Goal: Complete application form

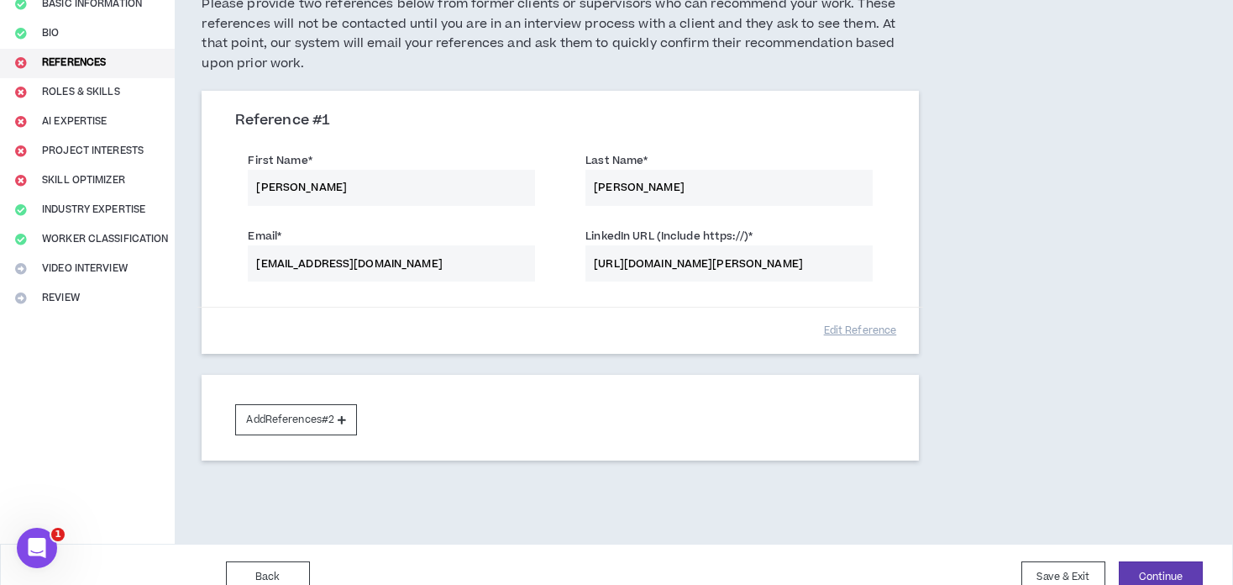
scroll to position [179, 0]
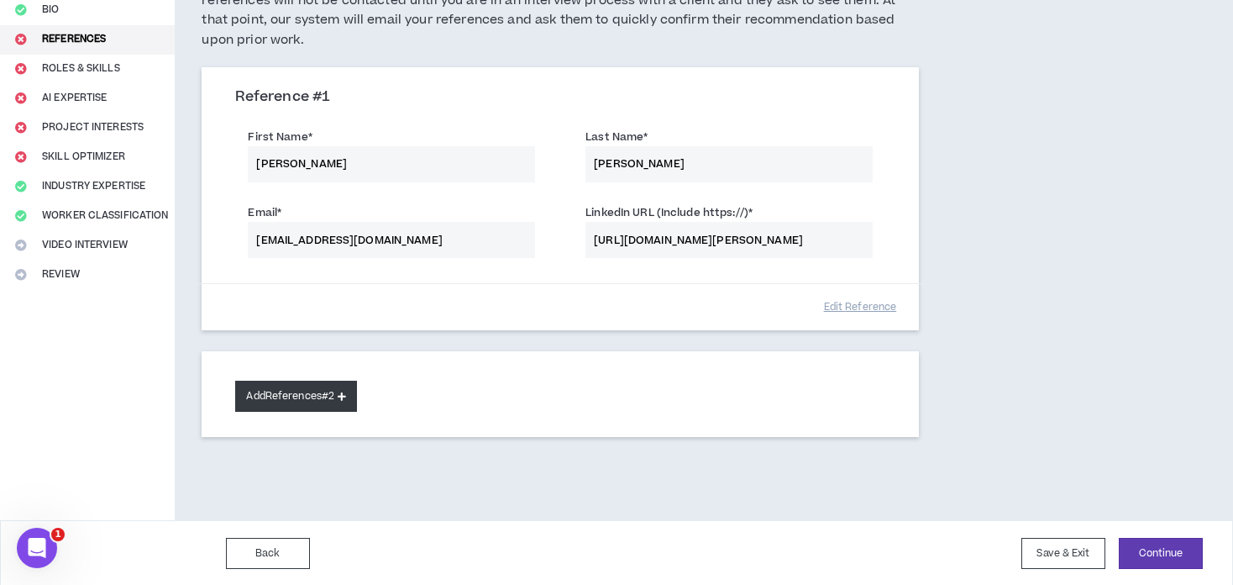
click at [294, 401] on button "Add References #2" at bounding box center [296, 396] width 122 height 31
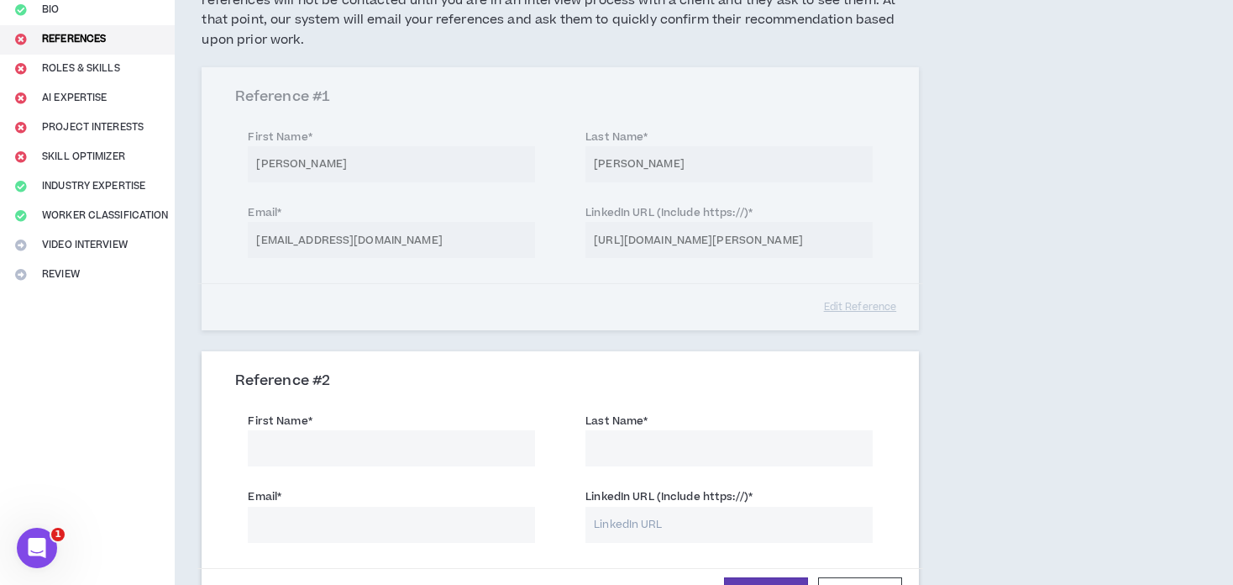
click at [327, 452] on input "First Name *" at bounding box center [391, 448] width 287 height 36
click at [328, 449] on input "First Name *" at bounding box center [391, 448] width 287 height 36
type input "[PERSON_NAME] [PERSON_NAME]"
click at [643, 446] on input "Last Name *" at bounding box center [728, 448] width 287 height 36
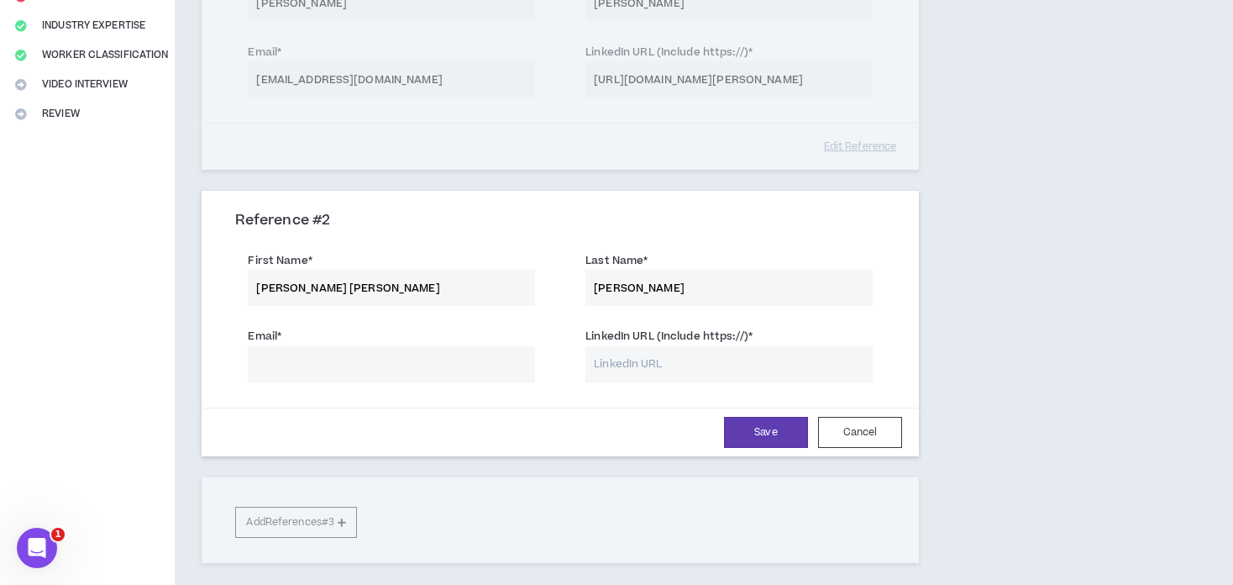
scroll to position [347, 0]
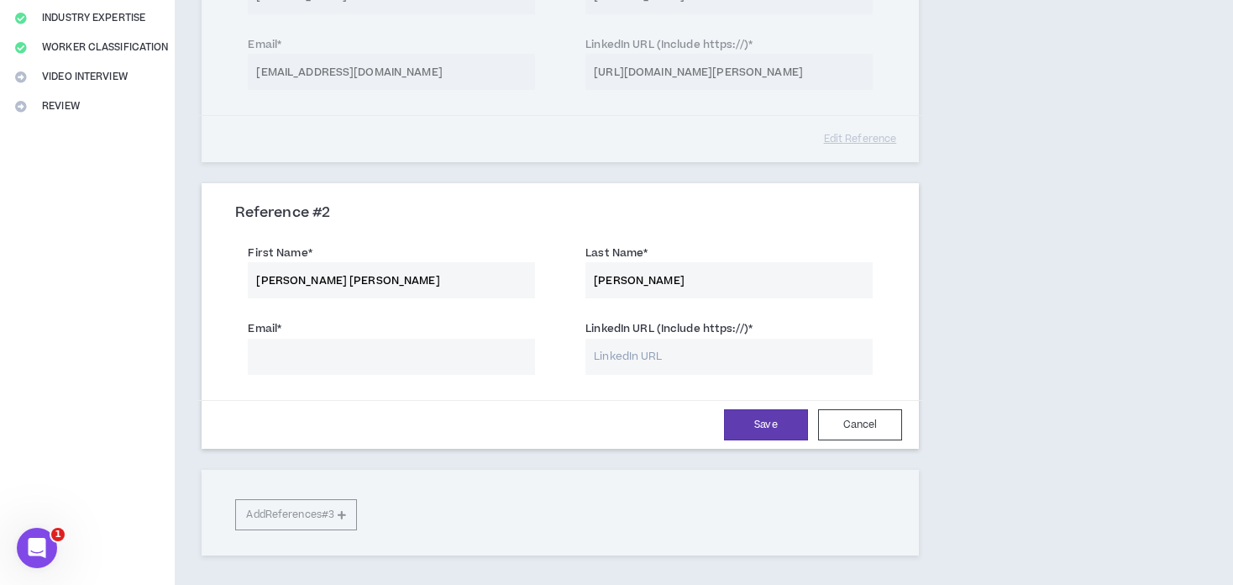
type input "[PERSON_NAME]"
click at [377, 350] on input "Email *" at bounding box center [391, 357] width 287 height 36
paste input "[EMAIL_ADDRESS][DOMAIN_NAME]"
type input "[EMAIL_ADDRESS][DOMAIN_NAME]"
click at [511, 394] on form "First Name * [PERSON_NAME] [PERSON_NAME] Last Name * [PERSON_NAME] Email * [PER…" at bounding box center [560, 341] width 675 height 213
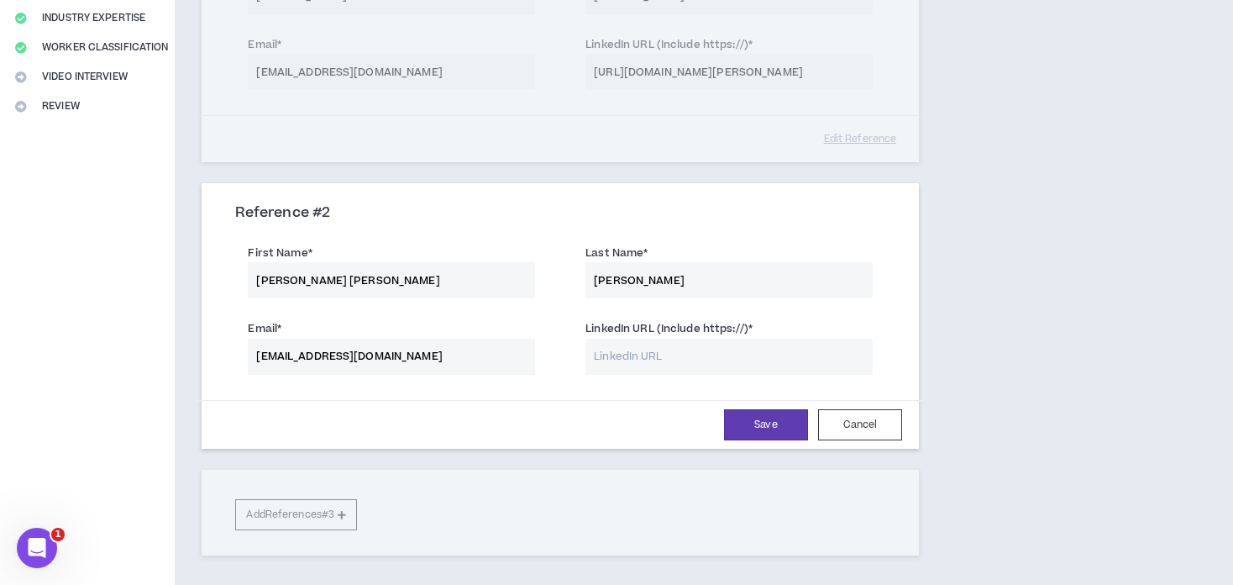
click at [302, 358] on input "[EMAIL_ADDRESS][DOMAIN_NAME]" at bounding box center [391, 357] width 287 height 36
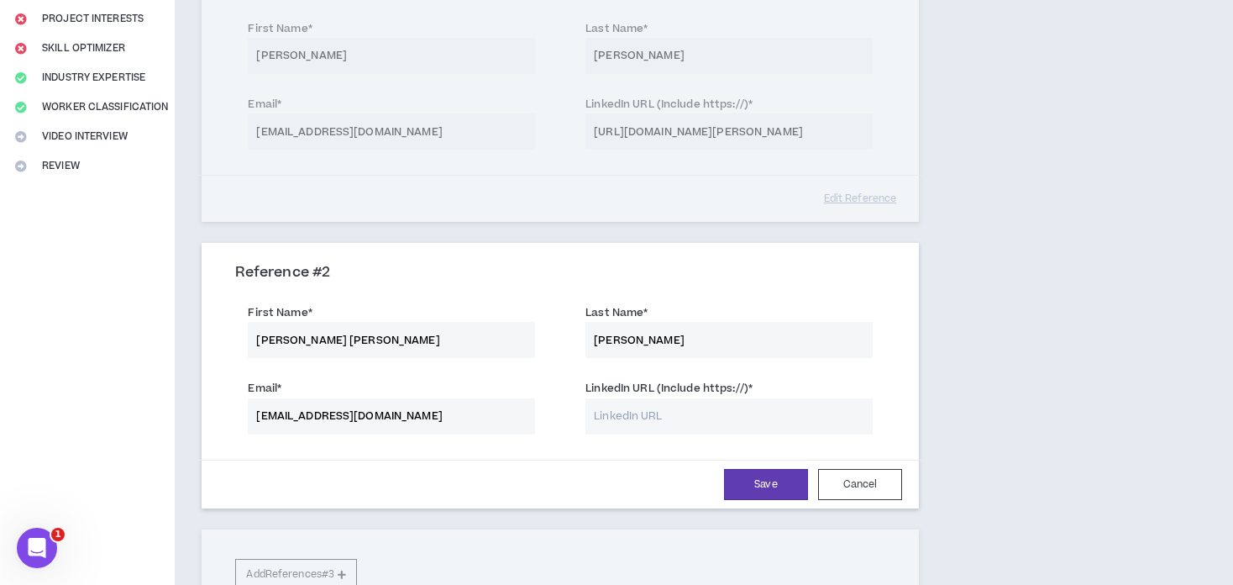
scroll to position [464, 0]
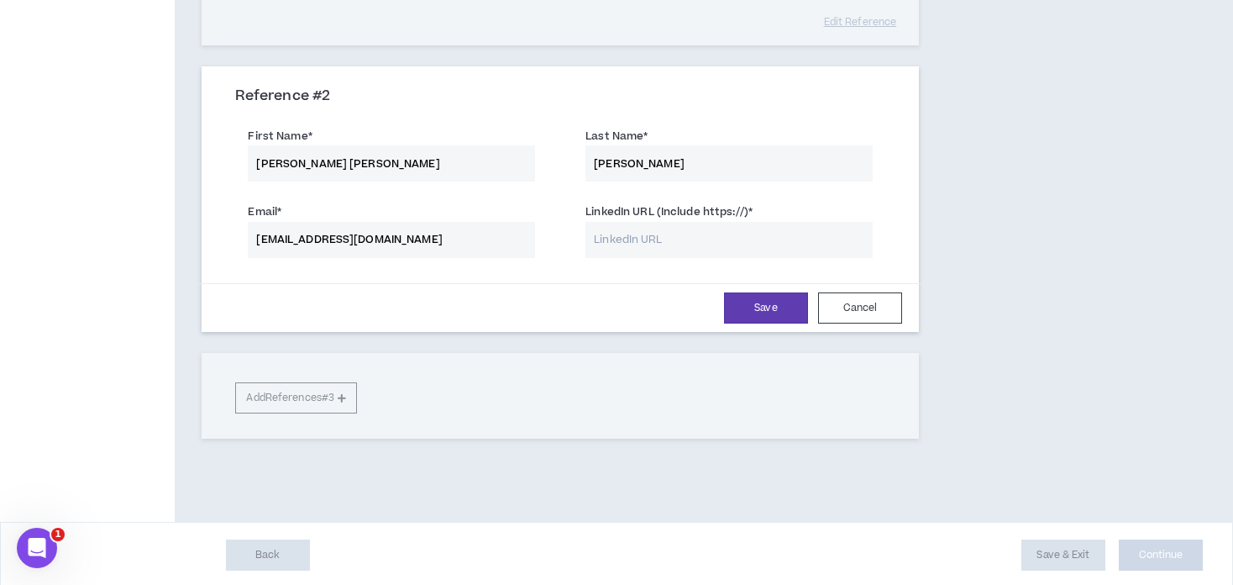
drag, startPoint x: 429, startPoint y: 239, endPoint x: -8, endPoint y: 246, distance: 437.7
click at [335, 316] on div "Save Cancel" at bounding box center [560, 307] width 684 height 31
click at [394, 243] on input "Email *" at bounding box center [391, 240] width 287 height 36
click at [321, 249] on input "Email *" at bounding box center [391, 240] width 287 height 36
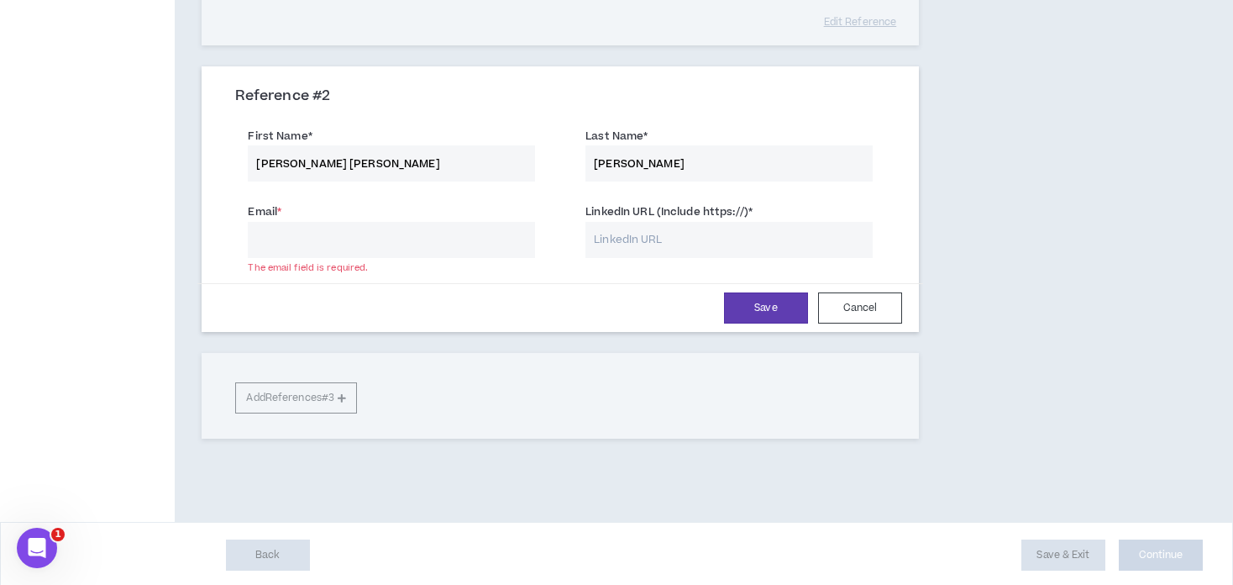
paste input "[EMAIL_ADDRESS][DOMAIN_NAME]"
click at [314, 239] on input "[EMAIL_ADDRESS][DOMAIN_NAME]" at bounding box center [391, 240] width 287 height 36
drag, startPoint x: 345, startPoint y: 234, endPoint x: 302, endPoint y: 236, distance: 43.7
click at [302, 236] on input "[EMAIL_ADDRESS][DOMAIN_NAME]" at bounding box center [391, 240] width 287 height 36
type input "[EMAIL_ADDRESS][DOMAIN_NAME]"
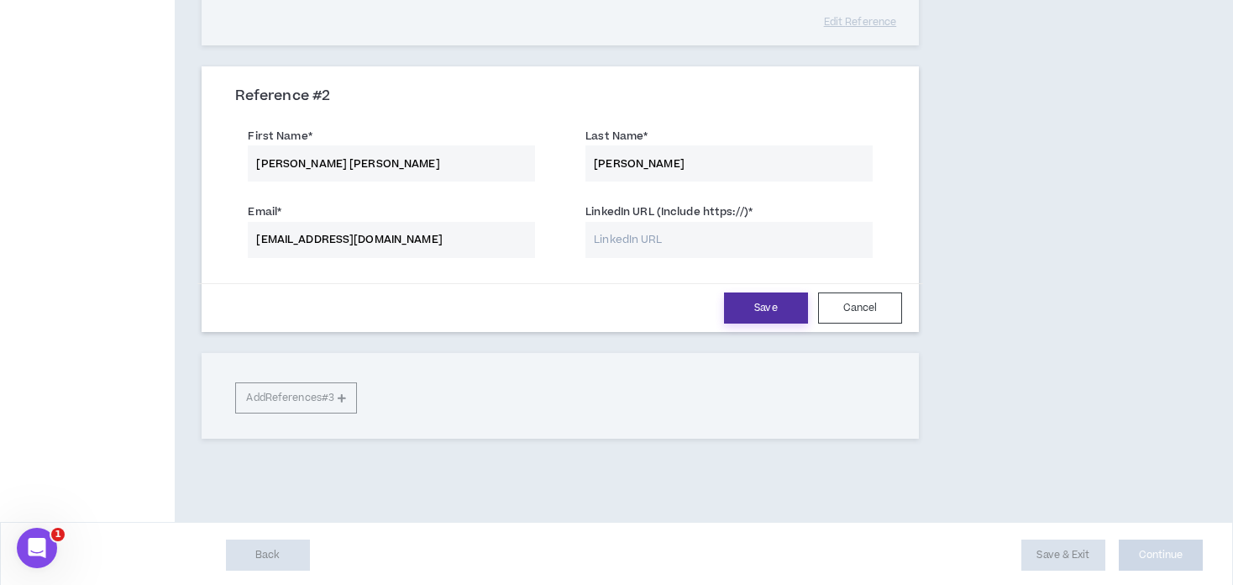
click at [754, 302] on button "Save" at bounding box center [766, 307] width 84 height 31
click at [633, 239] on input "LinkedIn URL (Include https://) *" at bounding box center [728, 240] width 287 height 36
type input "."
click at [729, 304] on button "Save" at bounding box center [766, 307] width 84 height 31
click at [702, 243] on input "." at bounding box center [728, 240] width 287 height 36
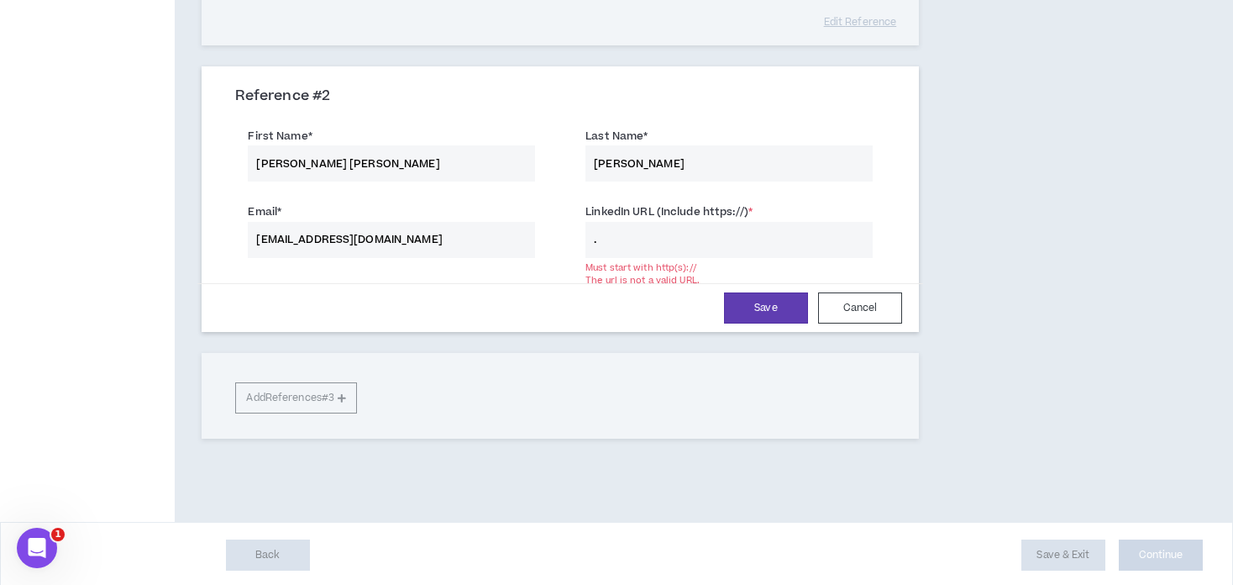
click at [643, 241] on input "." at bounding box center [728, 240] width 287 height 36
click at [709, 242] on input "LinkedIn URL (Include https://) *" at bounding box center [728, 240] width 287 height 36
click at [684, 238] on input "[URL][DOMAIN_NAME]" at bounding box center [728, 240] width 287 height 36
drag, startPoint x: 710, startPoint y: 236, endPoint x: 680, endPoint y: 236, distance: 30.2
click at [706, 236] on input "[URL][DOMAIN_NAME]" at bounding box center [728, 240] width 287 height 36
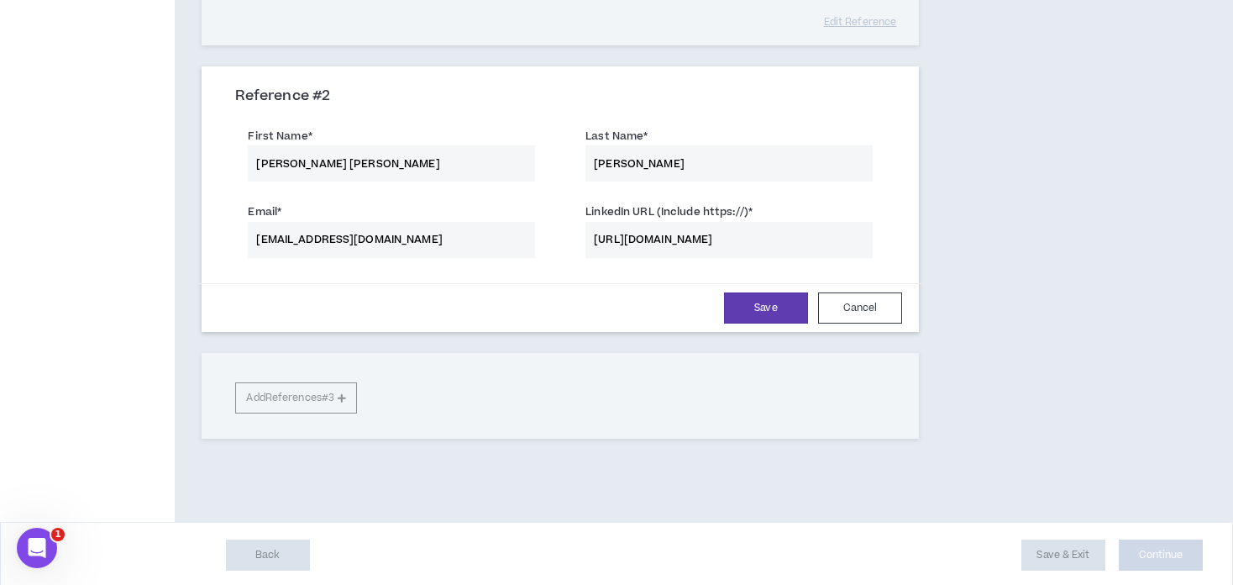
scroll to position [0, 20]
drag, startPoint x: 633, startPoint y: 239, endPoint x: 1111, endPoint y: 271, distance: 479.1
click at [1111, 271] on div "Complete Your Application Basic Information Bio References Roles & Skills AI Ex…" at bounding box center [616, 67] width 1233 height 910
type input "https://"
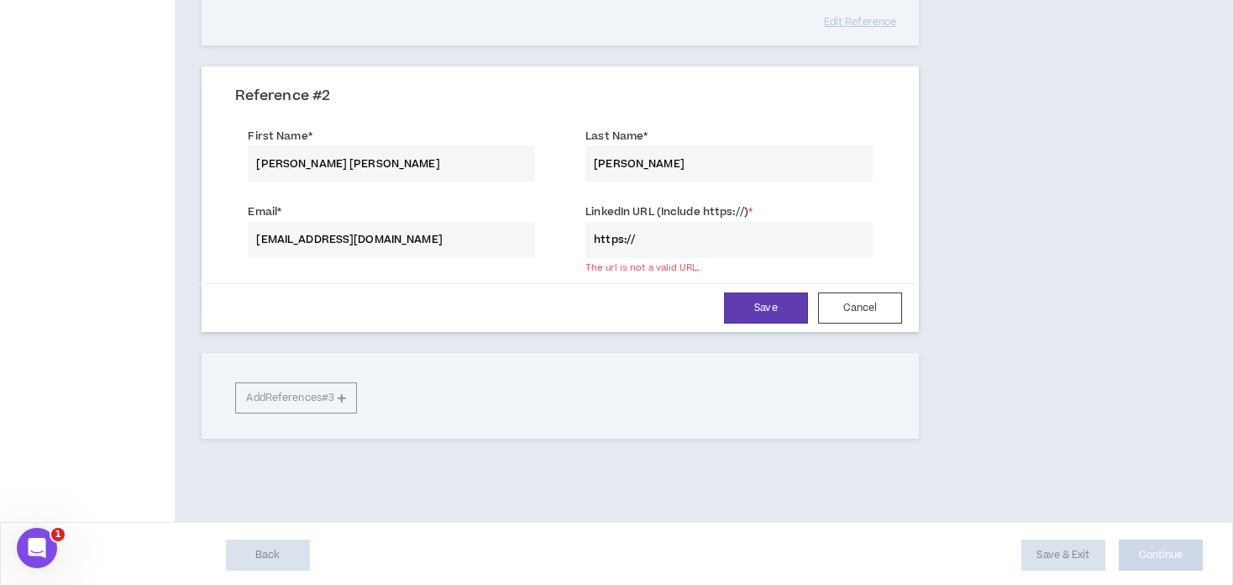
click at [1101, 218] on div "Complete Your Application Basic Information Bio References Roles & Skills AI Ex…" at bounding box center [616, 67] width 1233 height 910
click at [759, 244] on input "https://" at bounding box center [728, 240] width 287 height 36
click at [691, 238] on input "https://" at bounding box center [728, 240] width 287 height 36
drag, startPoint x: 691, startPoint y: 238, endPoint x: 463, endPoint y: 241, distance: 228.5
click at [463, 241] on div "Email * [PERSON_NAME][EMAIL_ADDRESS][DOMAIN_NAME] LinkedIn URL (Include https:/…" at bounding box center [560, 232] width 675 height 76
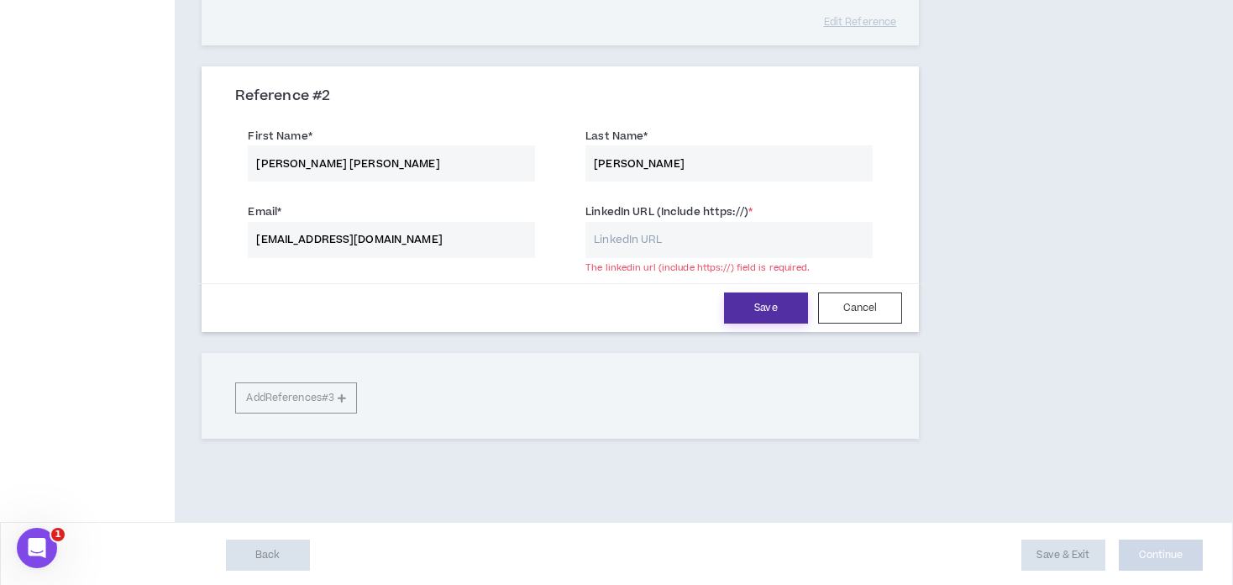
click at [760, 303] on button "Save" at bounding box center [766, 307] width 84 height 31
click at [360, 161] on input "[PERSON_NAME] [PERSON_NAME]" at bounding box center [391, 163] width 287 height 36
click at [699, 160] on input "[PERSON_NAME]" at bounding box center [728, 163] width 287 height 36
drag, startPoint x: 425, startPoint y: 235, endPoint x: 3, endPoint y: 246, distance: 422.7
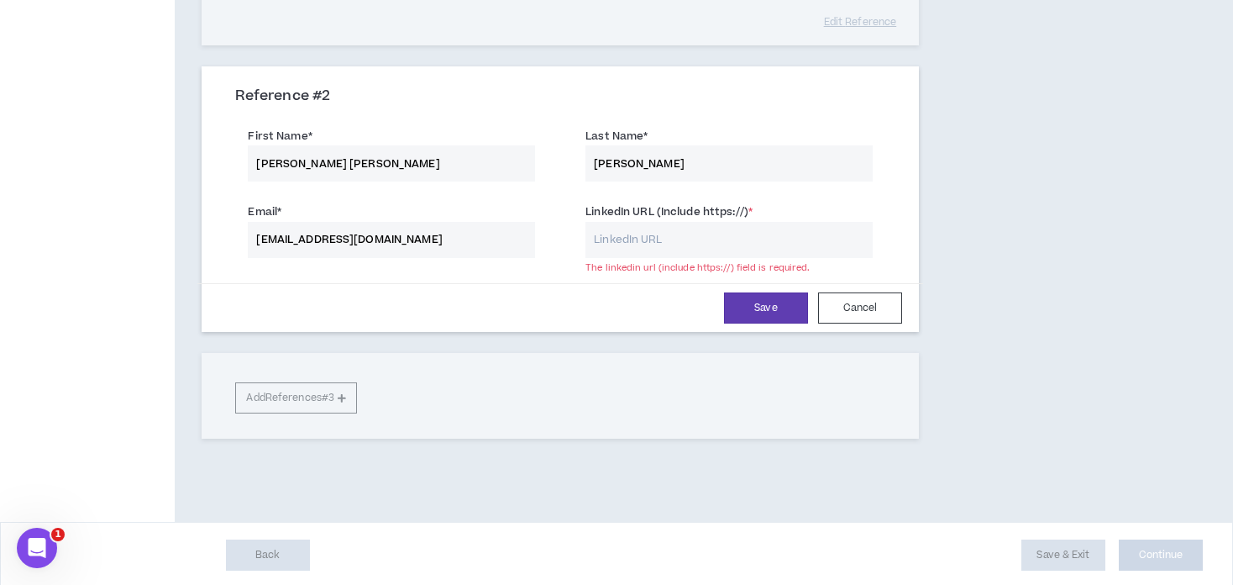
click at [3, 246] on div "Complete Your Application Basic Information Bio References Roles & Skills AI Ex…" at bounding box center [616, 67] width 1233 height 910
paste input "capalb"
type input "[EMAIL_ADDRESS][DOMAIN_NAME]"
drag, startPoint x: 686, startPoint y: 162, endPoint x: 157, endPoint y: 135, distance: 529.9
click at [157, 135] on div "Complete Your Application Basic Information Bio References Roles & Skills AI Ex…" at bounding box center [616, 67] width 1233 height 910
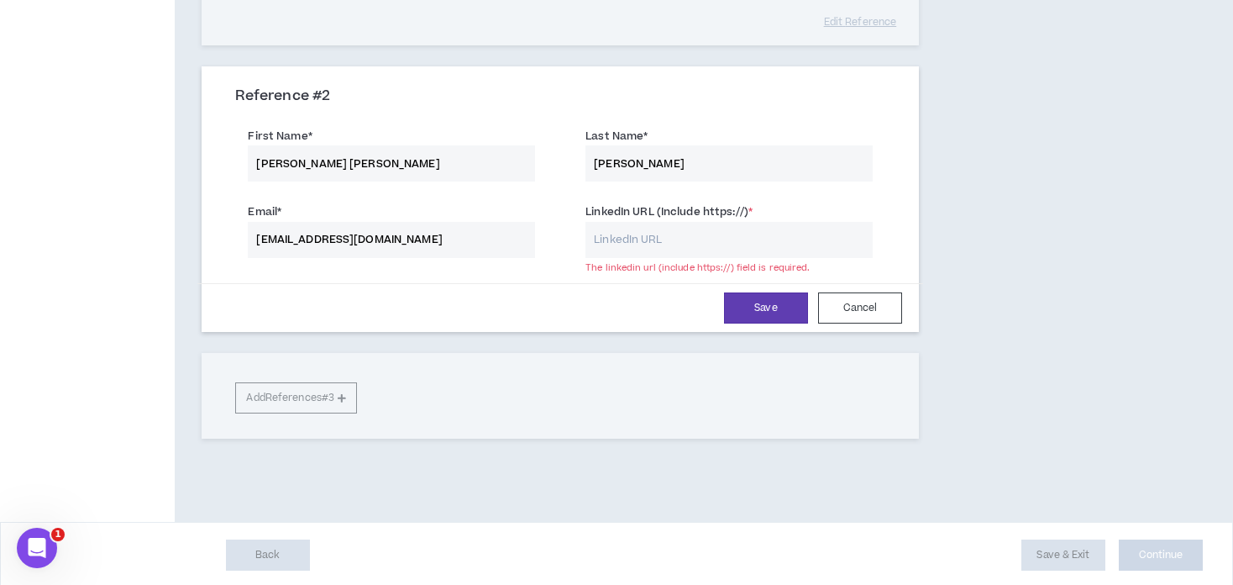
type input "[PERSON_NAME]"
click at [503, 253] on input "[EMAIL_ADDRESS][DOMAIN_NAME]" at bounding box center [391, 240] width 287 height 36
click at [638, 234] on input "LinkedIn URL (Include https://) *" at bounding box center [728, 240] width 287 height 36
click at [1121, 225] on div "Complete Your Application Basic Information Bio References Roles & Skills AI Ex…" at bounding box center [616, 67] width 1233 height 910
click at [709, 233] on input "LinkedIn URL (Include https://) *" at bounding box center [728, 240] width 287 height 36
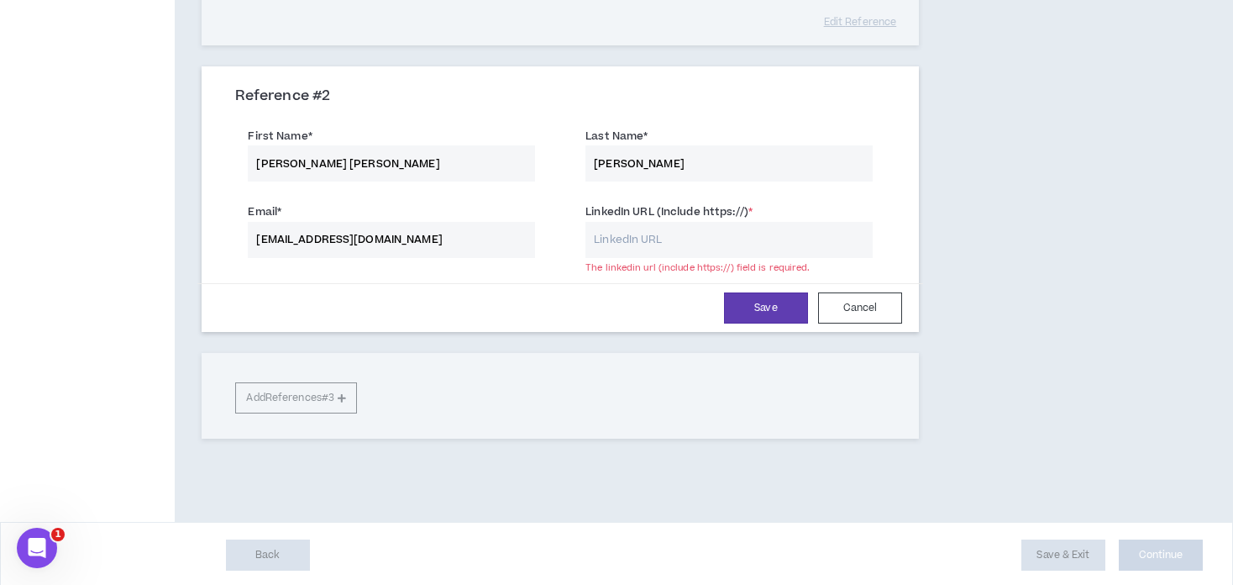
paste input "[URL][DOMAIN_NAME][PERSON_NAME]"
type input "[URL][DOMAIN_NAME][PERSON_NAME]"
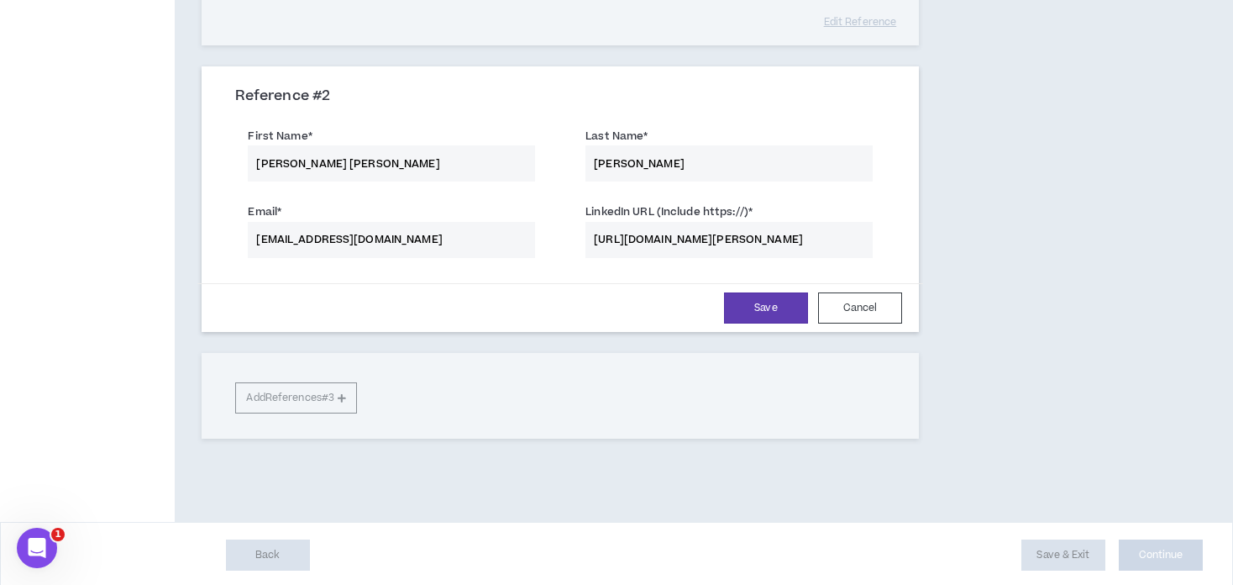
click at [993, 239] on div "References At least 2 submitted references are required. Please provide two ref…" at bounding box center [637, 67] width 925 height 910
click at [759, 312] on button "Save" at bounding box center [766, 307] width 84 height 31
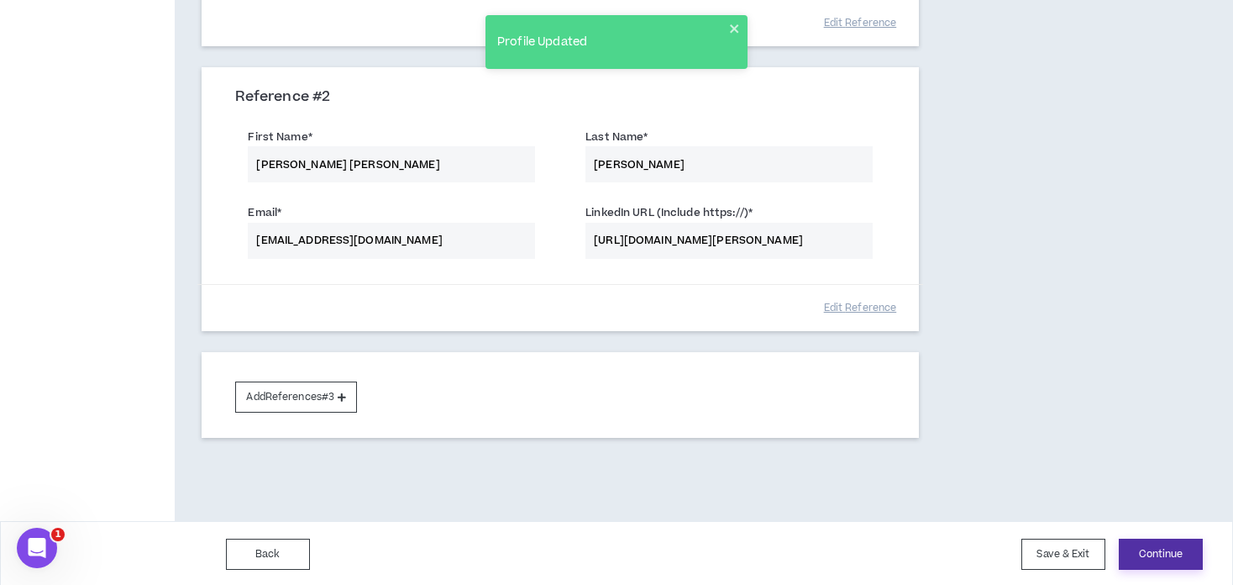
click at [1154, 555] on button "Continue" at bounding box center [1161, 553] width 84 height 31
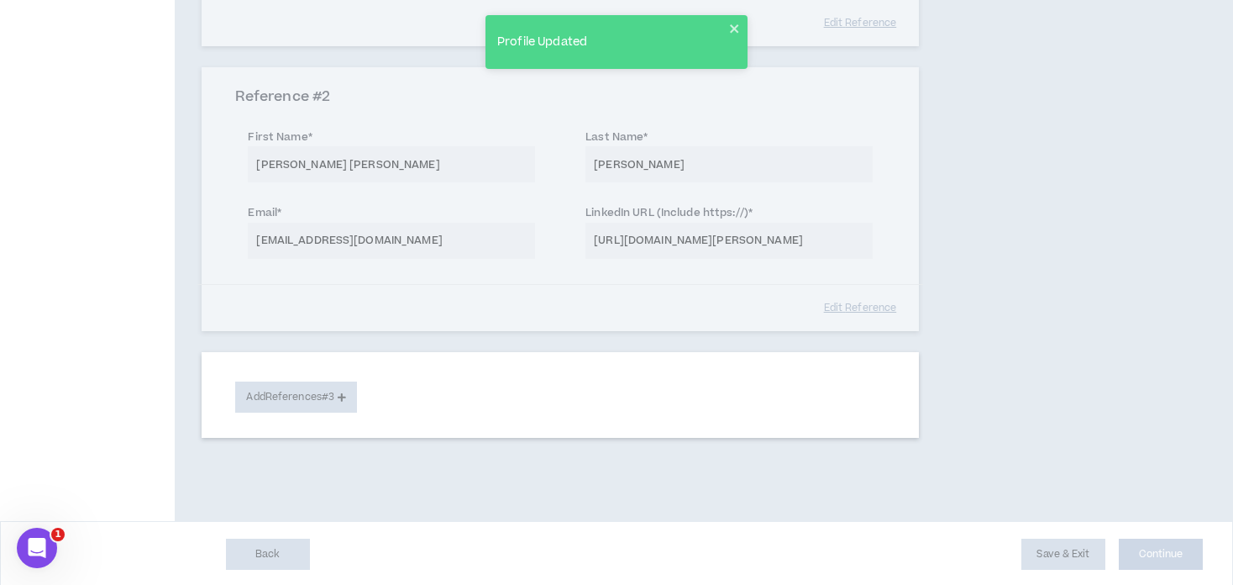
select select "**"
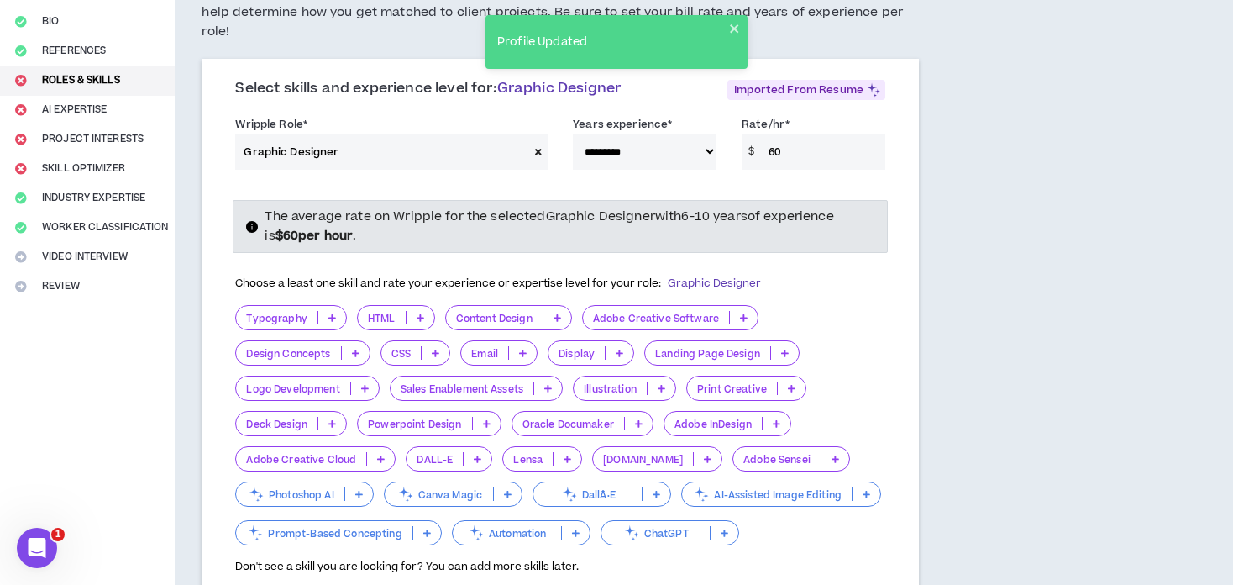
scroll to position [168, 0]
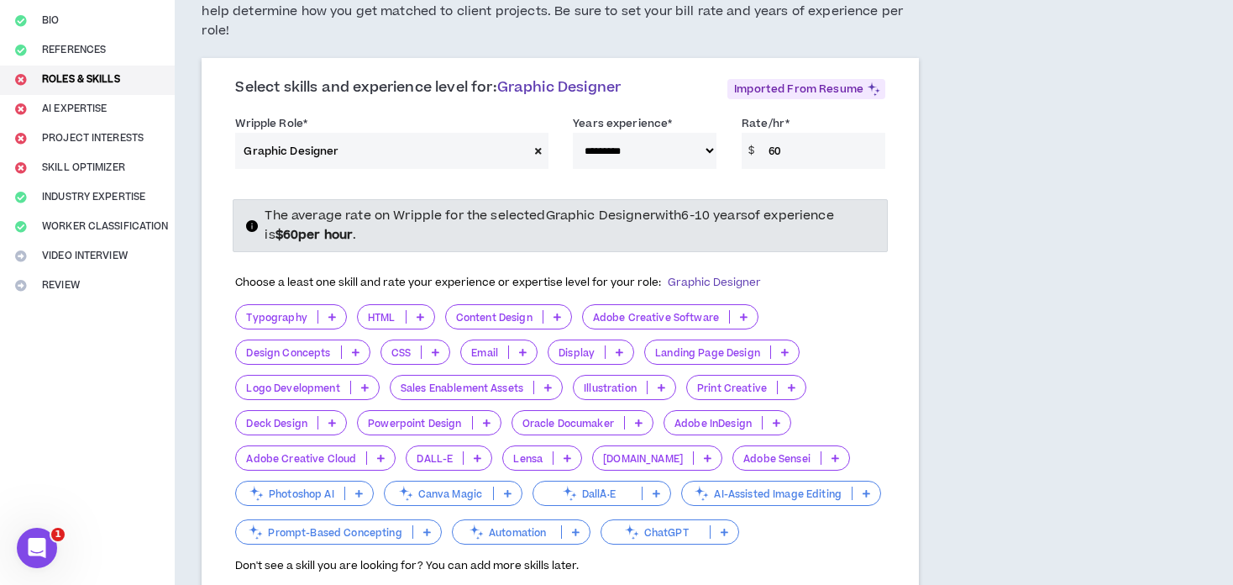
click at [712, 135] on select "**********" at bounding box center [645, 151] width 144 height 36
click at [573, 133] on select "**********" at bounding box center [645, 151] width 144 height 36
drag, startPoint x: 823, startPoint y: 123, endPoint x: 545, endPoint y: 112, distance: 278.3
click at [545, 112] on div "**********" at bounding box center [560, 145] width 675 height 71
click at [1017, 235] on div "**********" at bounding box center [637, 468] width 925 height 1121
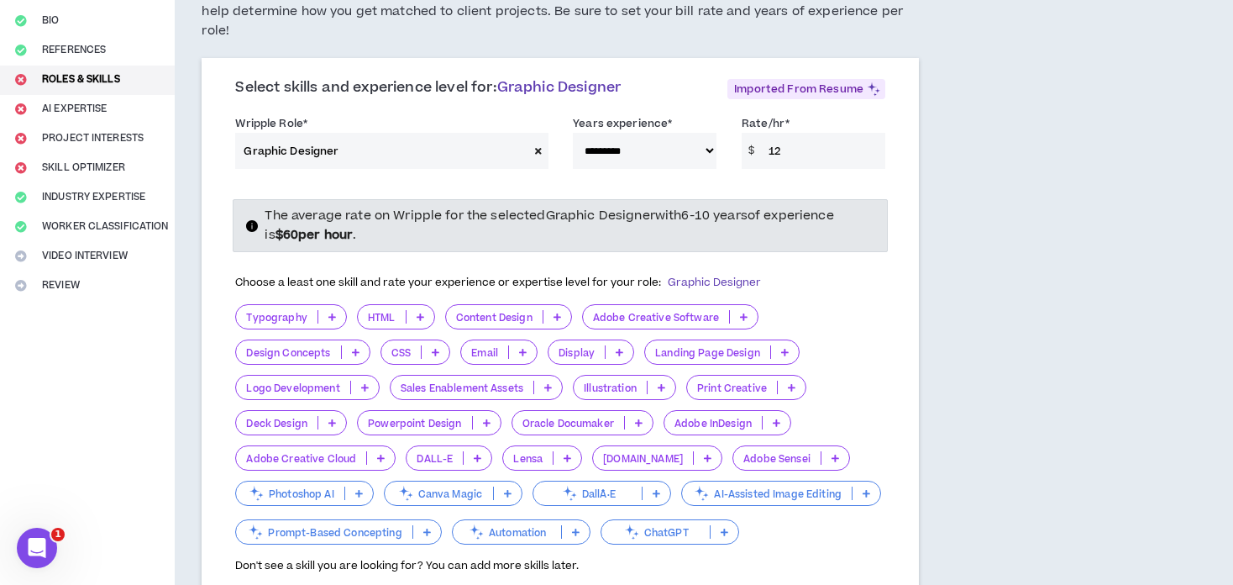
click at [846, 151] on div "**********" at bounding box center [560, 145] width 675 height 71
click at [811, 133] on input "12" at bounding box center [822, 151] width 125 height 36
drag, startPoint x: 818, startPoint y: 131, endPoint x: 681, endPoint y: 153, distance: 138.7
click at [681, 153] on div "**********" at bounding box center [560, 145] width 675 height 71
click at [961, 338] on div "**********" at bounding box center [637, 468] width 925 height 1121
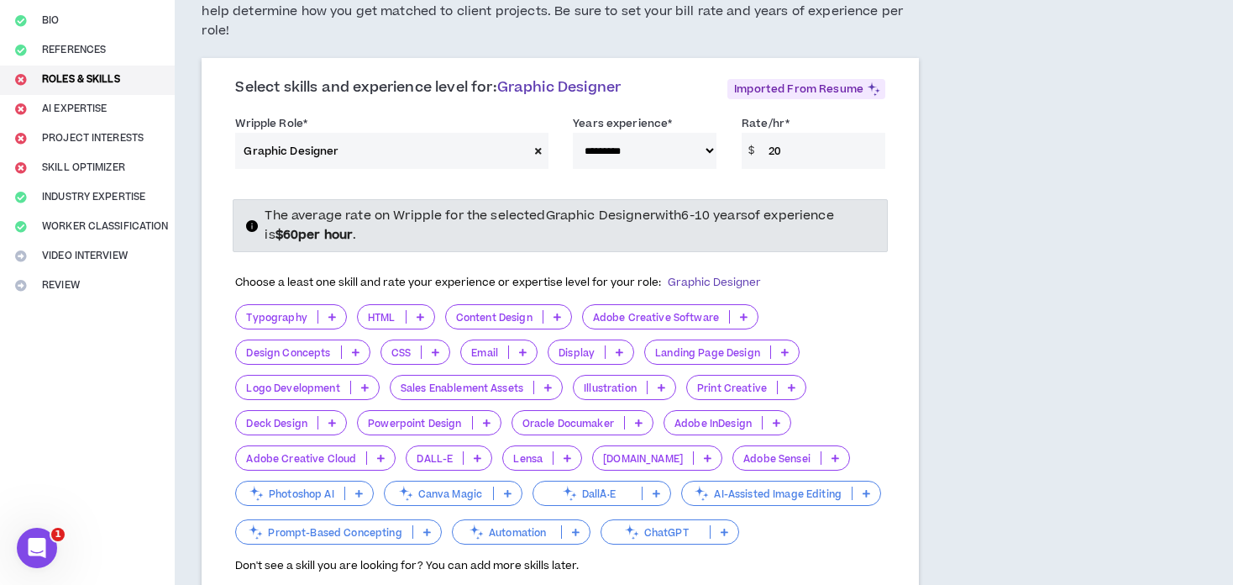
click at [766, 133] on input "20" at bounding box center [822, 151] width 125 height 36
type input "1020"
click at [801, 144] on input "Rate/hr *" at bounding box center [822, 151] width 125 height 36
drag, startPoint x: 824, startPoint y: 129, endPoint x: 723, endPoint y: 135, distance: 101.0
click at [723, 135] on div "**********" at bounding box center [560, 146] width 675 height 72
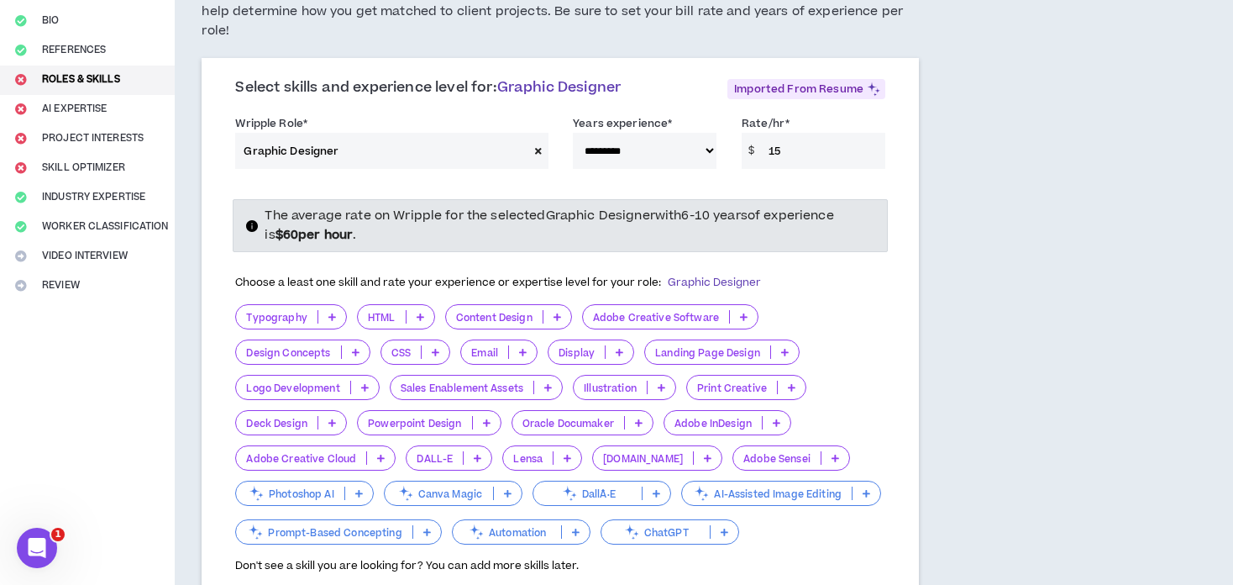
type input "15"
click at [995, 333] on div "**********" at bounding box center [637, 468] width 925 height 1121
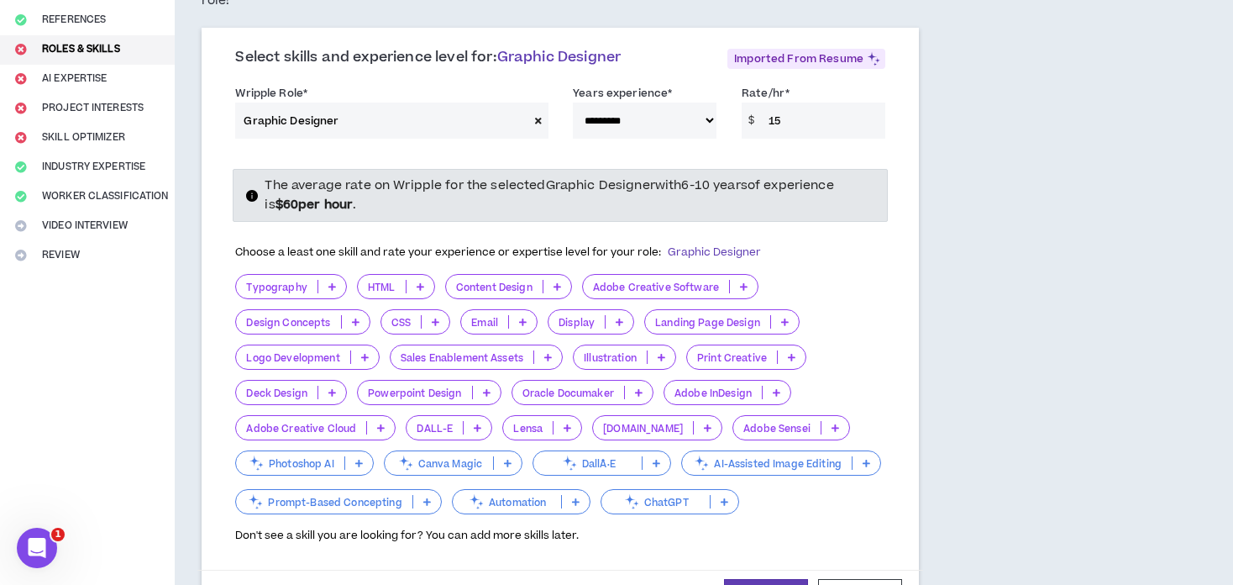
scroll to position [252, 0]
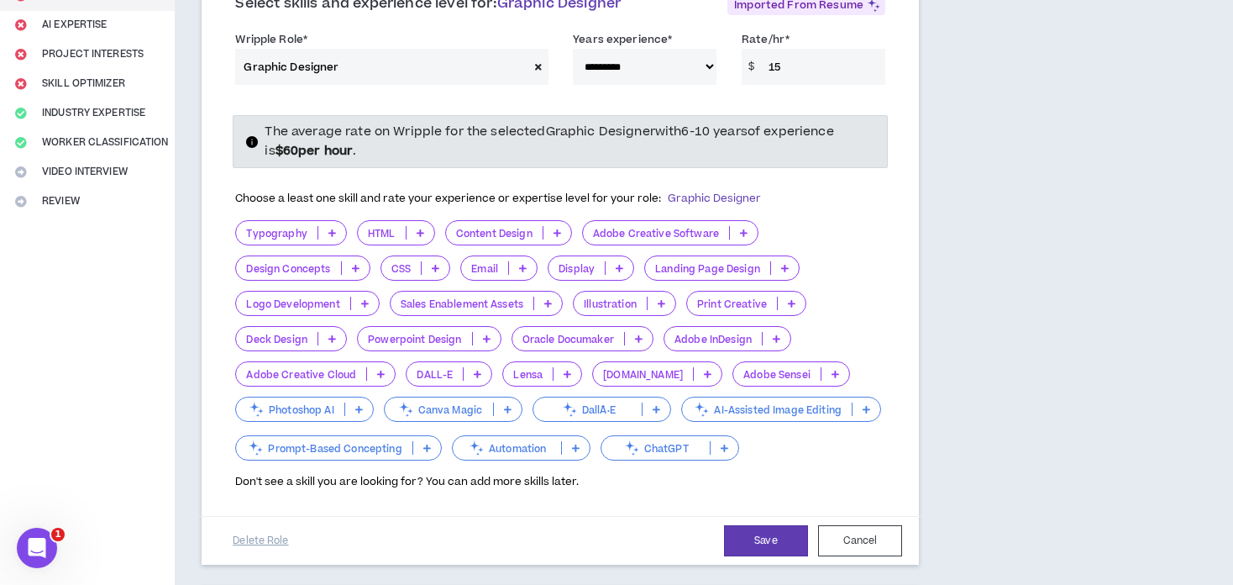
click at [328, 228] on icon at bounding box center [332, 232] width 8 height 8
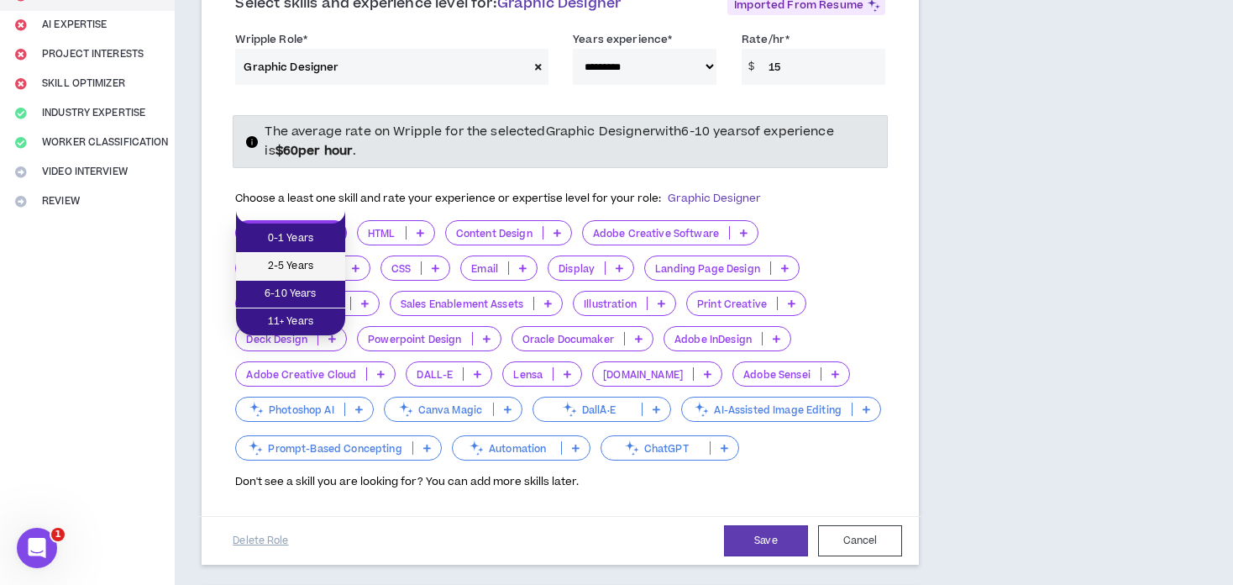
click at [321, 260] on span "2-5 Years" at bounding box center [290, 266] width 89 height 18
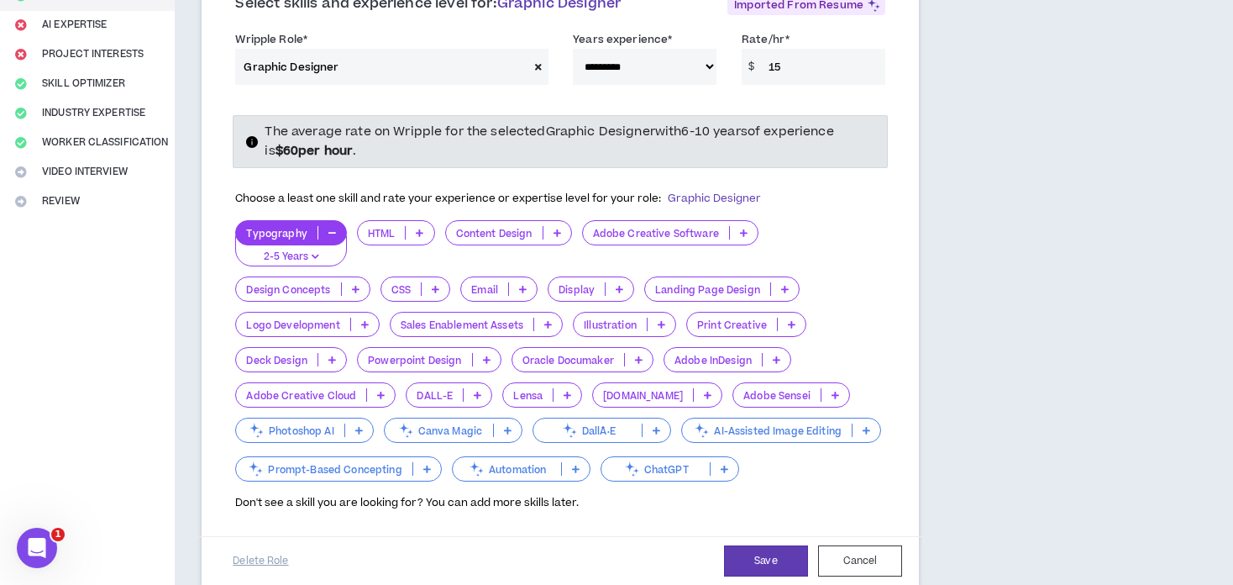
click at [325, 226] on button "button" at bounding box center [332, 232] width 28 height 13
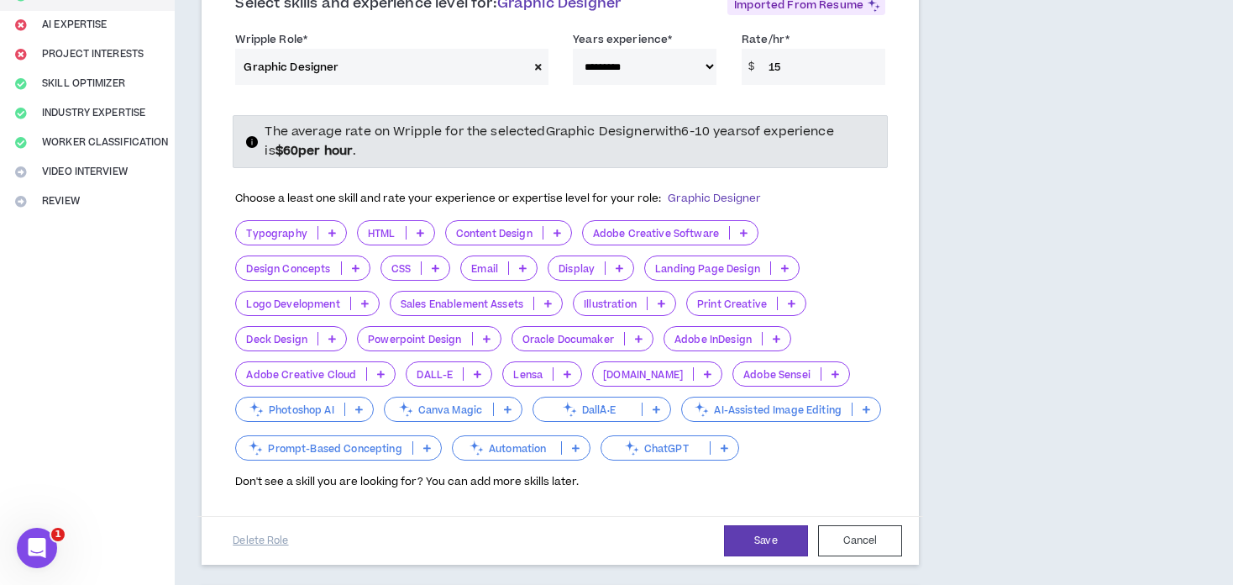
click at [549, 226] on p at bounding box center [557, 232] width 28 height 13
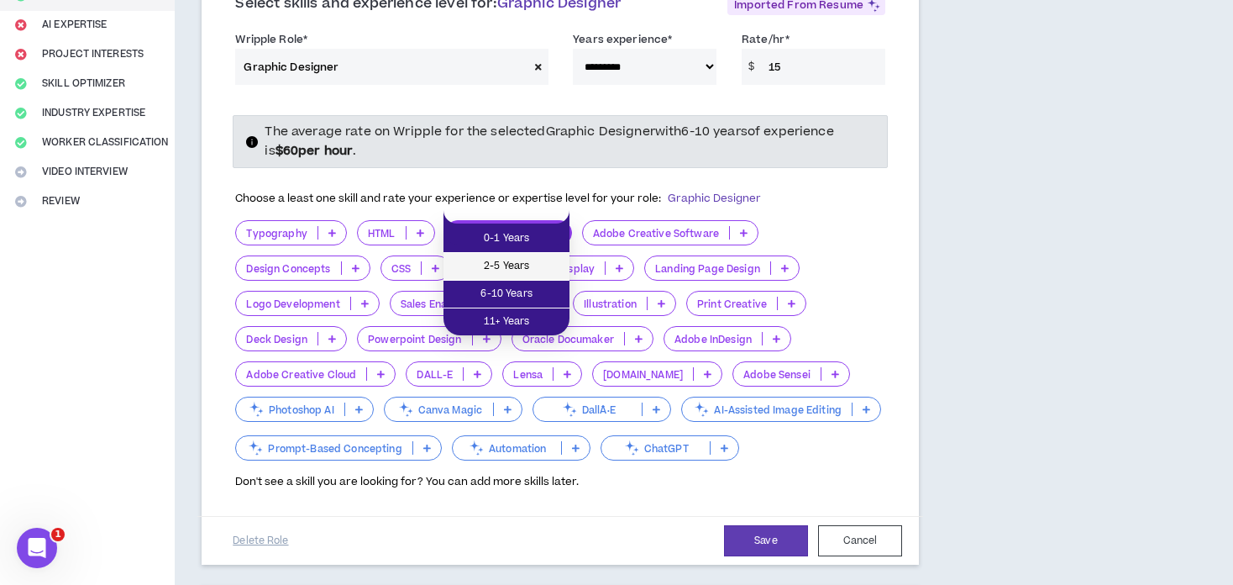
click at [519, 262] on span "2-5 Years" at bounding box center [507, 266] width 106 height 18
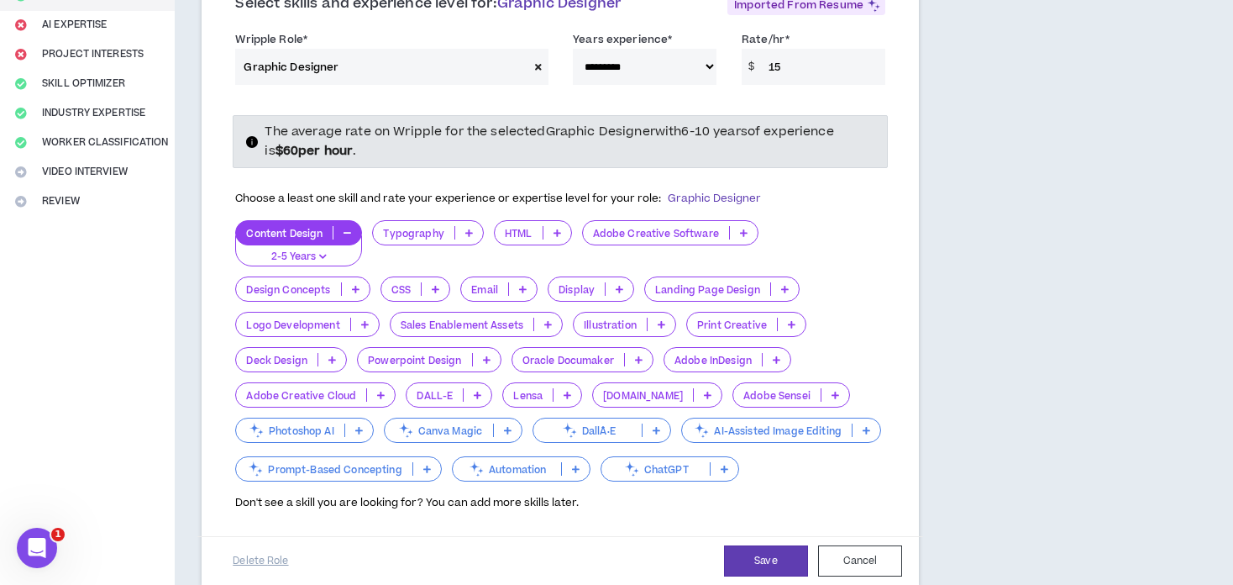
click at [345, 282] on p at bounding box center [356, 288] width 28 height 13
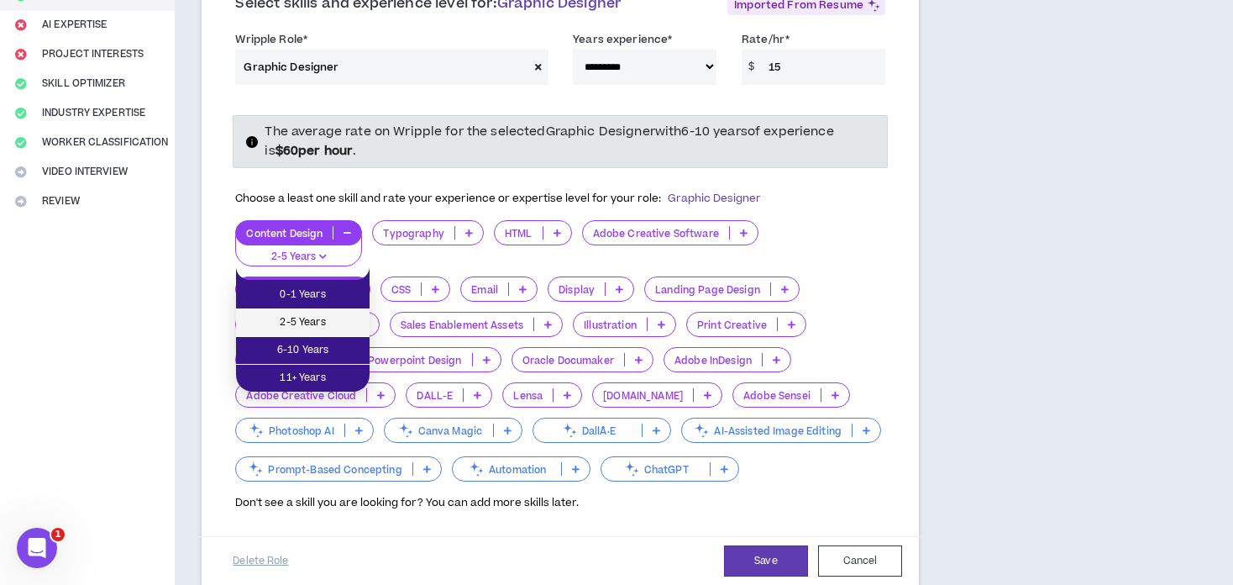
click at [316, 323] on span "2-5 Years" at bounding box center [302, 322] width 113 height 18
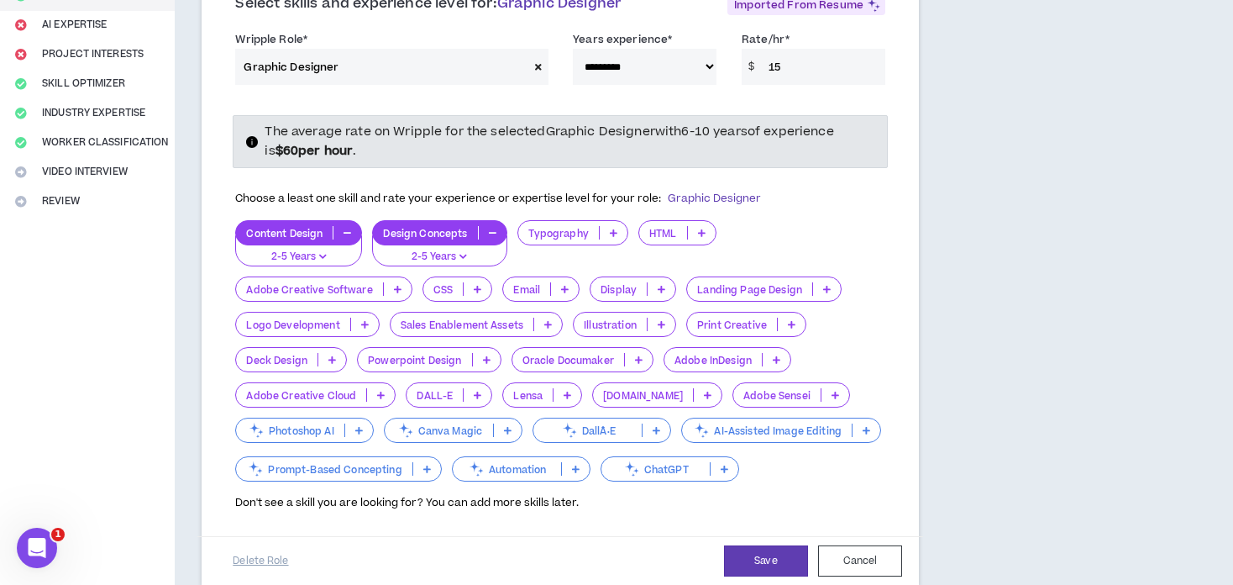
click at [361, 320] on icon at bounding box center [365, 324] width 8 height 8
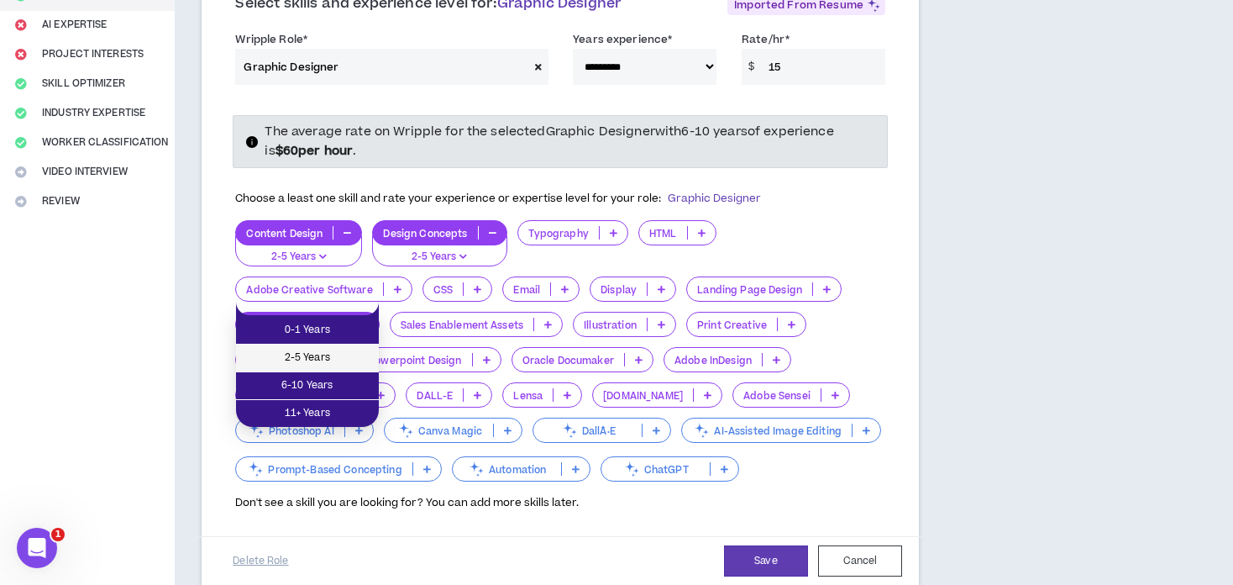
click at [335, 357] on span "2-5 Years" at bounding box center [307, 358] width 123 height 18
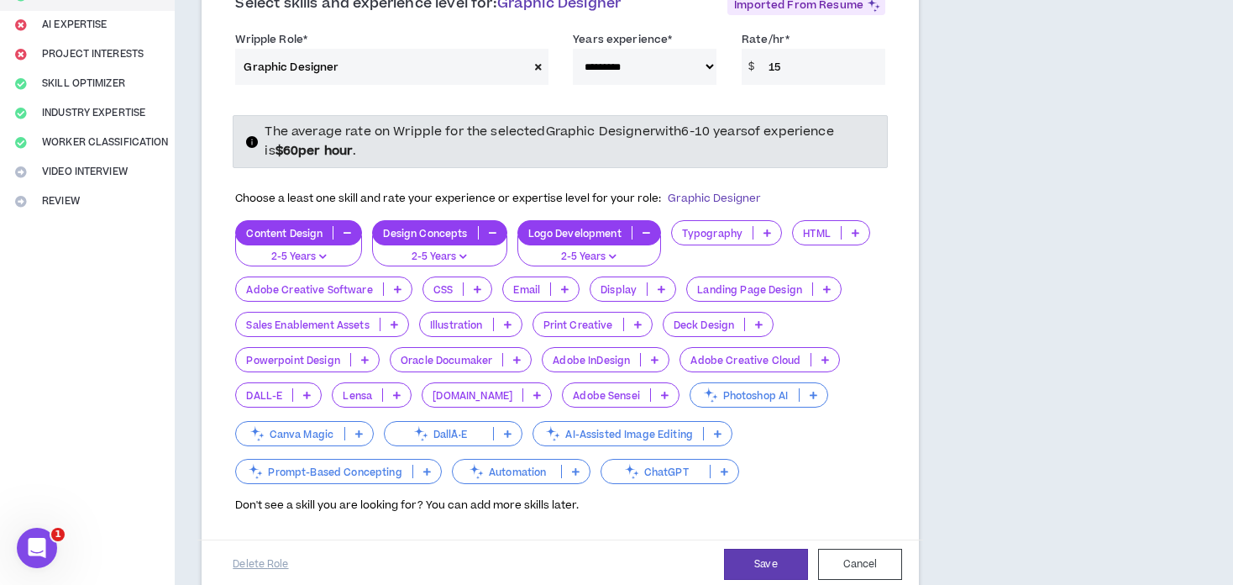
click at [497, 318] on p at bounding box center [508, 324] width 28 height 13
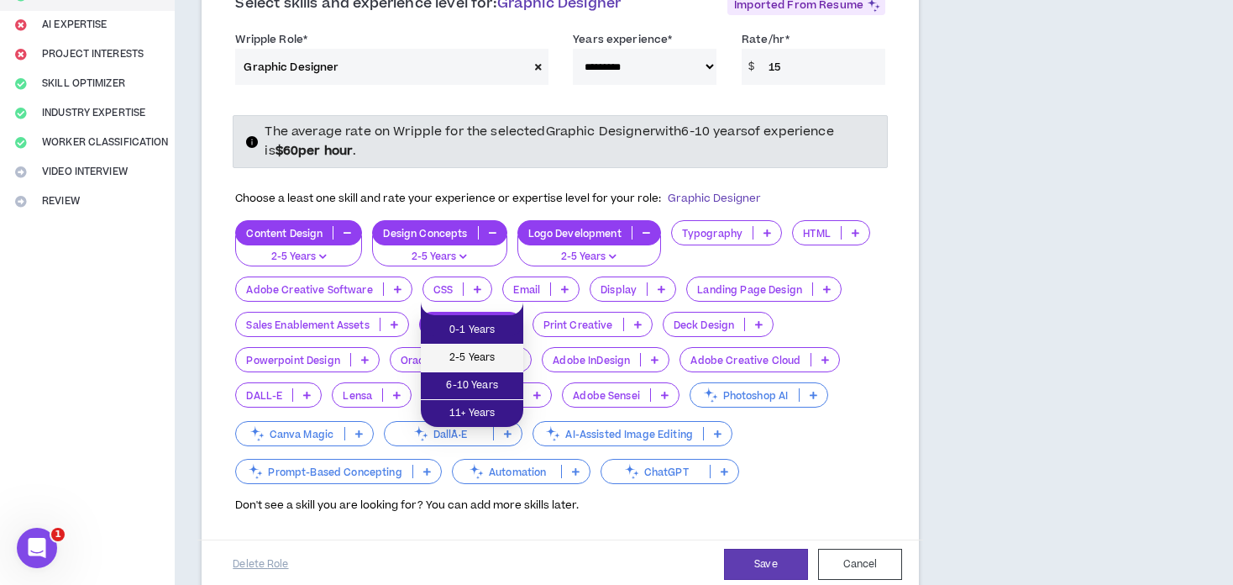
click at [477, 361] on span "2-5 Years" at bounding box center [472, 358] width 82 height 18
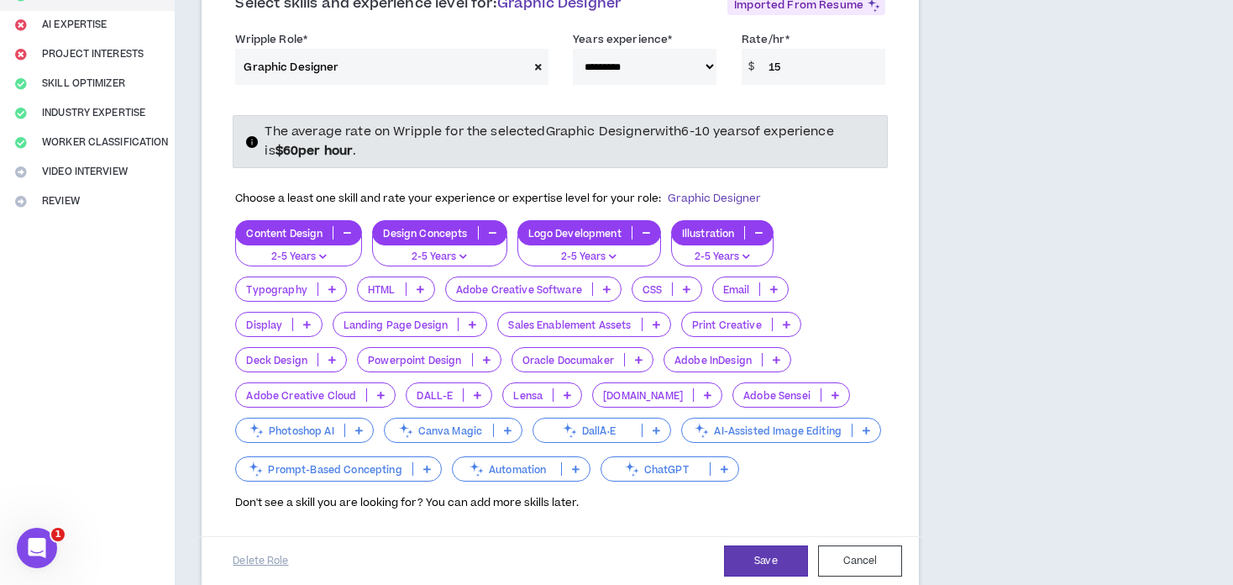
click at [773, 318] on p at bounding box center [787, 324] width 28 height 13
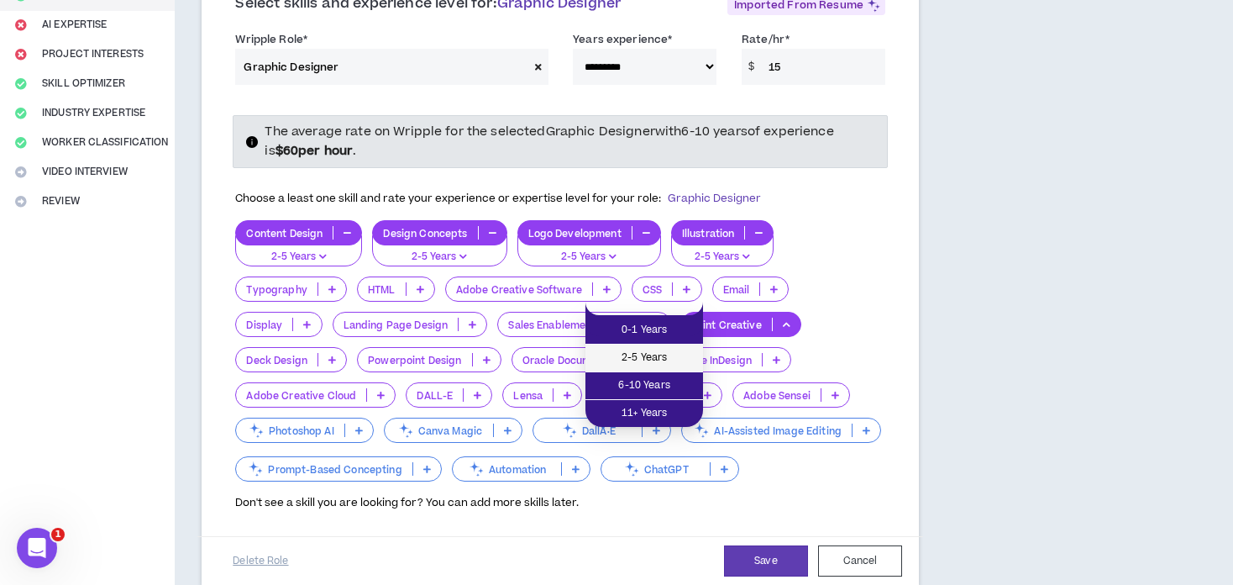
click at [666, 360] on span "2-5 Years" at bounding box center [644, 358] width 97 height 18
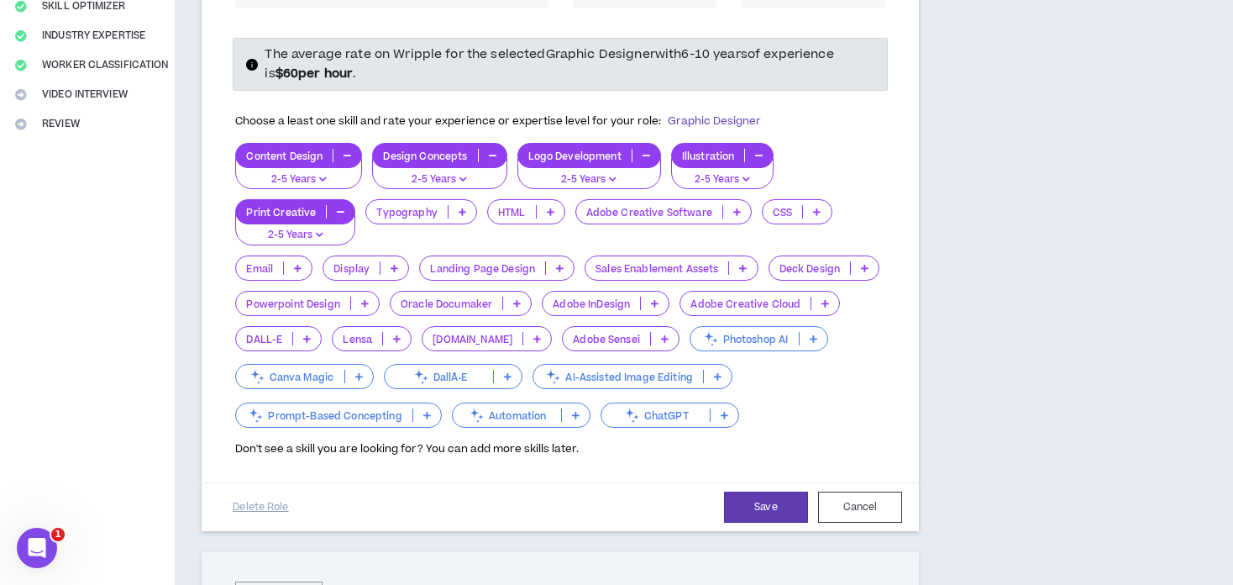
scroll to position [336, 0]
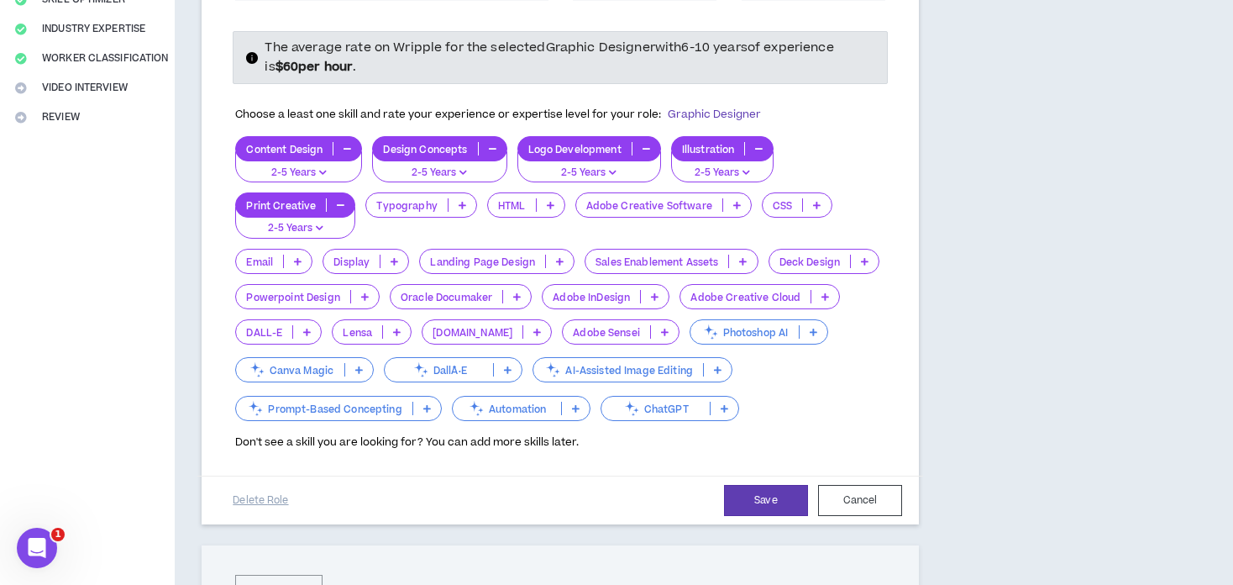
click at [366, 434] on span "Don't see a skill you are looking for? You can add more skills later." at bounding box center [407, 441] width 344 height 15
click at [462, 434] on span "Don't see a skill you are looking for? You can add more skills later." at bounding box center [407, 441] width 344 height 15
click at [551, 434] on span "Don't see a skill you are looking for? You can add more skills later." at bounding box center [407, 441] width 344 height 15
click at [567, 434] on span "Don't see a skill you are looking for? You can add more skills later." at bounding box center [407, 441] width 344 height 15
click at [826, 284] on div "Adobe Creative Cloud" at bounding box center [760, 296] width 160 height 25
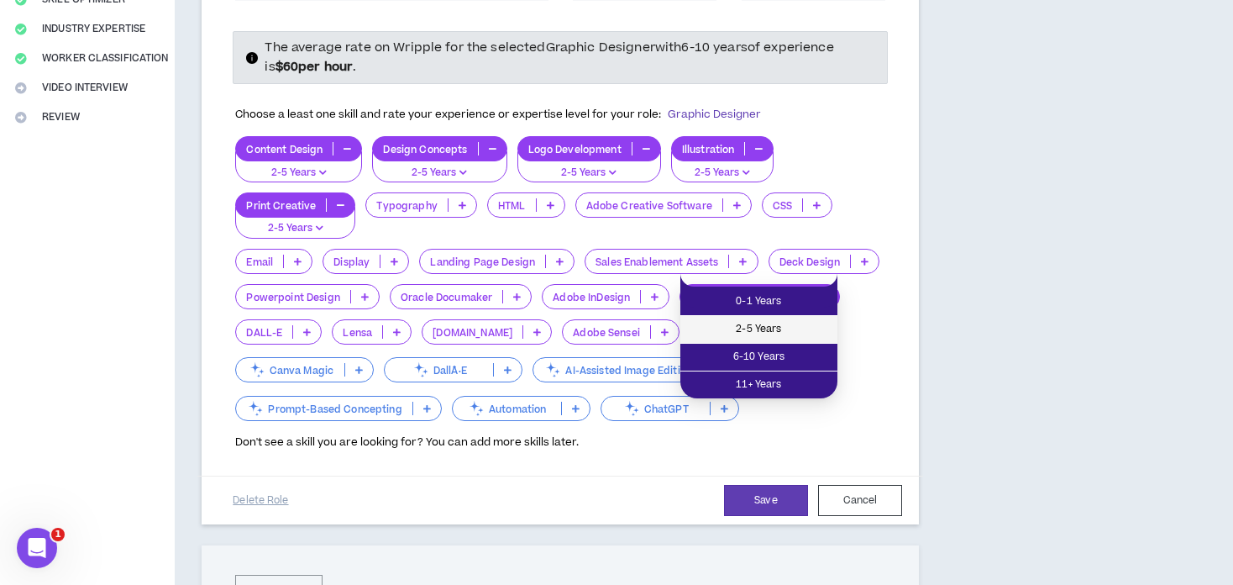
click at [759, 323] on span "2-5 Years" at bounding box center [758, 329] width 137 height 18
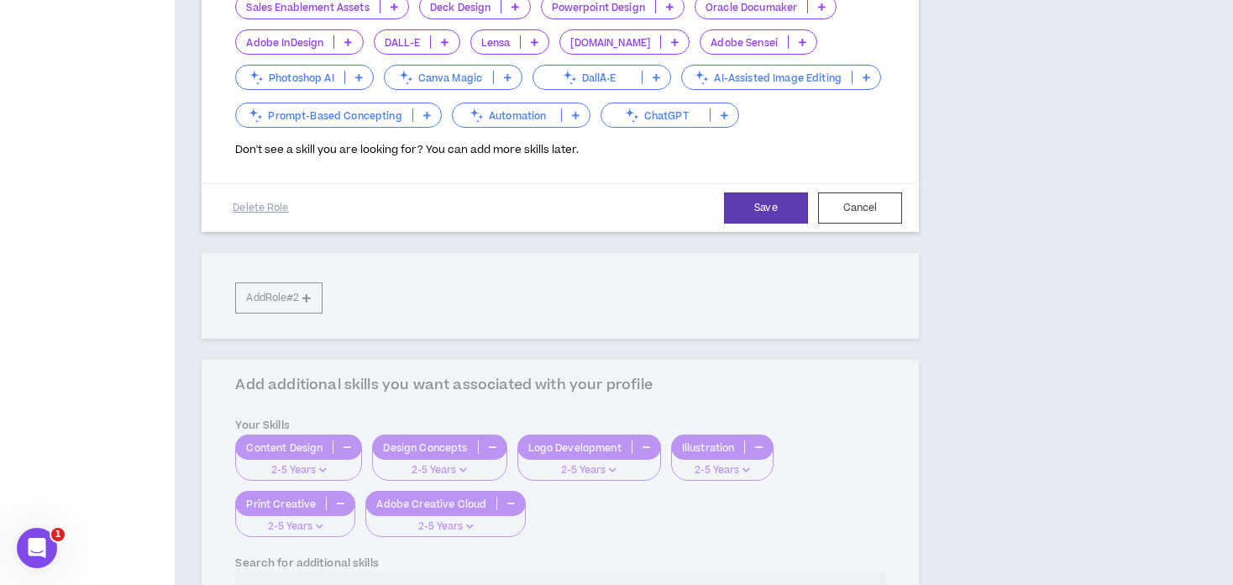
scroll to position [756, 0]
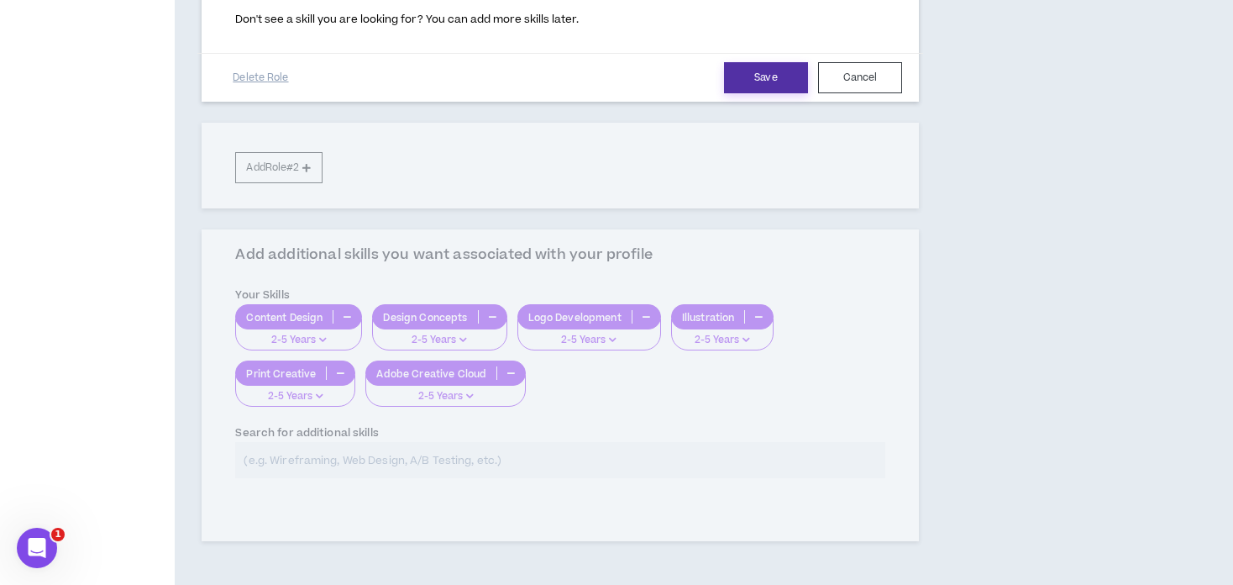
click at [738, 62] on button "Save" at bounding box center [766, 77] width 84 height 31
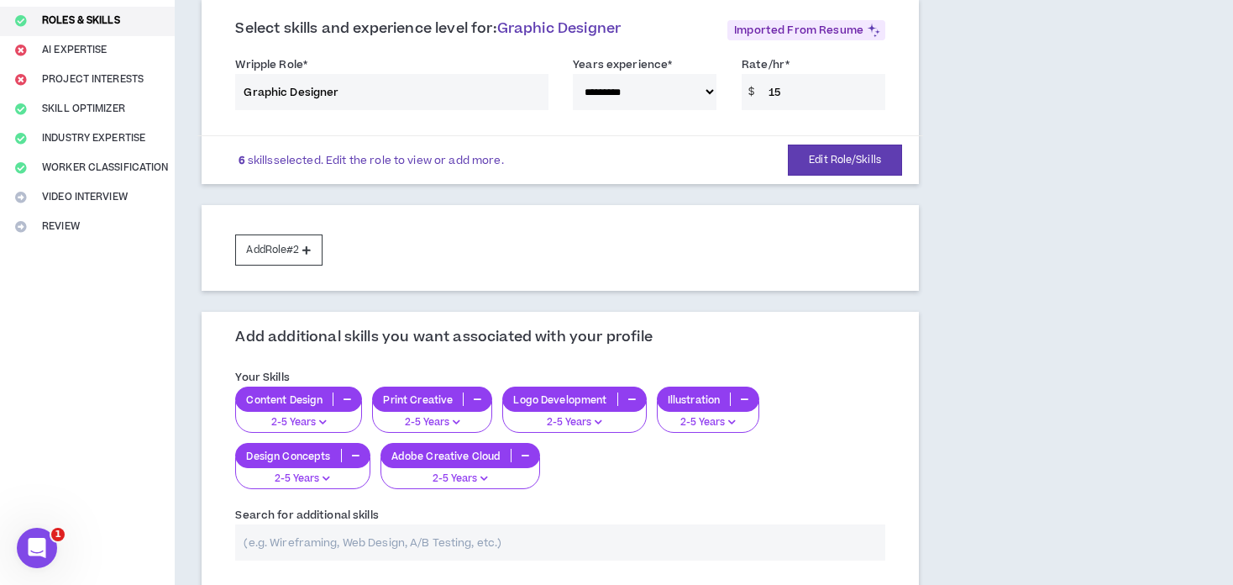
scroll to position [224, 0]
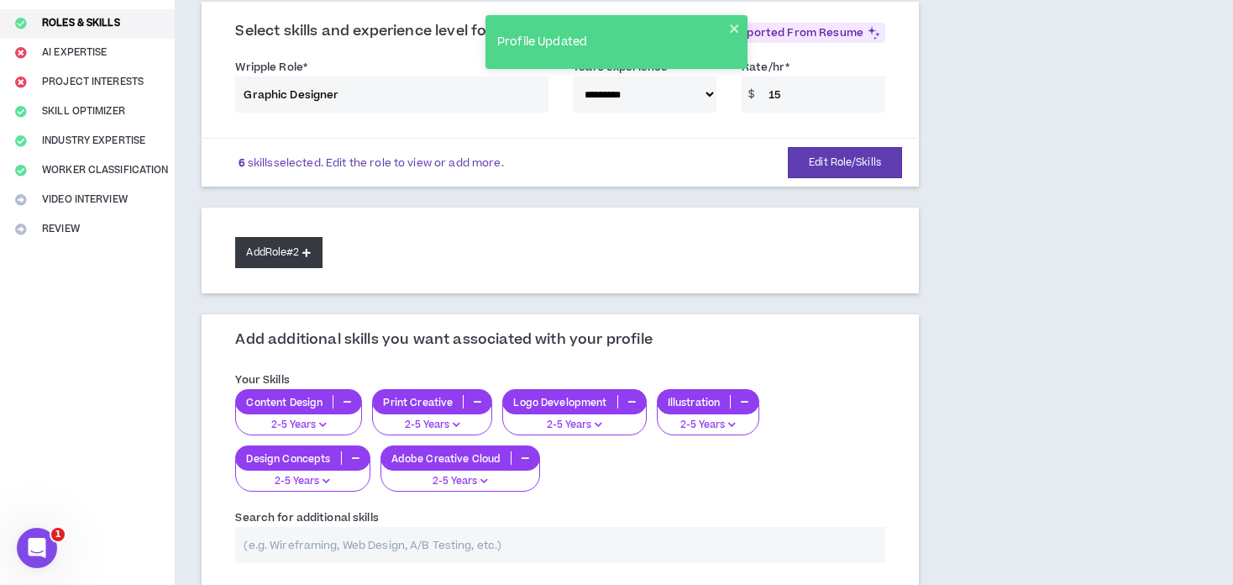
click at [268, 243] on button "Add Role #2" at bounding box center [278, 252] width 87 height 31
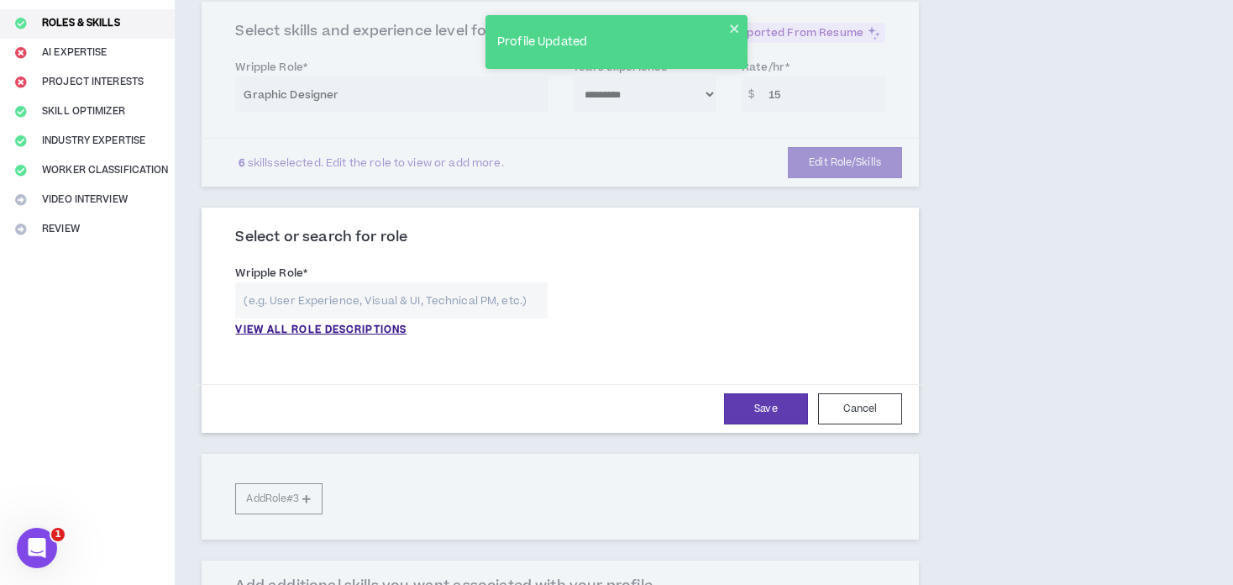
click at [336, 282] on input "text" at bounding box center [391, 300] width 312 height 36
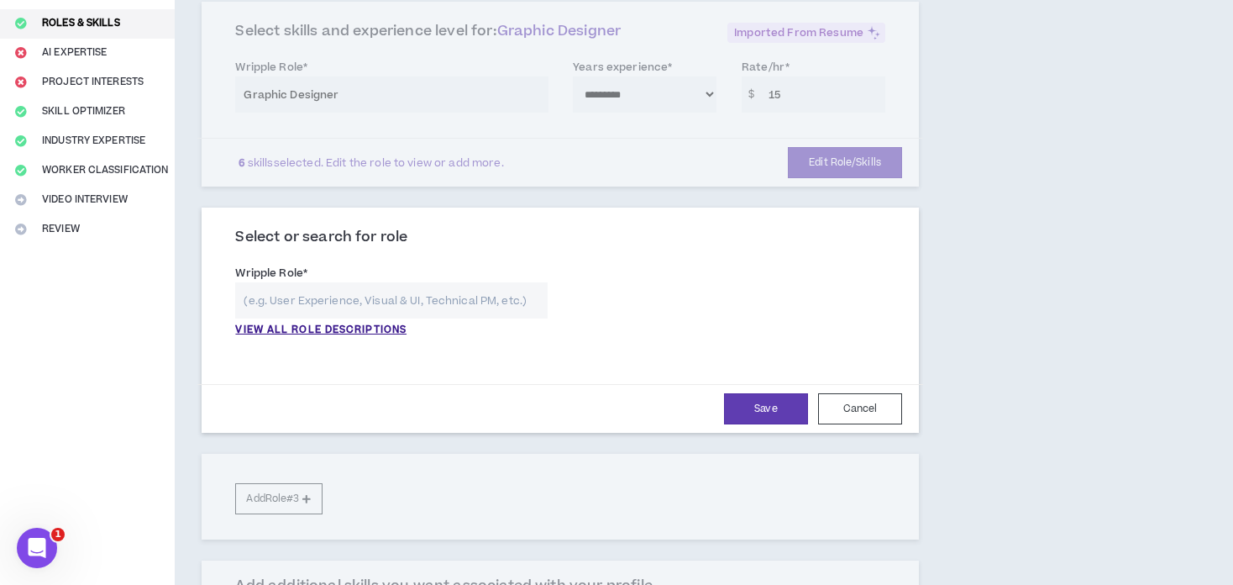
click at [443, 282] on input "text" at bounding box center [391, 300] width 312 height 36
type input "i"
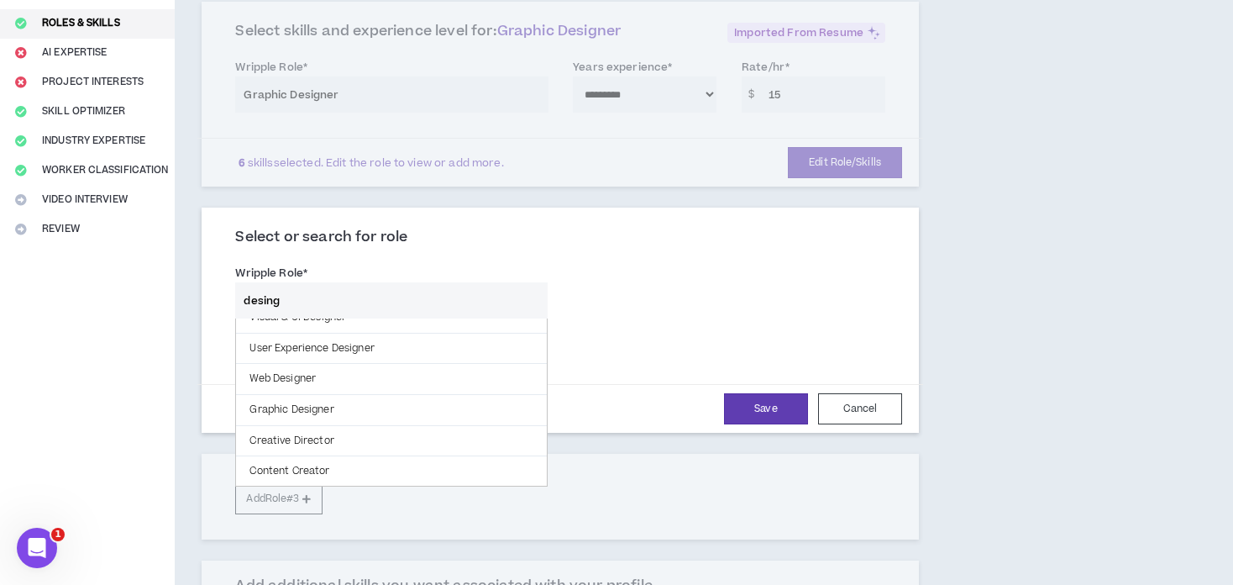
scroll to position [84, 0]
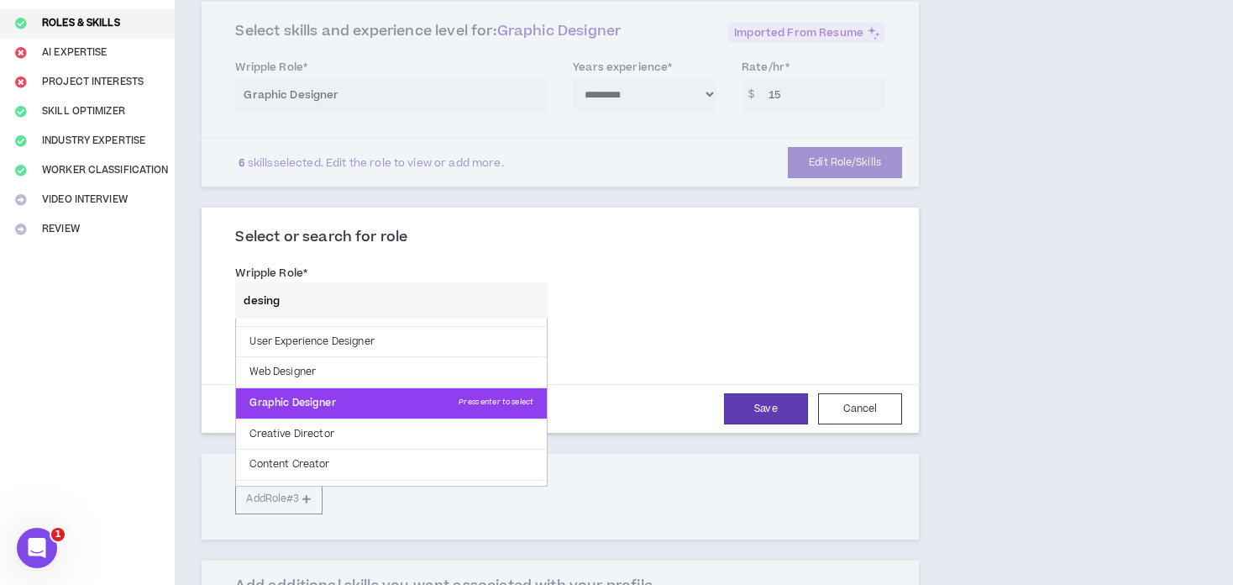
click at [356, 388] on p "Graphic Designer Press enter to select" at bounding box center [391, 403] width 311 height 30
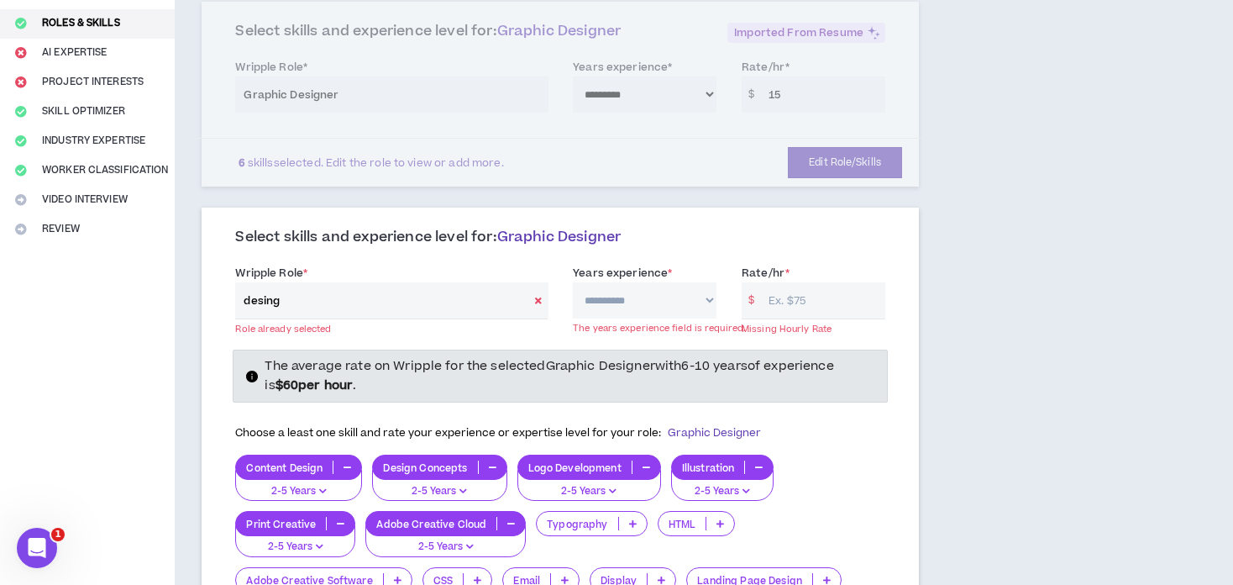
type input "Graphic Designer"
click at [535, 296] on icon at bounding box center [538, 300] width 7 height 9
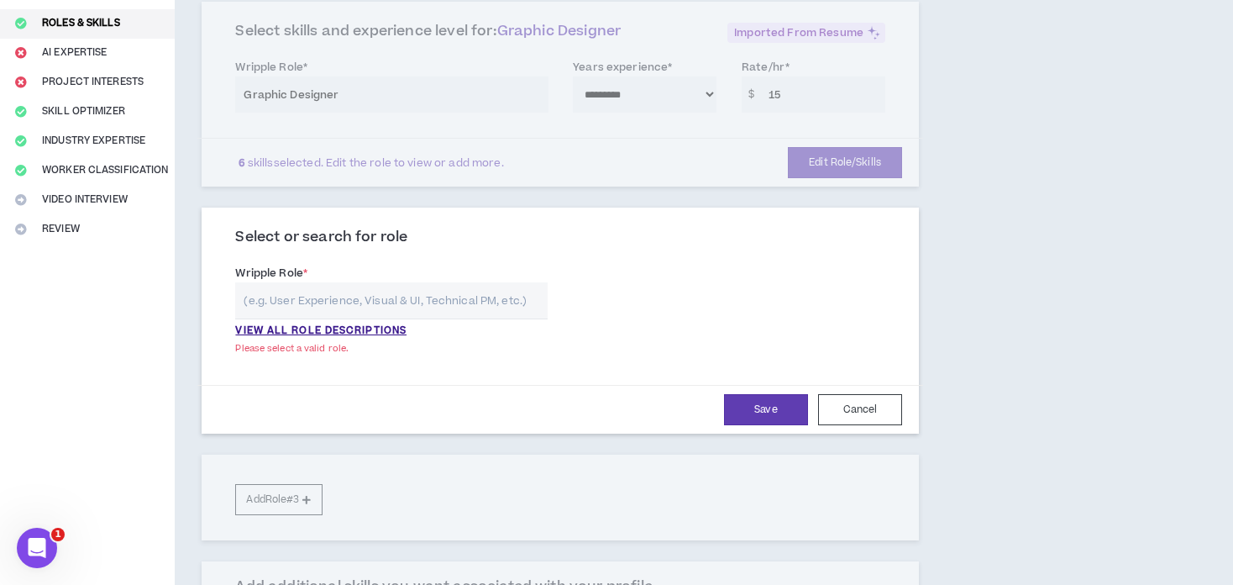
click at [441, 282] on input "text" at bounding box center [391, 300] width 312 height 36
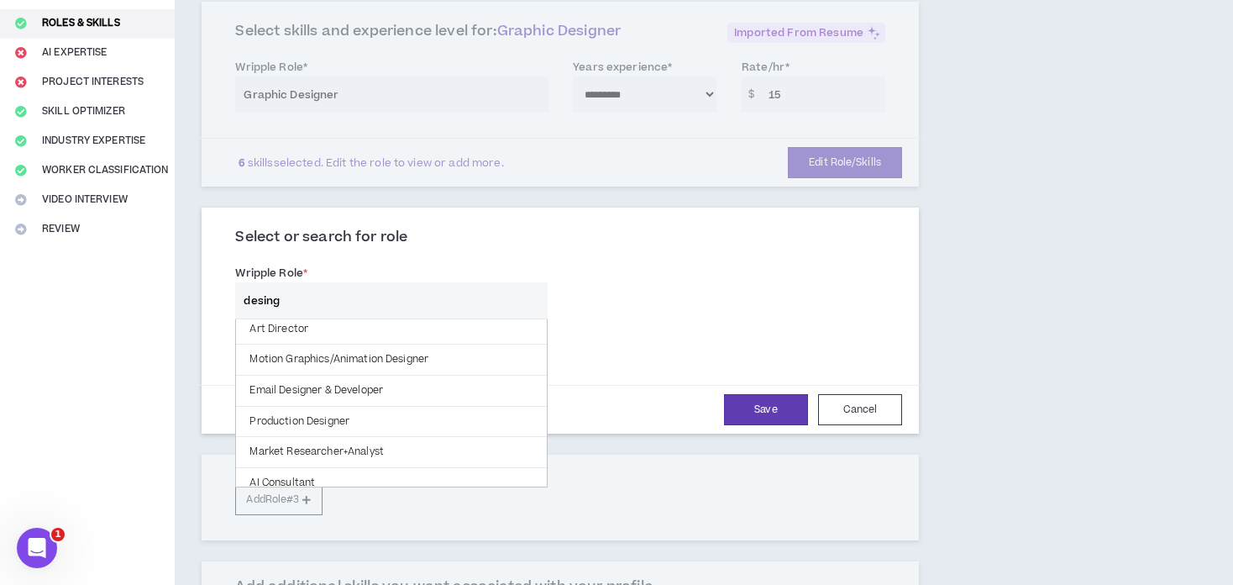
scroll to position [252, 0]
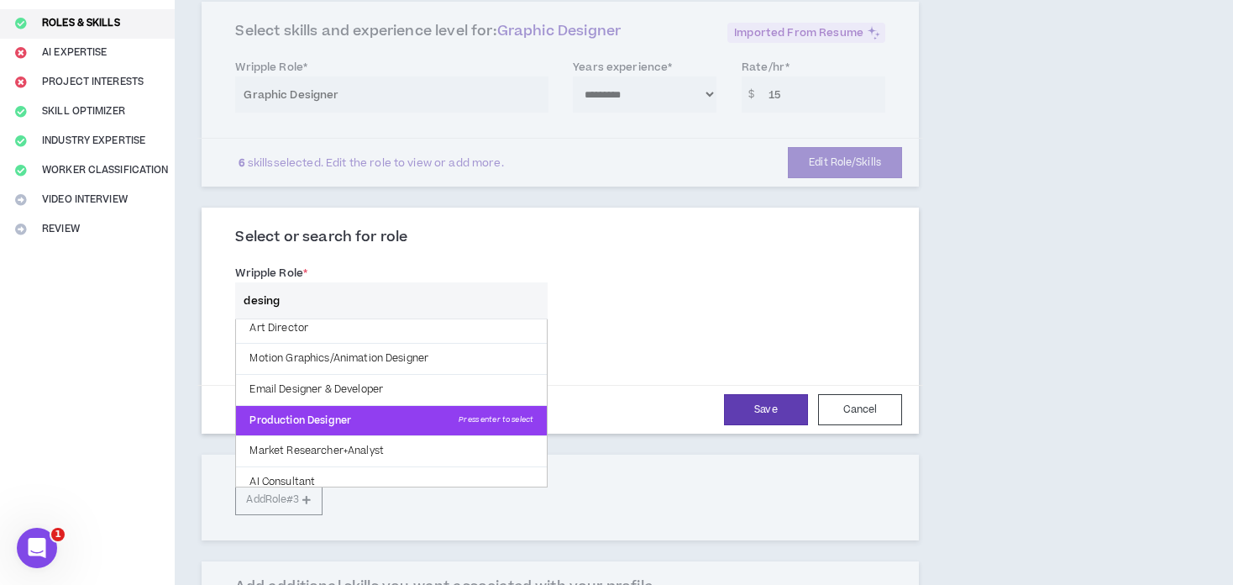
click at [372, 406] on p "Production Designer Press enter to select" at bounding box center [391, 421] width 311 height 30
type input "Production Designer"
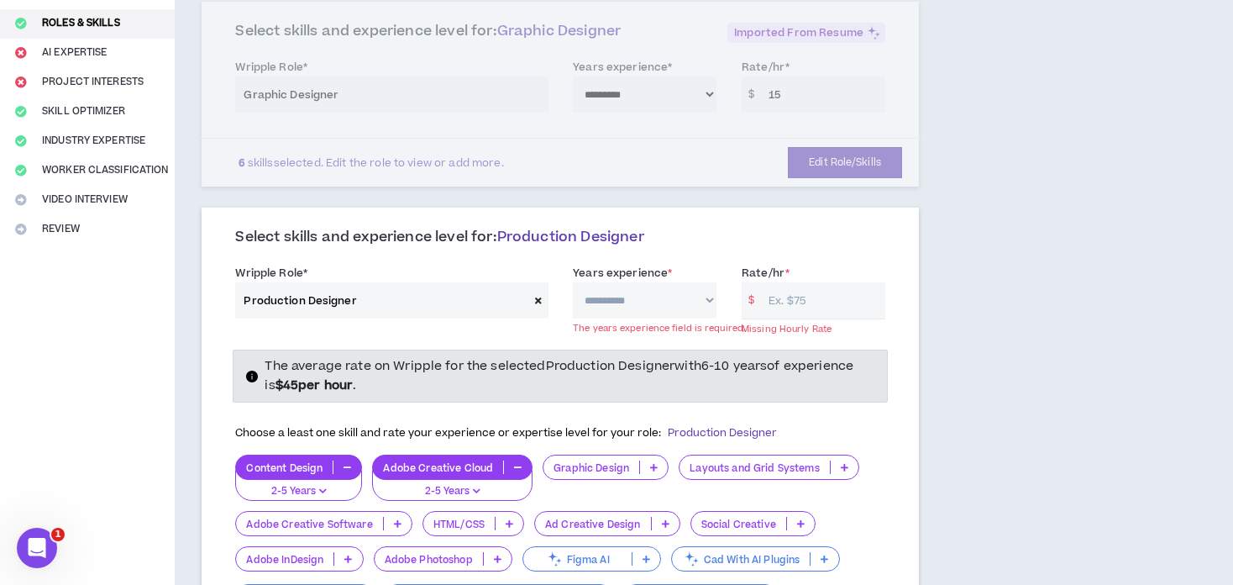
click at [611, 265] on label "Years experience *" at bounding box center [622, 273] width 99 height 27
click at [621, 285] on select "**********" at bounding box center [645, 300] width 144 height 36
select select "**"
click at [573, 282] on select "**********" at bounding box center [645, 300] width 144 height 36
click at [811, 282] on input "Rate/hr *" at bounding box center [822, 300] width 125 height 36
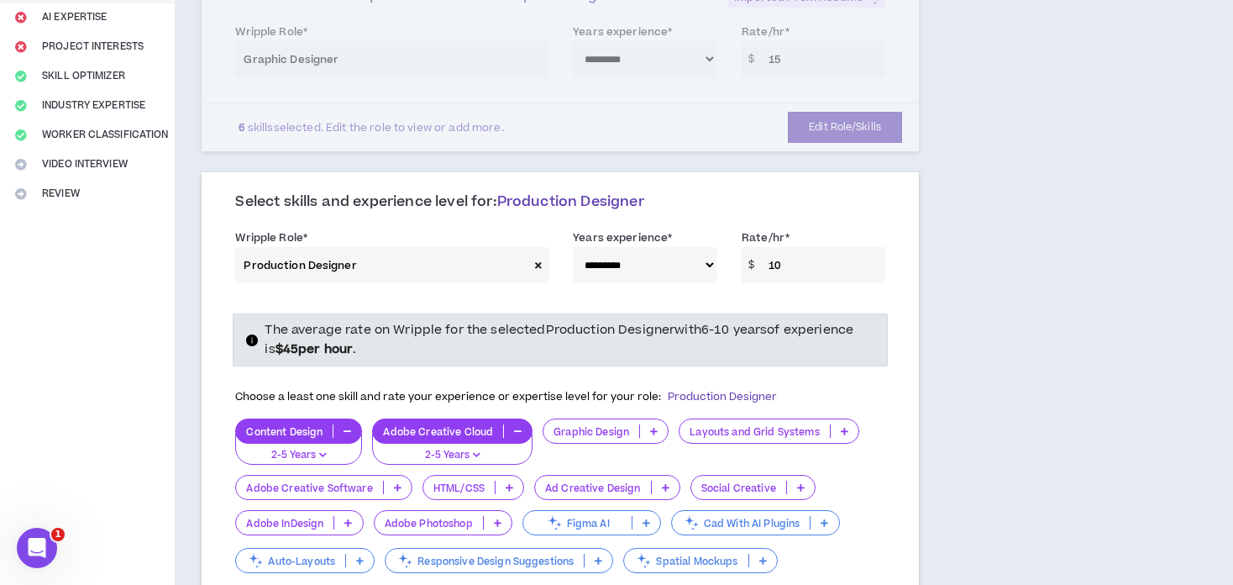
scroll to position [308, 0]
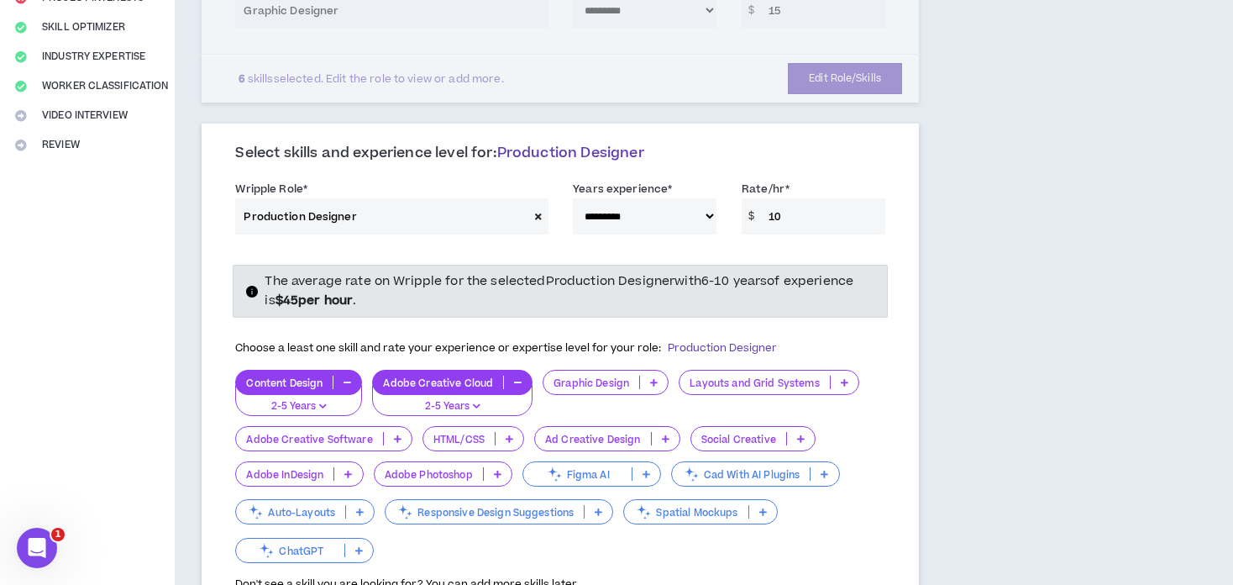
type input "10"
click at [646, 375] on p at bounding box center [654, 381] width 28 height 13
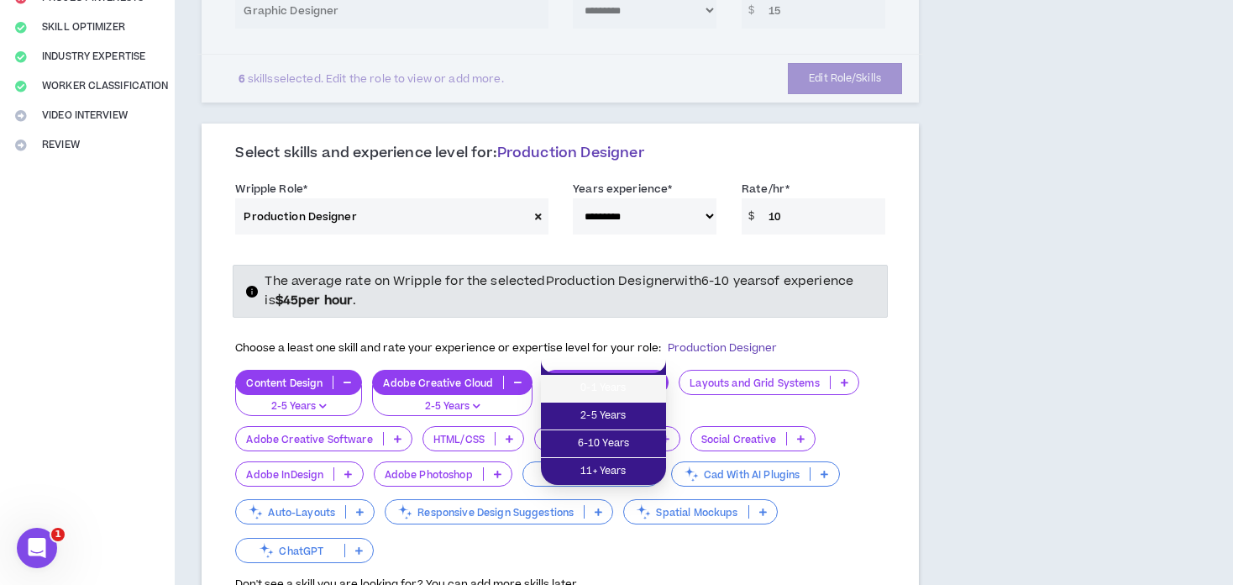
click at [1032, 381] on div "**********" at bounding box center [637, 478] width 925 height 1422
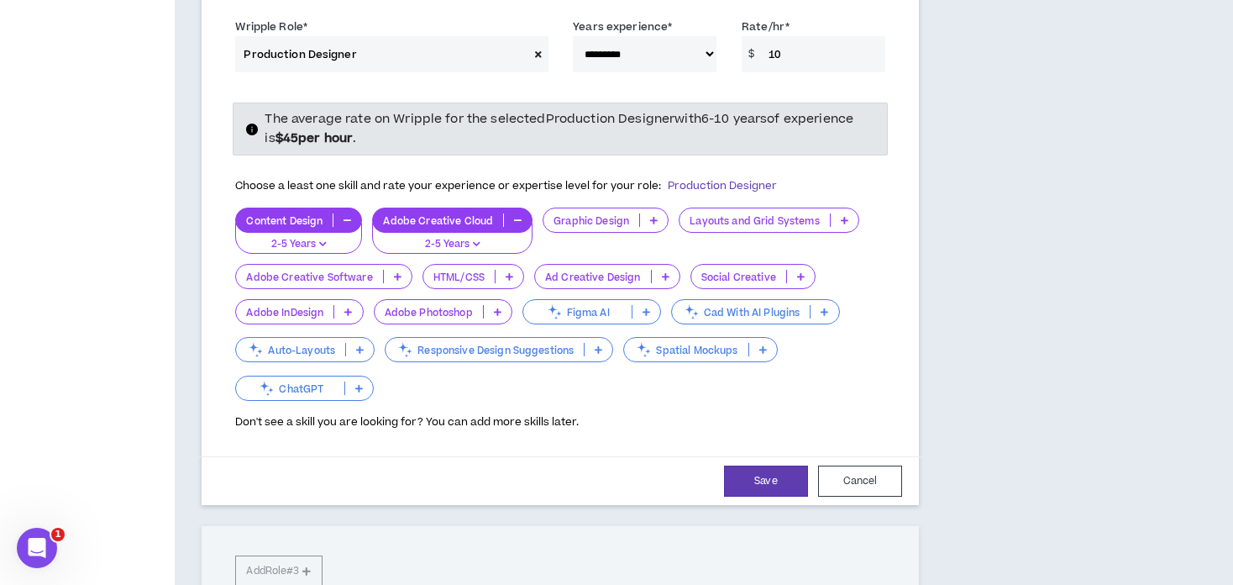
scroll to position [476, 0]
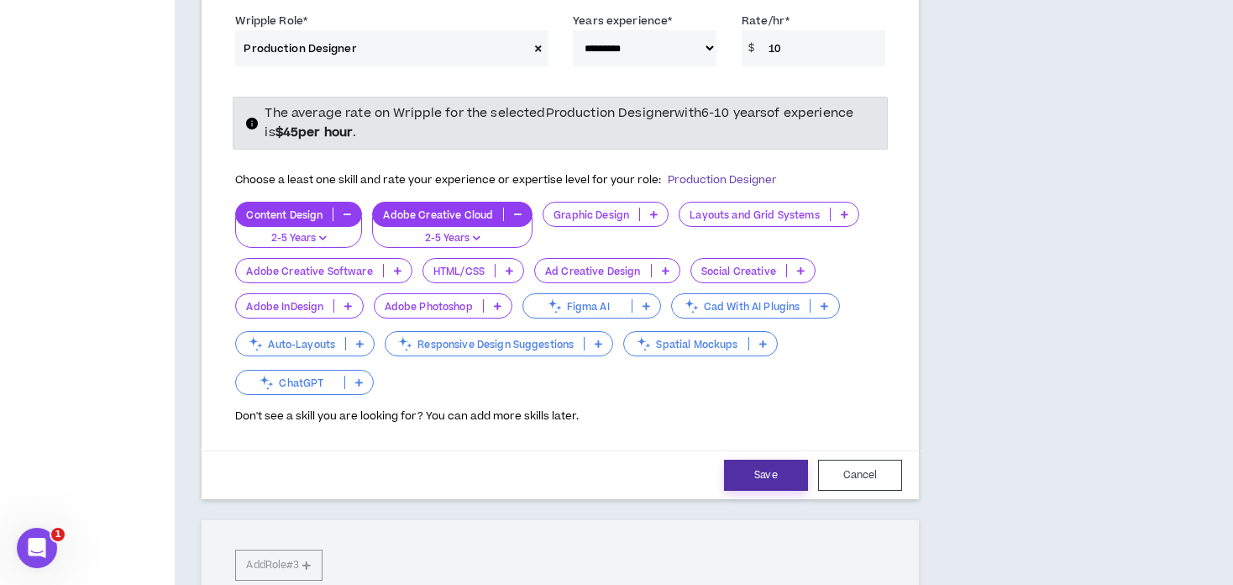
click at [752, 459] on button "Save" at bounding box center [766, 474] width 84 height 31
select select "**"
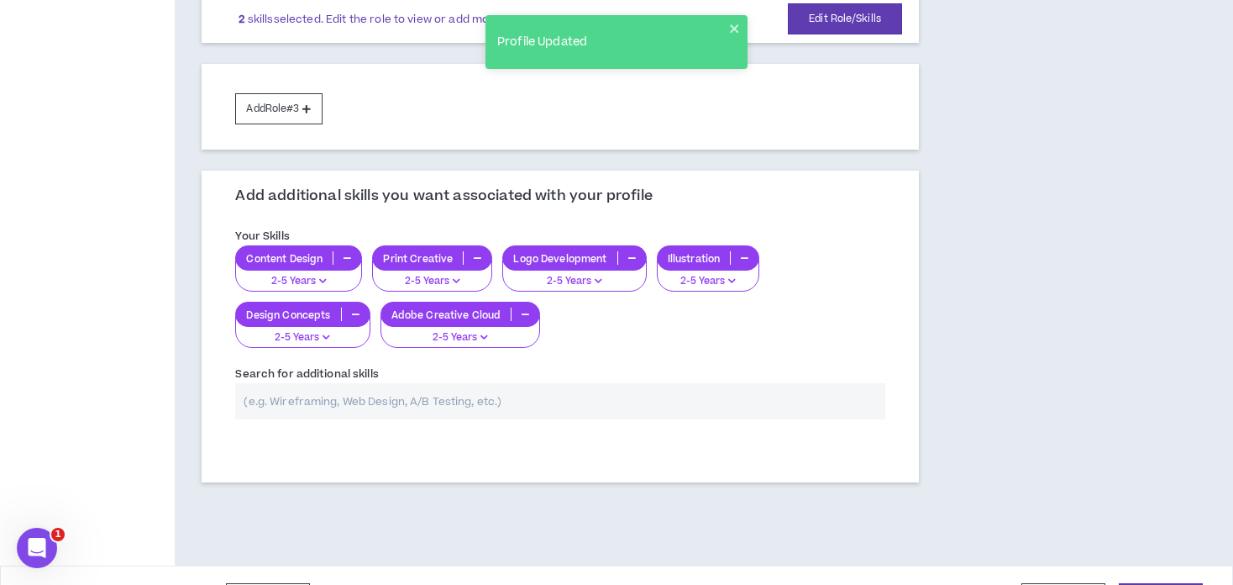
scroll to position [597, 0]
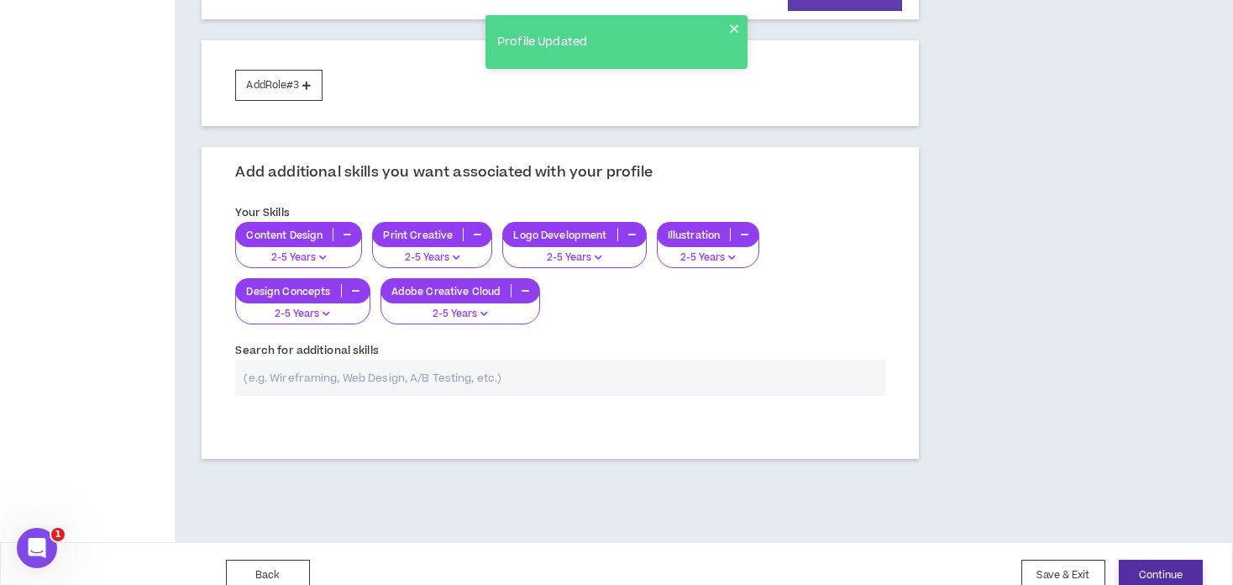
click at [1189, 559] on button "Continue" at bounding box center [1161, 574] width 84 height 31
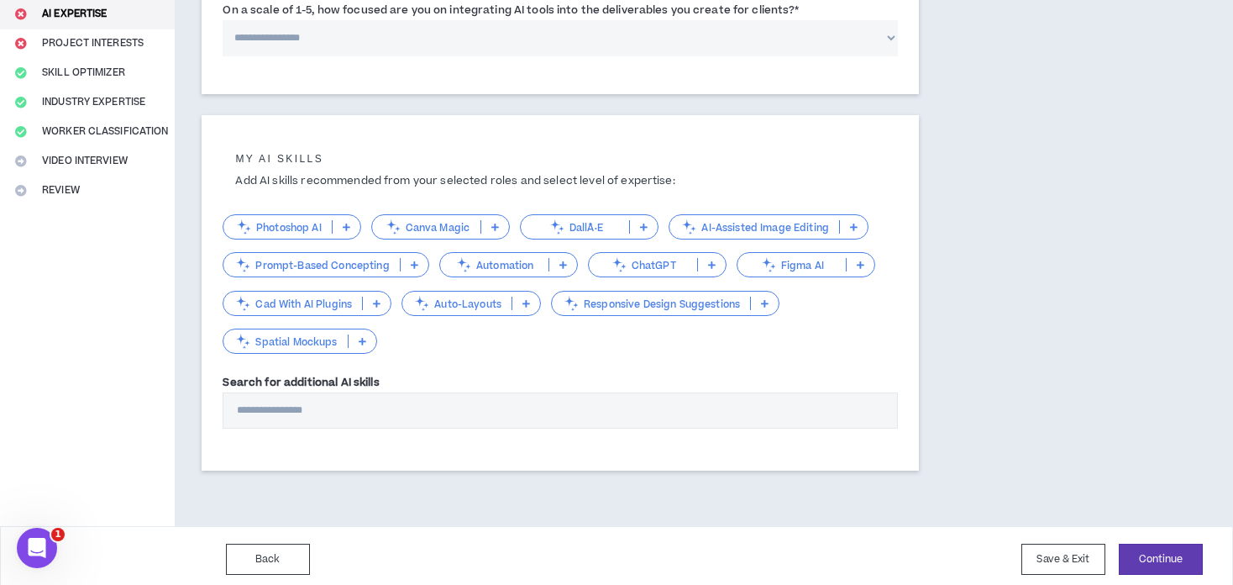
scroll to position [265, 0]
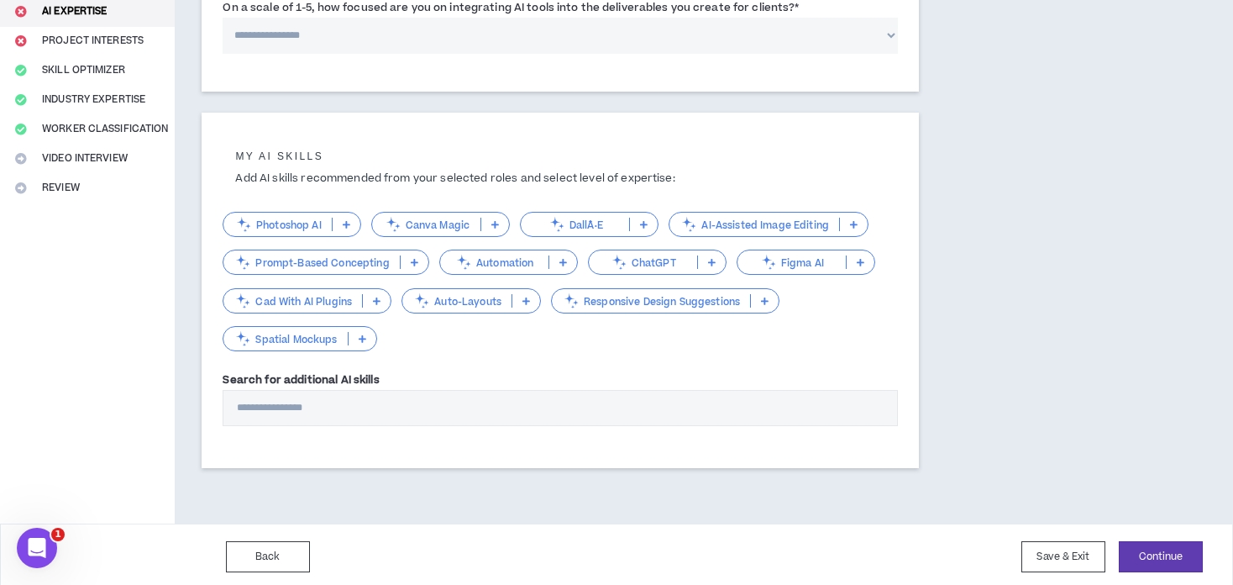
click at [318, 402] on input "Search for additional AI skills" at bounding box center [560, 408] width 675 height 36
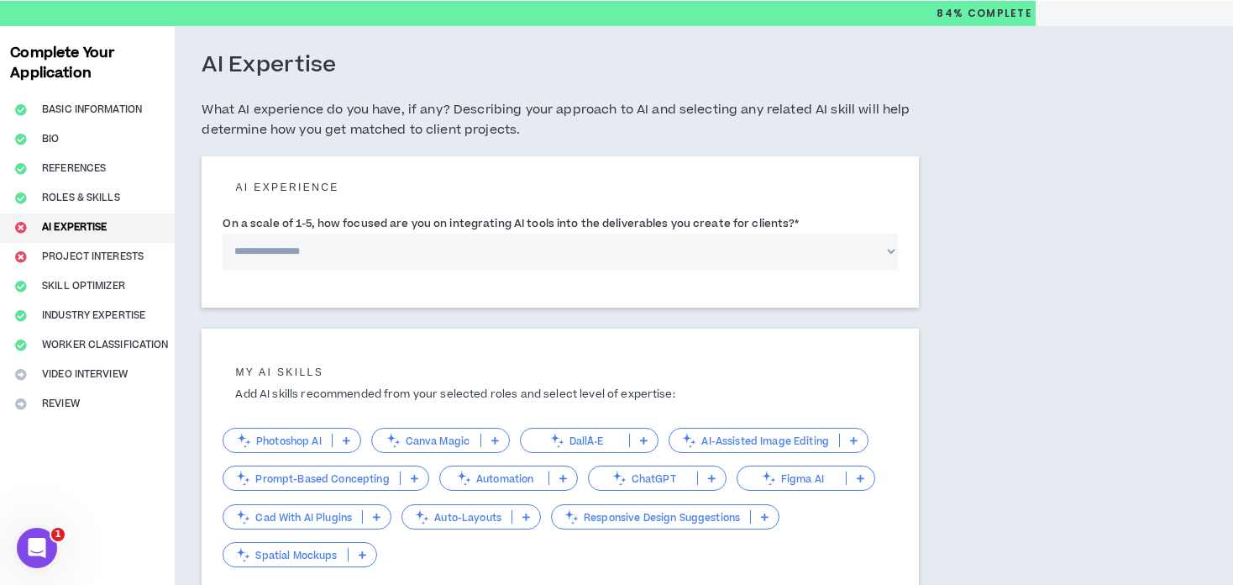
scroll to position [0, 0]
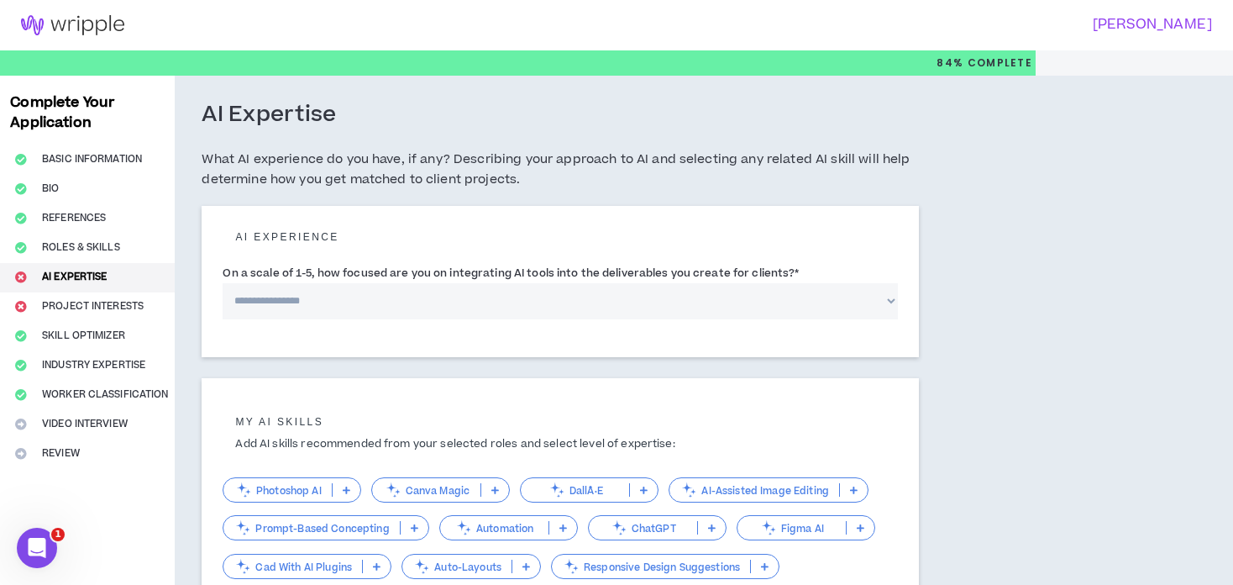
click at [321, 297] on select "**********" at bounding box center [560, 301] width 675 height 36
select select "*"
click at [223, 283] on select "**********" at bounding box center [560, 301] width 675 height 36
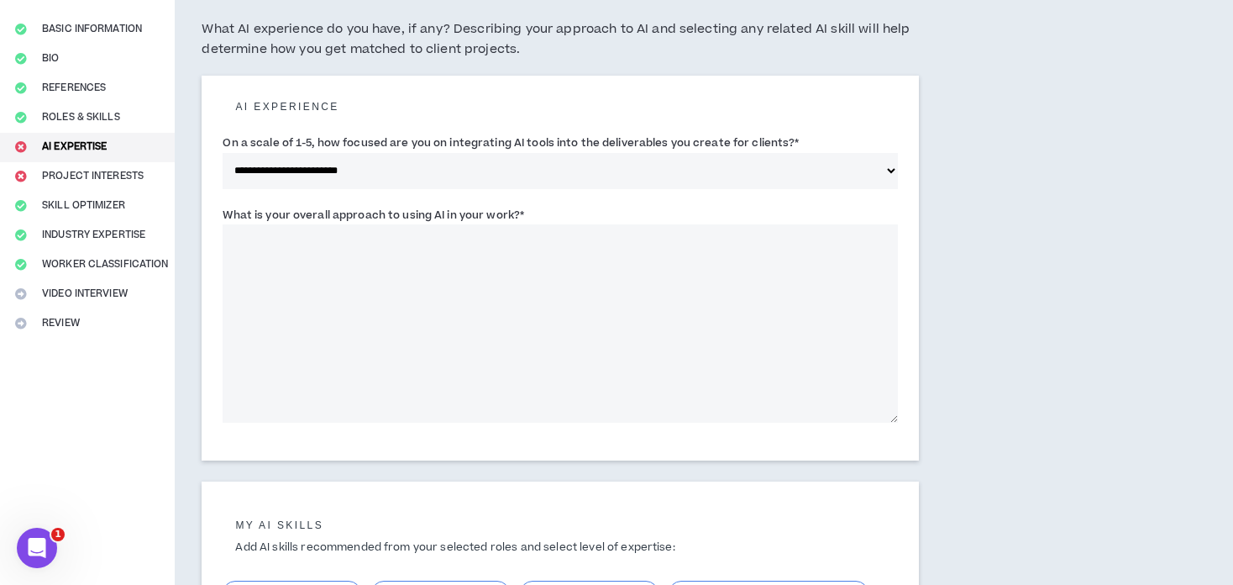
scroll to position [168, 0]
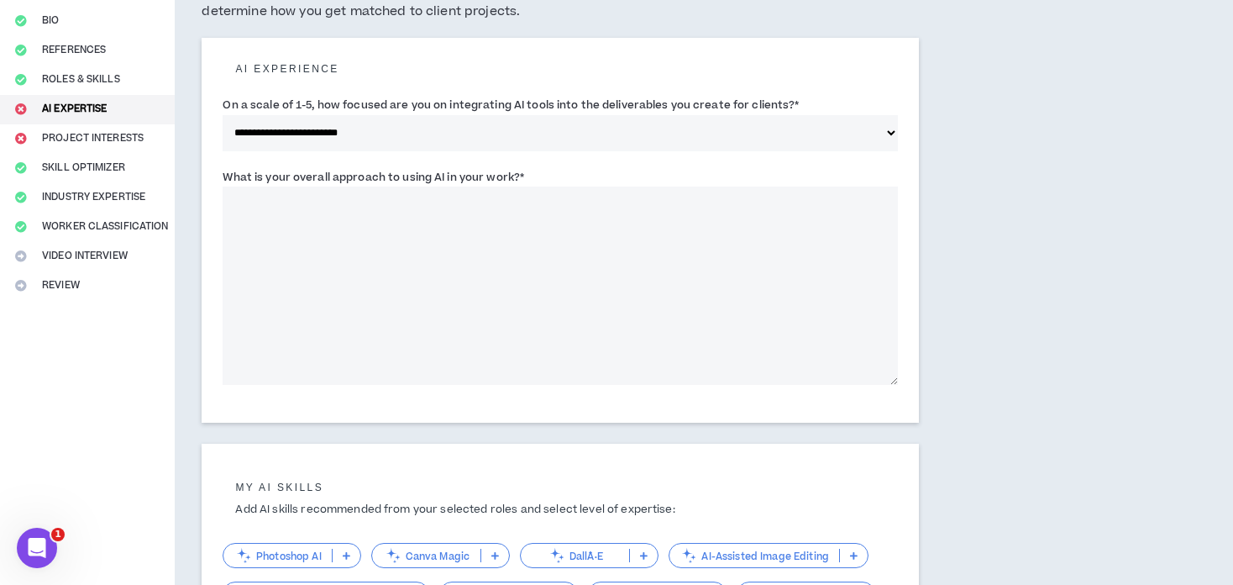
click at [303, 205] on textarea "What is your overall approach to using AI in your work? *" at bounding box center [560, 285] width 675 height 198
click at [367, 212] on textarea "What is your overall approach to using AI in your work? *" at bounding box center [560, 285] width 675 height 198
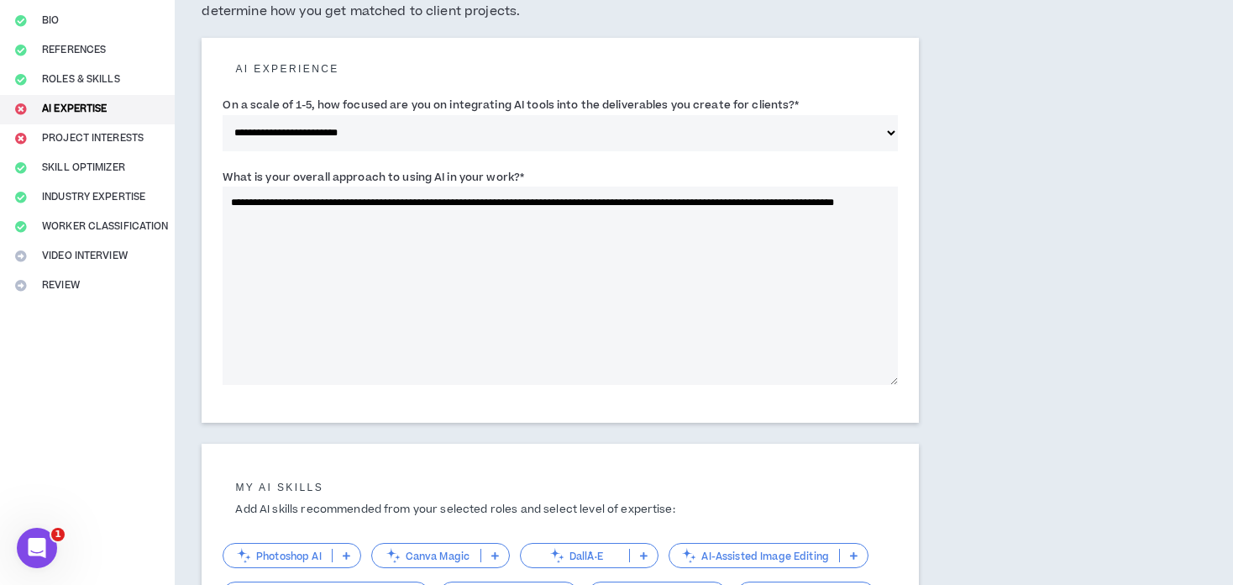
drag, startPoint x: 470, startPoint y: 248, endPoint x: -45, endPoint y: 159, distance: 521.7
click at [0, 159] on html "**********" at bounding box center [616, 124] width 1233 height 585
type textarea "**********"
click at [647, 329] on textarea "**********" at bounding box center [560, 285] width 675 height 198
drag, startPoint x: 532, startPoint y: 326, endPoint x: -45, endPoint y: 132, distance: 608.0
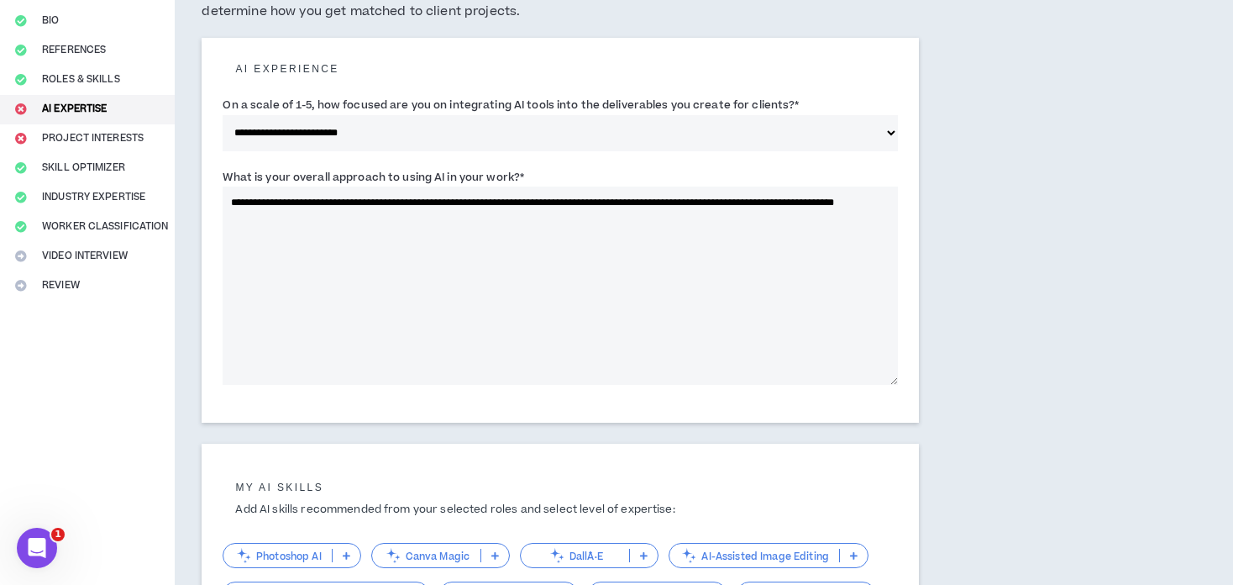
click at [0, 132] on html "**********" at bounding box center [616, 124] width 1233 height 585
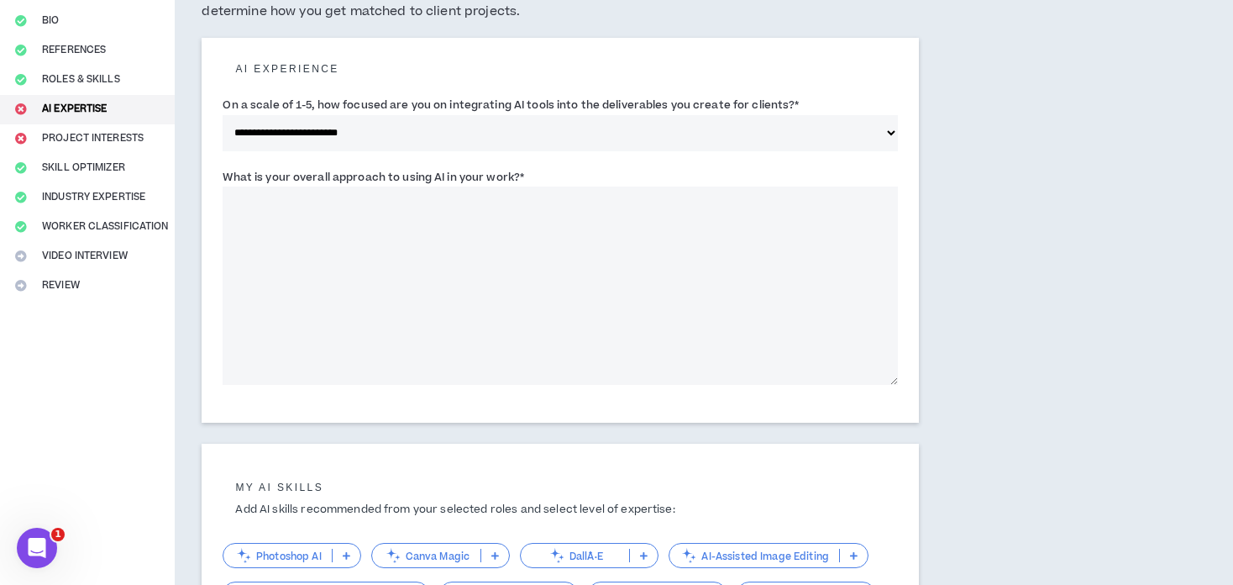
paste textarea "**********"
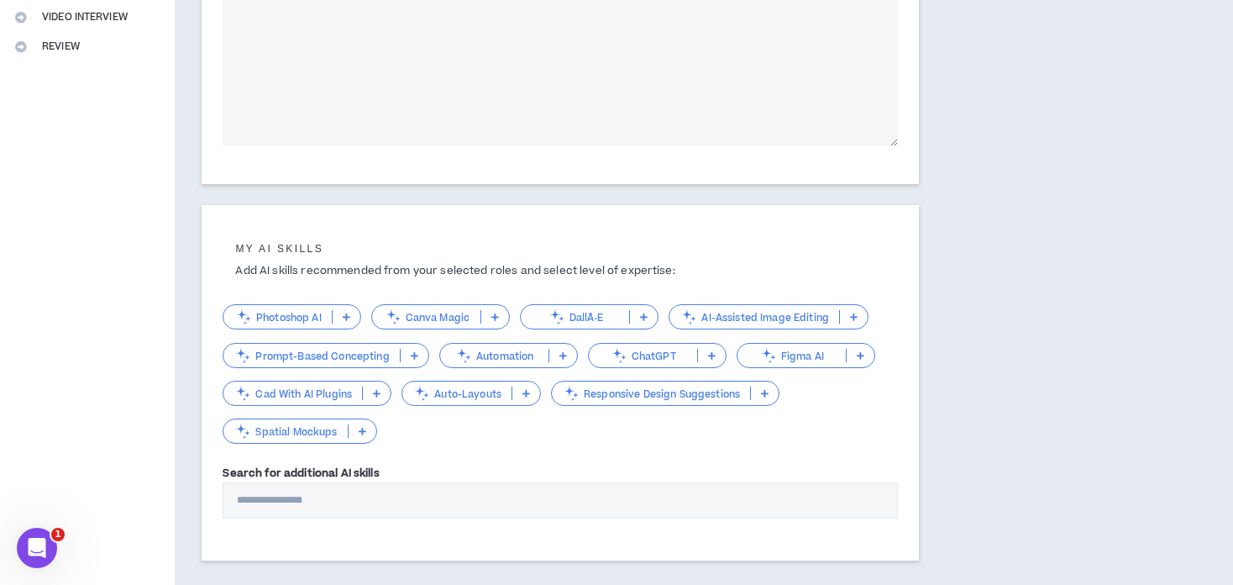
scroll to position [420, 0]
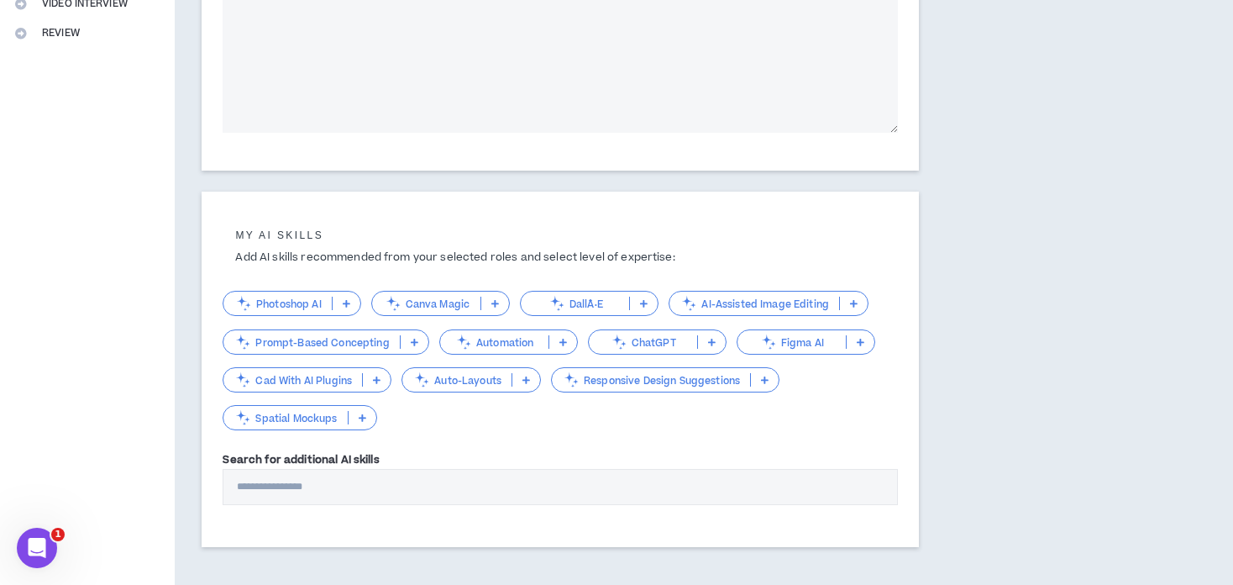
type textarea "**********"
click at [349, 303] on icon at bounding box center [347, 303] width 8 height 8
click at [510, 236] on h5 "My AI skills" at bounding box center [560, 235] width 675 height 12
click at [269, 308] on p "Photoshop AI" at bounding box center [277, 303] width 108 height 13
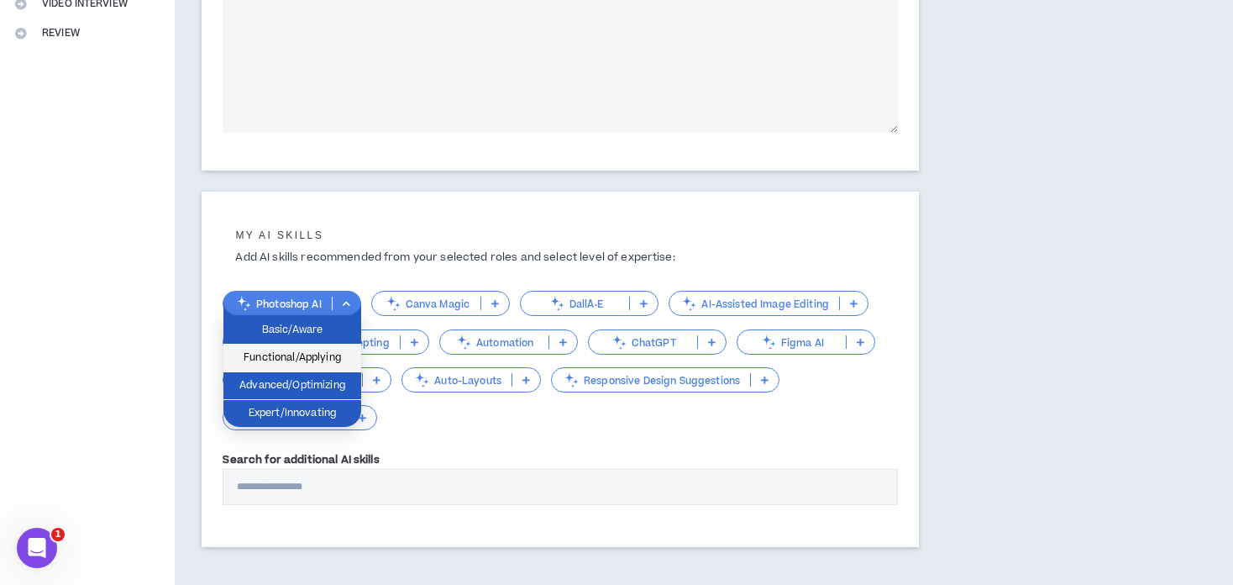
click at [292, 363] on span "Functional/Applying" at bounding box center [293, 358] width 118 height 18
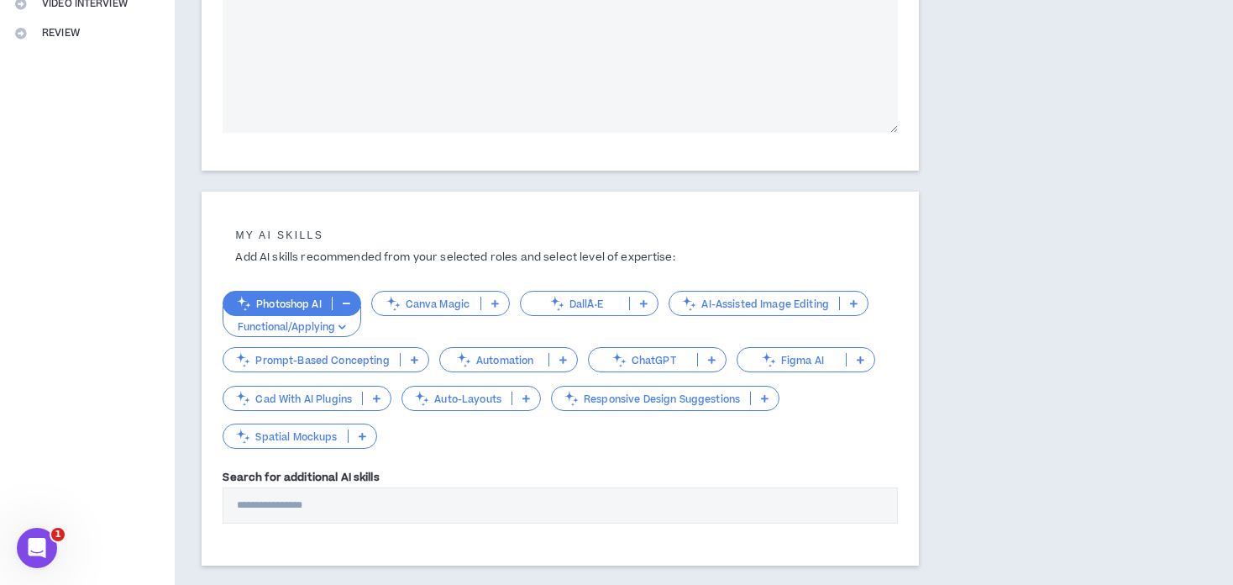
click at [701, 361] on p at bounding box center [712, 359] width 28 height 13
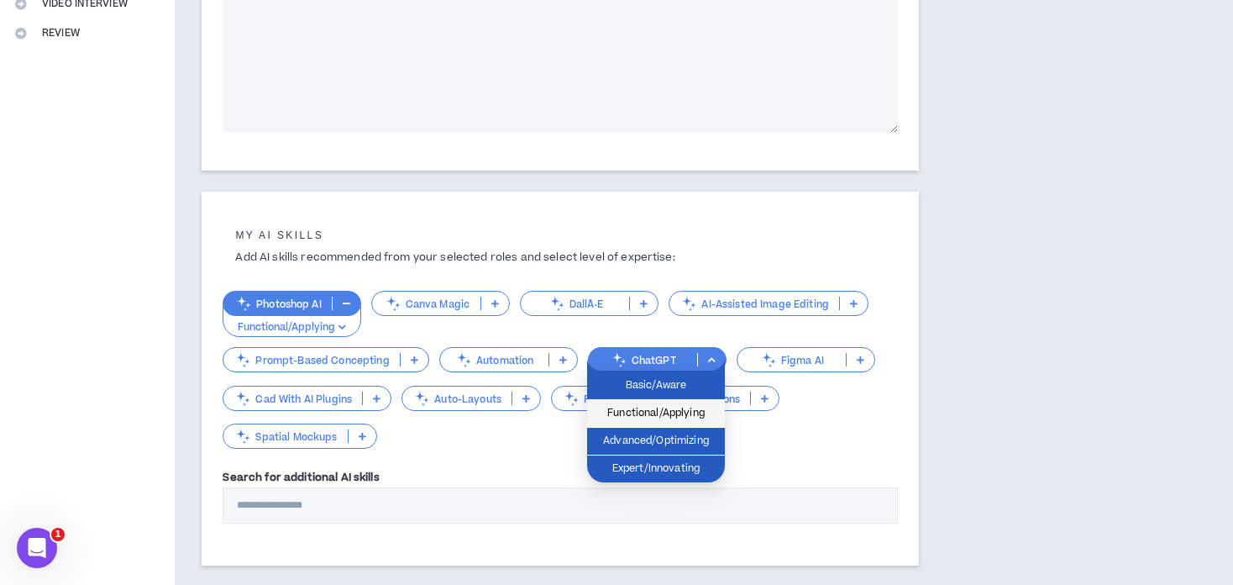
click at [671, 409] on span "Functional/Applying" at bounding box center [656, 413] width 118 height 18
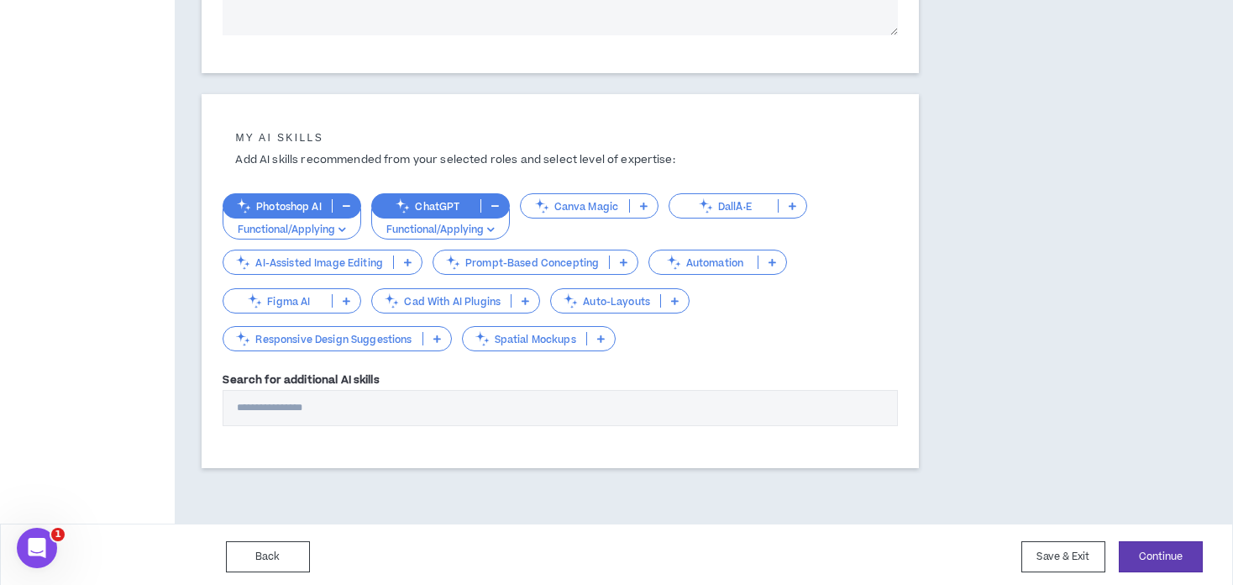
scroll to position [517, 0]
click at [293, 397] on input "Search for additional AI skills" at bounding box center [560, 408] width 675 height 36
click at [1175, 557] on button "Continue" at bounding box center [1161, 556] width 84 height 31
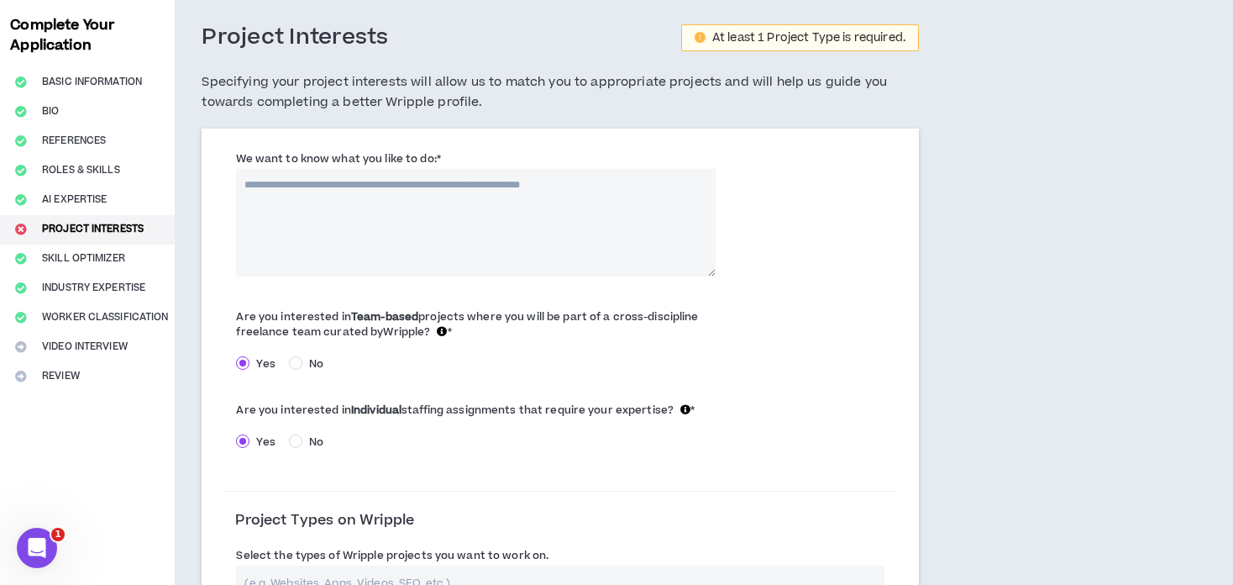
scroll to position [84, 0]
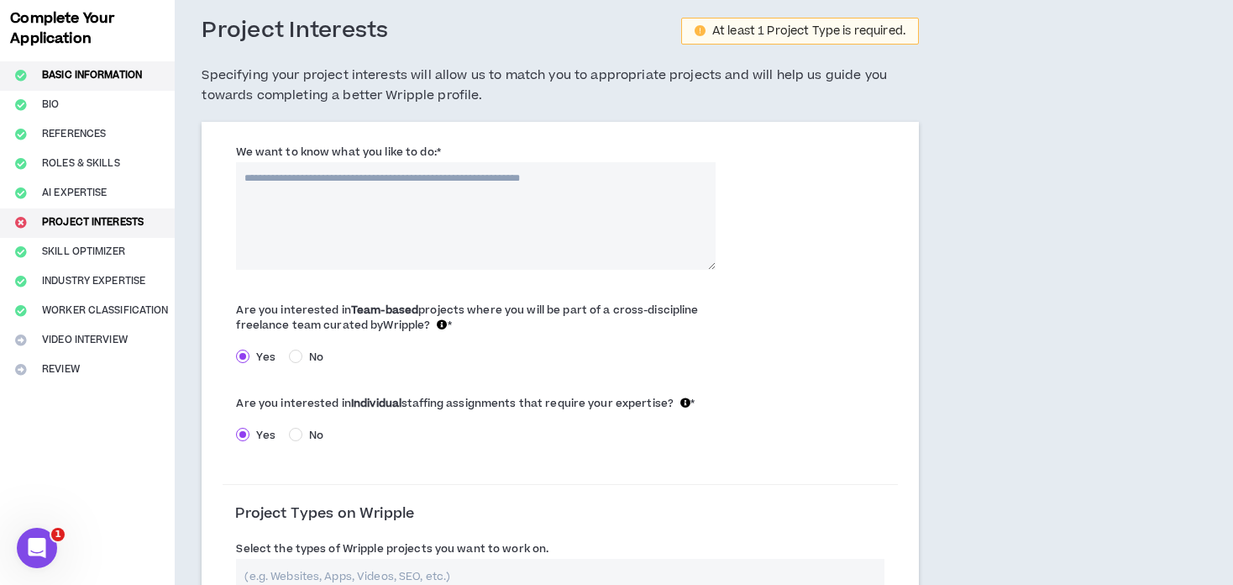
click at [102, 85] on button "Basic Information" at bounding box center [87, 75] width 175 height 29
select select "*"
select select "AR"
select select "*******"
select select "*"
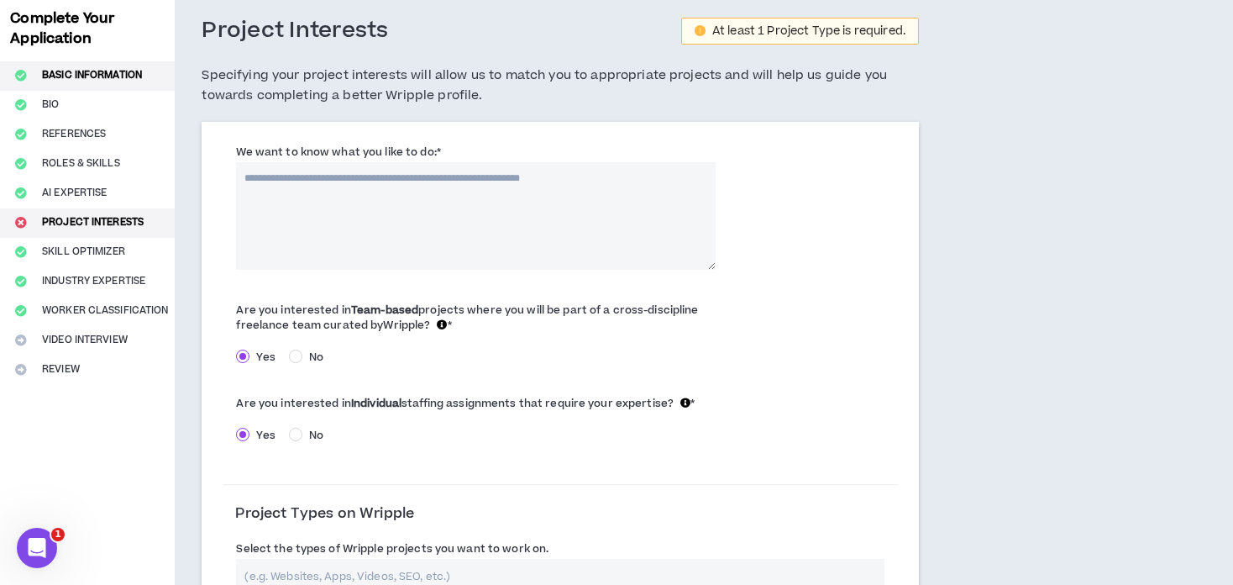
select select "**********"
select select "*****"
select select "**********"
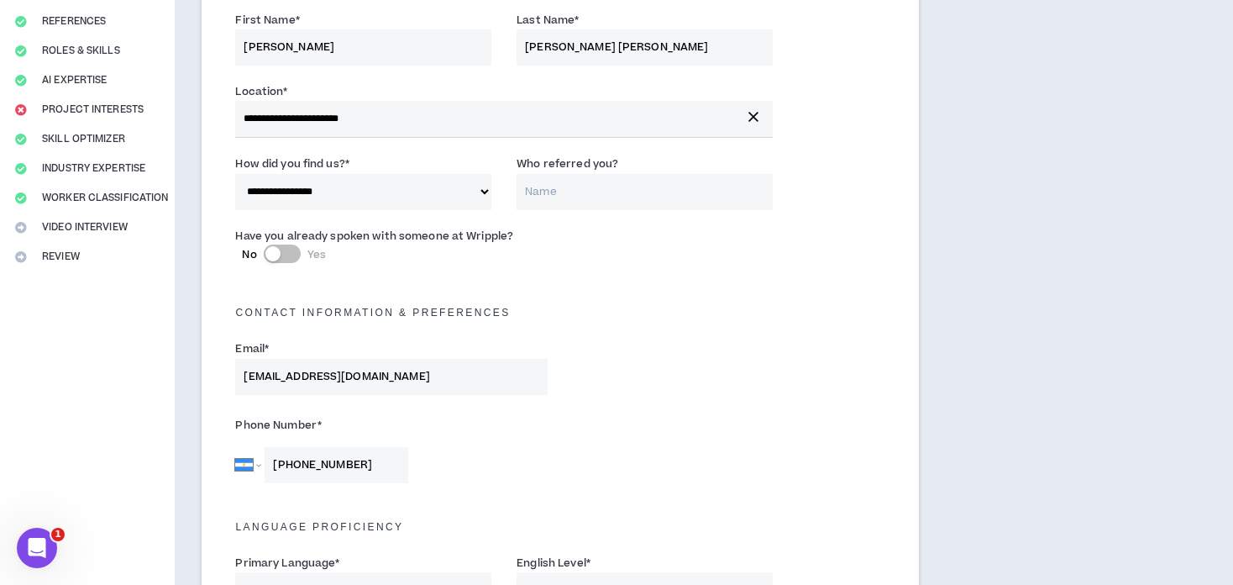
scroll to position [178, 0]
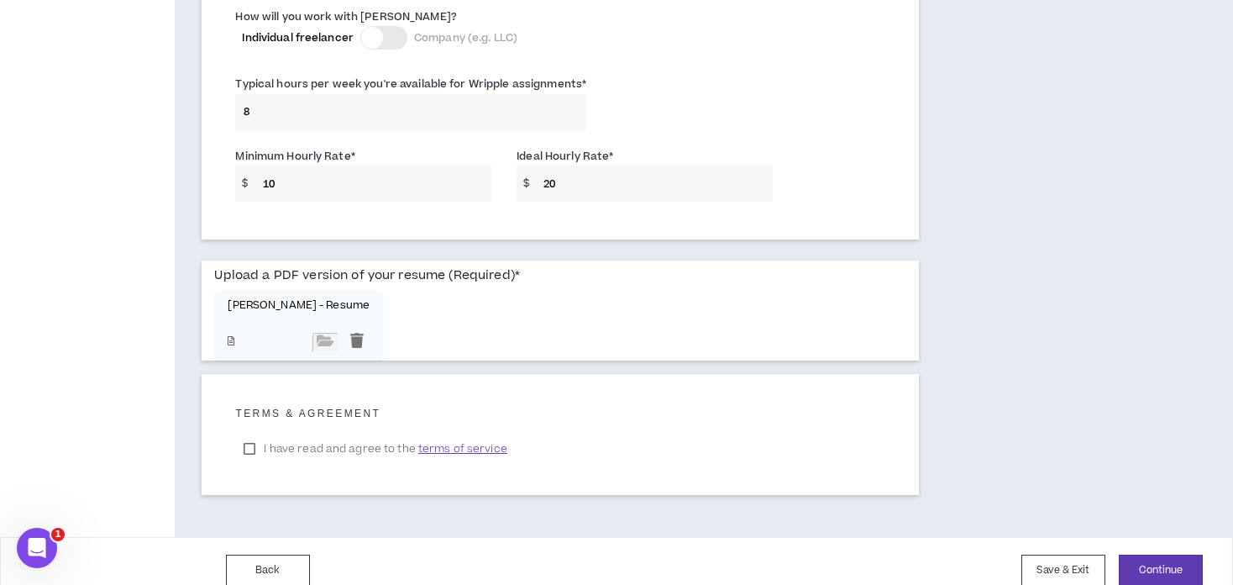
scroll to position [1270, 0]
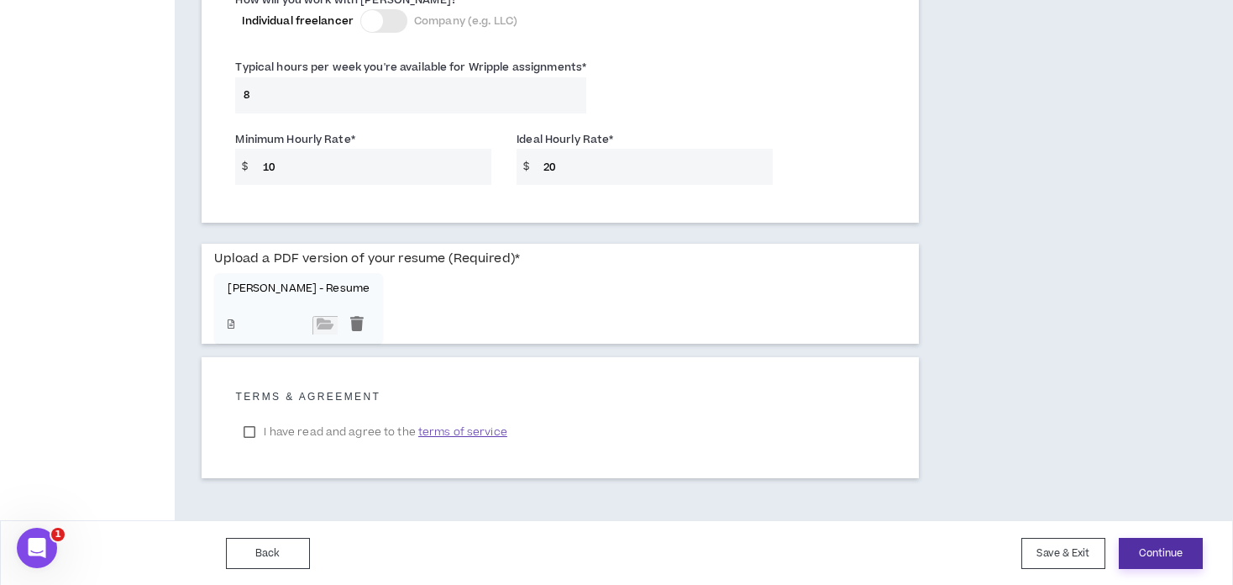
click at [1168, 544] on button "Continue" at bounding box center [1161, 553] width 84 height 31
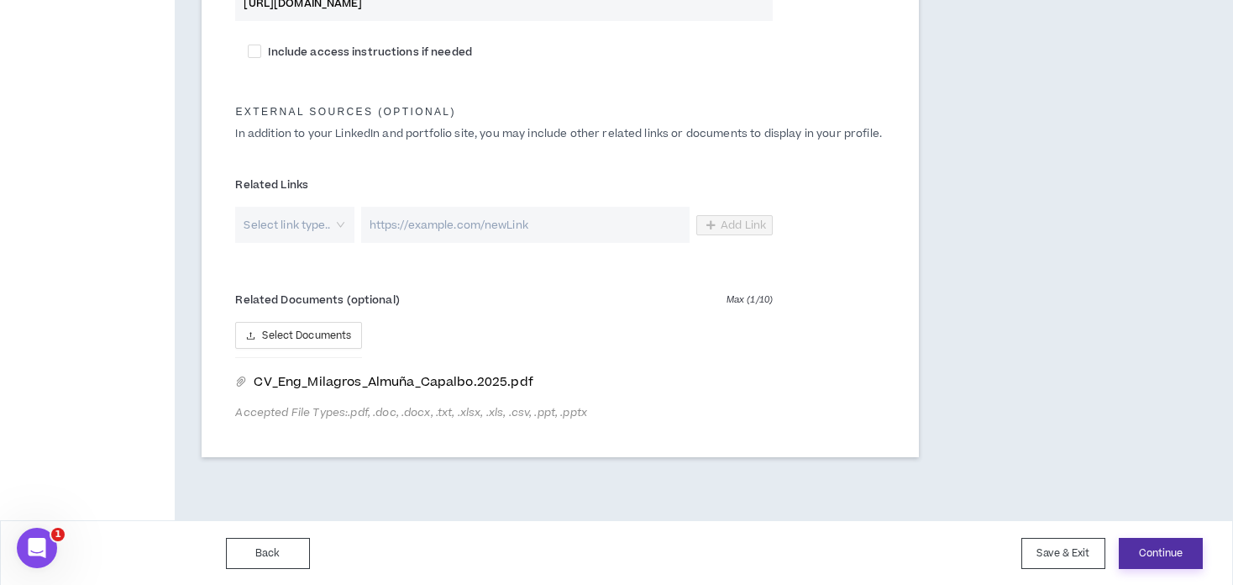
click at [1147, 549] on button "Continue" at bounding box center [1161, 553] width 84 height 31
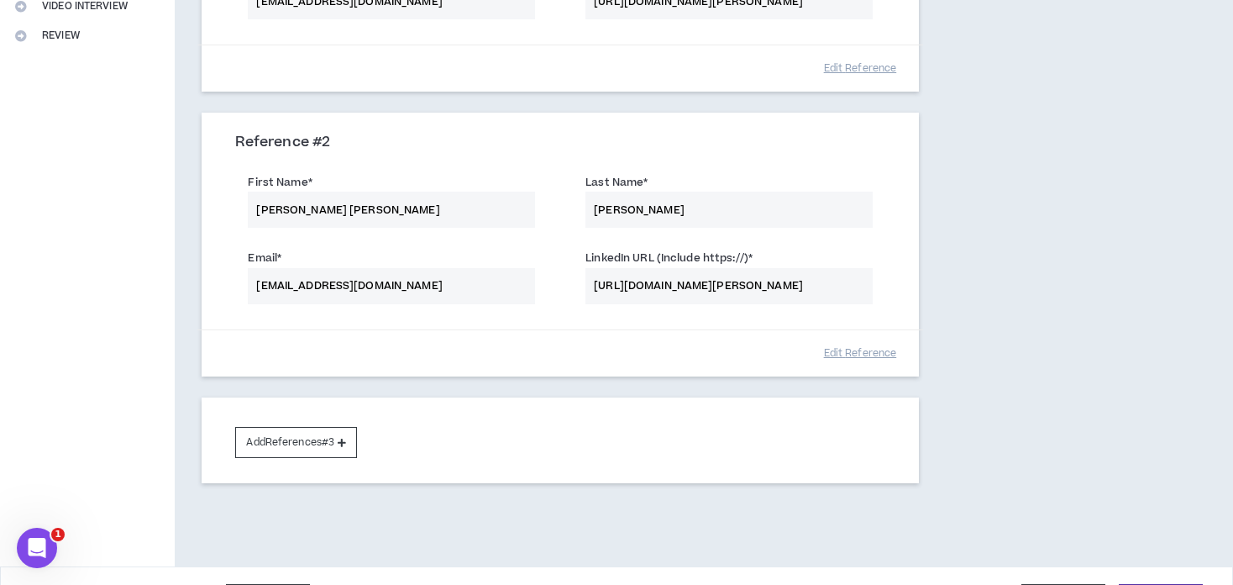
scroll to position [463, 0]
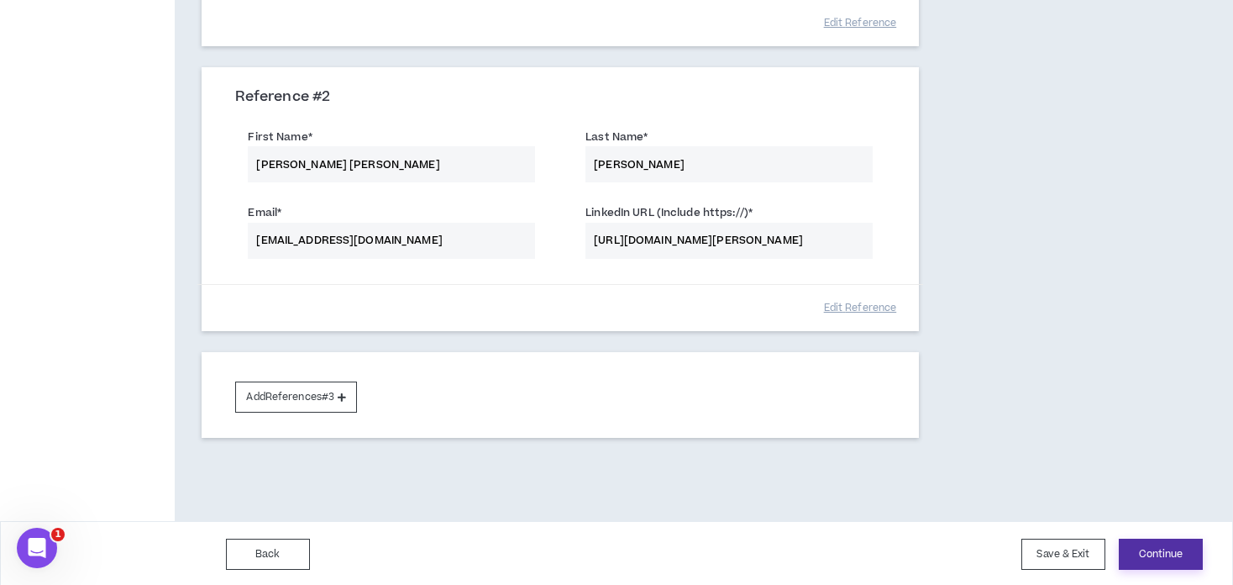
click at [1163, 555] on button "Continue" at bounding box center [1161, 553] width 84 height 31
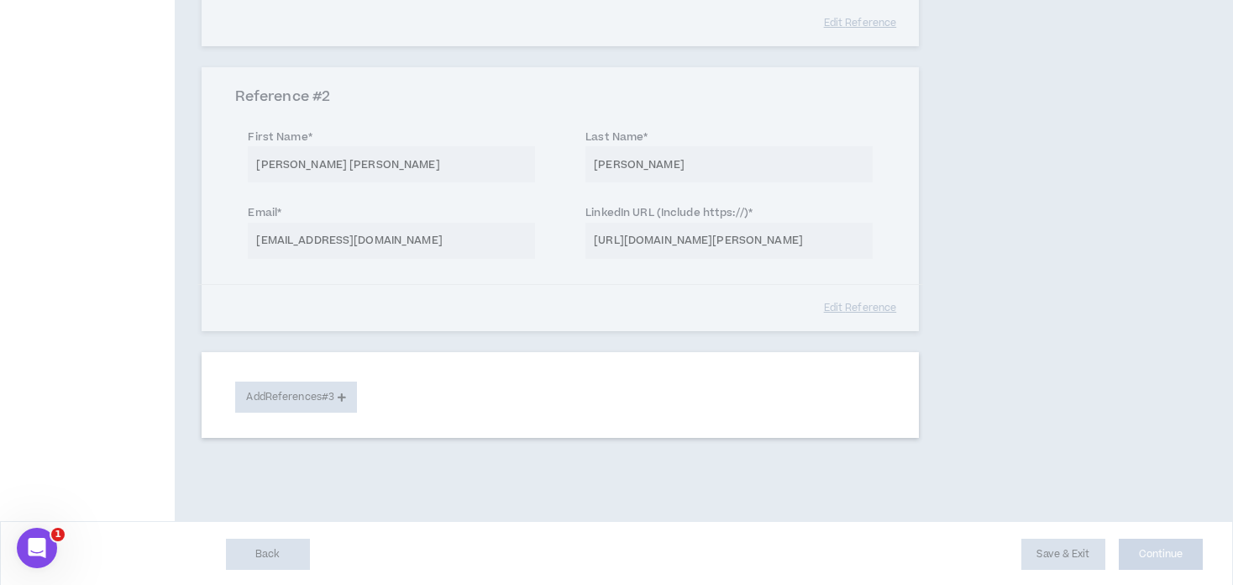
select select "**"
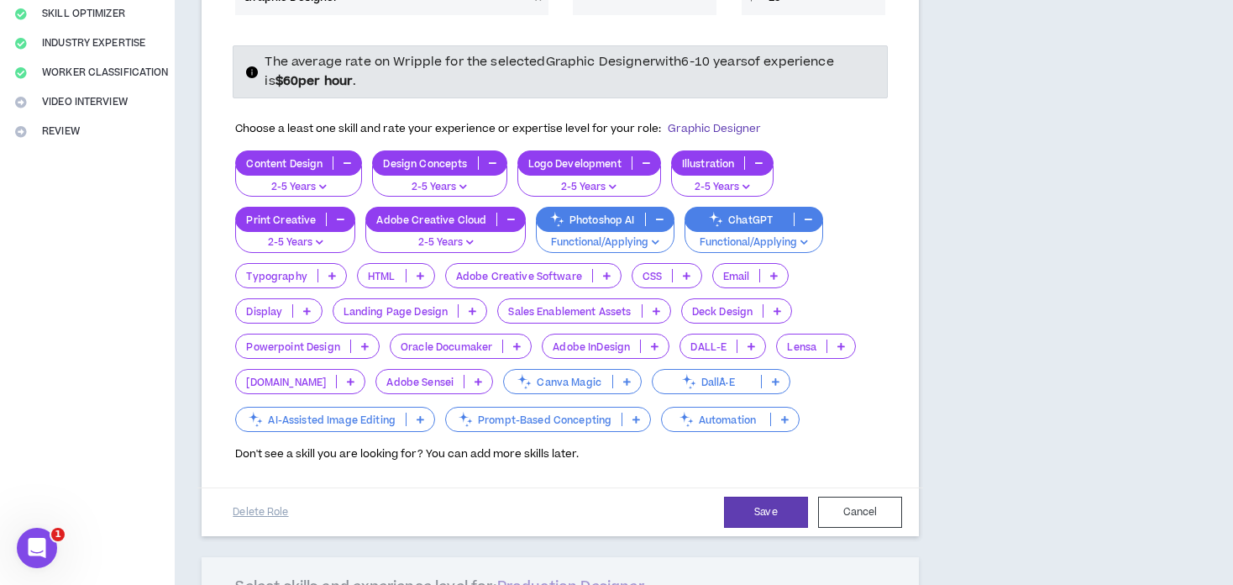
scroll to position [286, 0]
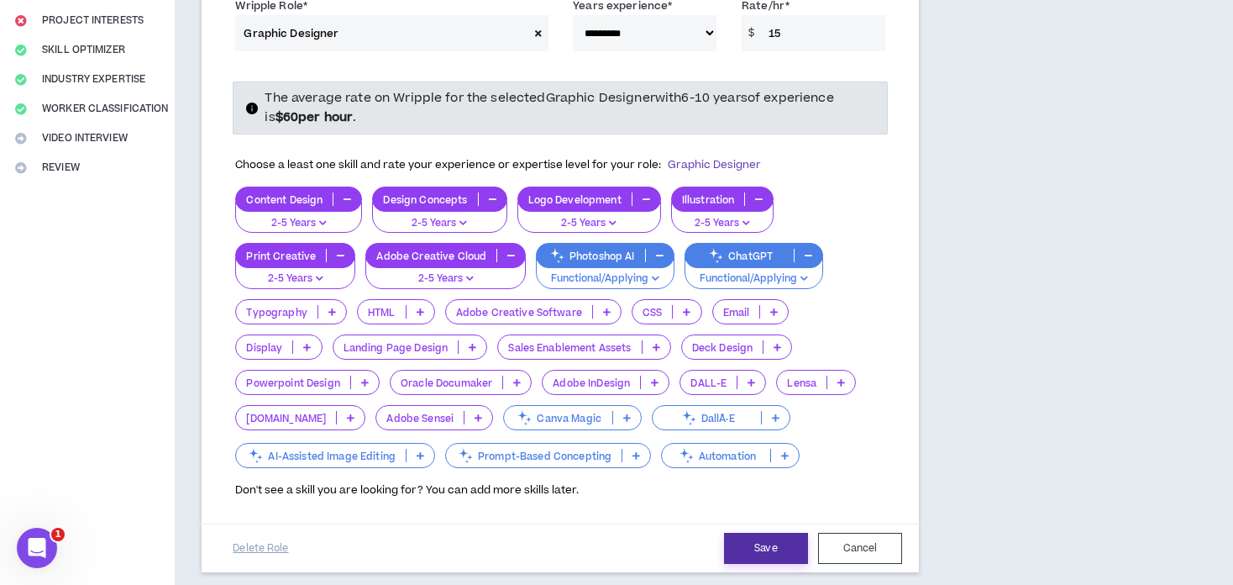
click at [782, 534] on button "Save" at bounding box center [766, 548] width 84 height 31
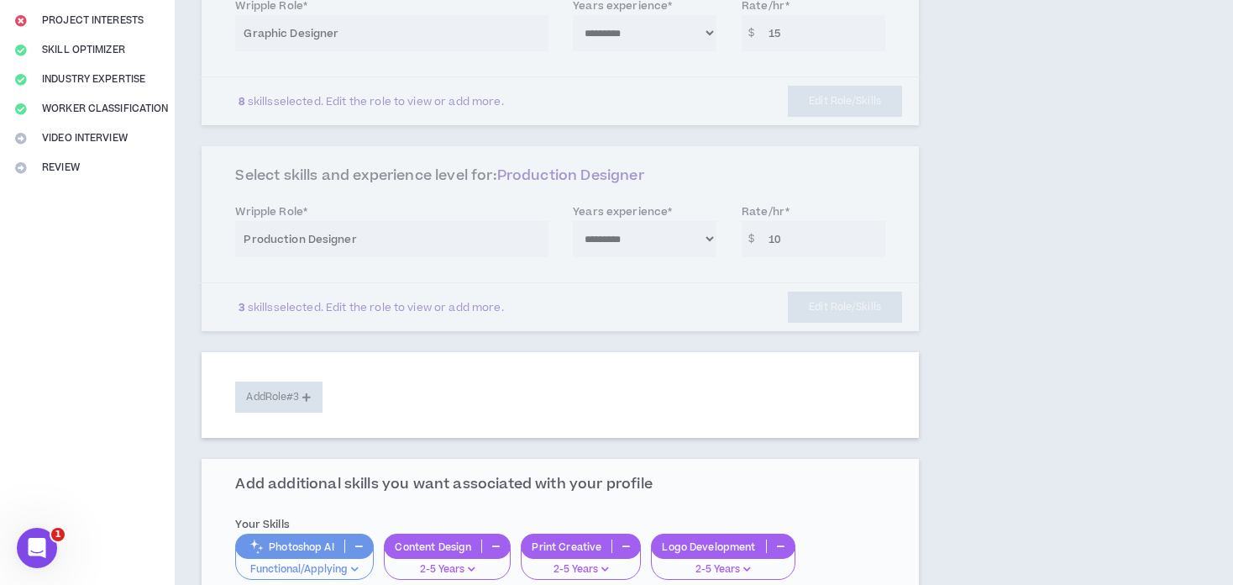
scroll to position [597, 0]
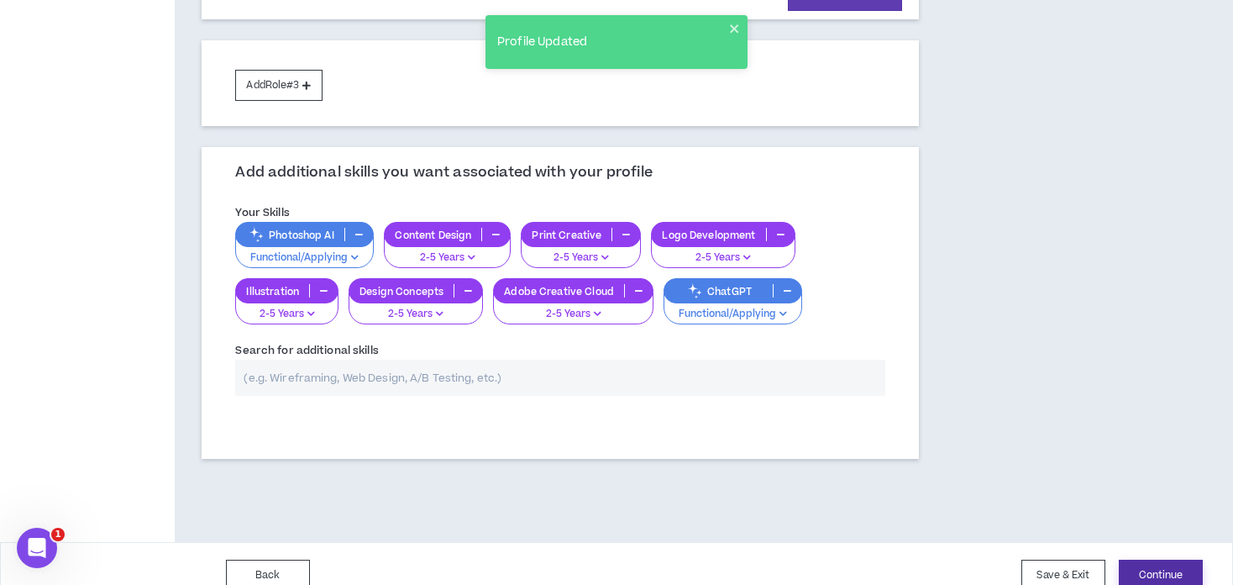
click at [1169, 564] on button "Continue" at bounding box center [1161, 574] width 84 height 31
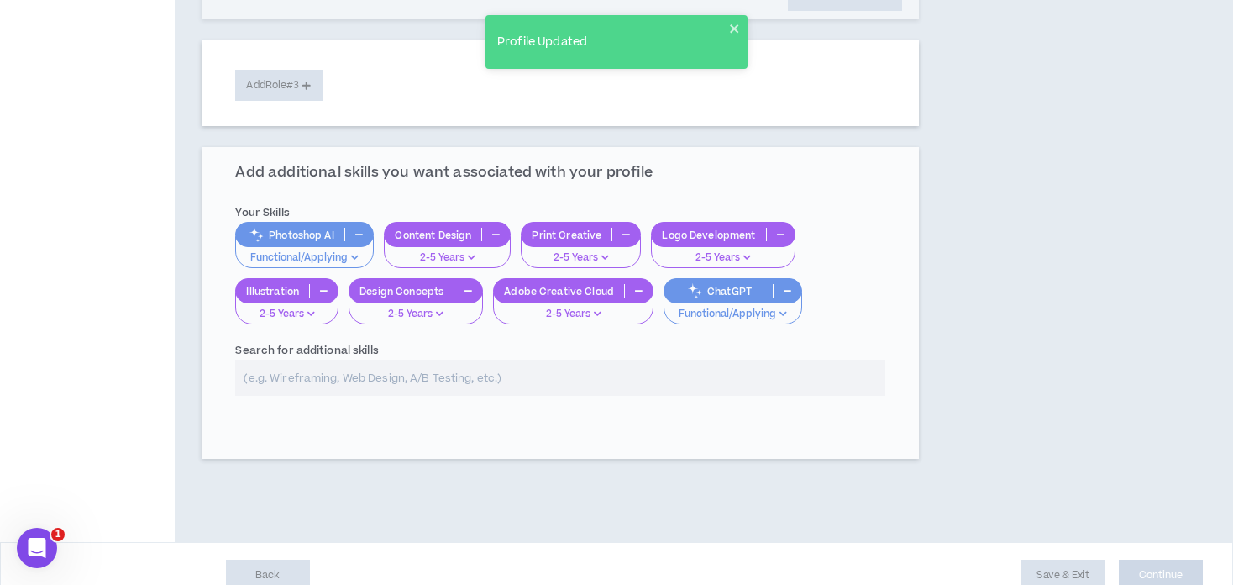
select select "*"
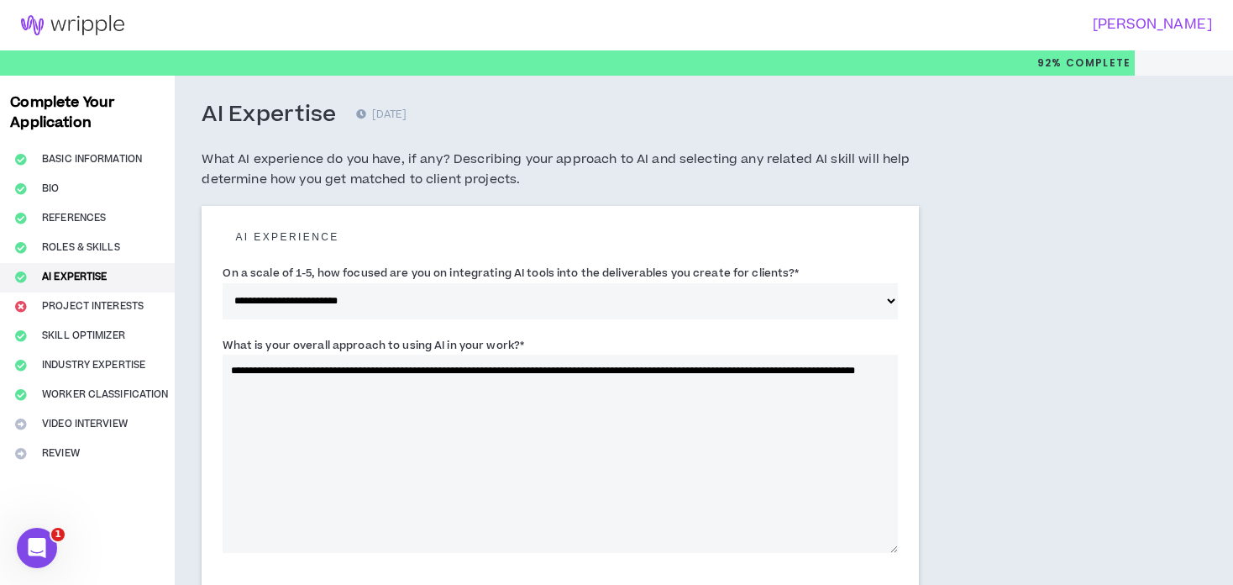
drag, startPoint x: 1109, startPoint y: 386, endPoint x: 1100, endPoint y: 383, distance: 9.8
click at [1109, 386] on div "**********" at bounding box center [616, 558] width 1233 height 965
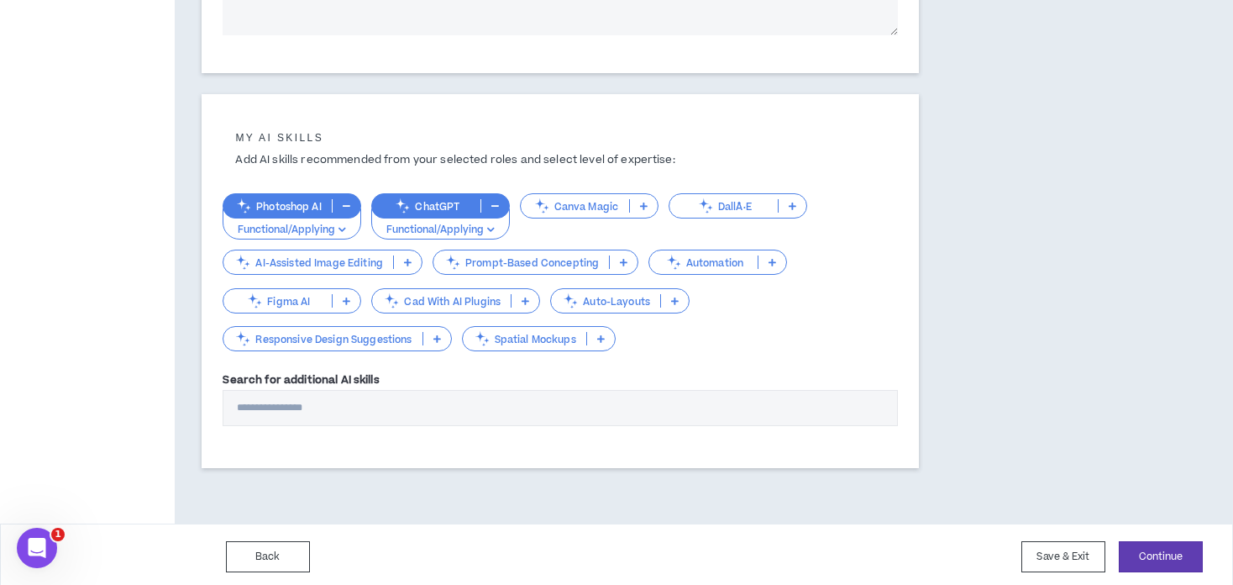
scroll to position [517, 0]
click at [1127, 552] on button "Continue" at bounding box center [1161, 556] width 84 height 31
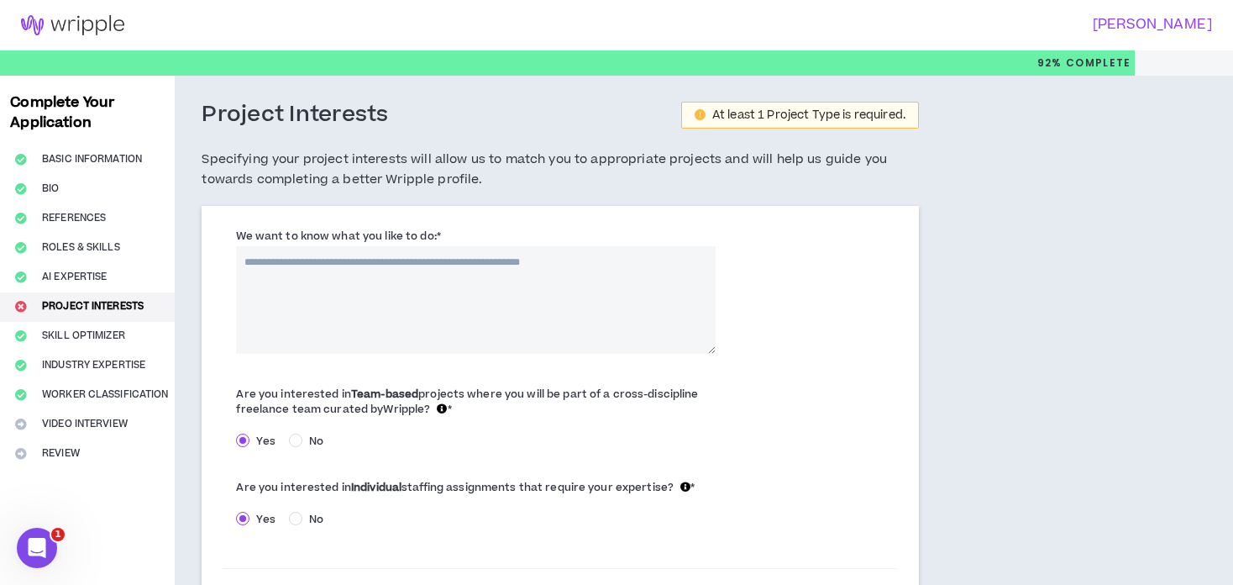
click at [332, 266] on textarea "We want to know what you like to do: *" at bounding box center [476, 300] width 480 height 108
drag, startPoint x: 370, startPoint y: 294, endPoint x: -45, endPoint y: 218, distance: 421.0
click at [0, 218] on html "**********" at bounding box center [616, 292] width 1233 height 585
type textarea "**********"
drag, startPoint x: 599, startPoint y: 302, endPoint x: 591, endPoint y: 309, distance: 10.1
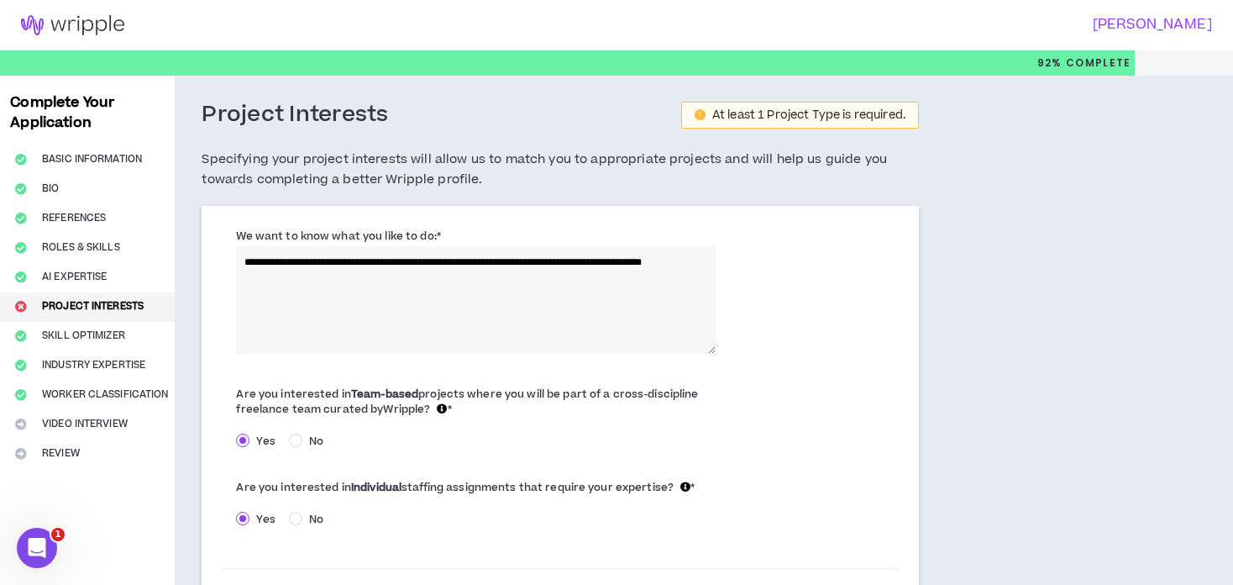
click at [599, 302] on textarea "**********" at bounding box center [476, 300] width 480 height 108
drag, startPoint x: 579, startPoint y: 320, endPoint x: 180, endPoint y: 222, distance: 410.9
paste textarea "**********"
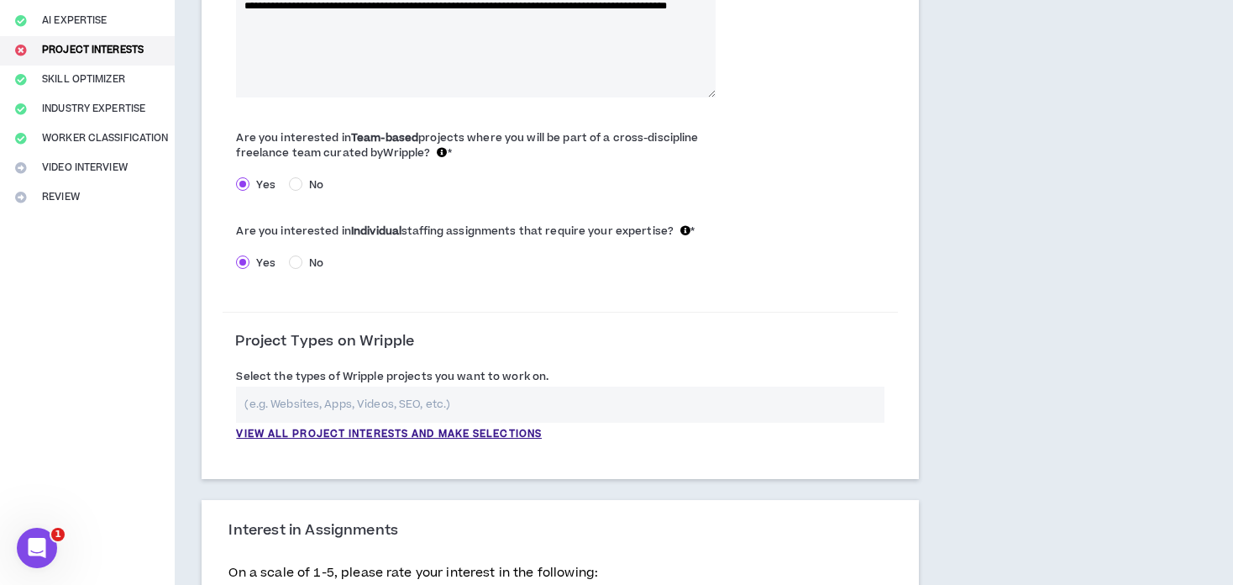
scroll to position [336, 0]
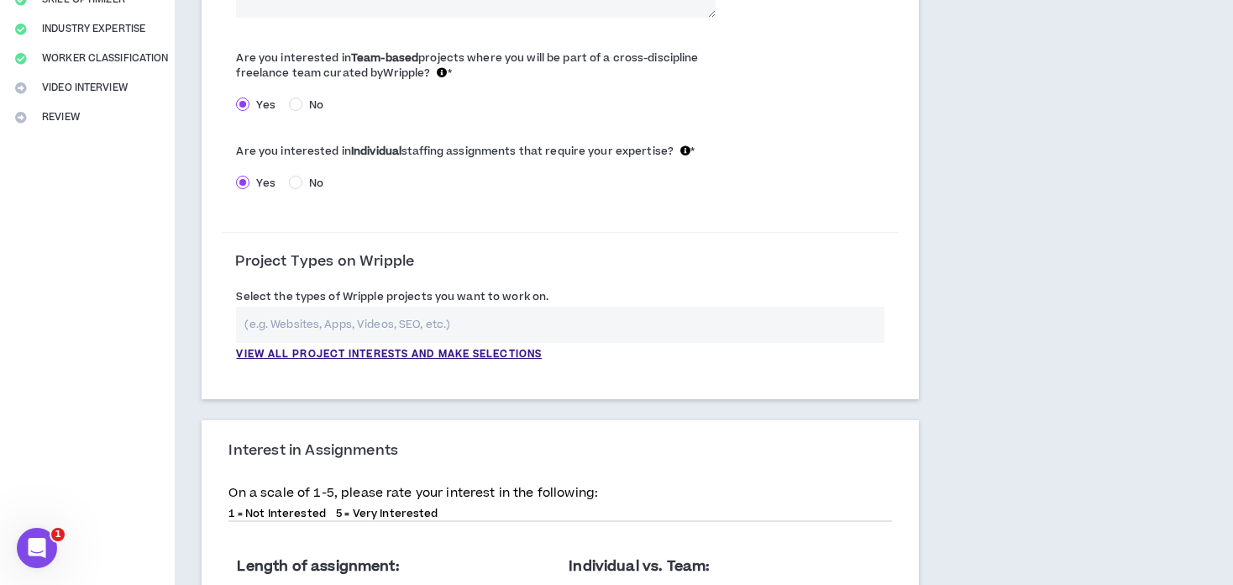
type textarea "**********"
click at [340, 323] on input "text" at bounding box center [560, 325] width 648 height 36
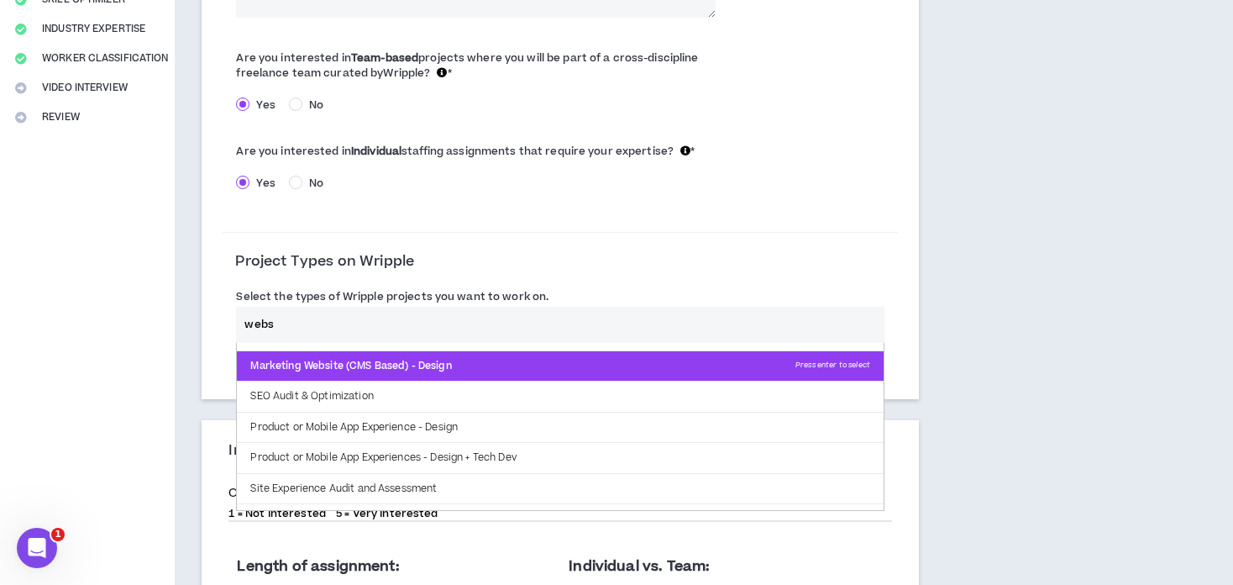
scroll to position [60, 0]
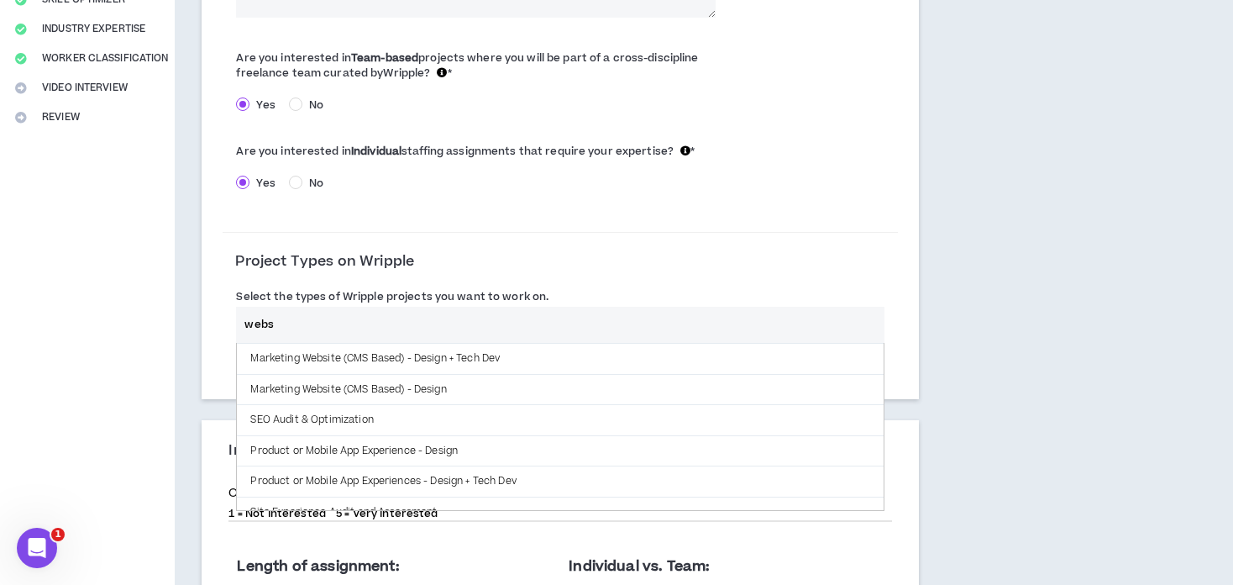
click at [471, 319] on input "webs" at bounding box center [560, 325] width 648 height 36
type input "w"
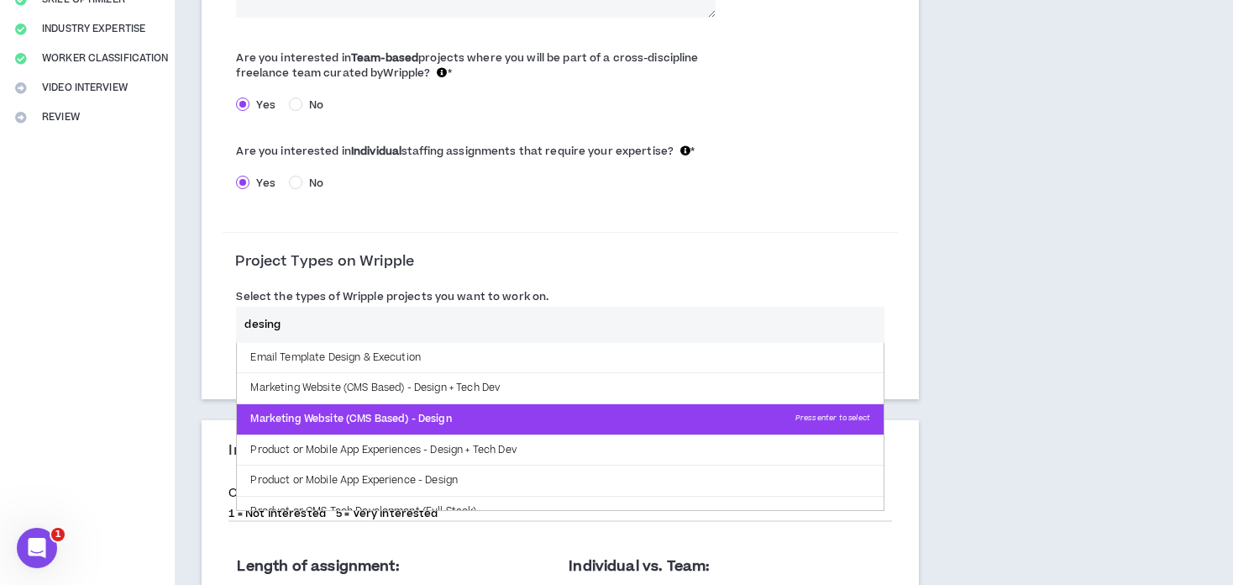
scroll to position [15, 0]
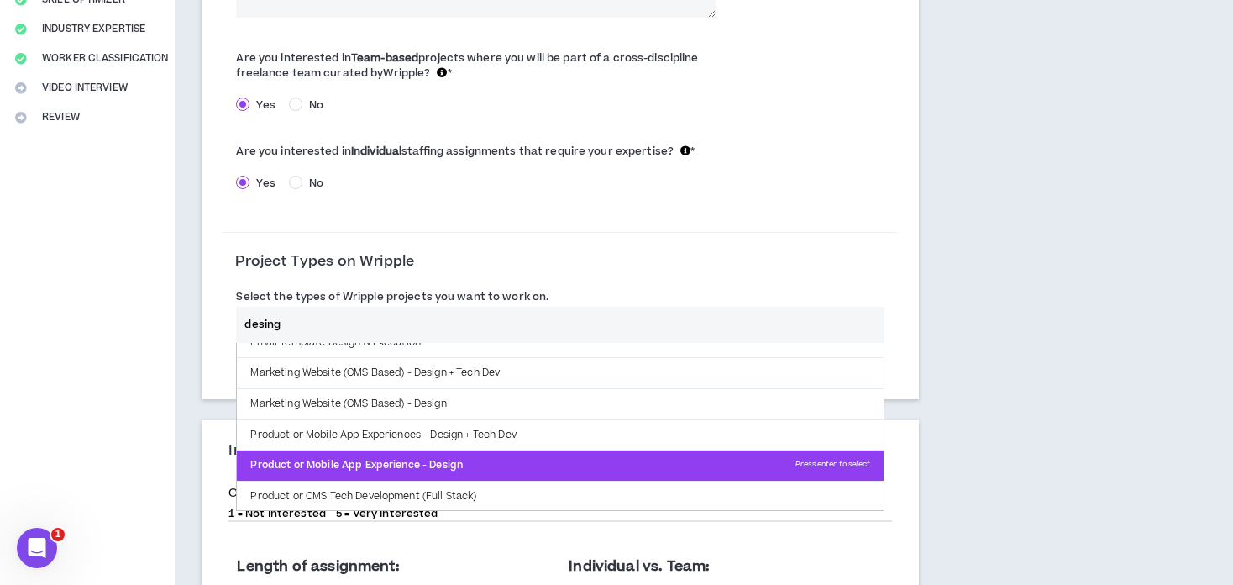
type input "desing"
click at [492, 464] on p "Product or Mobile App Experience - Design Press enter to select" at bounding box center [560, 465] width 647 height 30
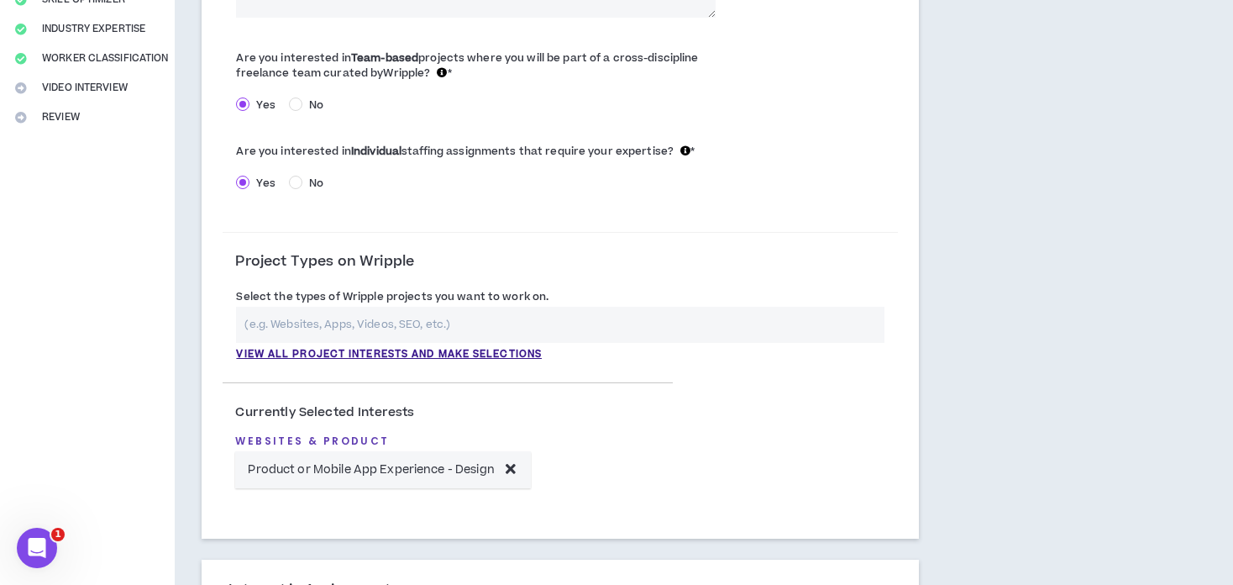
click at [470, 321] on input "text" at bounding box center [560, 325] width 648 height 36
click at [322, 352] on p "View all project interests and make selections" at bounding box center [389, 354] width 306 height 15
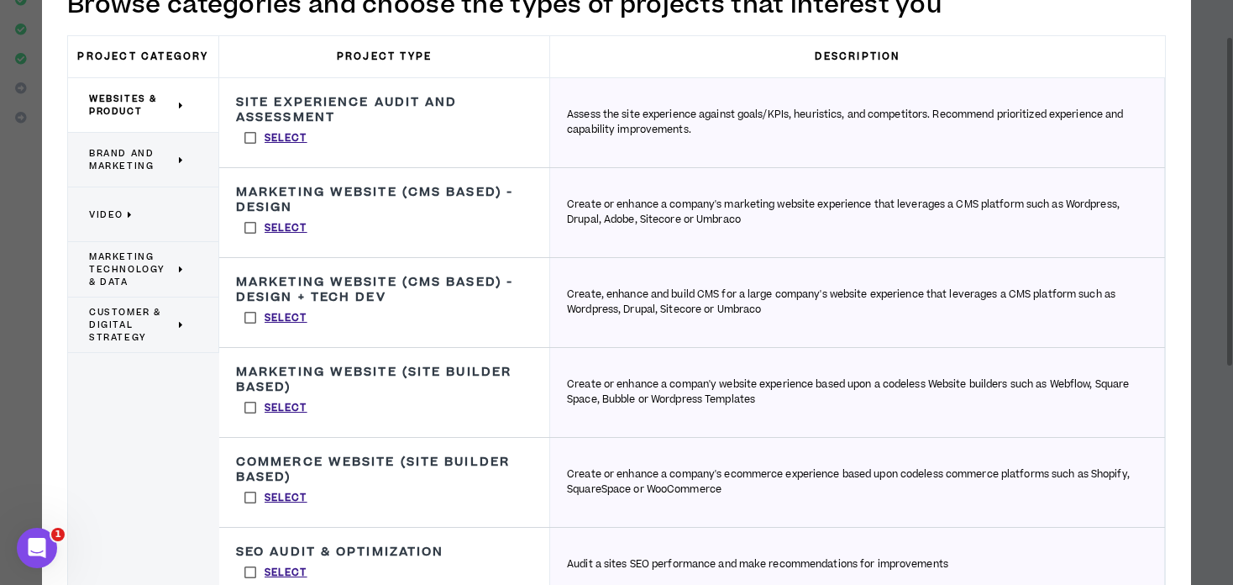
click at [248, 228] on label "Select" at bounding box center [276, 227] width 80 height 25
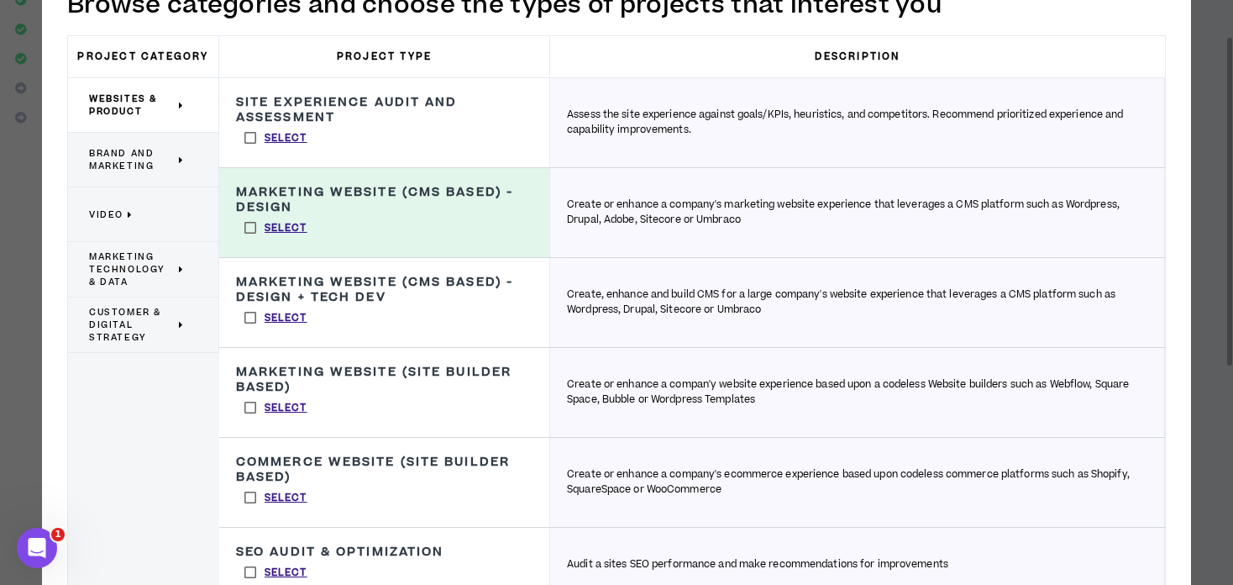
click at [249, 313] on label "Select" at bounding box center [276, 317] width 80 height 25
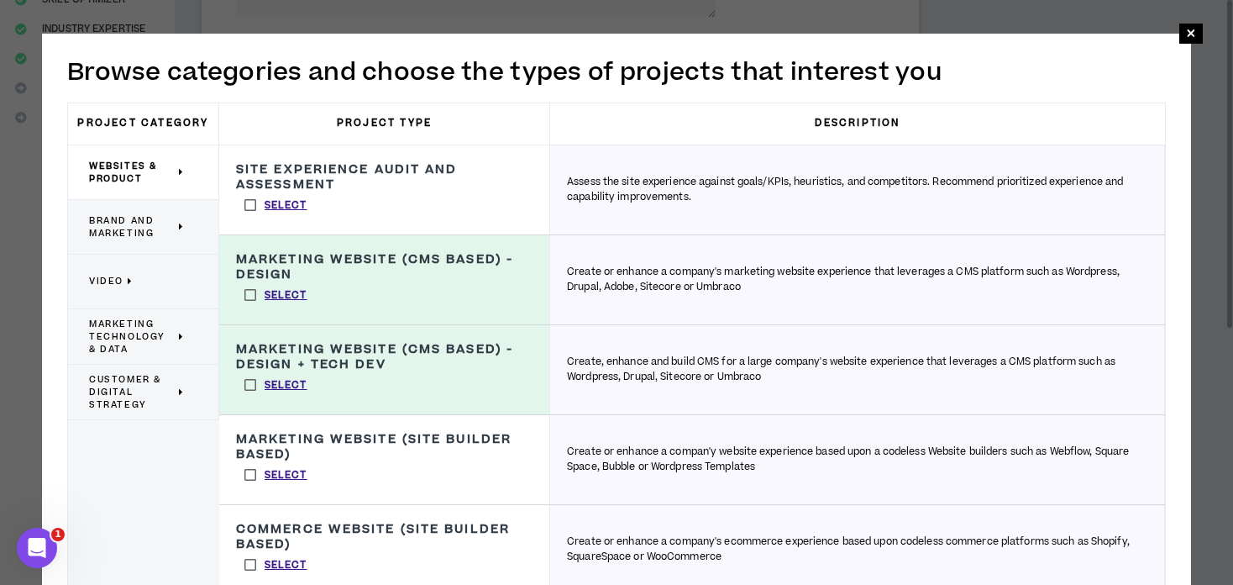
click at [186, 229] on div "Brand and Marketing" at bounding box center [143, 227] width 151 height 55
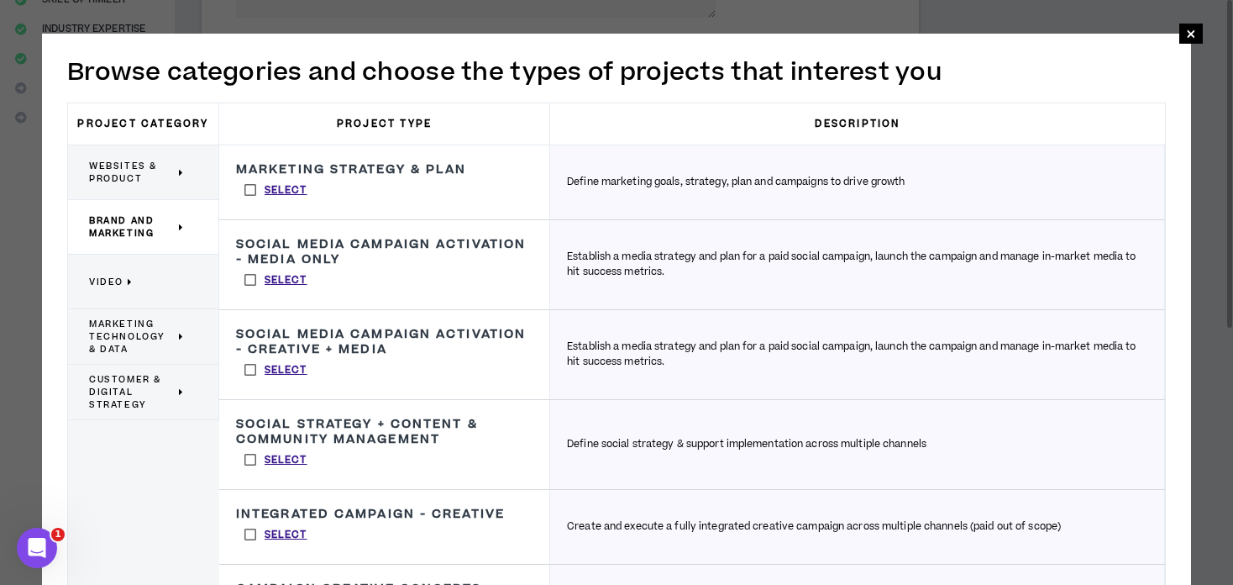
click at [246, 186] on label "Select" at bounding box center [276, 189] width 80 height 25
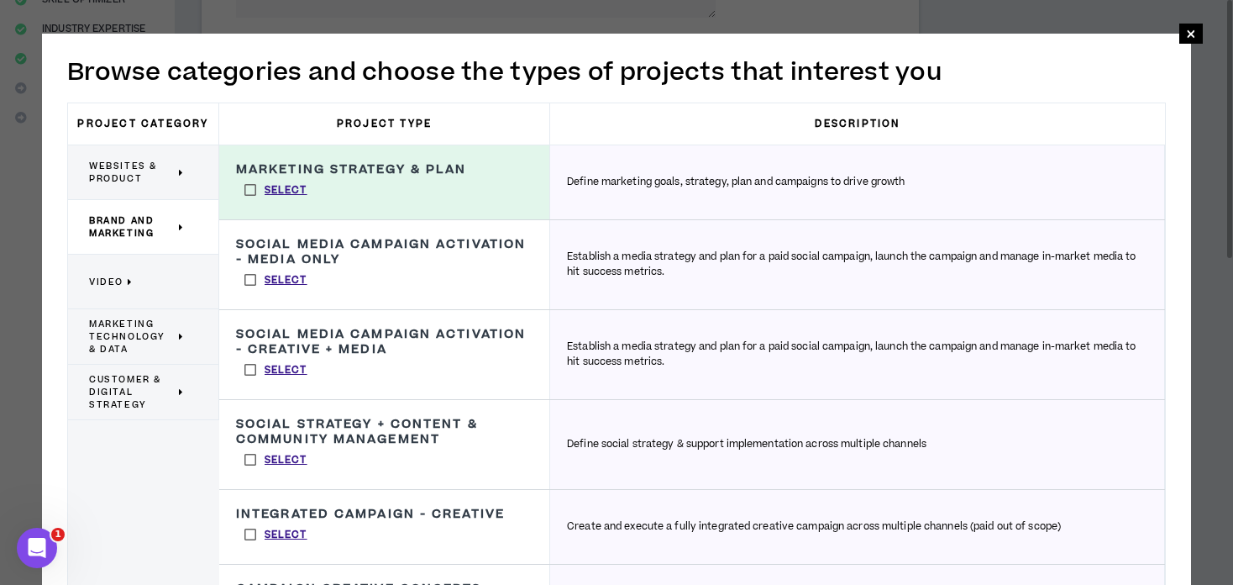
click at [244, 280] on label "Select" at bounding box center [276, 279] width 80 height 25
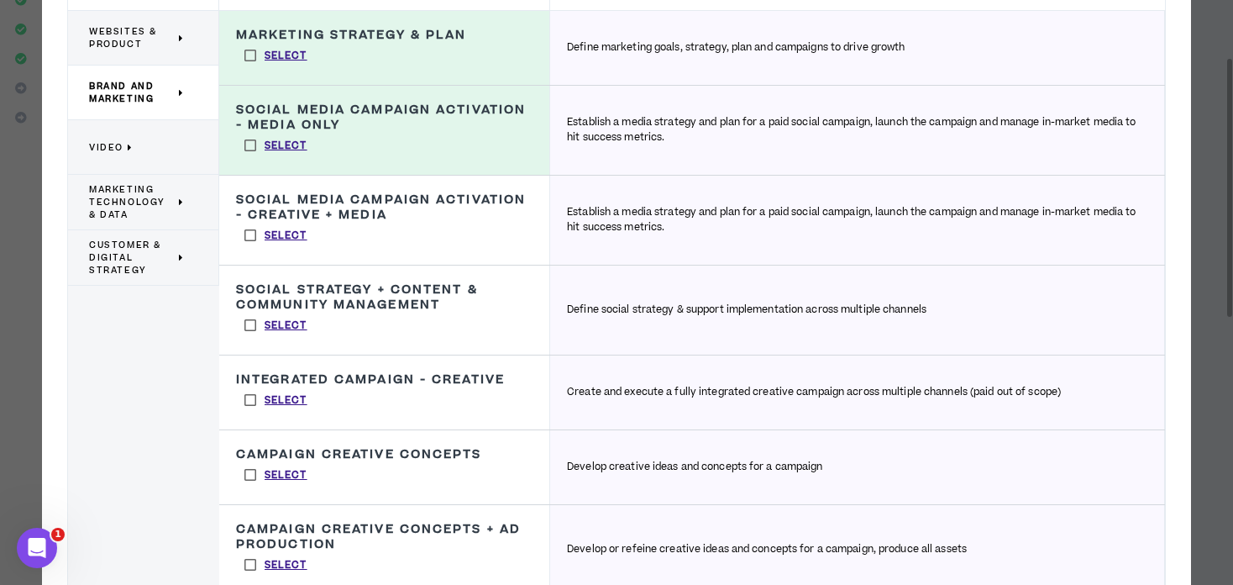
click at [248, 471] on label "Select" at bounding box center [276, 474] width 80 height 25
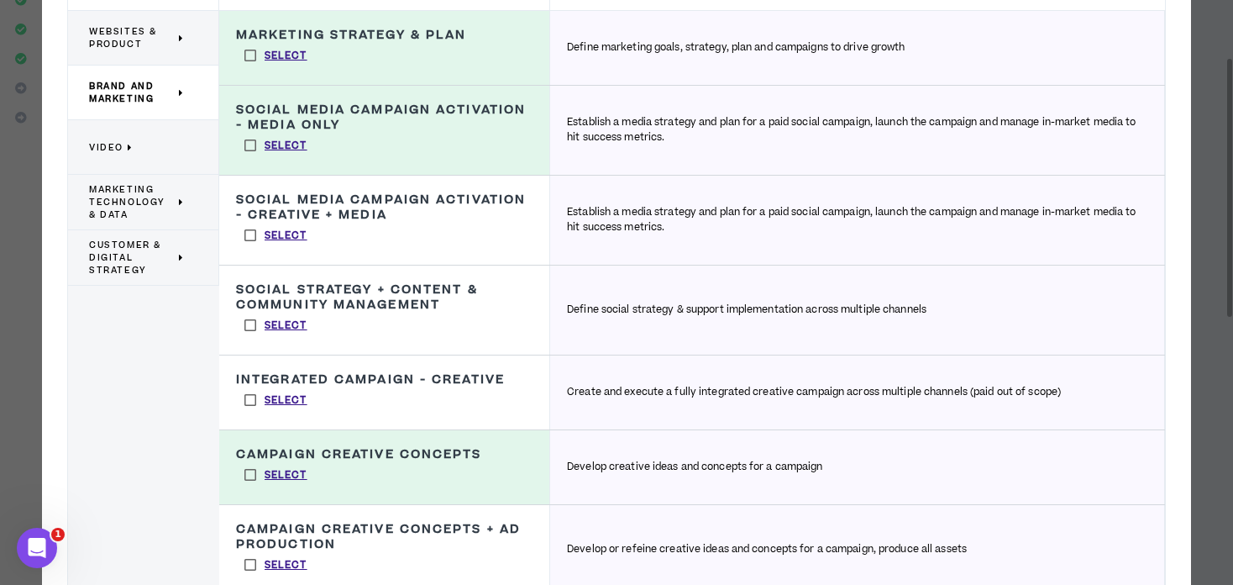
click at [248, 142] on label "Select" at bounding box center [276, 145] width 80 height 25
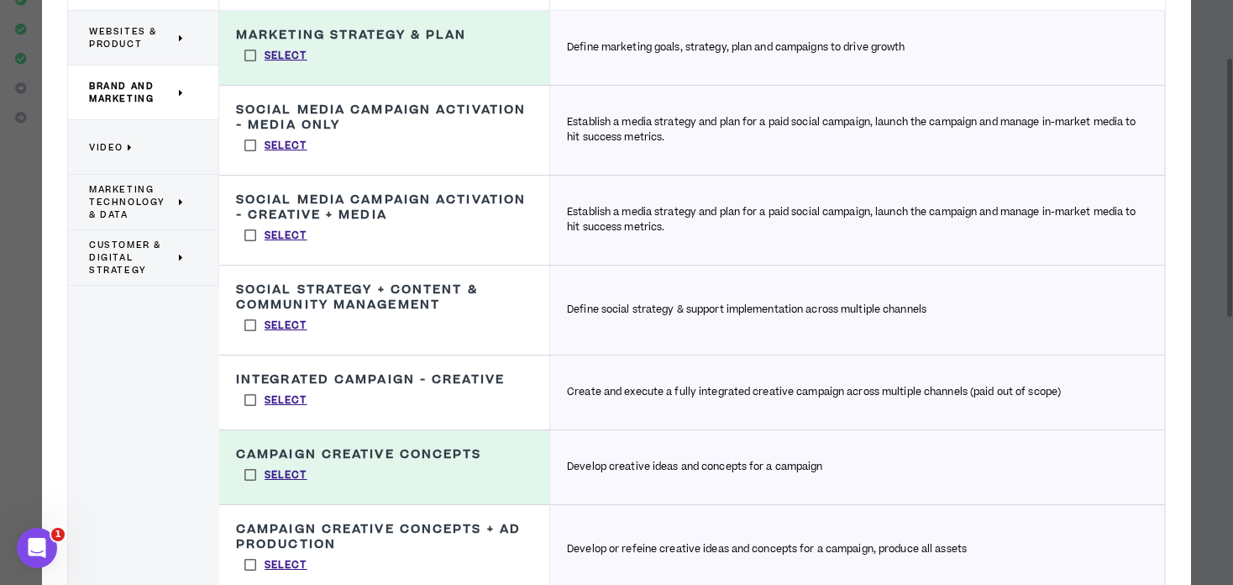
click at [248, 56] on label "Select" at bounding box center [276, 55] width 80 height 25
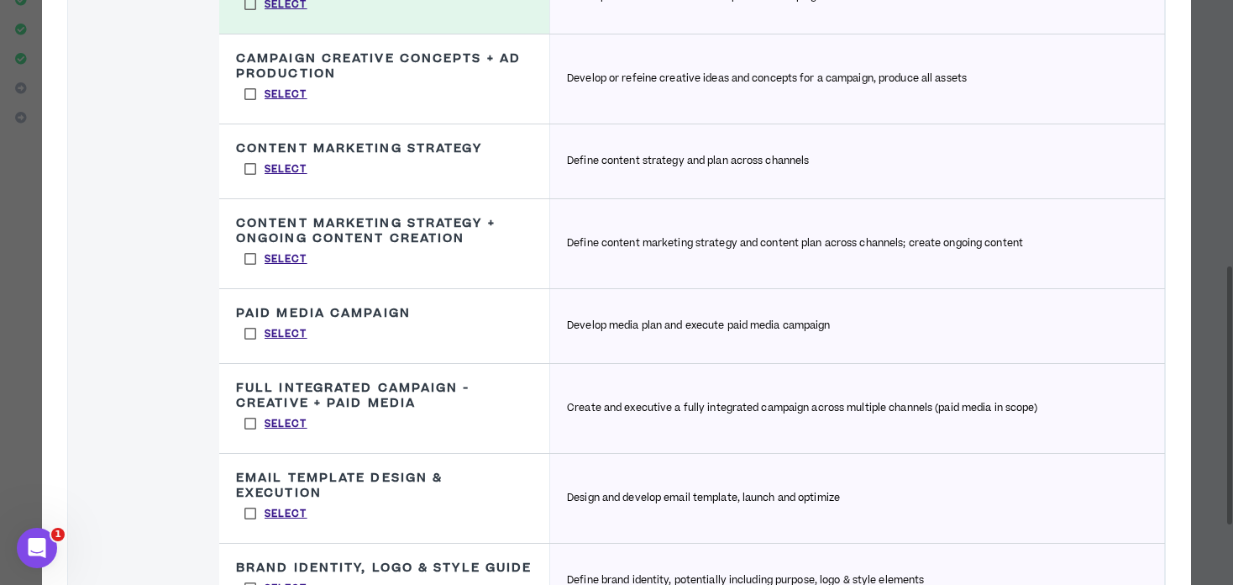
click at [249, 421] on label "Select" at bounding box center [276, 423] width 80 height 25
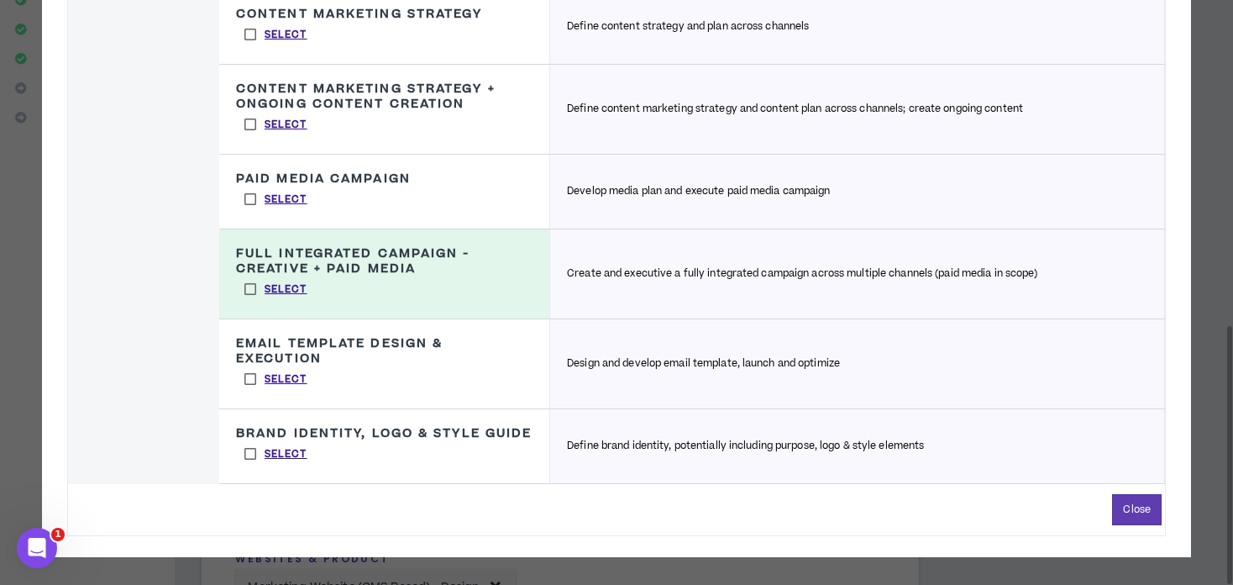
click at [245, 377] on label "Select" at bounding box center [276, 378] width 80 height 25
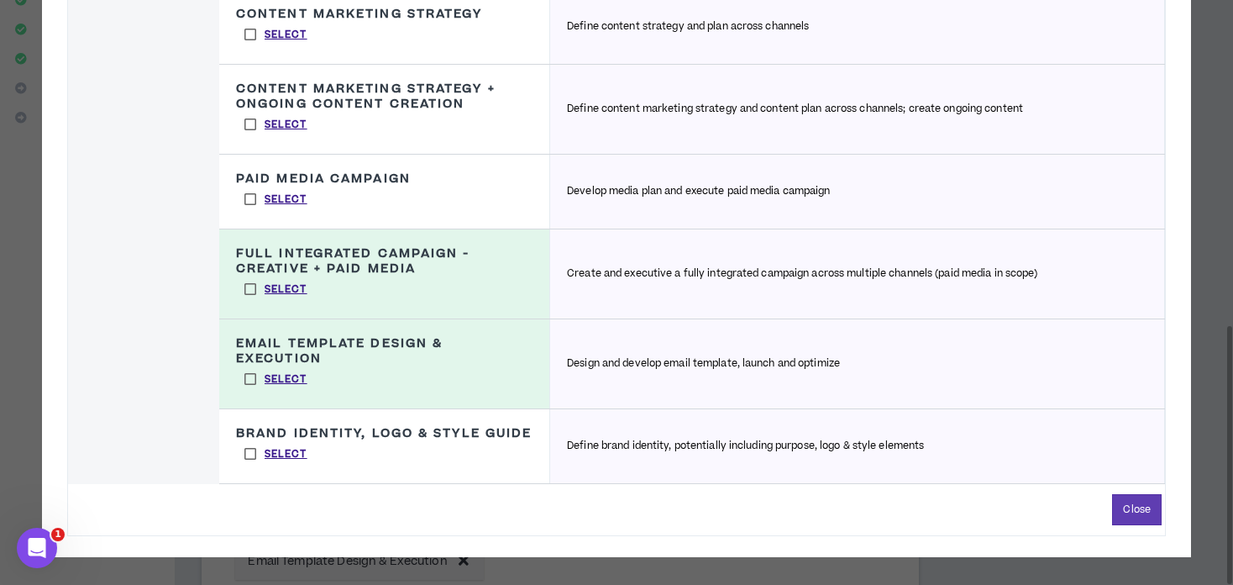
click at [244, 454] on label "Select" at bounding box center [276, 453] width 80 height 25
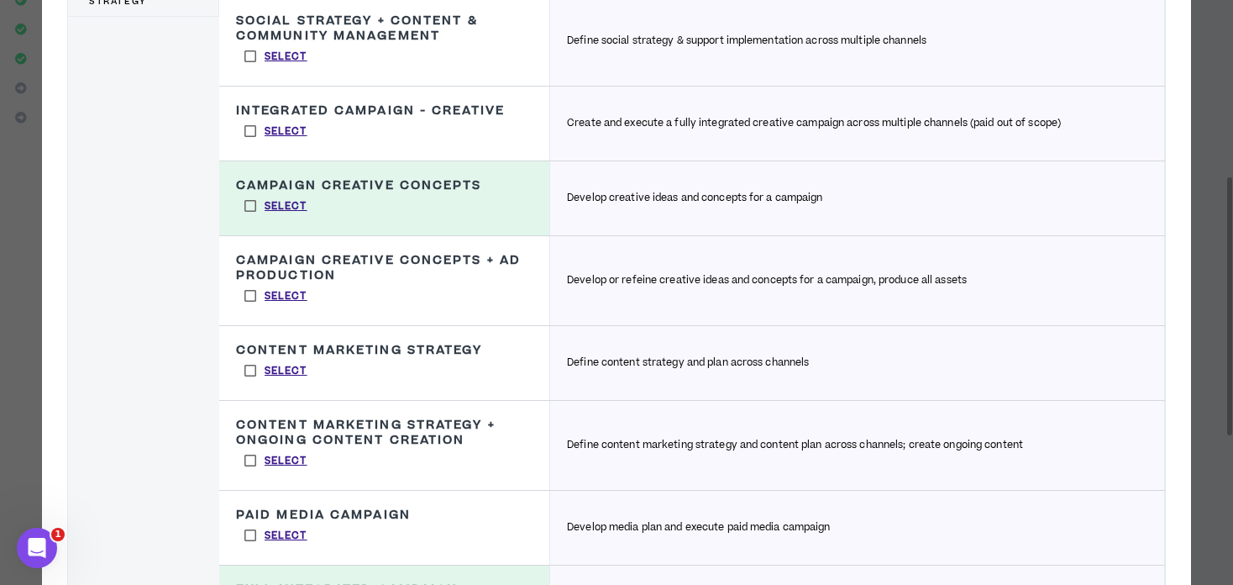
click at [255, 296] on label "Select" at bounding box center [276, 295] width 80 height 25
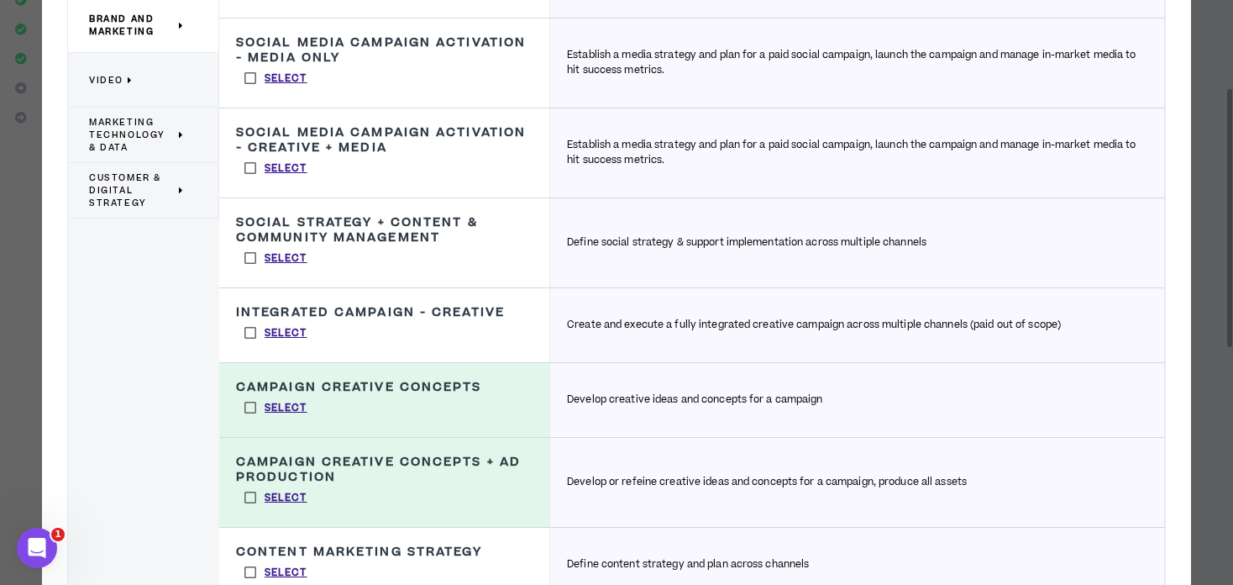
click at [249, 337] on label "Select" at bounding box center [276, 332] width 80 height 25
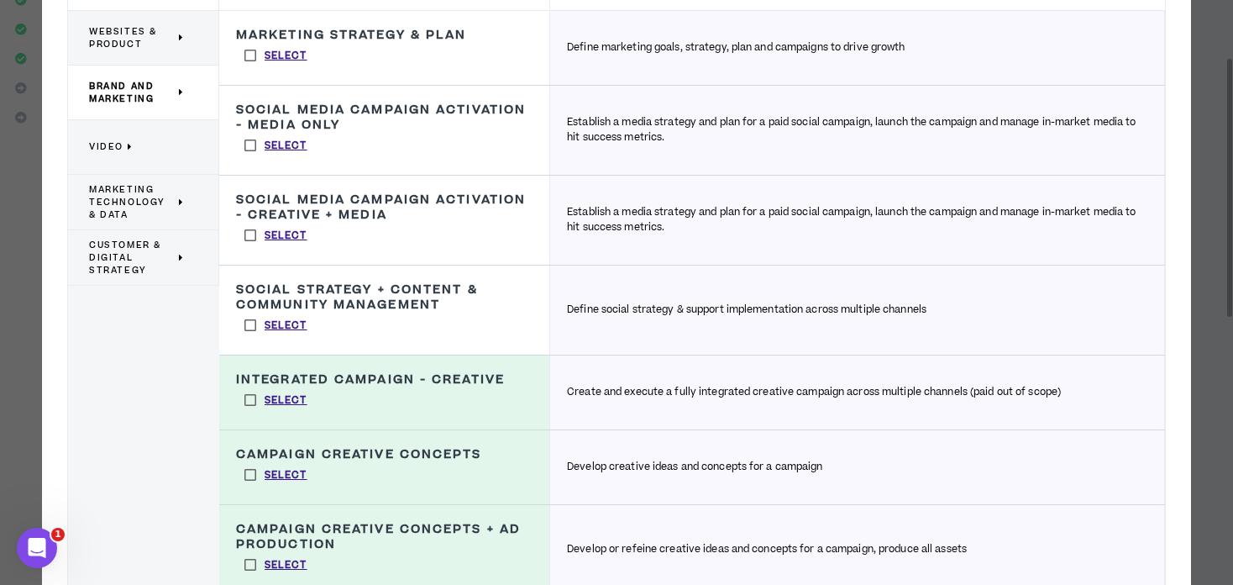
click at [134, 143] on p "Video" at bounding box center [137, 147] width 96 height 37
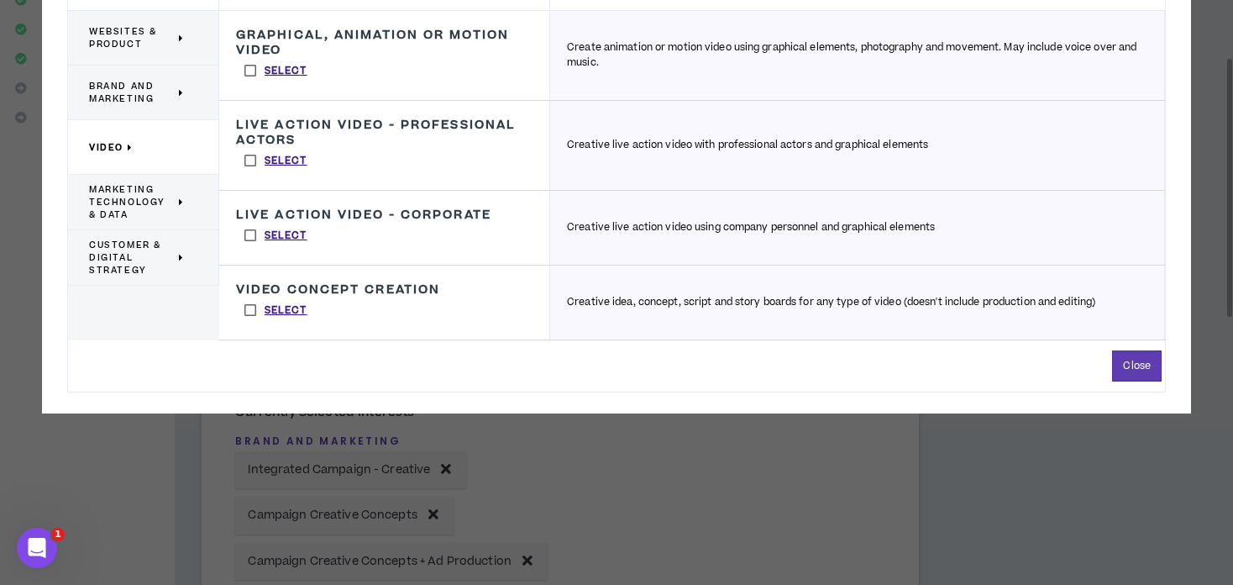
click at [251, 163] on label "Select" at bounding box center [276, 160] width 80 height 25
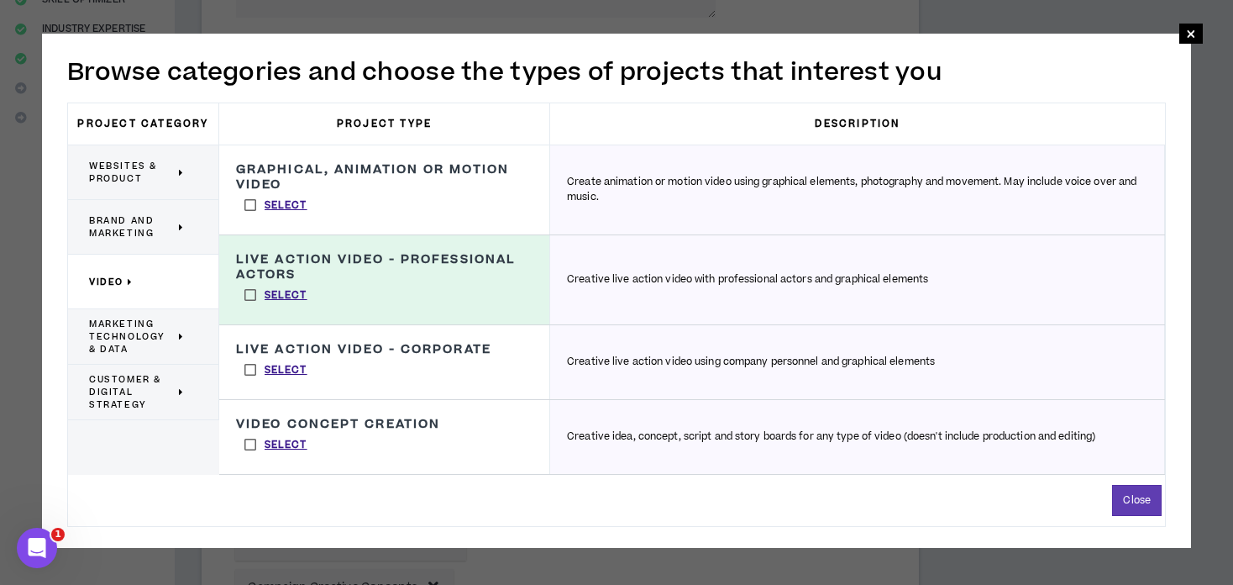
click at [248, 293] on label "Select" at bounding box center [276, 294] width 80 height 25
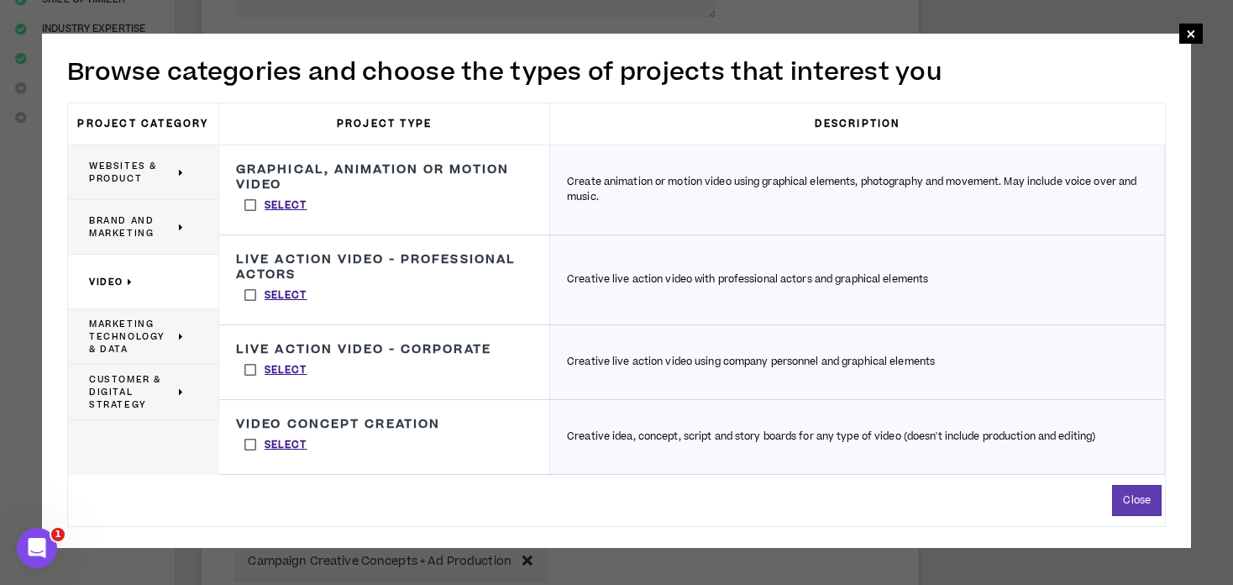
click at [164, 344] on span "Marketing Technology & Data" at bounding box center [132, 337] width 86 height 38
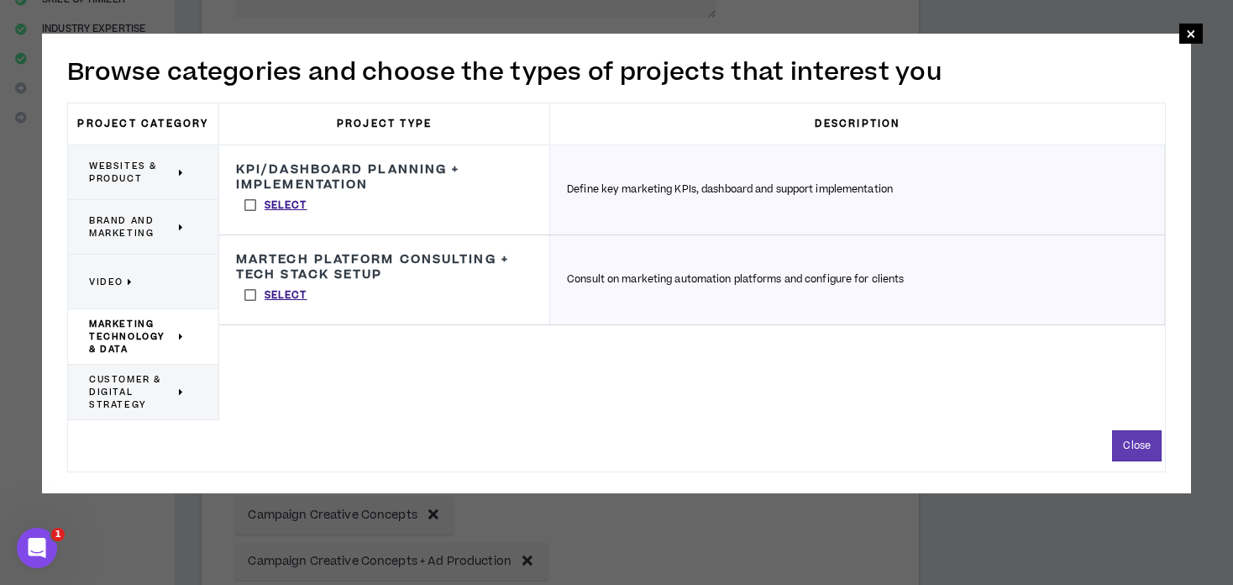
click at [135, 401] on span "Customer & Digital Strategy" at bounding box center [132, 392] width 86 height 38
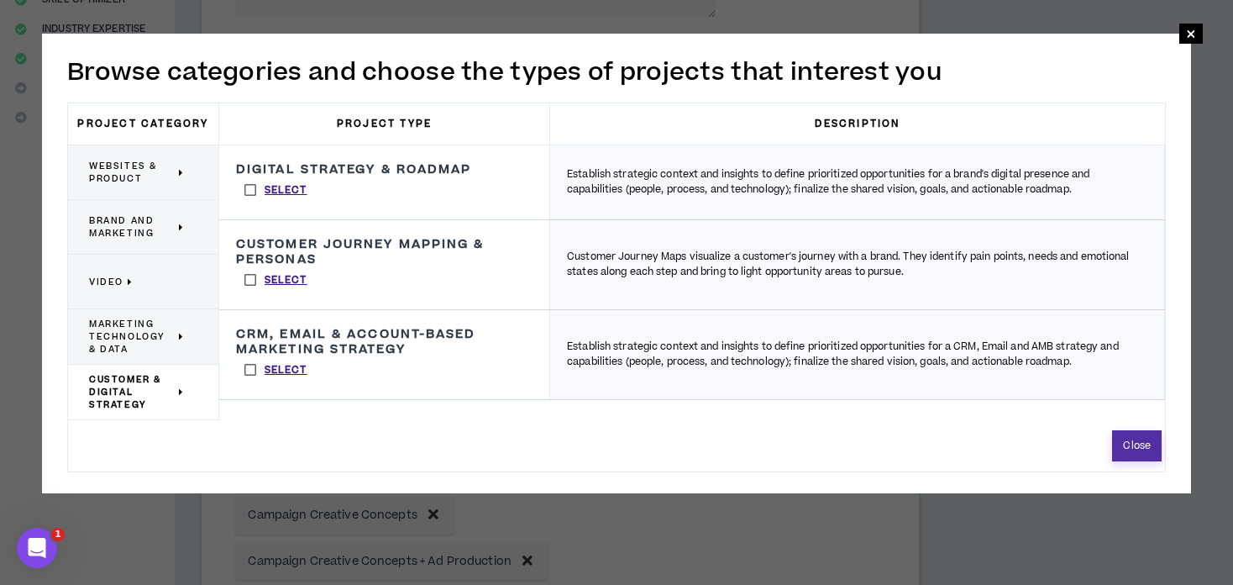
click at [1130, 444] on button "Close" at bounding box center [1137, 445] width 50 height 31
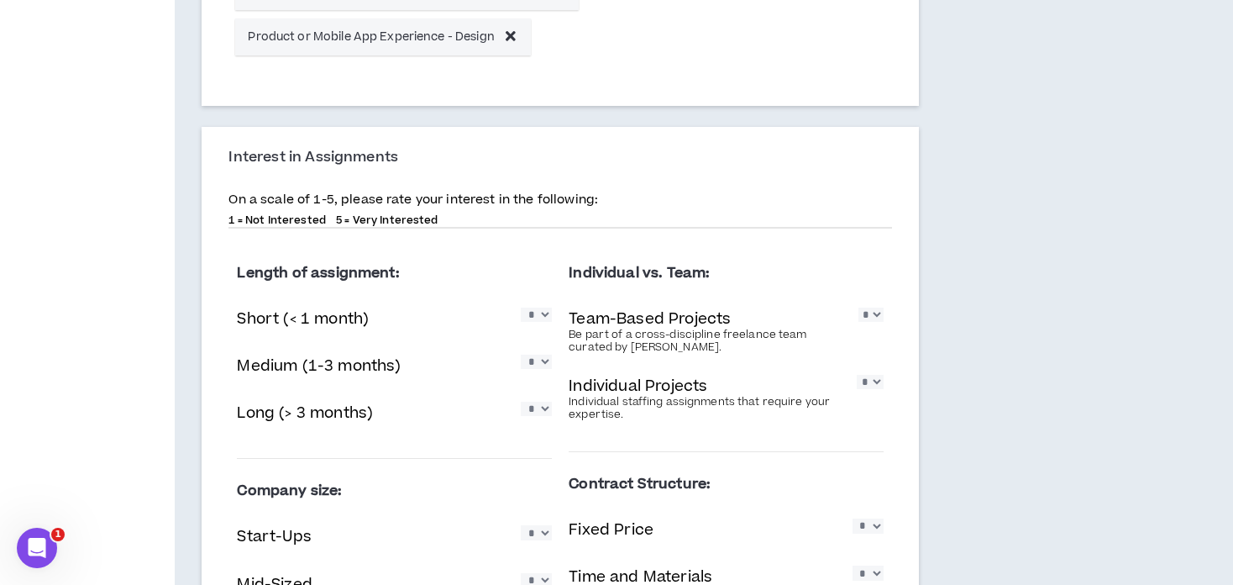
scroll to position [1176, 0]
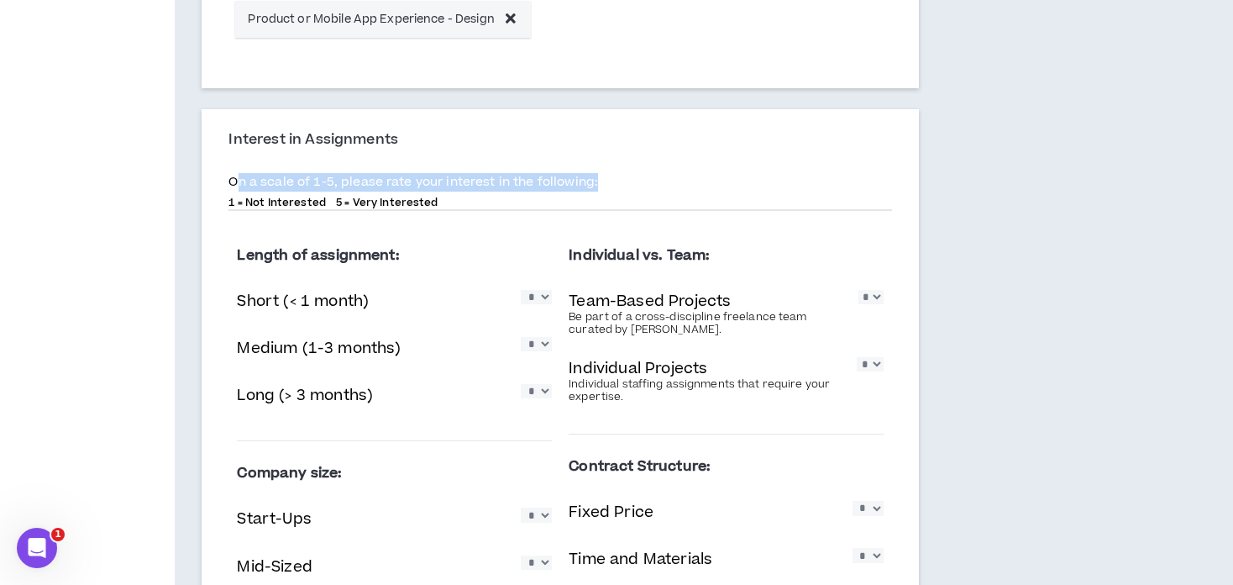
drag, startPoint x: 367, startPoint y: 182, endPoint x: 611, endPoint y: 185, distance: 243.6
click at [611, 185] on p "On a scale of 1-5, please rate your interest in the following:" at bounding box center [560, 182] width 664 height 18
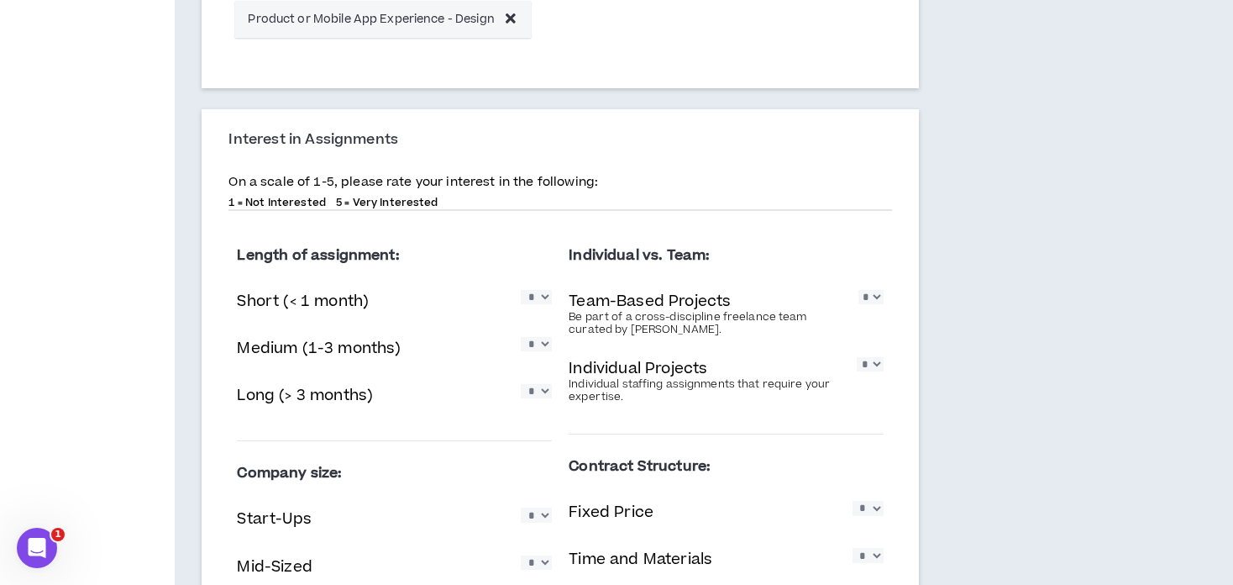
click at [659, 197] on div "1 = Not Interested 5 = Very Interested" at bounding box center [560, 202] width 664 height 13
drag, startPoint x: 235, startPoint y: 255, endPoint x: 402, endPoint y: 252, distance: 167.2
click at [402, 252] on div "Length of assignment: Short (< 1 month) * * * * * Medium (1-3 months) * * * * *…" at bounding box center [394, 441] width 332 height 436
copy label "Length of assignment:"
click at [537, 304] on select "* * * * *" at bounding box center [536, 297] width 31 height 14
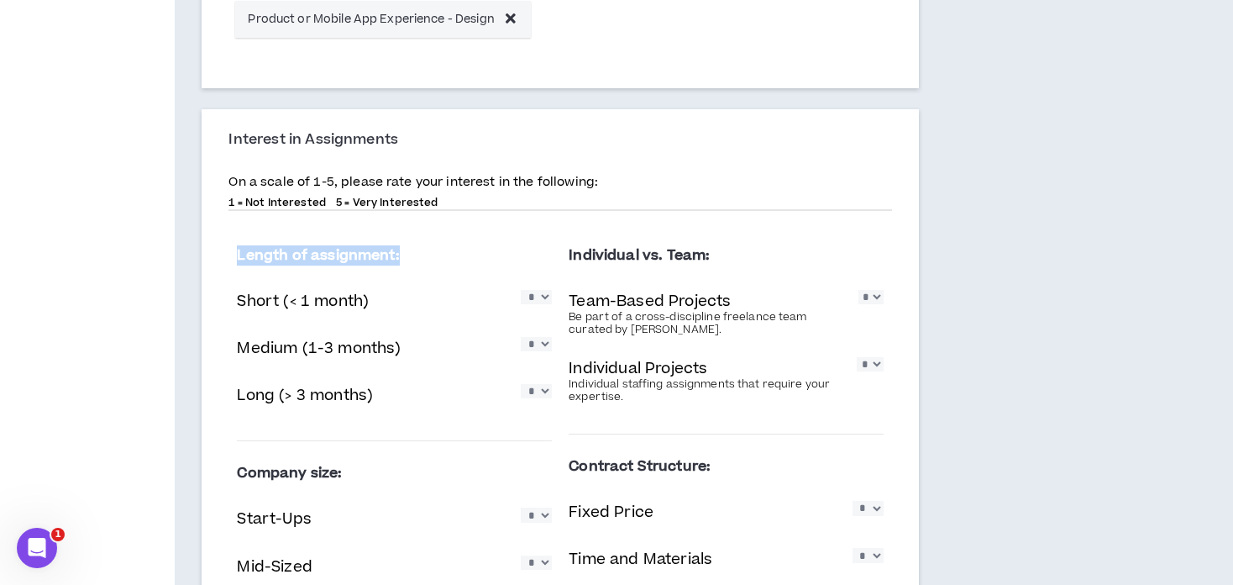
select select "*"
click at [521, 290] on select "* * * * *" at bounding box center [536, 297] width 31 height 14
click at [540, 344] on select "* * * * *" at bounding box center [536, 344] width 31 height 14
select select "*"
click at [521, 337] on select "* * * * *" at bounding box center [536, 344] width 31 height 14
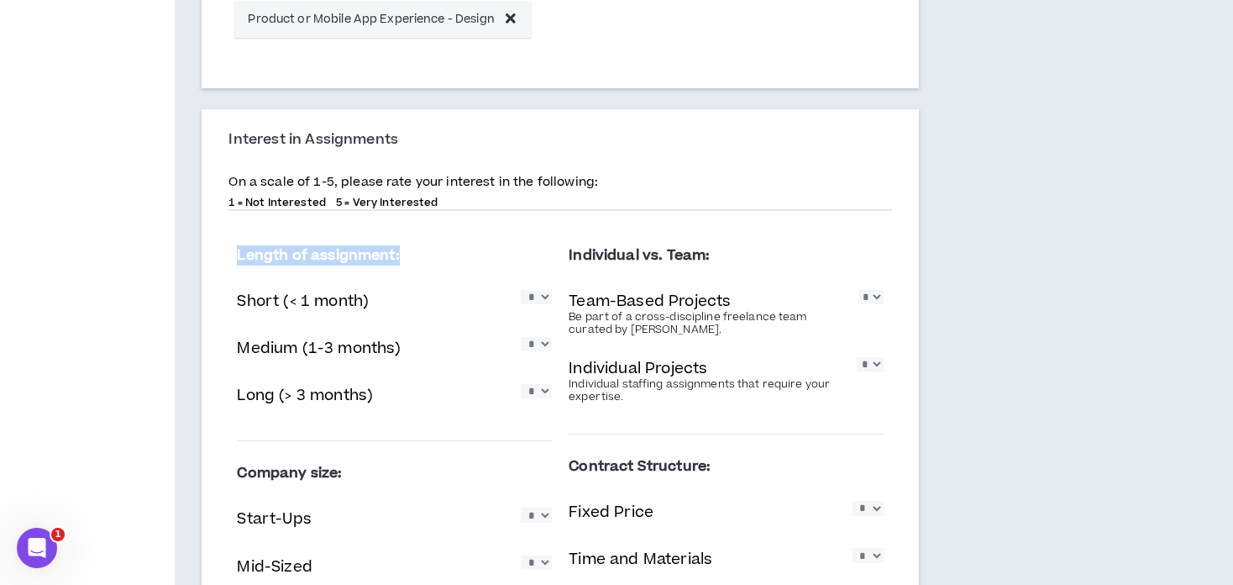
click at [544, 391] on select "* * * * *" at bounding box center [536, 391] width 31 height 14
select select "*"
click at [521, 384] on select "* * * * *" at bounding box center [536, 391] width 31 height 14
click at [877, 304] on select "* * * * *" at bounding box center [870, 297] width 25 height 14
select select "*"
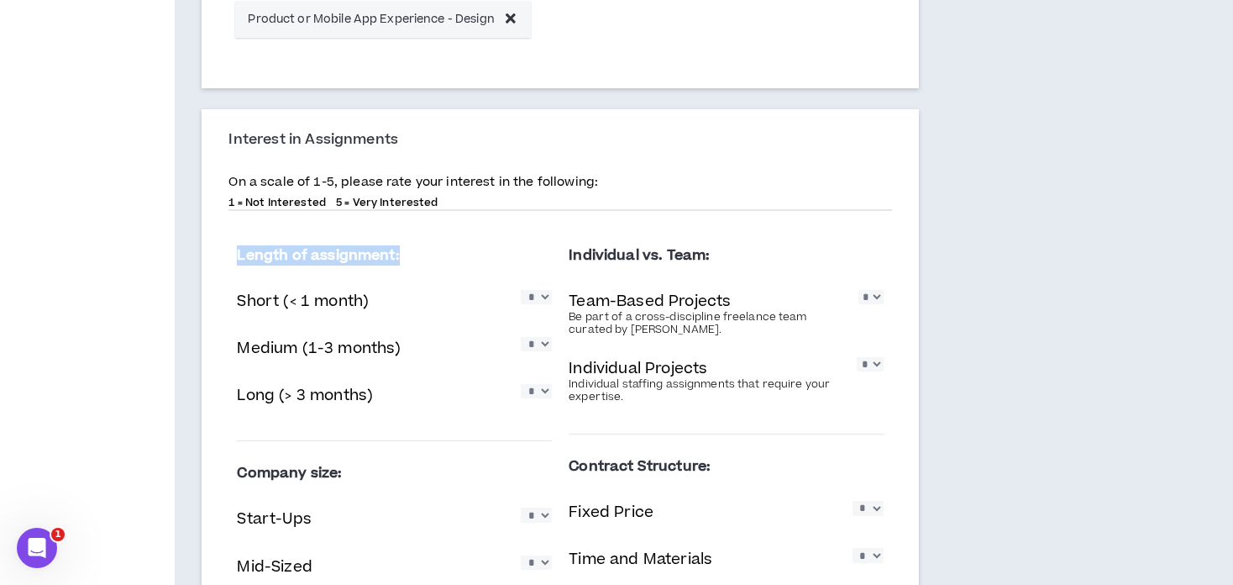
click at [858, 290] on select "* * * * *" at bounding box center [870, 297] width 25 height 14
click at [869, 370] on select "* * * * *" at bounding box center [870, 364] width 27 height 14
select select "*"
click at [857, 357] on select "* * * * *" at bounding box center [870, 364] width 27 height 14
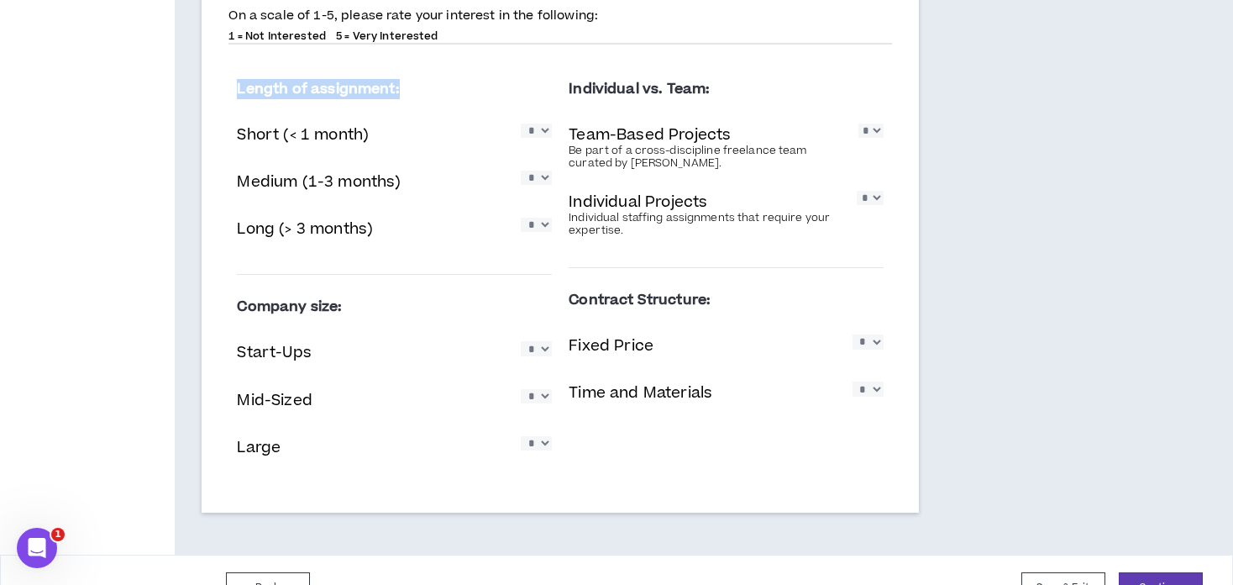
scroll to position [1344, 0]
click at [547, 353] on select "* * * * *" at bounding box center [536, 346] width 31 height 14
select select "*"
click at [521, 339] on select "* * * * *" at bounding box center [536, 346] width 31 height 14
click at [533, 391] on select "* * * * *" at bounding box center [536, 394] width 31 height 14
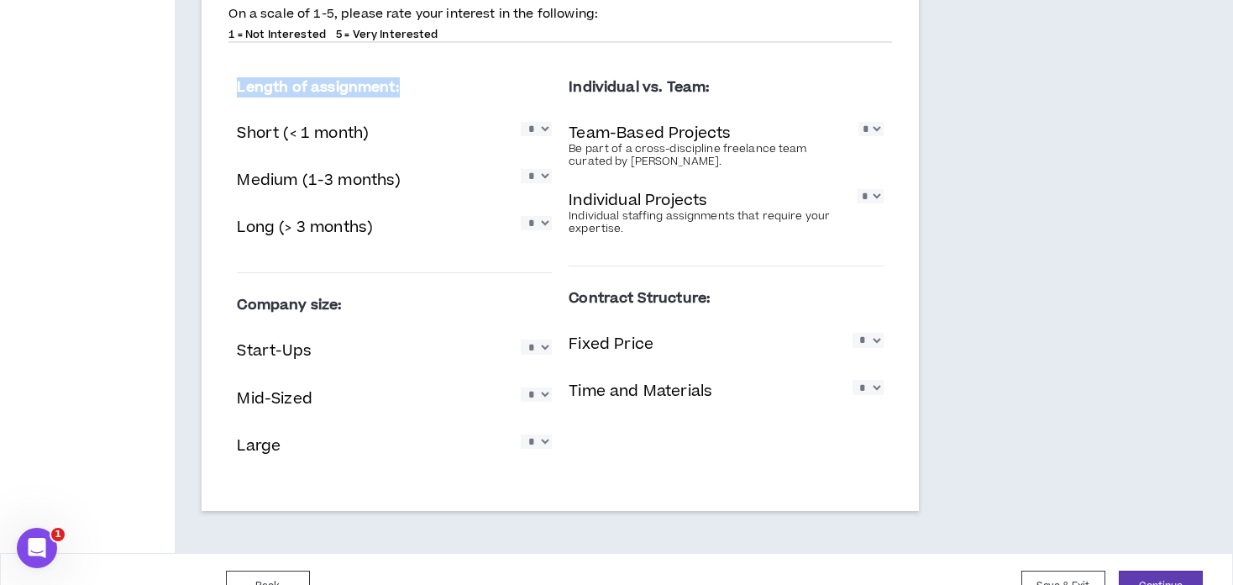
select select "*"
click at [521, 387] on select "* * * * *" at bounding box center [536, 394] width 31 height 14
click at [550, 453] on div "Large * * * * *" at bounding box center [394, 447] width 315 height 34
click at [542, 455] on div "Large * * * * *" at bounding box center [394, 447] width 315 height 34
click at [538, 446] on select "* * * * *" at bounding box center [536, 441] width 31 height 14
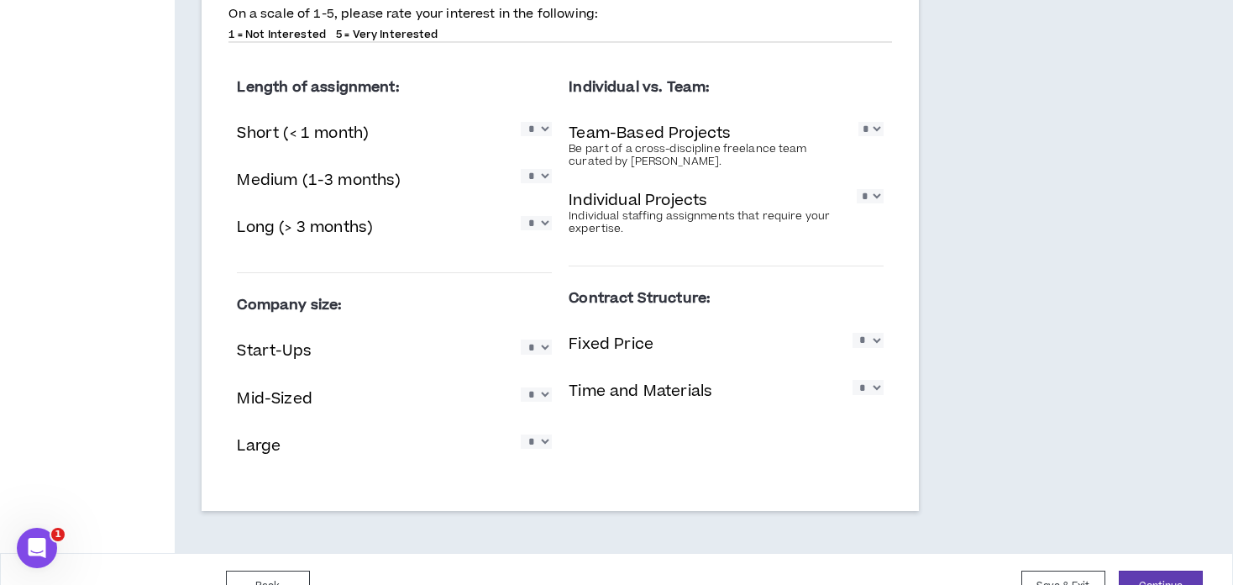
select select "*"
click at [521, 434] on select "* * * * *" at bounding box center [536, 441] width 31 height 14
click at [633, 342] on p "Fixed Price" at bounding box center [611, 344] width 85 height 23
click at [647, 341] on p "Fixed Price" at bounding box center [611, 344] width 85 height 23
drag, startPoint x: 574, startPoint y: 298, endPoint x: 732, endPoint y: 286, distance: 158.4
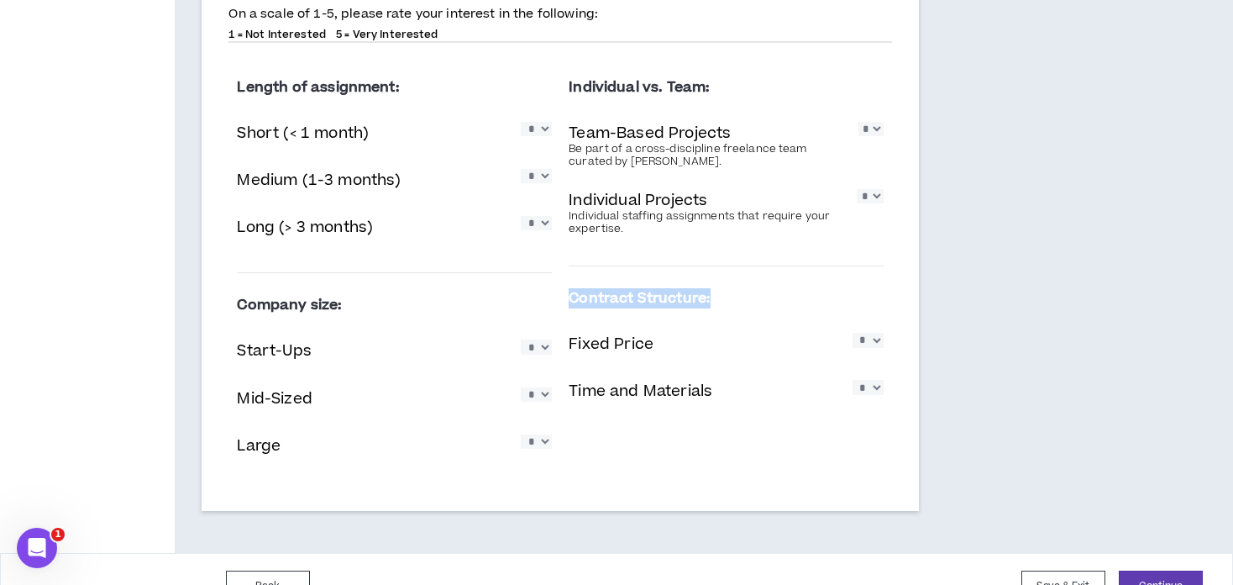
click at [732, 286] on label "Contract Structure:" at bounding box center [726, 298] width 315 height 29
click at [861, 393] on select "* * * * *" at bounding box center [868, 387] width 31 height 14
drag, startPoint x: 659, startPoint y: 344, endPoint x: 567, endPoint y: 344, distance: 92.4
click at [567, 344] on div "Individual vs. Team: Team-Based Projects Be part of a cross-discipline freelanc…" at bounding box center [726, 245] width 332 height 381
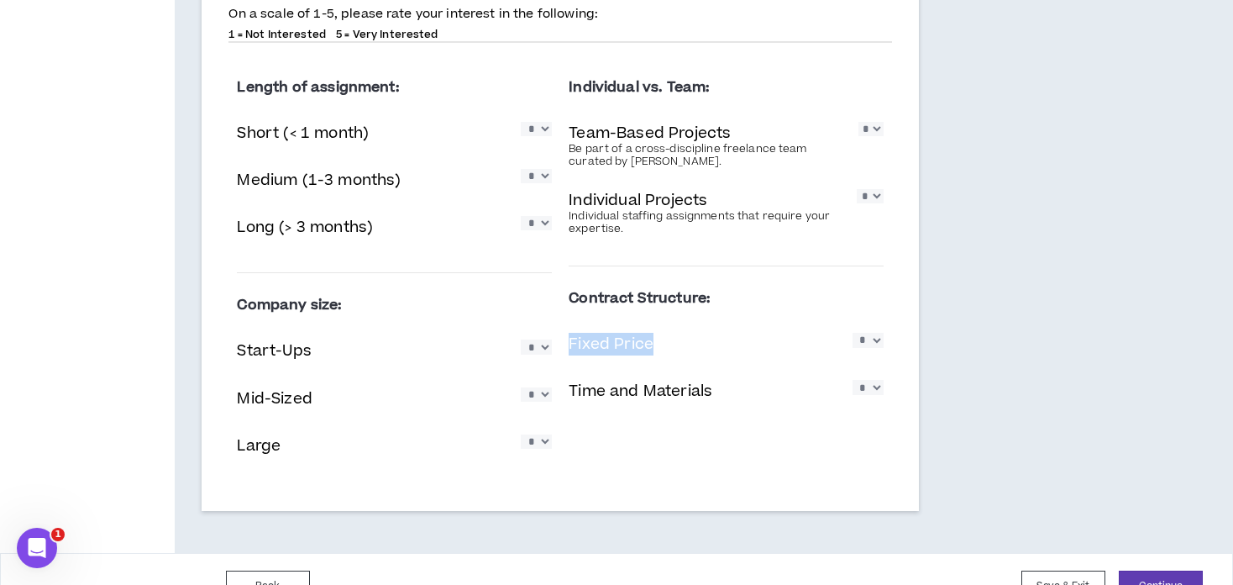
copy p "Fixed Price"
click at [866, 347] on select "* * * * *" at bounding box center [868, 340] width 31 height 14
select select "*"
click at [853, 333] on select "* * * * *" at bounding box center [868, 340] width 31 height 14
click at [869, 386] on select "* * * * *" at bounding box center [868, 387] width 31 height 14
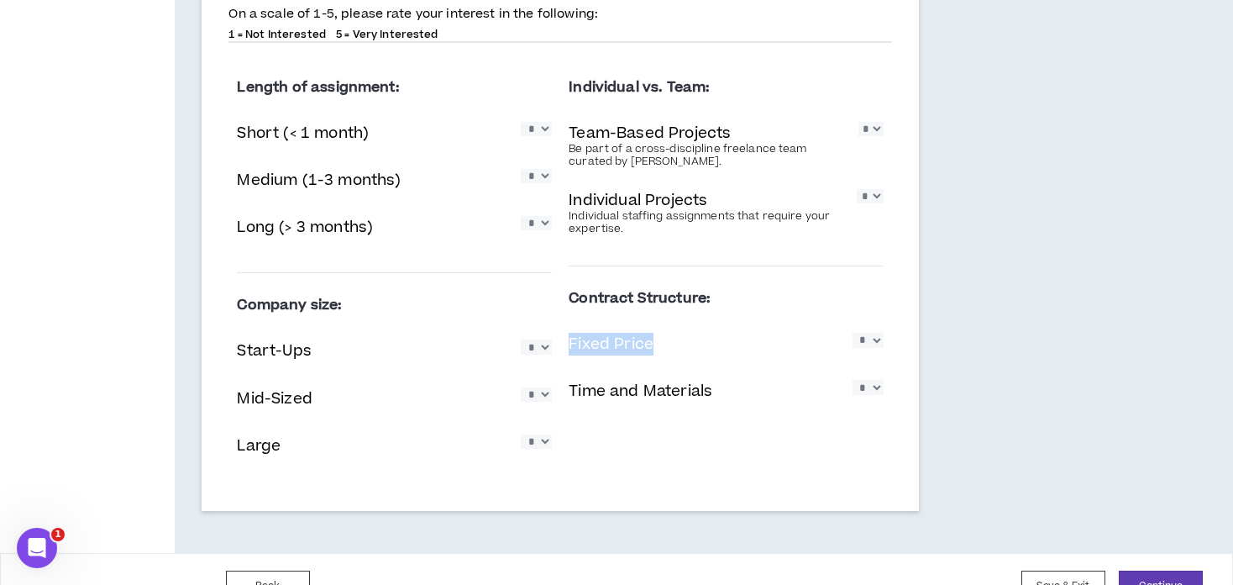
select select "*"
click at [853, 380] on select "* * * * *" at bounding box center [868, 387] width 31 height 14
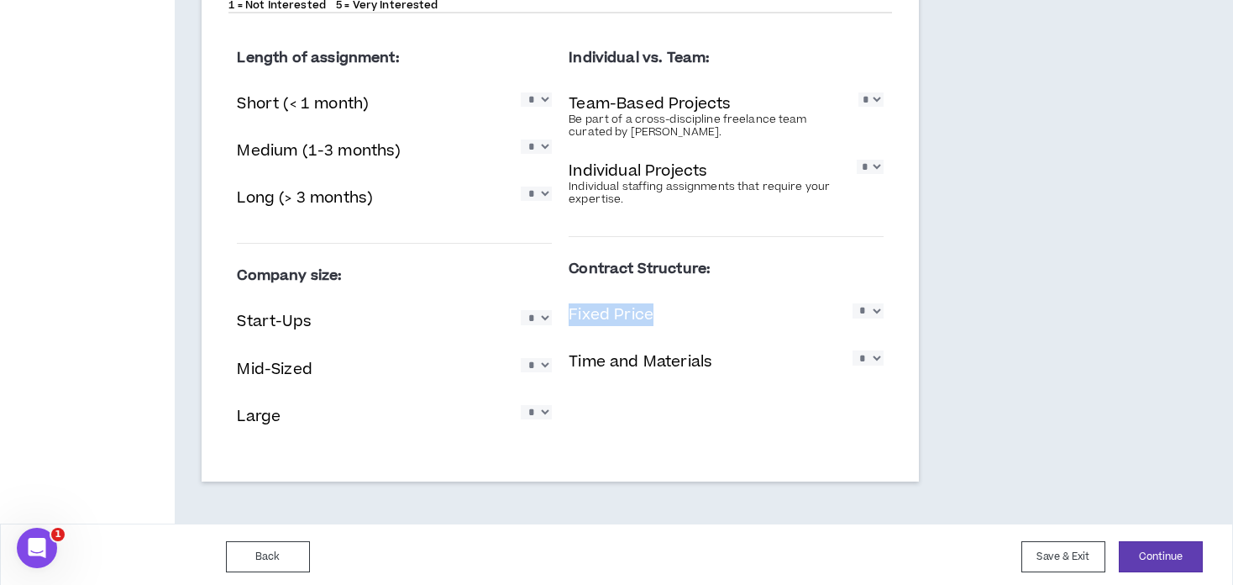
scroll to position [1378, 0]
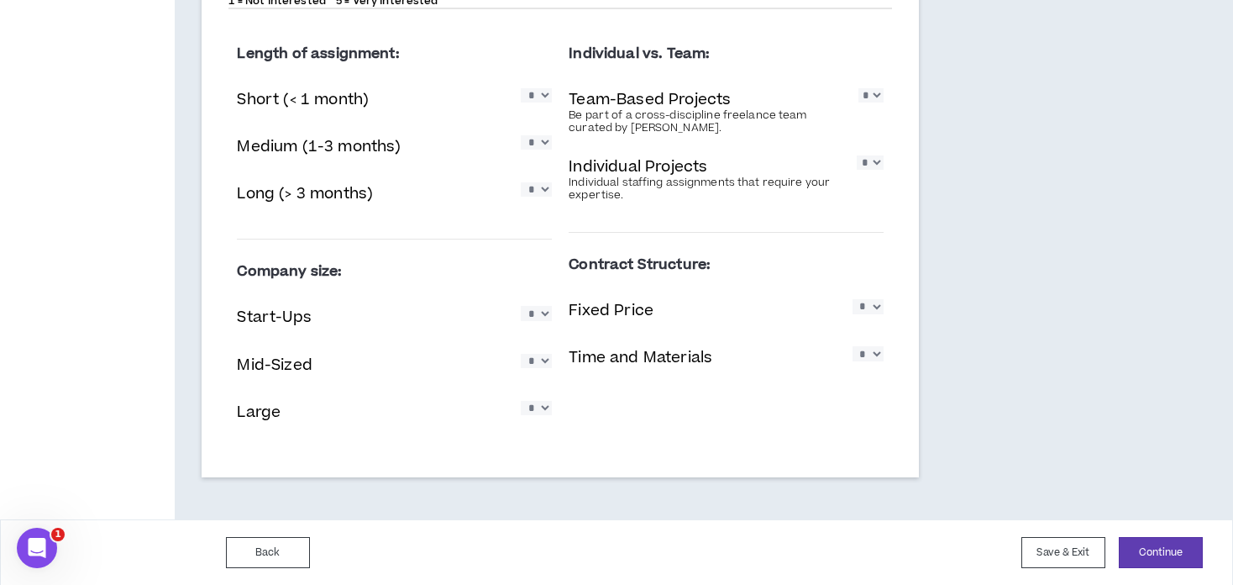
click at [1140, 558] on button "Continue" at bounding box center [1161, 552] width 84 height 31
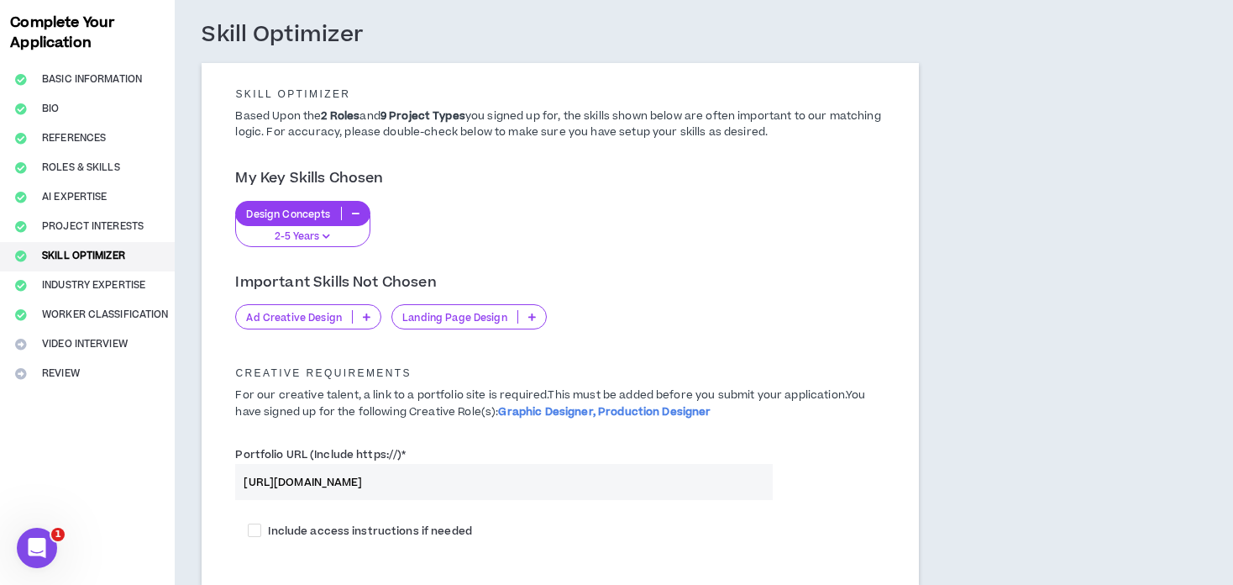
scroll to position [84, 0]
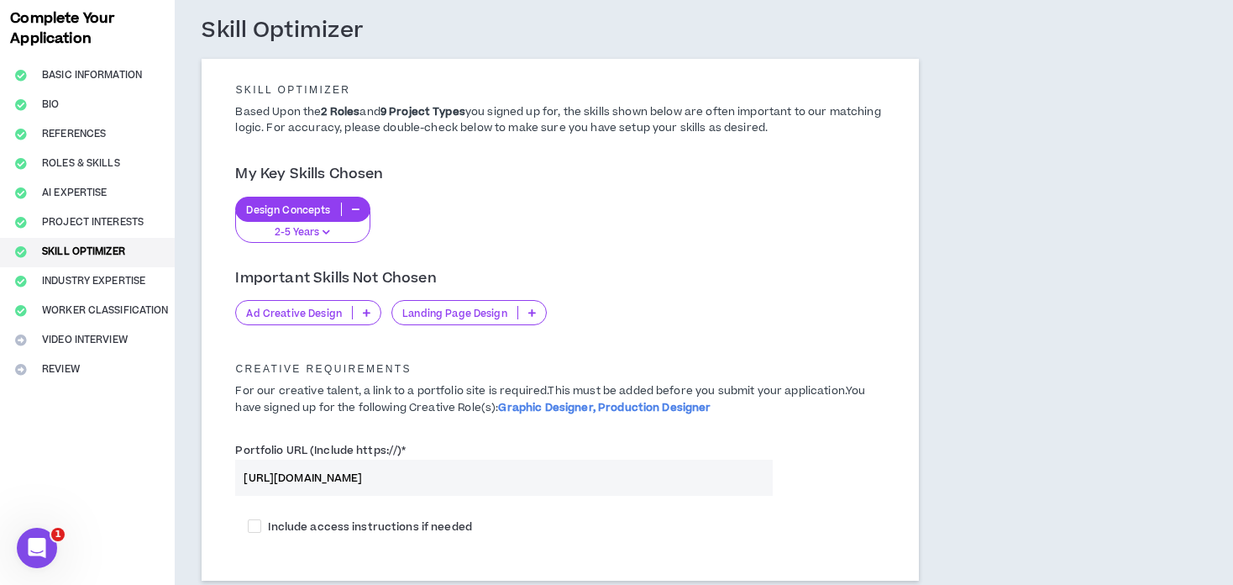
click at [485, 200] on div "Design Concepts 2-5 Years" at bounding box center [560, 220] width 650 height 46
click at [363, 315] on icon at bounding box center [367, 312] width 8 height 8
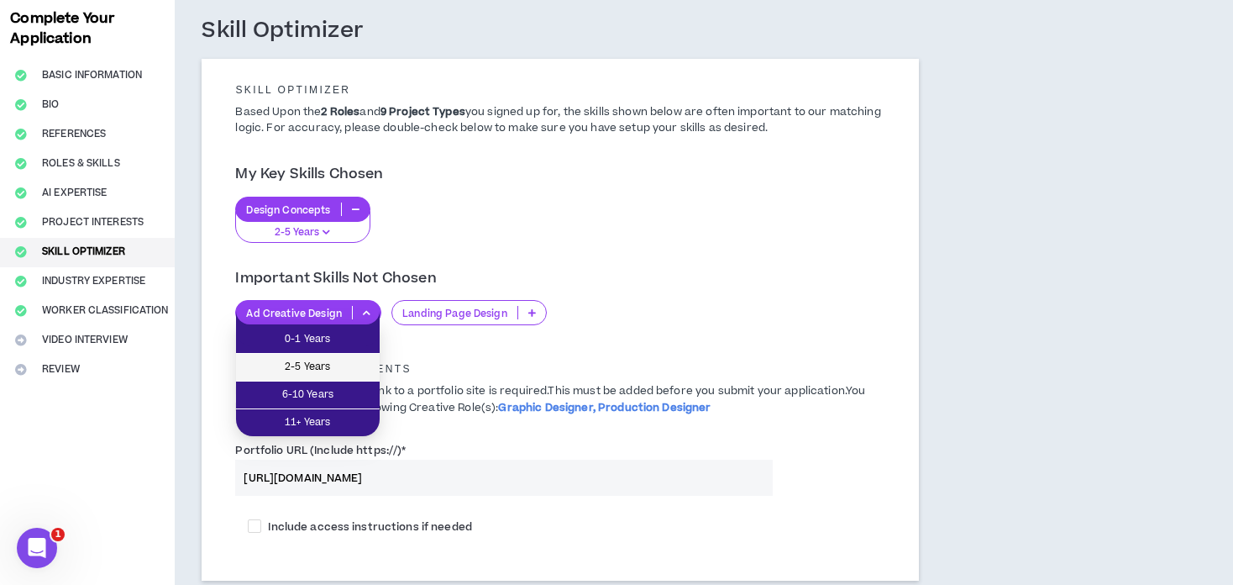
click at [311, 360] on span "2-5 Years" at bounding box center [307, 367] width 123 height 18
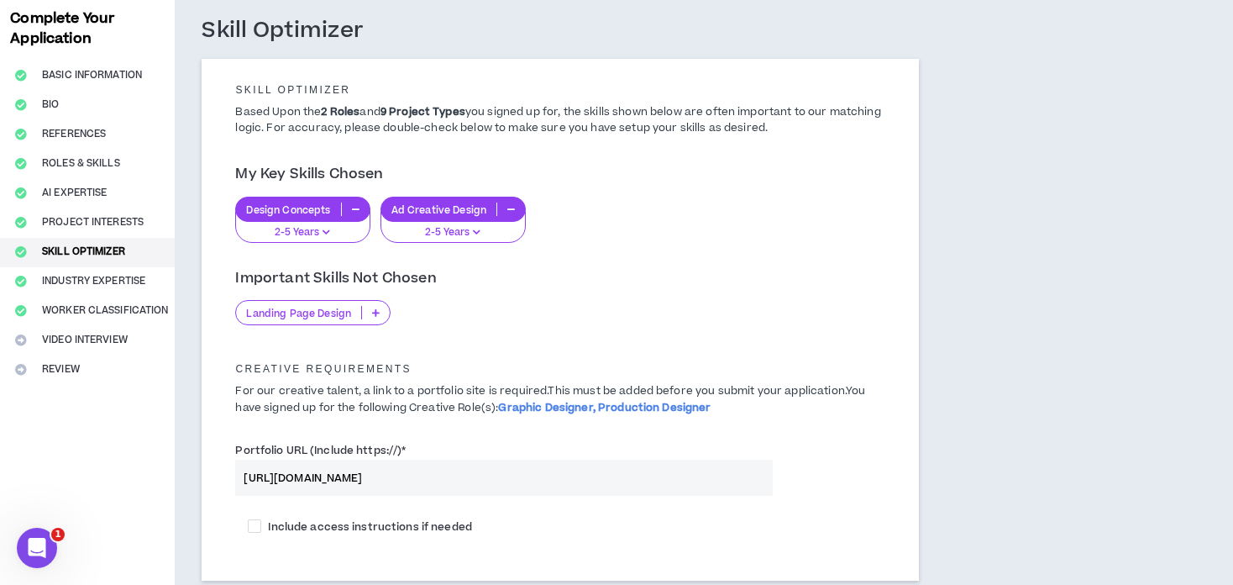
click at [358, 206] on icon "button" at bounding box center [356, 209] width 8 height 8
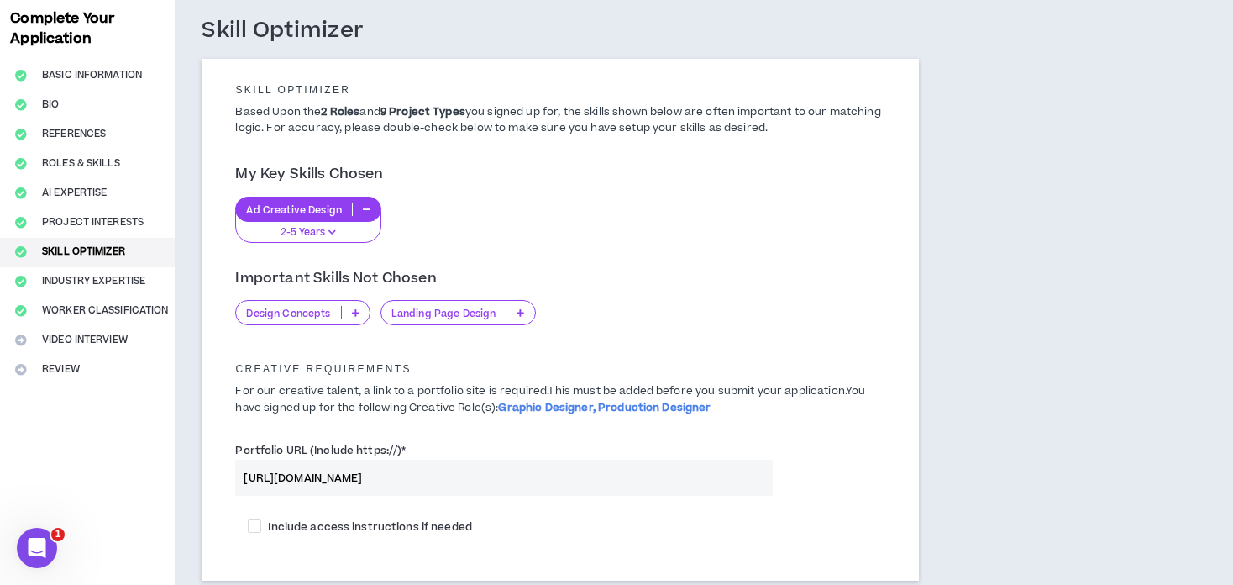
click at [291, 318] on p "Design Concepts" at bounding box center [288, 313] width 104 height 13
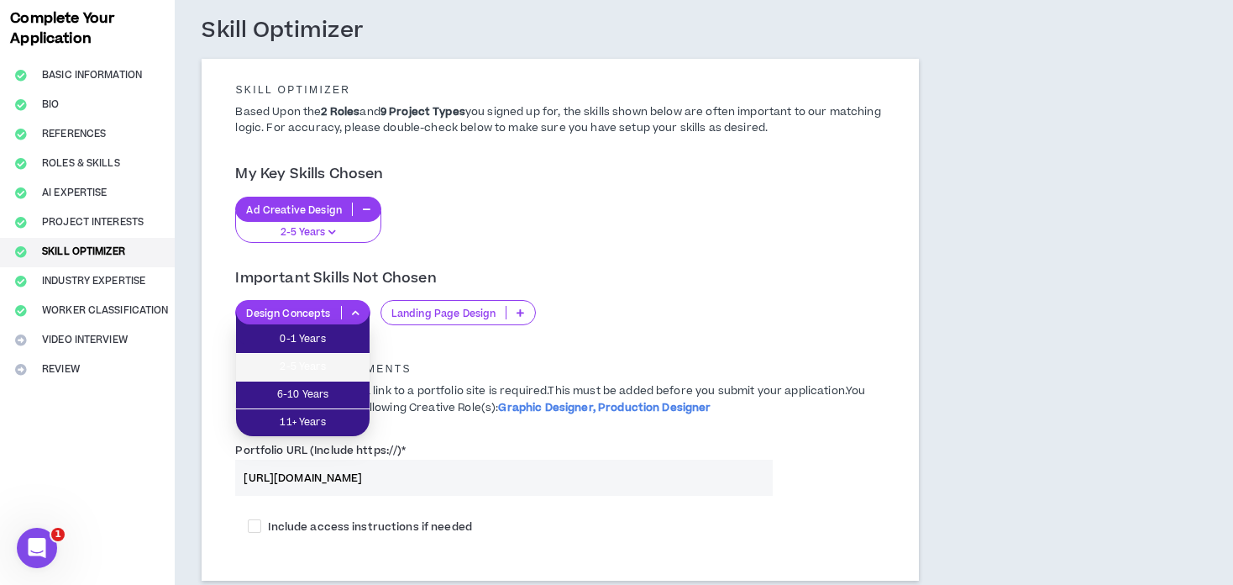
click at [307, 370] on span "2-5 Years" at bounding box center [302, 367] width 113 height 18
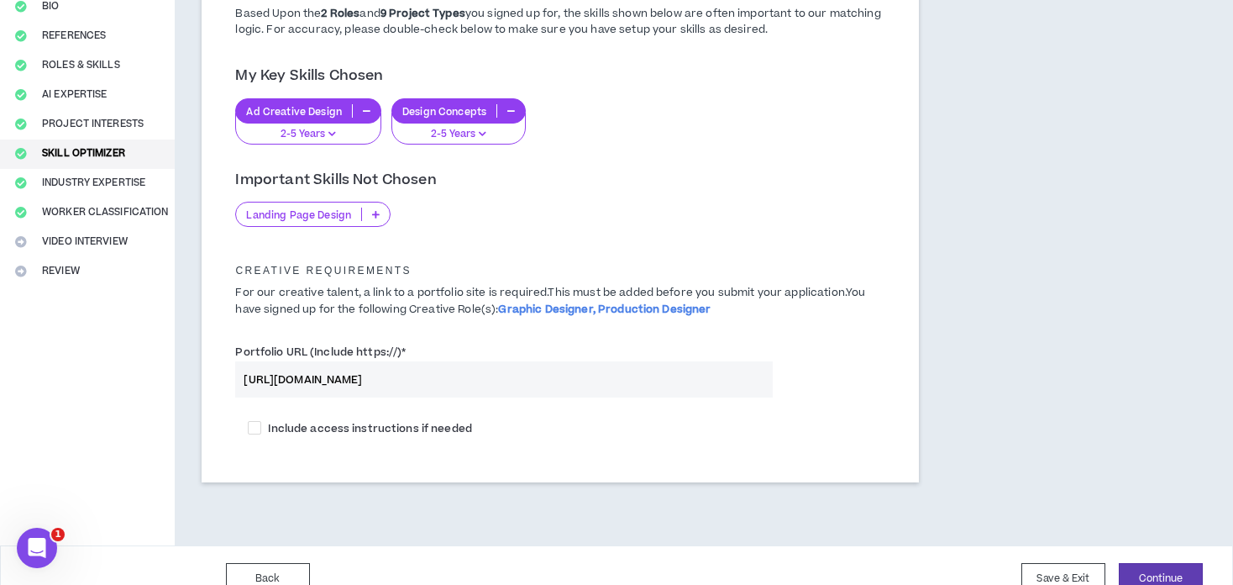
scroll to position [208, 0]
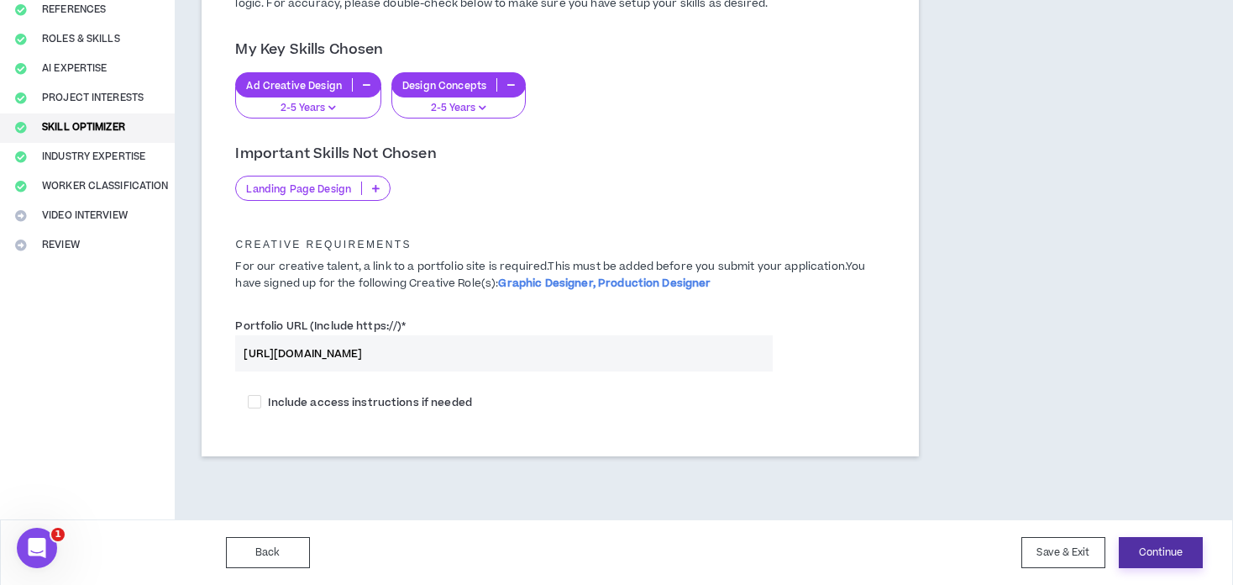
click at [1150, 545] on button "Continue" at bounding box center [1161, 552] width 84 height 31
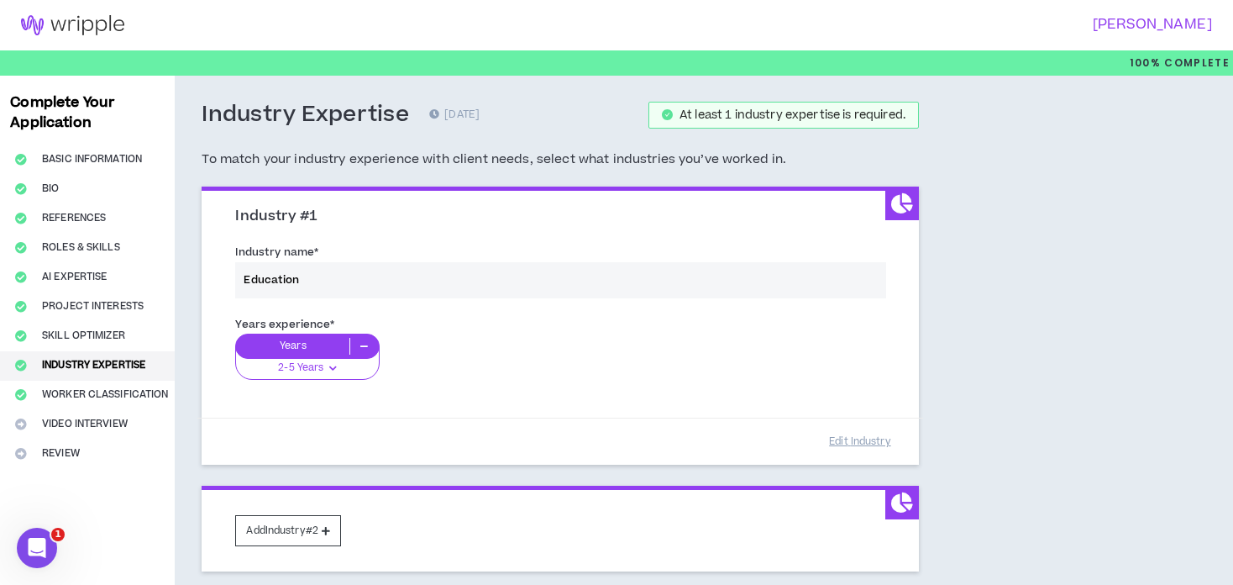
click at [375, 286] on div "Industry name * Education" at bounding box center [560, 274] width 675 height 71
click at [329, 273] on div "Industry name * Education" at bounding box center [560, 274] width 675 height 71
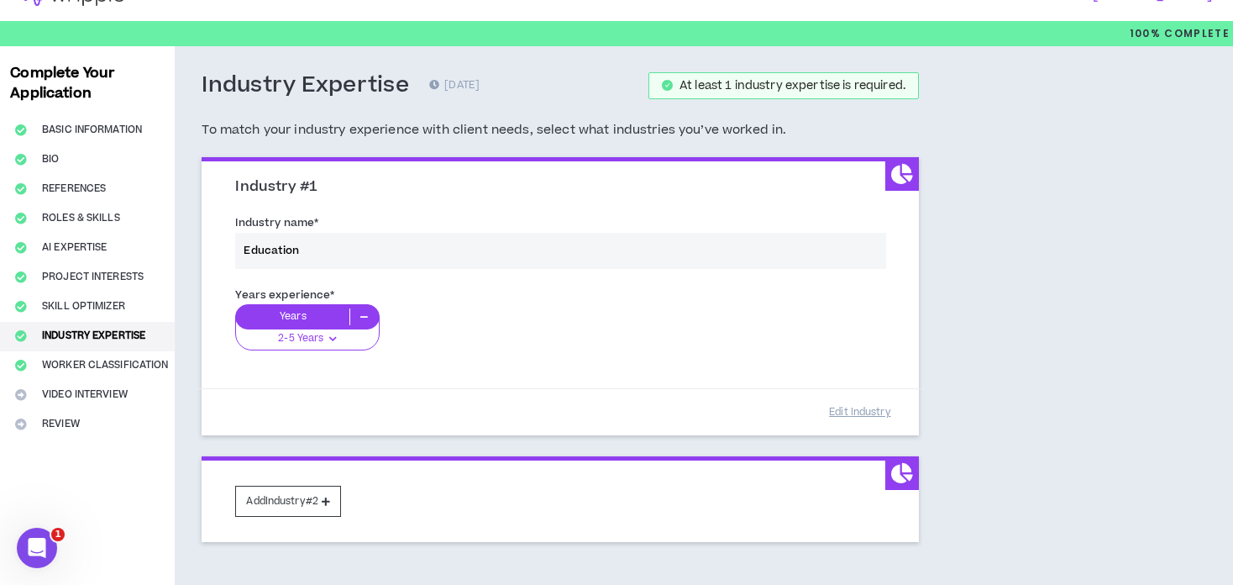
scroll to position [84, 0]
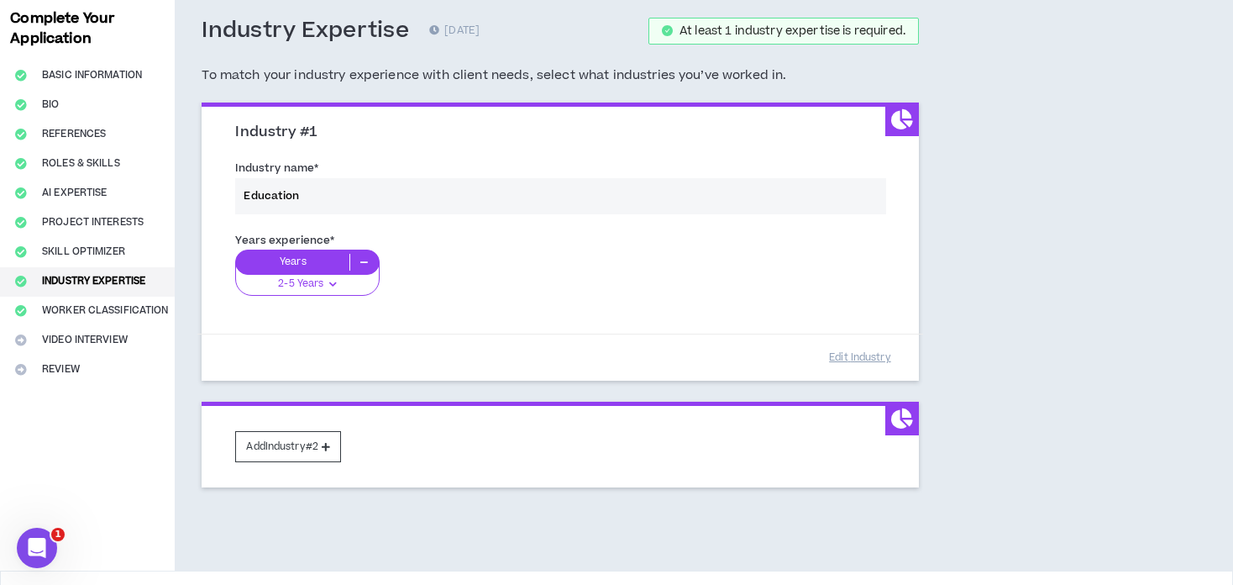
click at [370, 86] on div "Industry Expertise [DATE] At least 1 industry expertise is required. To match y…" at bounding box center [560, 60] width 717 height 86
drag, startPoint x: 279, startPoint y: 452, endPoint x: 331, endPoint y: 288, distance: 171.9
click at [340, 256] on div "Industry #1 Industry name * Education Years experience * Years 2-5 Years 0-1 Ye…" at bounding box center [560, 294] width 717 height 385
click at [365, 263] on div "Years experience * Years 2-5 Years 0-1 Years 2-5 Years 6-10 Years 11+ Years" at bounding box center [560, 274] width 675 height 94
click at [275, 199] on div "Industry name * Education" at bounding box center [560, 190] width 675 height 71
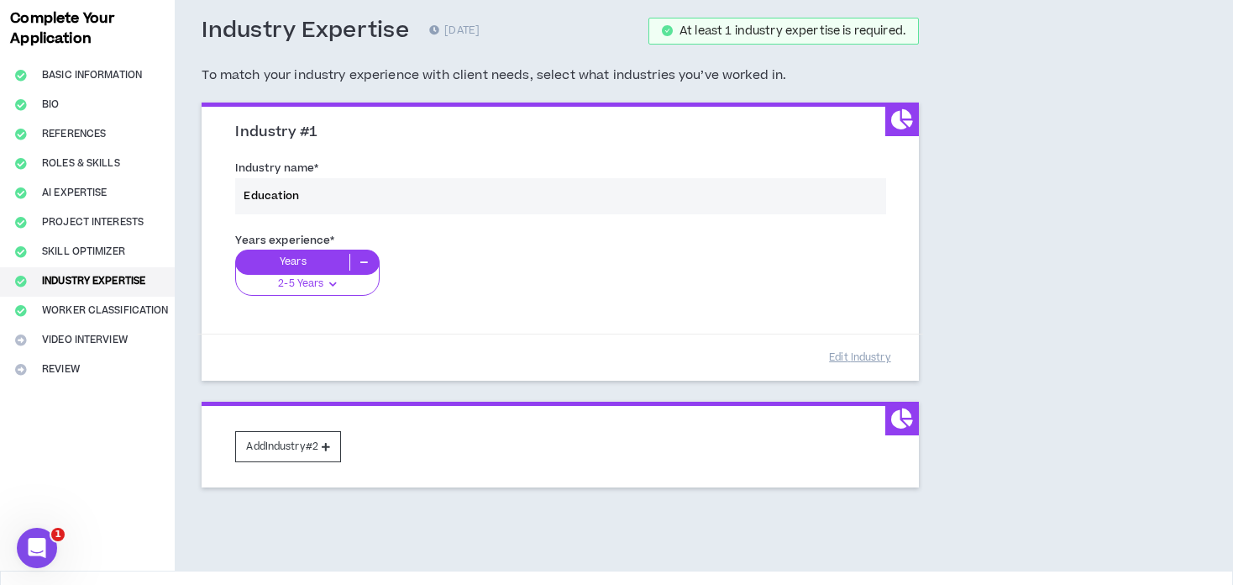
click at [275, 199] on div "Industry name * Education" at bounding box center [560, 190] width 675 height 71
click at [851, 355] on button "Edit Industry" at bounding box center [860, 357] width 84 height 29
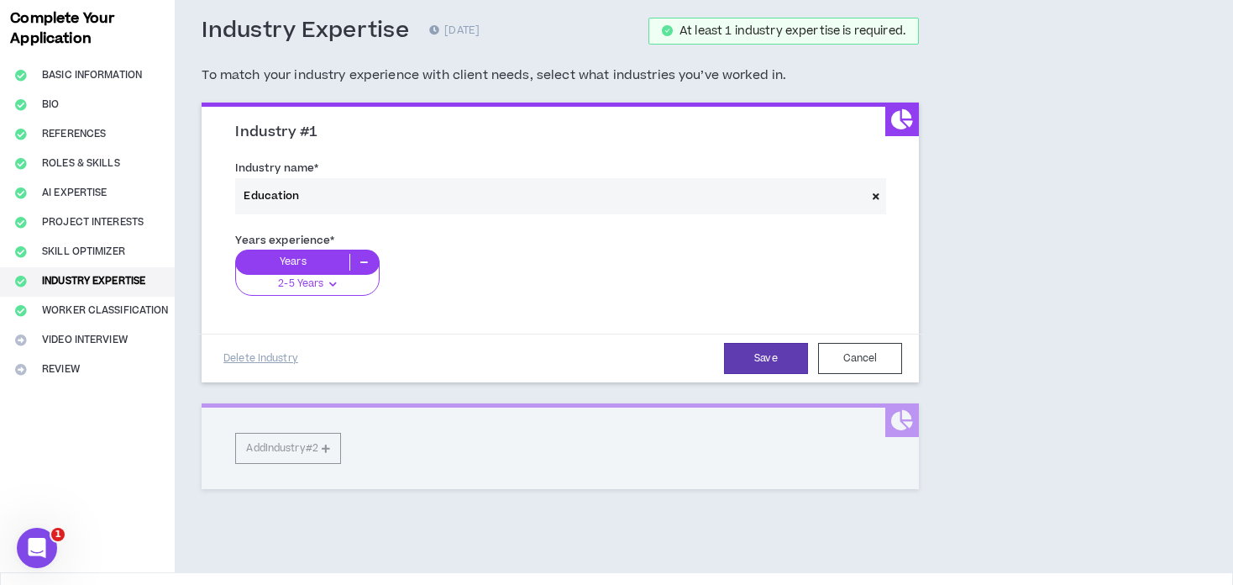
click at [873, 195] on icon at bounding box center [876, 196] width 7 height 9
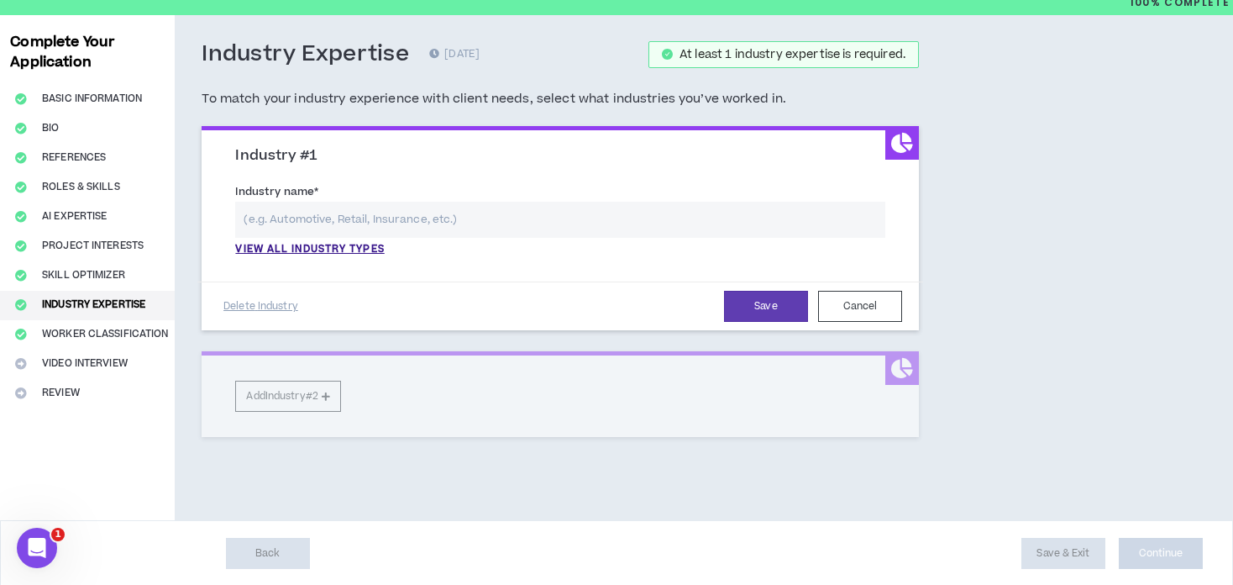
click at [396, 213] on input "text" at bounding box center [560, 220] width 650 height 36
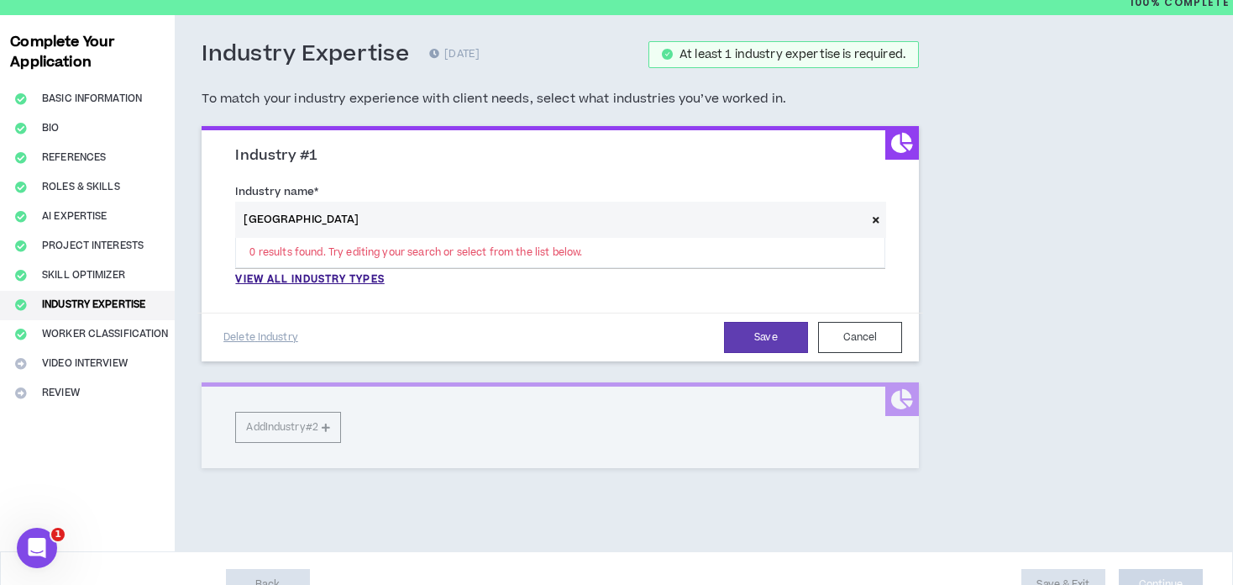
drag, startPoint x: 513, startPoint y: 215, endPoint x: 522, endPoint y: 244, distance: 29.8
click at [513, 214] on input "[GEOGRAPHIC_DATA]" at bounding box center [550, 220] width 630 height 36
type input "[GEOGRAPHIC_DATA]"
click at [516, 294] on div "Industry name * [GEOGRAPHIC_DATA] 0 results found. Try editing your search or s…" at bounding box center [560, 239] width 675 height 122
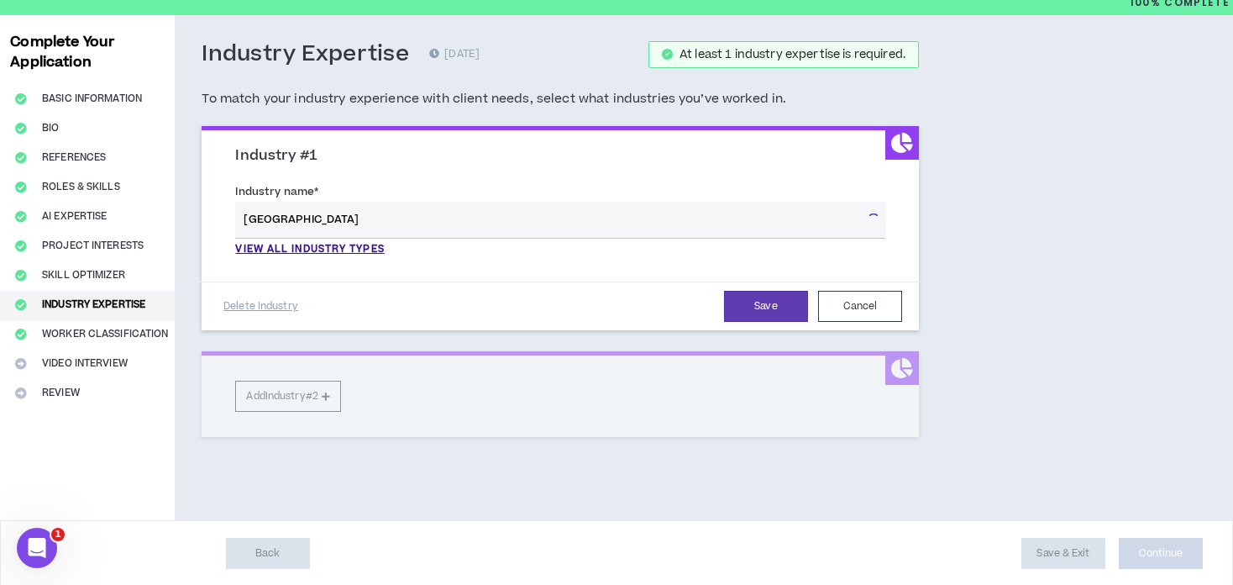
drag, startPoint x: 553, startPoint y: 210, endPoint x: -45, endPoint y: 260, distance: 599.4
click at [0, 260] on html "[PERSON_NAME] 100% Complete Complete Your Application Basic Information Bio Ref…" at bounding box center [616, 232] width 1233 height 585
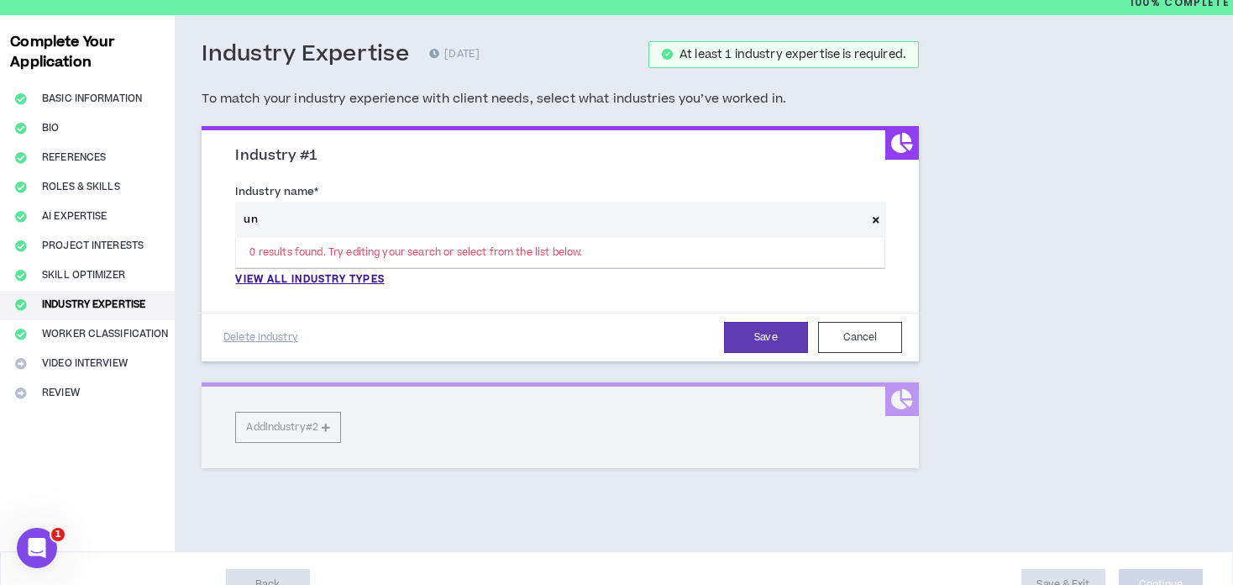
type input "u"
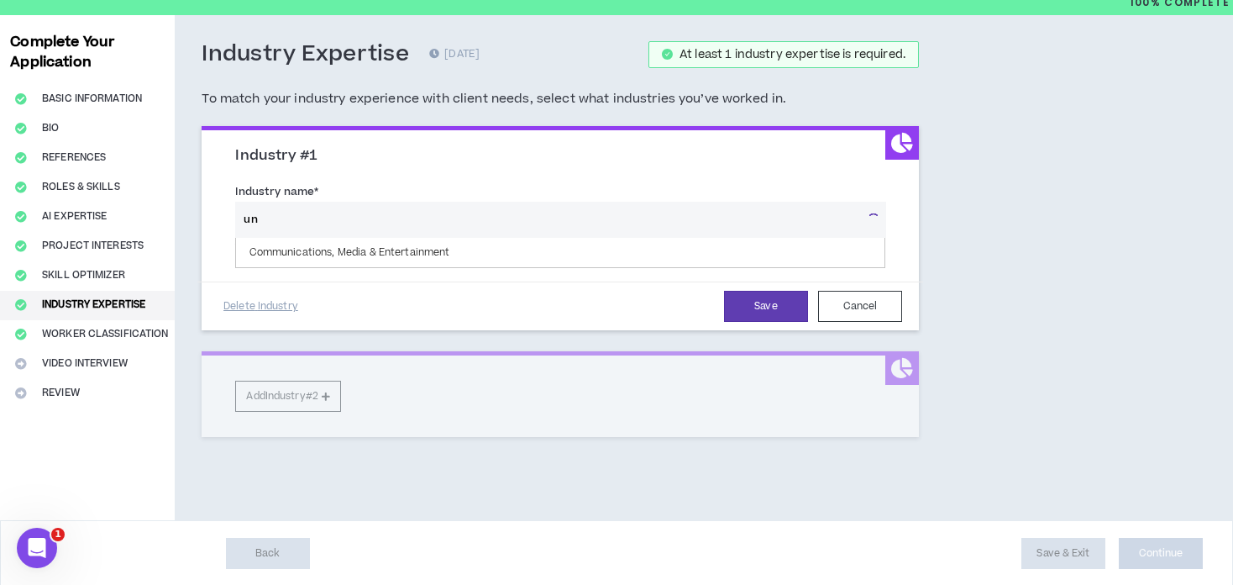
type input "u"
type input "g"
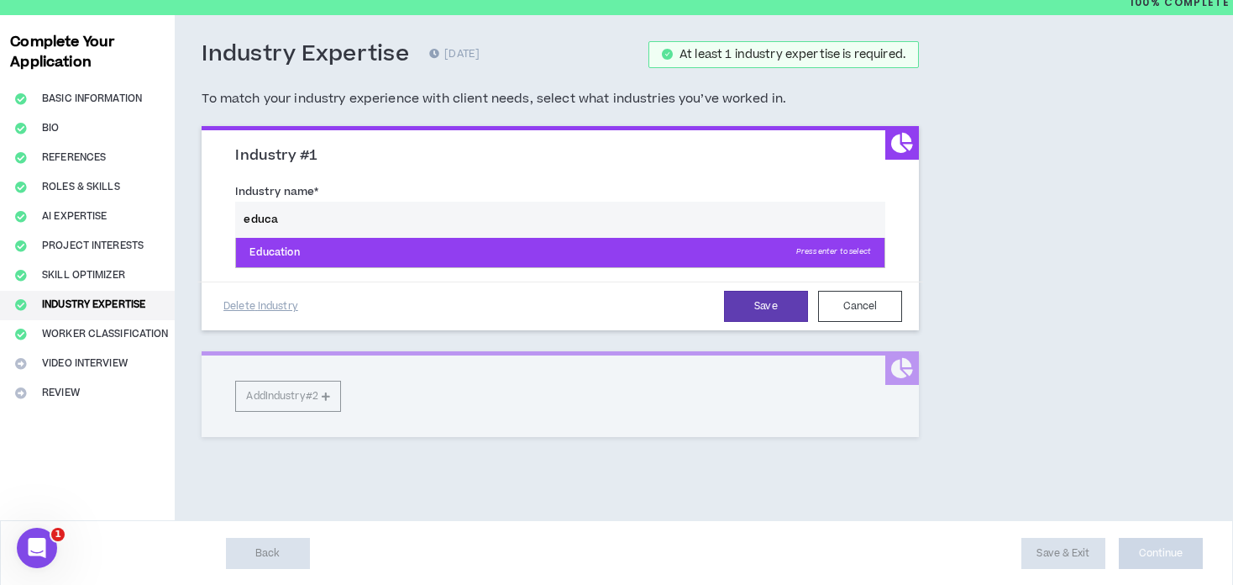
click at [333, 255] on p "Education Press enter to select" at bounding box center [560, 253] width 648 height 30
type input "Education"
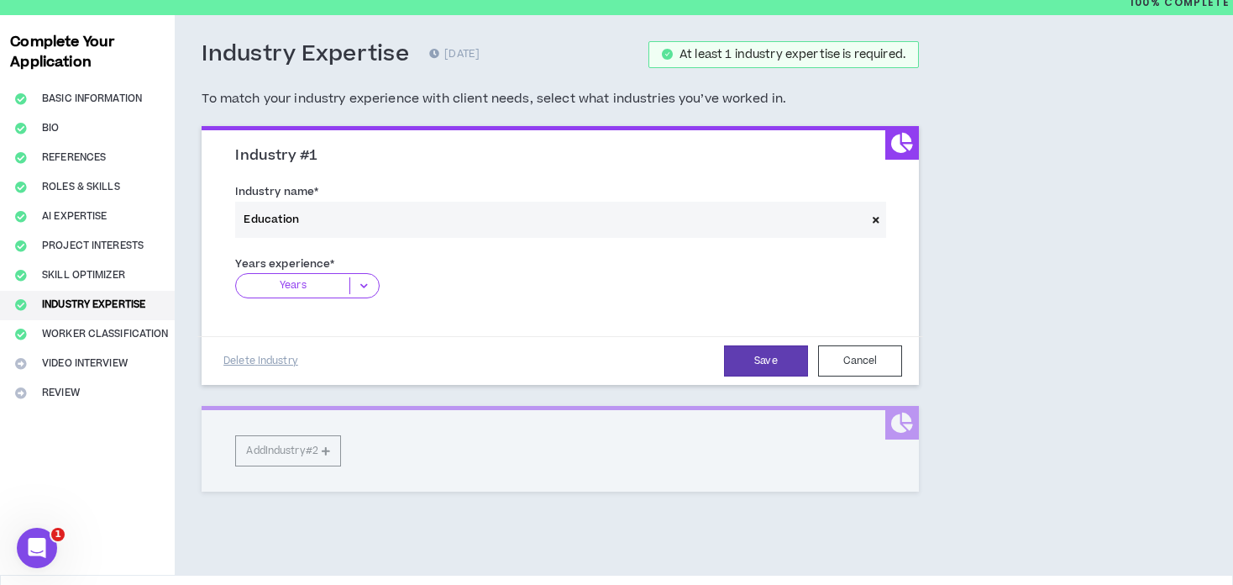
click at [335, 284] on p "Years" at bounding box center [292, 285] width 113 height 17
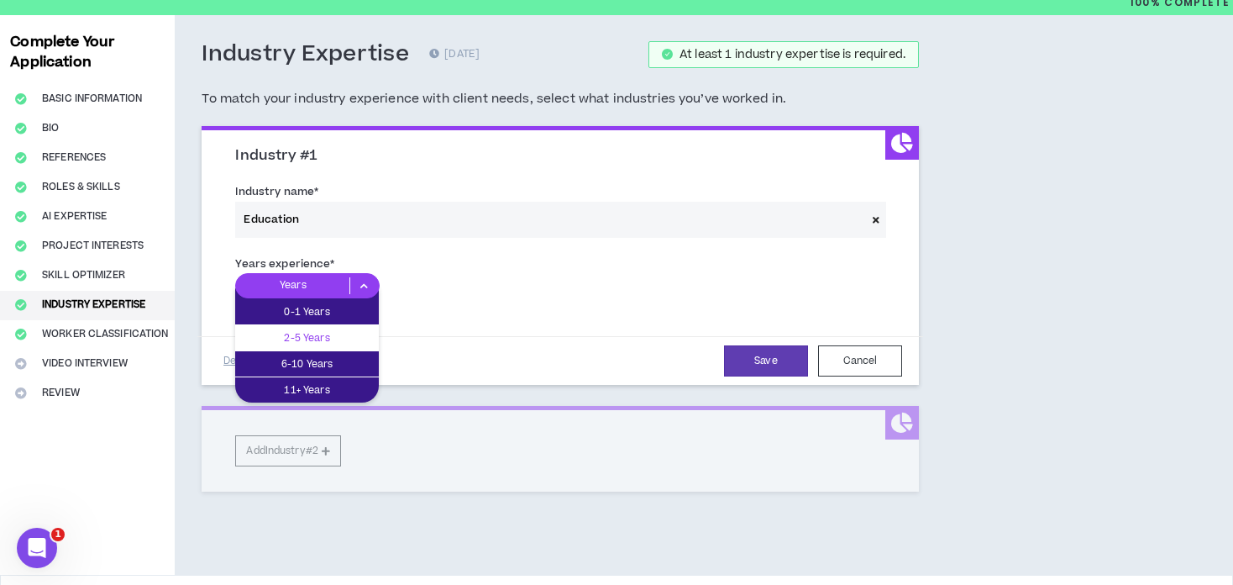
click at [318, 328] on p "2-5 Years" at bounding box center [307, 337] width 144 height 18
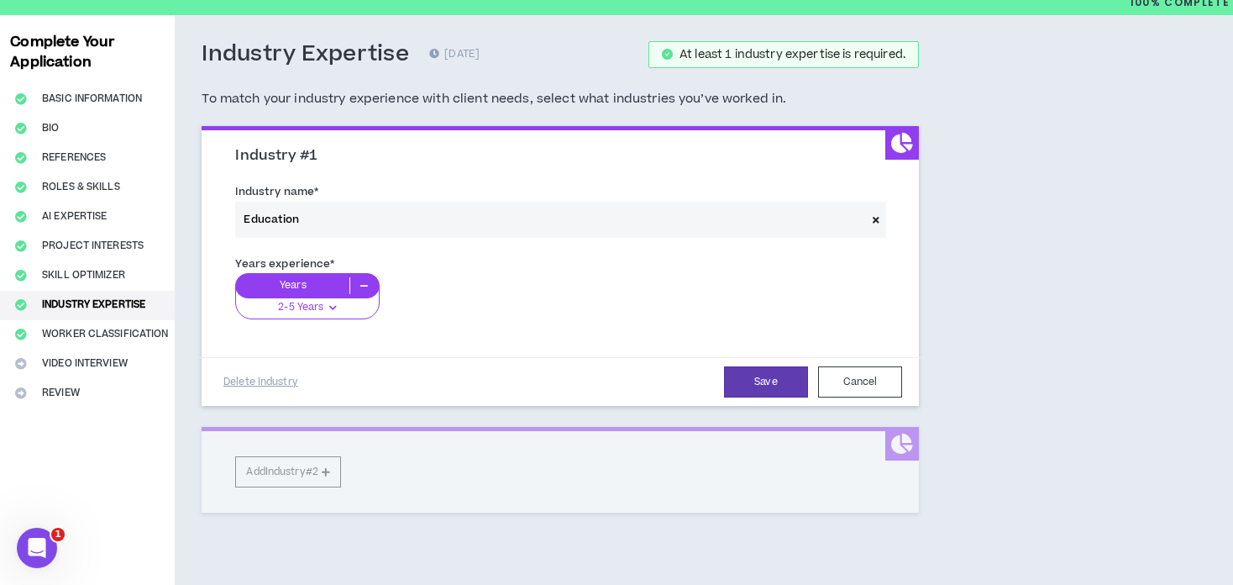
click at [302, 157] on h3 "Industry #1" at bounding box center [566, 156] width 663 height 18
click at [315, 153] on h3 "Industry #1" at bounding box center [566, 156] width 663 height 18
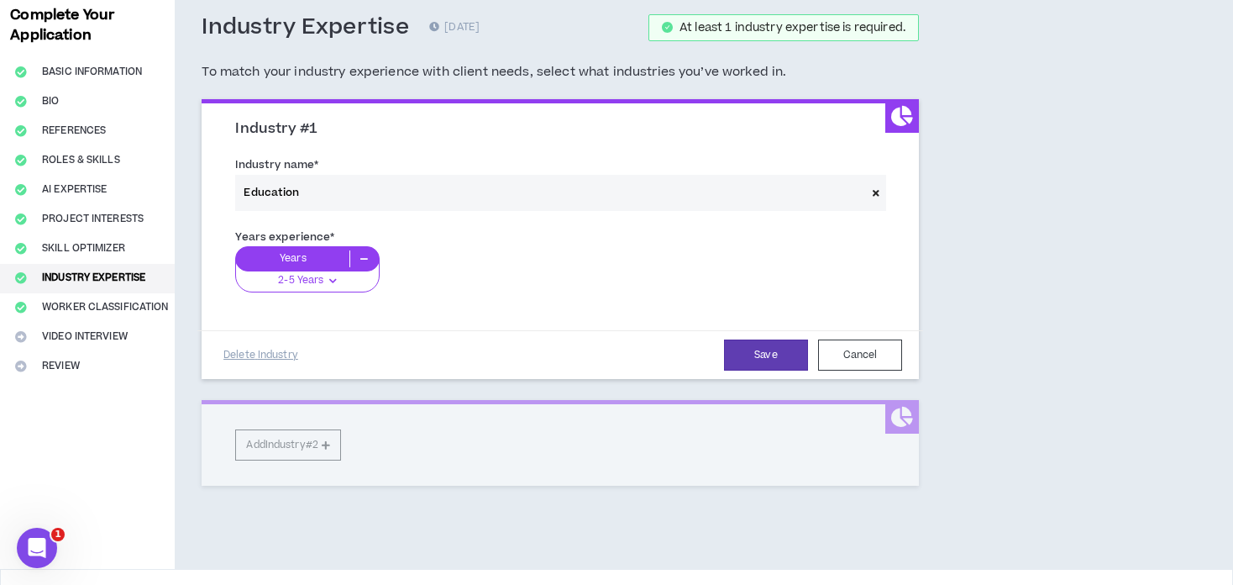
scroll to position [135, 0]
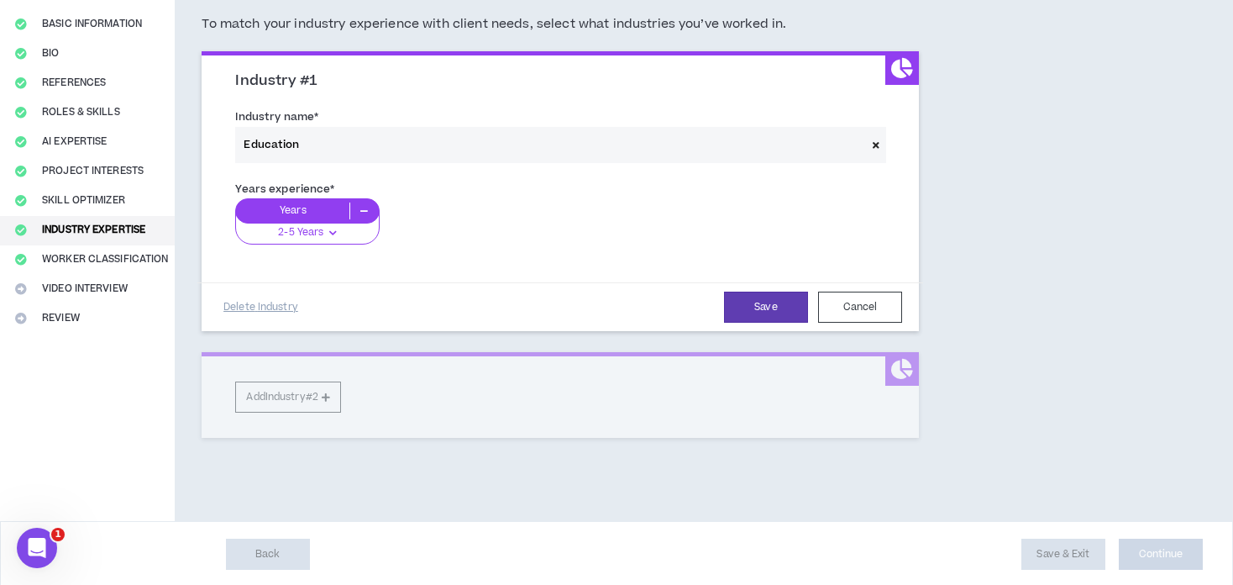
click at [385, 391] on div "Industry #1 Industry name * Education Years experience * Years 2-5 Years 0-1 Ye…" at bounding box center [560, 244] width 717 height 386
click at [302, 398] on div "Industry #1 Industry name * Education Years experience * Years 2-5 Years 0-1 Ye…" at bounding box center [560, 244] width 717 height 386
click at [775, 317] on button "Save" at bounding box center [766, 306] width 84 height 31
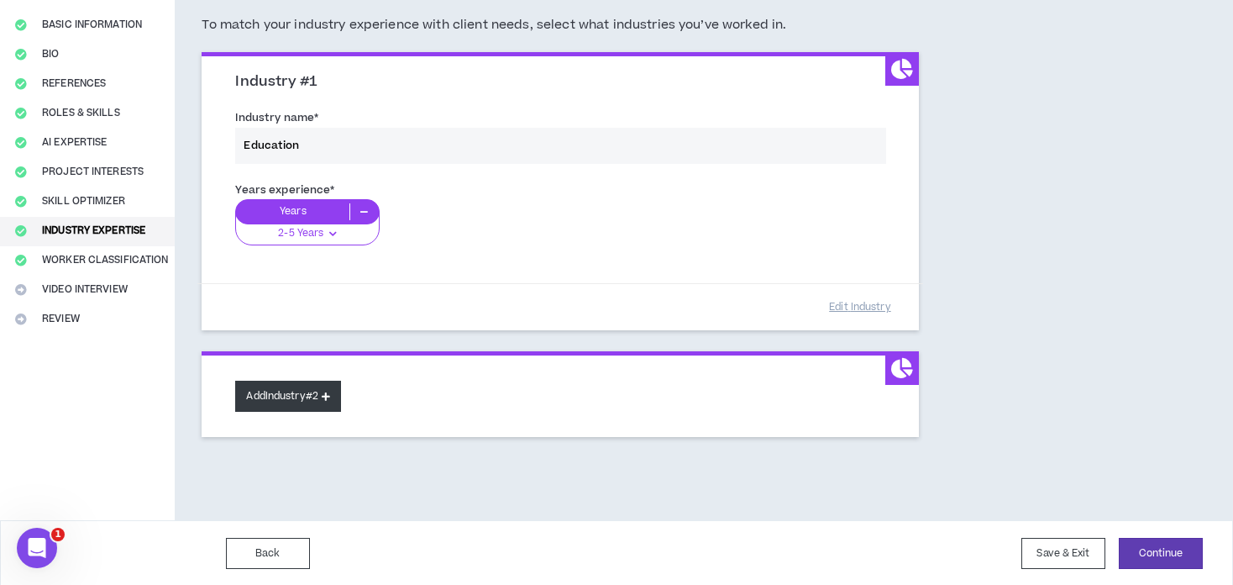
click at [293, 399] on button "Add Industry #2" at bounding box center [288, 396] width 106 height 31
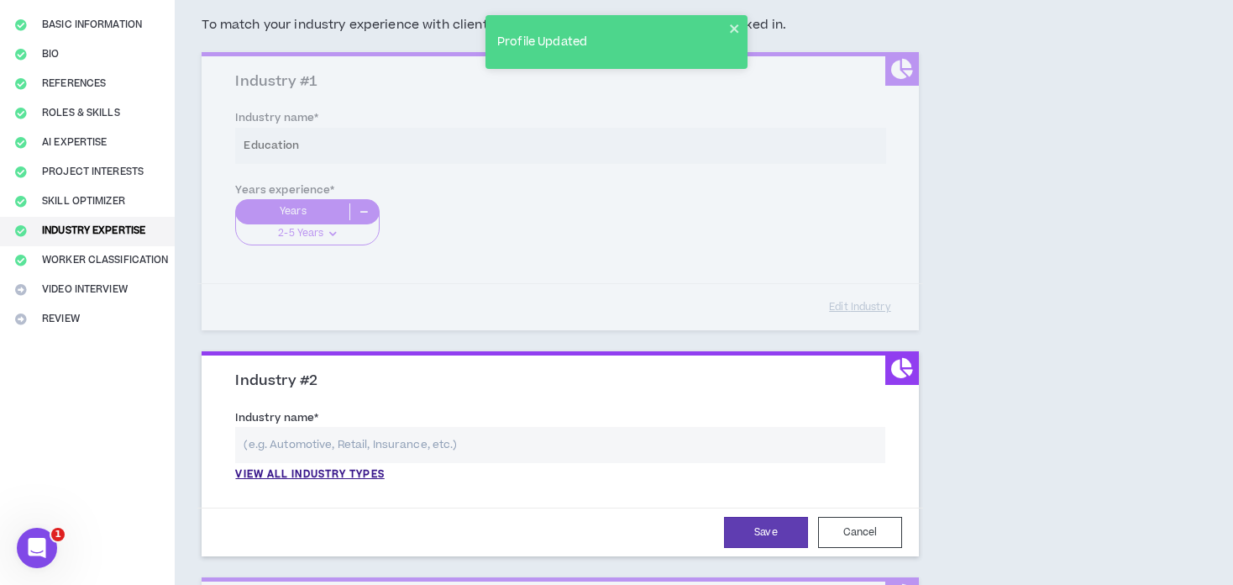
click at [325, 434] on input "text" at bounding box center [560, 445] width 650 height 36
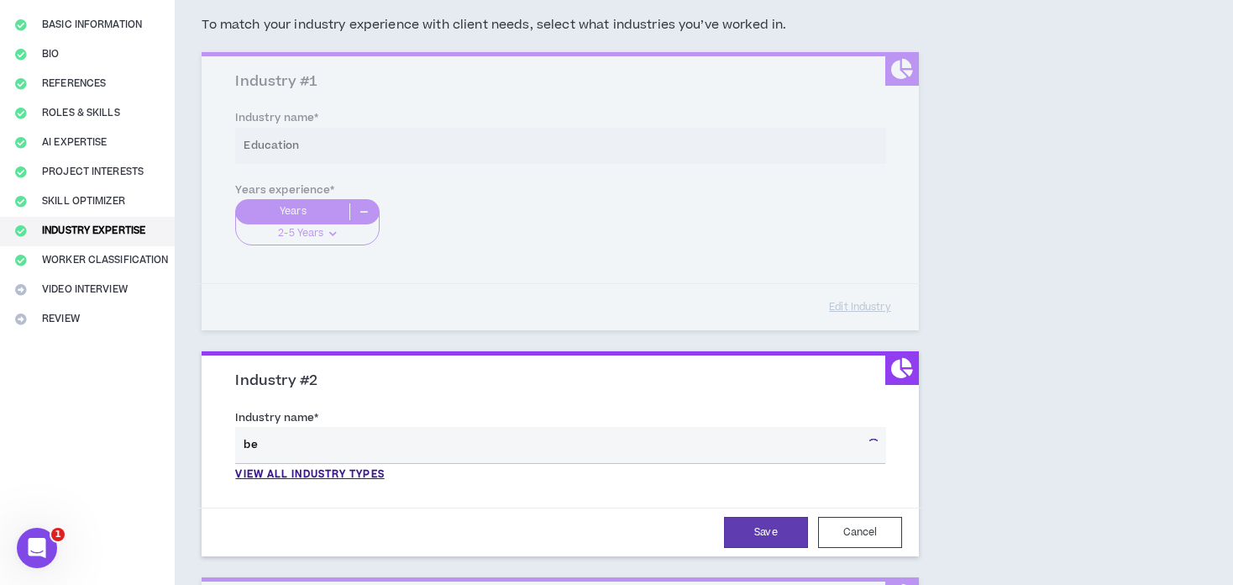
type input "b"
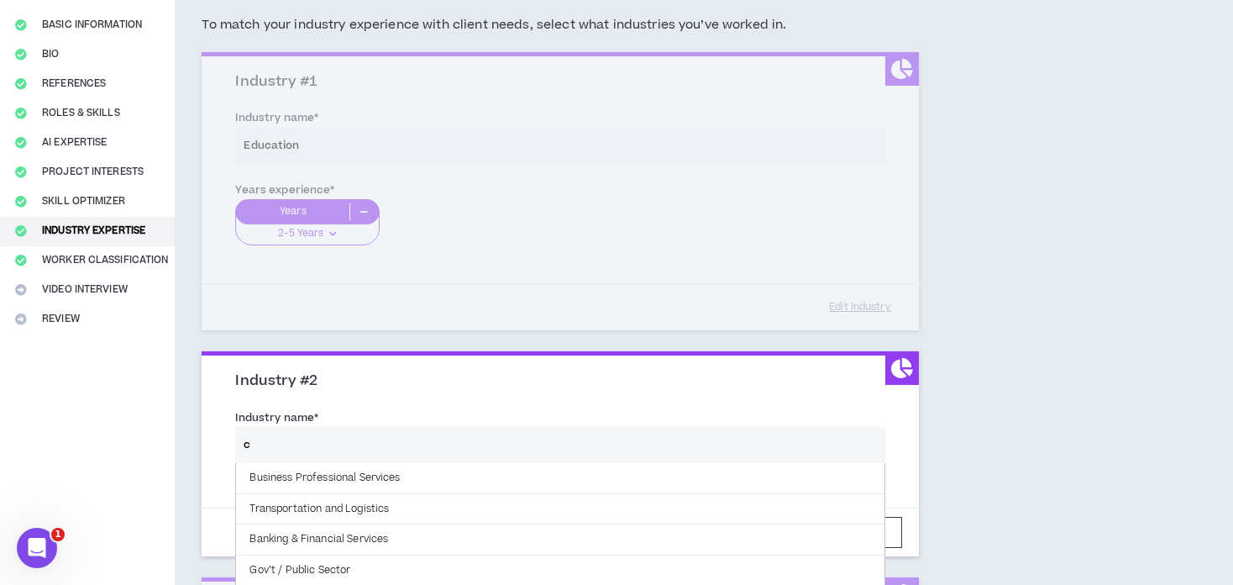
click at [542, 386] on h3 "Industry #2" at bounding box center [566, 381] width 663 height 18
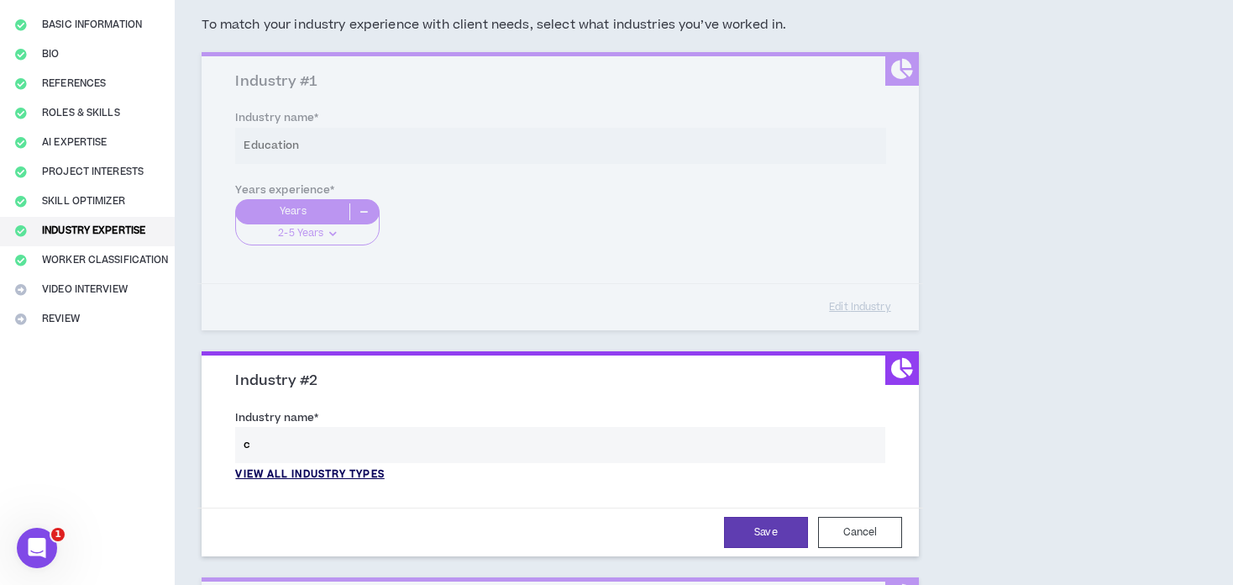
click at [351, 472] on p "View all industry types" at bounding box center [309, 474] width 149 height 15
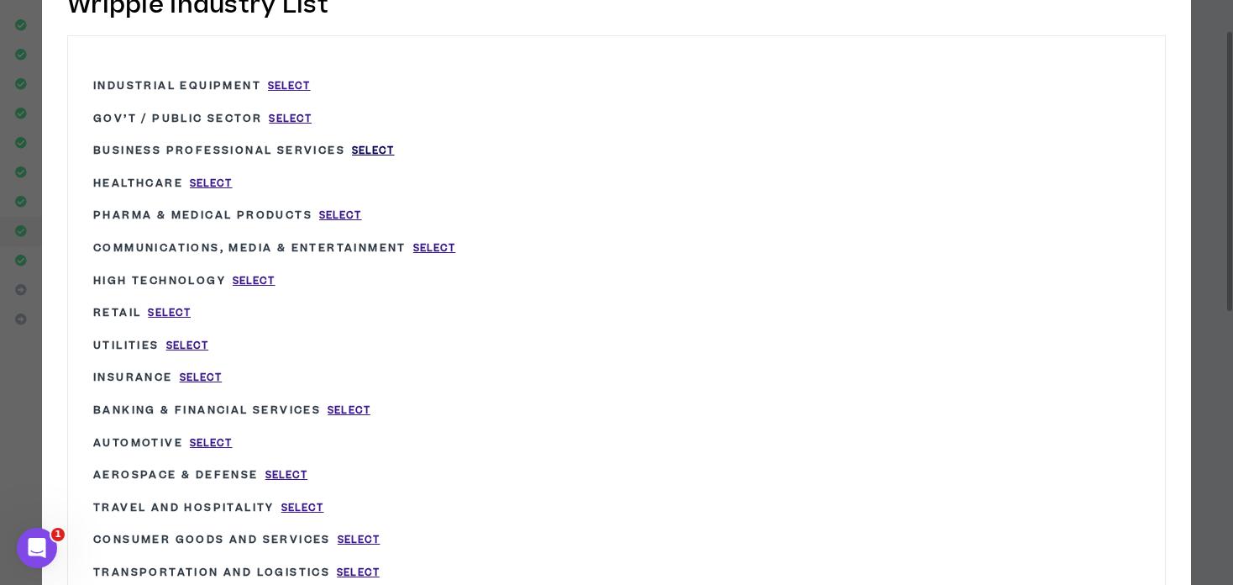
click at [373, 152] on span "Select" at bounding box center [373, 151] width 43 height 14
type input "Business Professional Services"
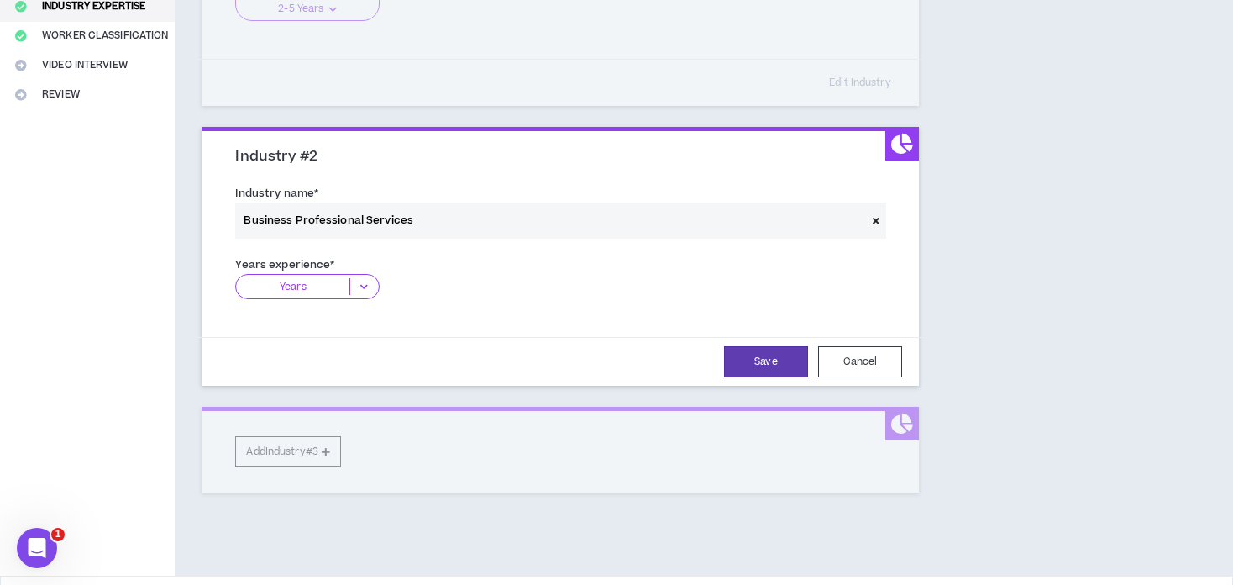
scroll to position [386, 0]
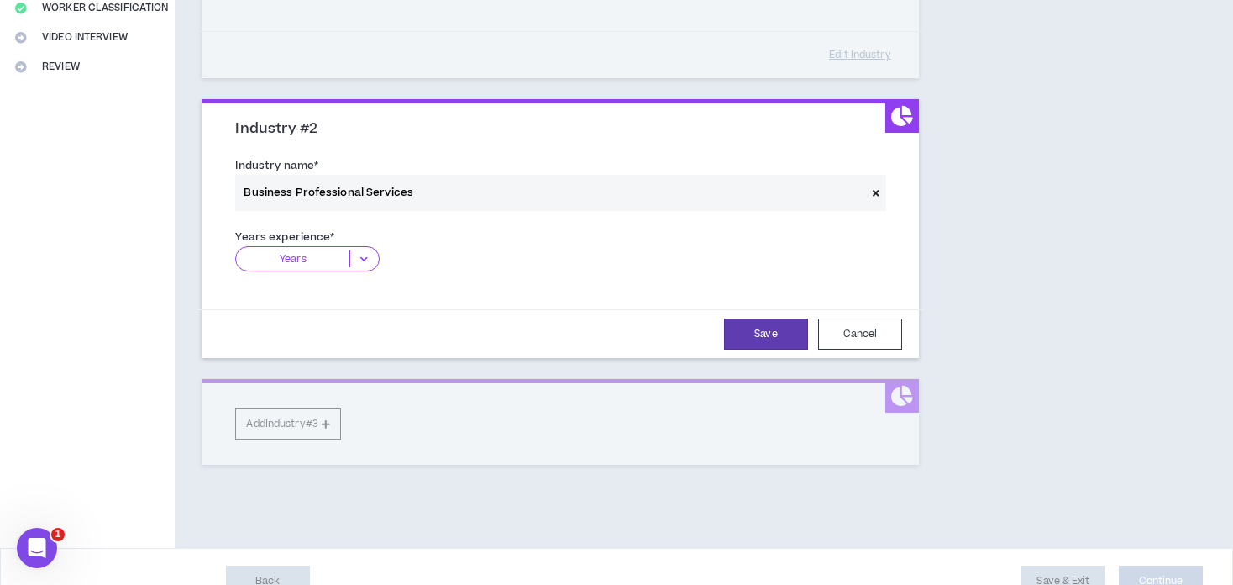
click at [307, 260] on p "Years" at bounding box center [292, 258] width 113 height 17
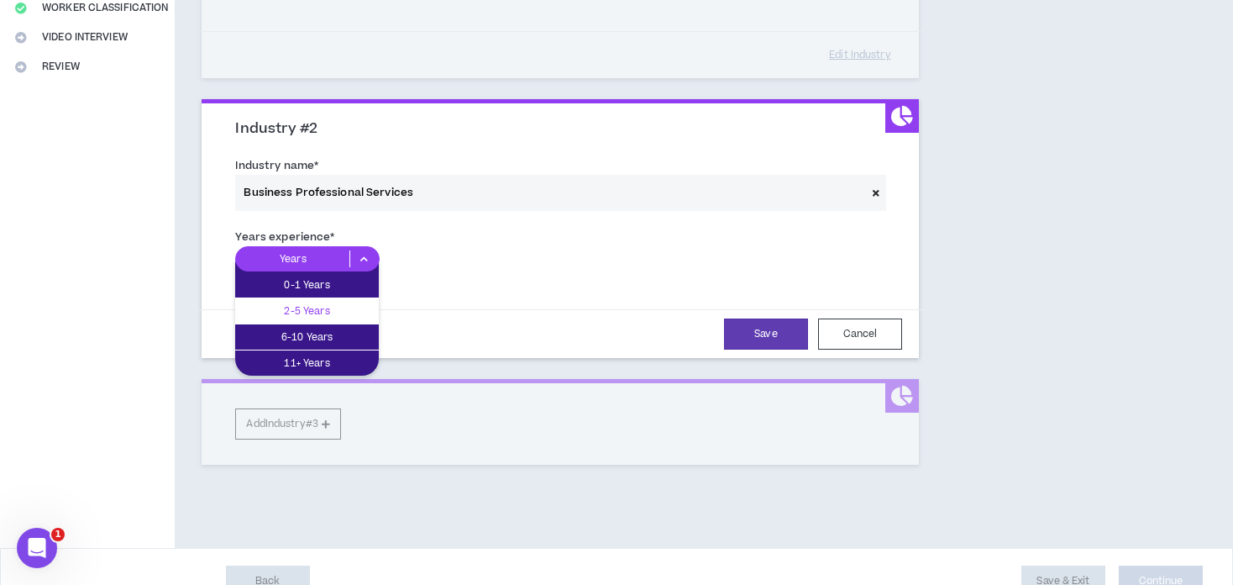
click at [297, 304] on p "2-5 Years" at bounding box center [307, 311] width 144 height 18
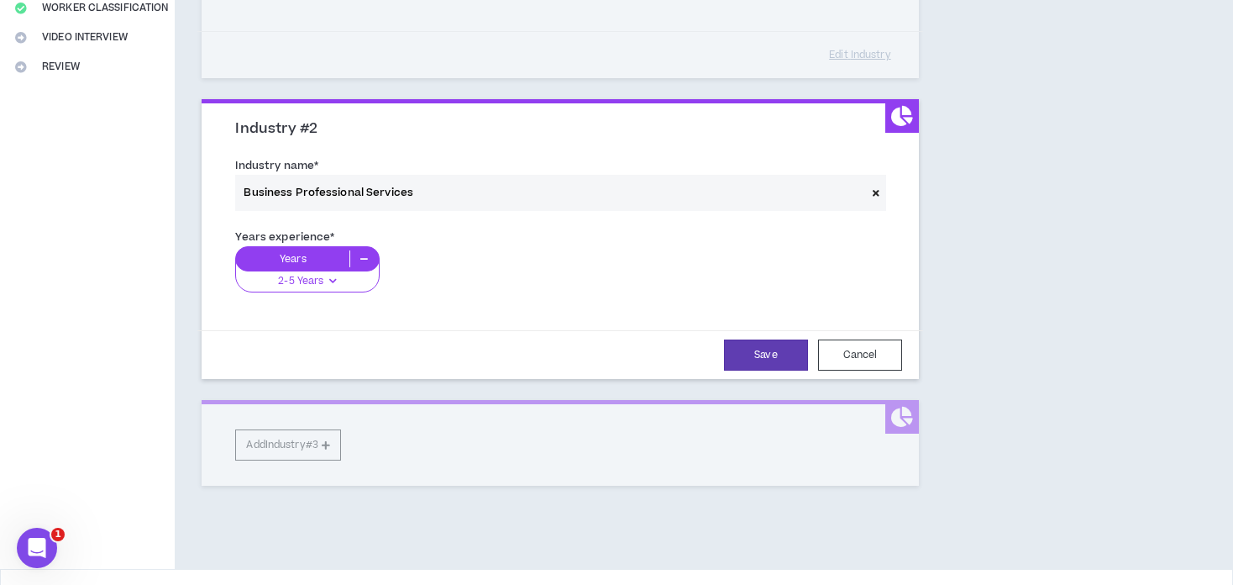
click at [288, 268] on div "Years" at bounding box center [307, 258] width 144 height 25
click at [349, 258] on div "Years" at bounding box center [307, 258] width 144 height 25
click at [368, 263] on icon at bounding box center [364, 258] width 28 height 17
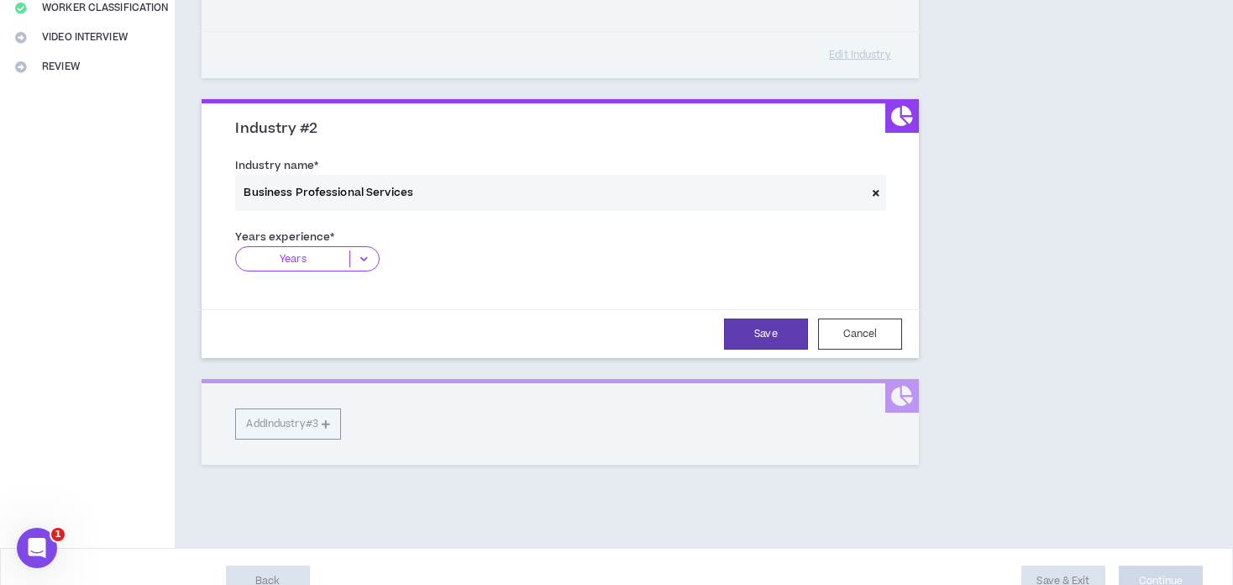
click at [365, 261] on icon at bounding box center [364, 258] width 28 height 17
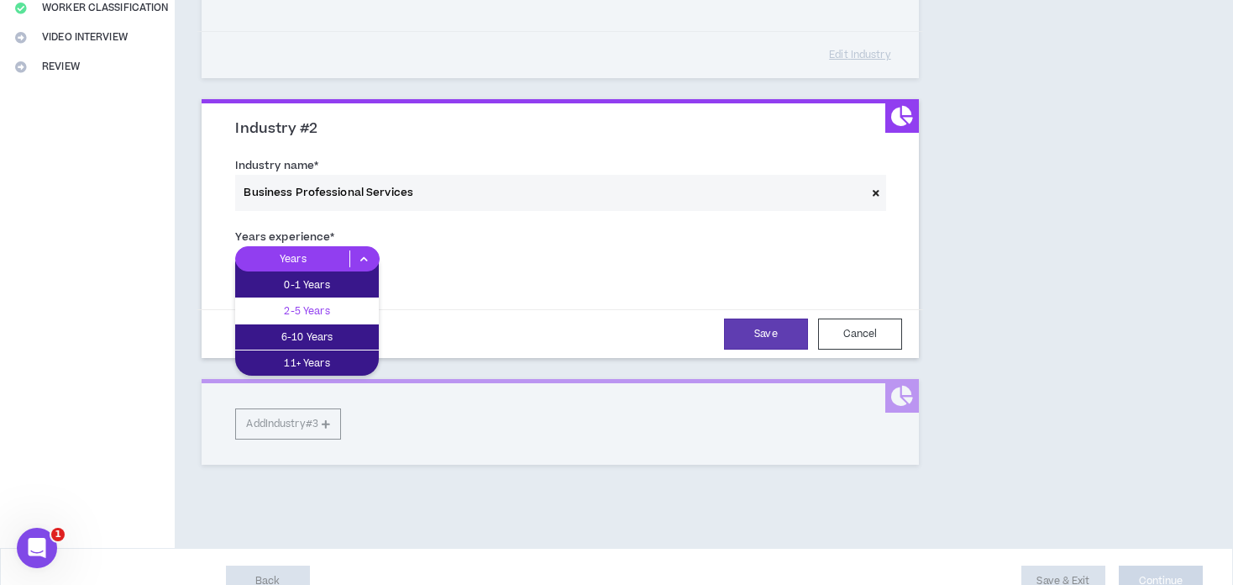
click at [313, 303] on p "2-5 Years" at bounding box center [307, 311] width 144 height 18
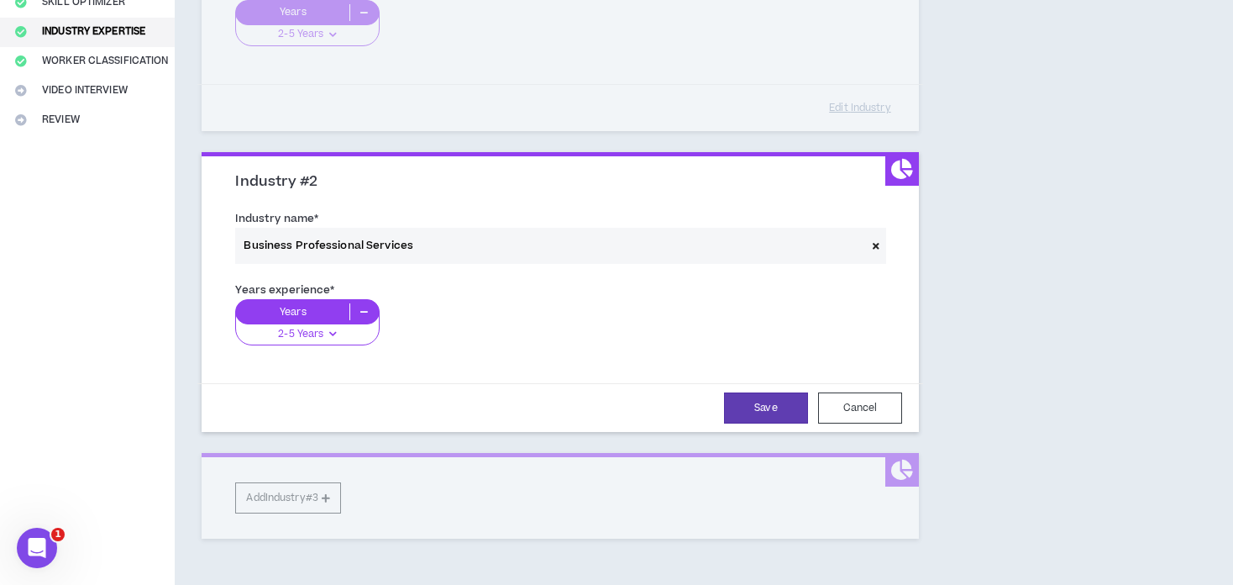
scroll to position [50, 0]
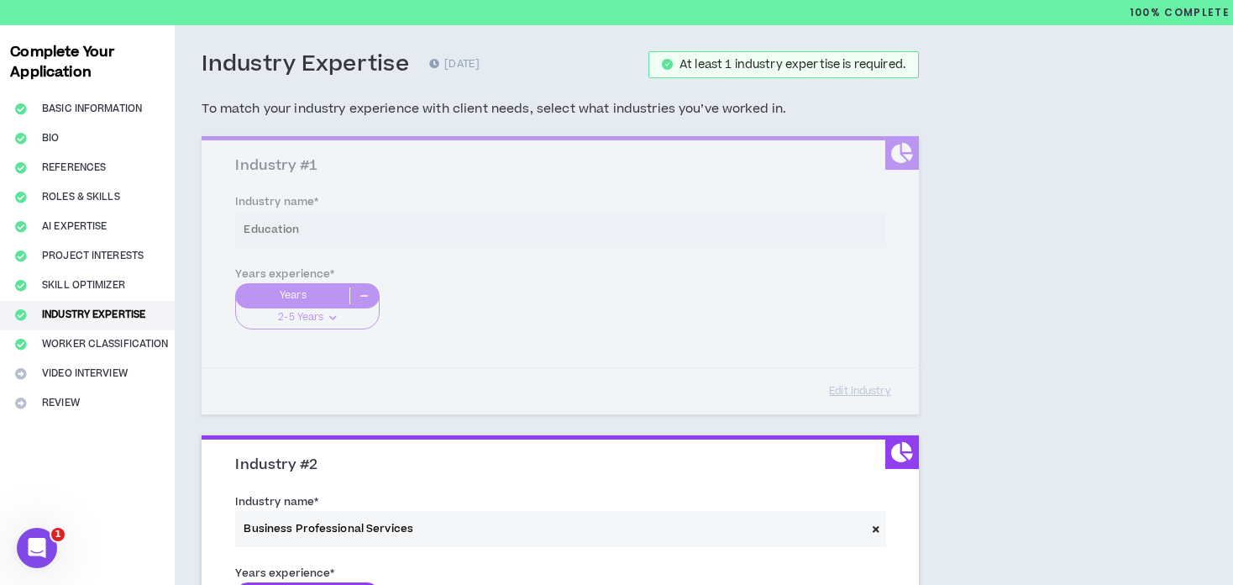
click at [883, 176] on div "Industry #1 Industry name * Education Years experience * Years 2-5 Years 0-1 Ye…" at bounding box center [560, 275] width 717 height 278
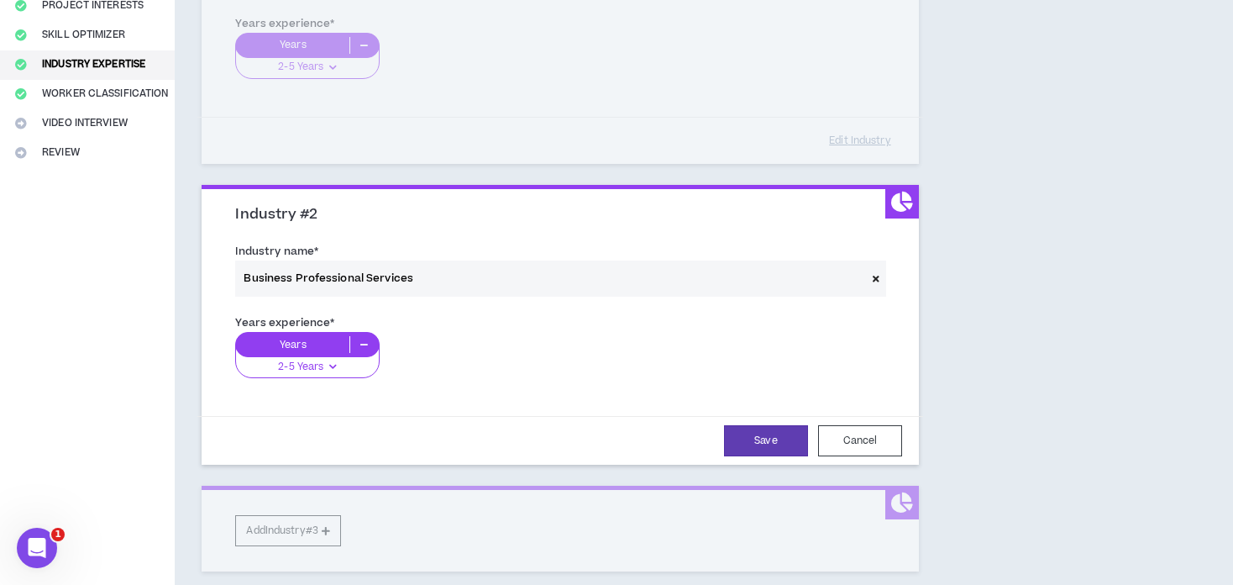
scroll to position [302, 0]
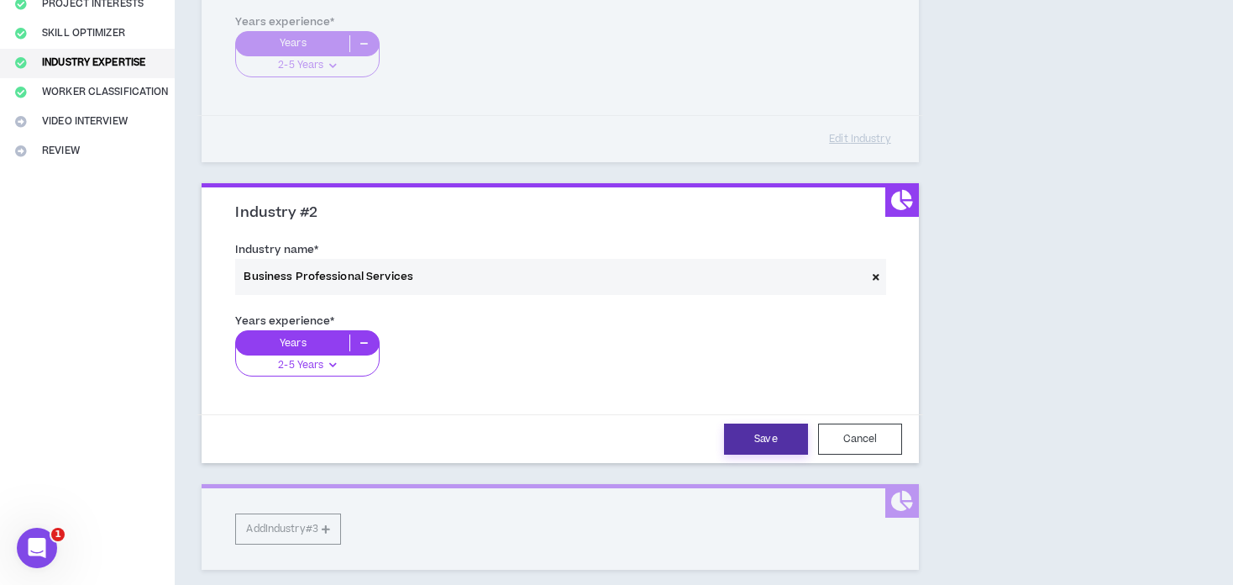
click at [735, 434] on button "Save" at bounding box center [766, 438] width 84 height 31
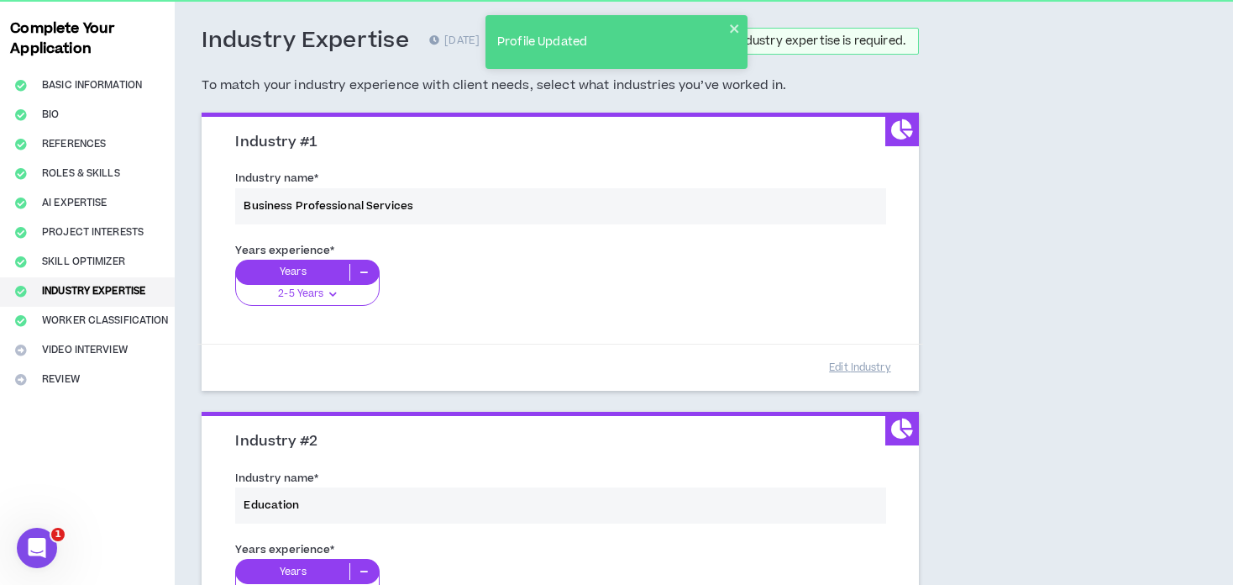
scroll to position [13, 0]
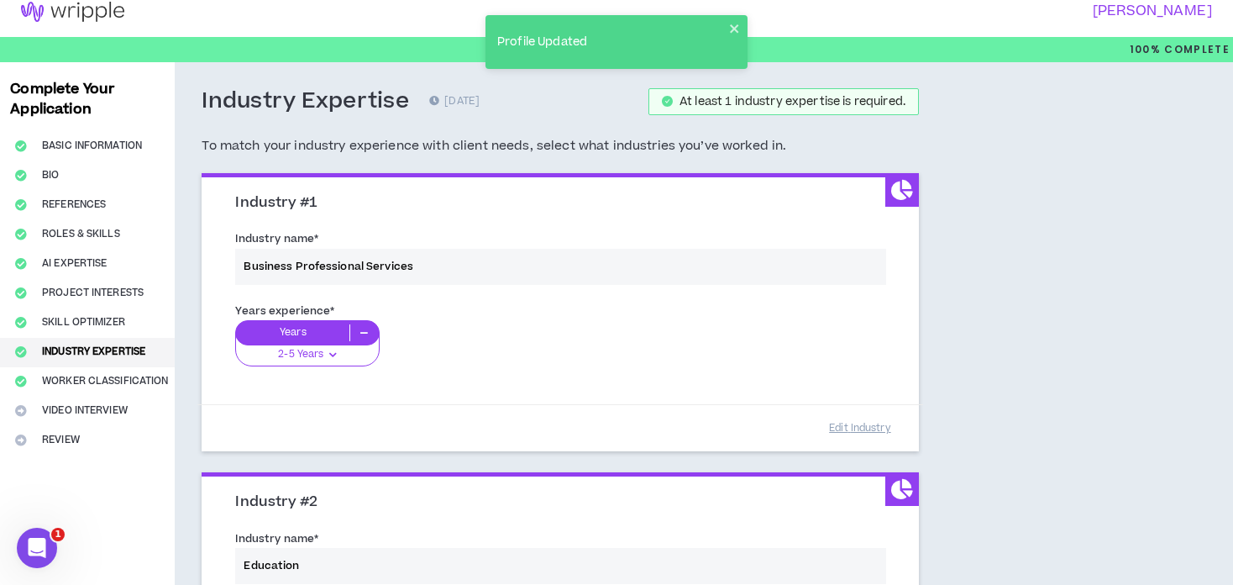
click at [368, 322] on div "Years experience * Years 2-5 Years 0-1 Years 2-5 Years 6-10 Years 11+ Years" at bounding box center [560, 344] width 675 height 94
click at [883, 207] on h3 "Industry #1" at bounding box center [566, 203] width 663 height 18
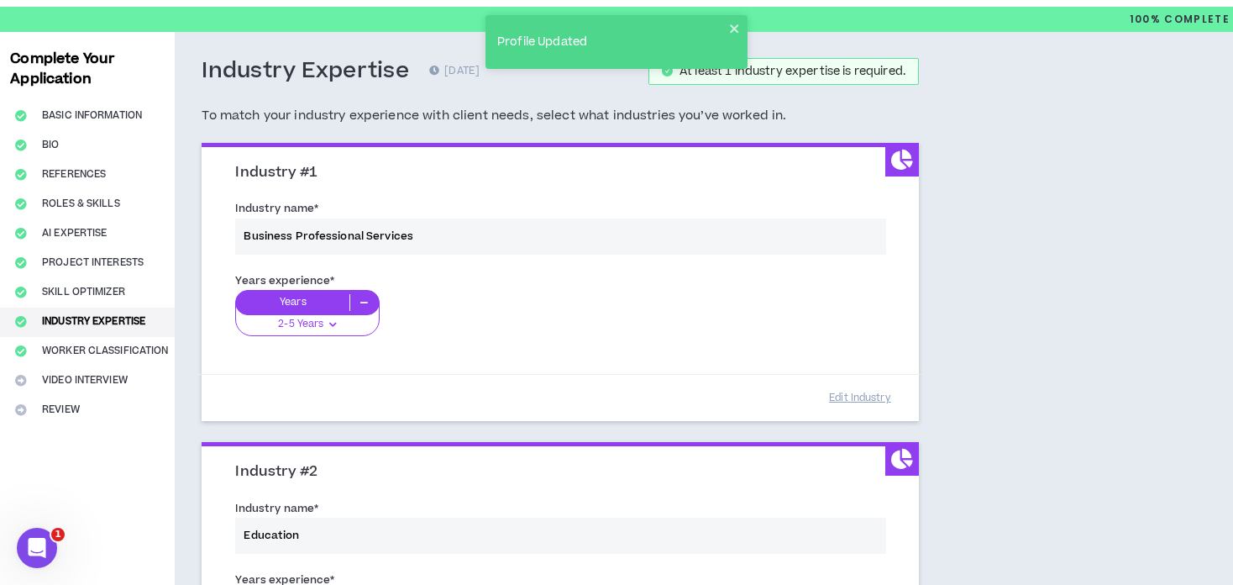
scroll to position [97, 0]
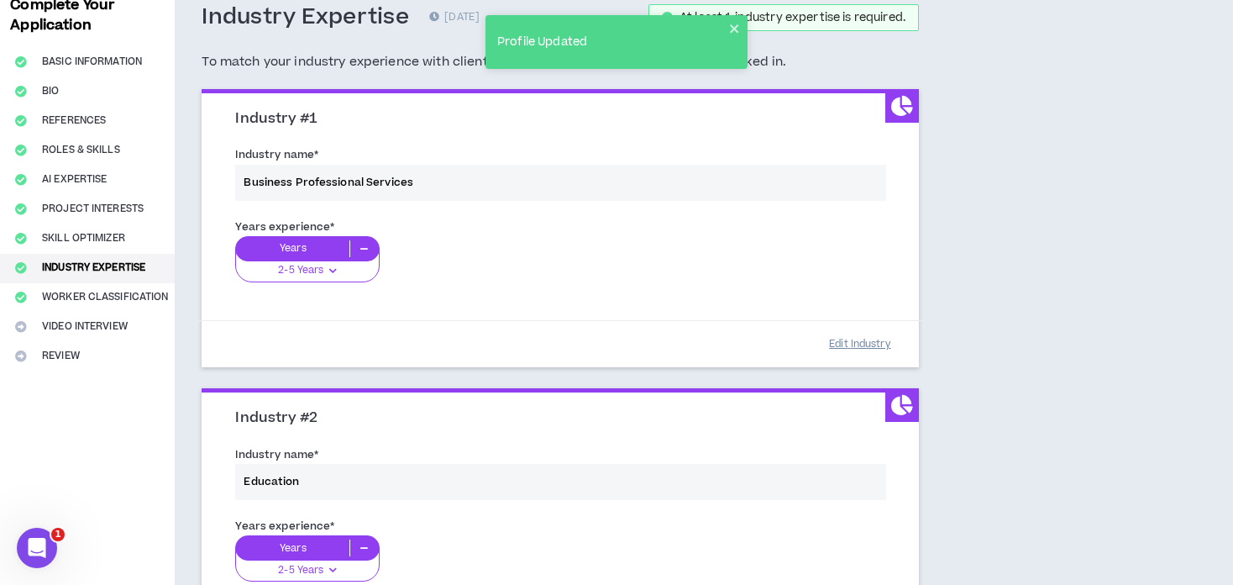
click at [854, 343] on button "Edit Industry" at bounding box center [860, 343] width 84 height 29
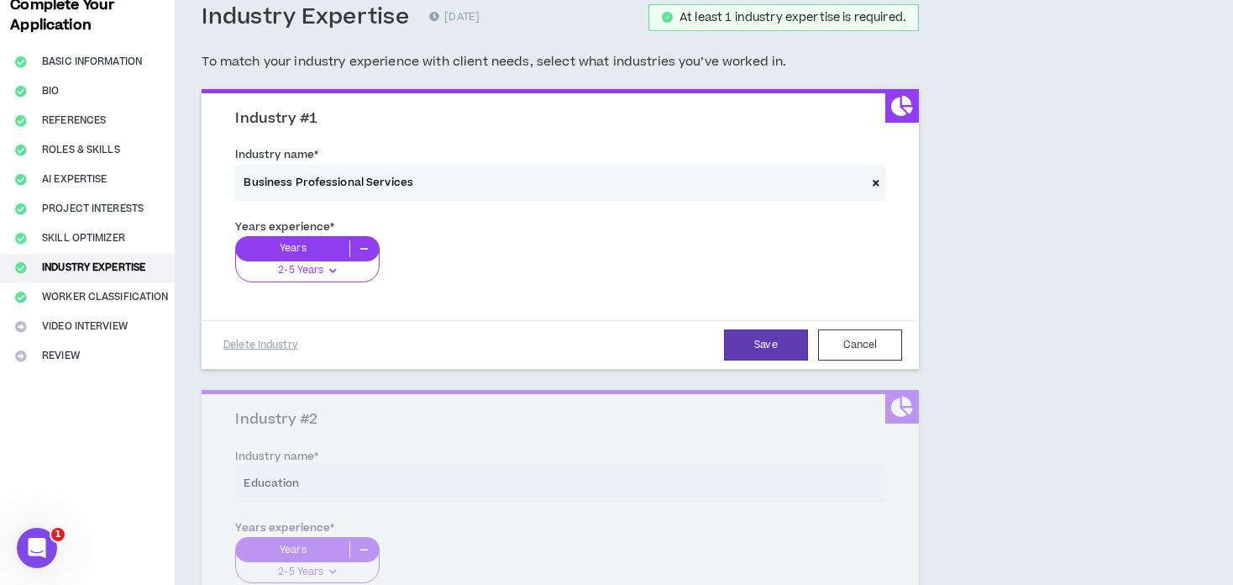
click at [308, 245] on p "Years" at bounding box center [292, 248] width 113 height 17
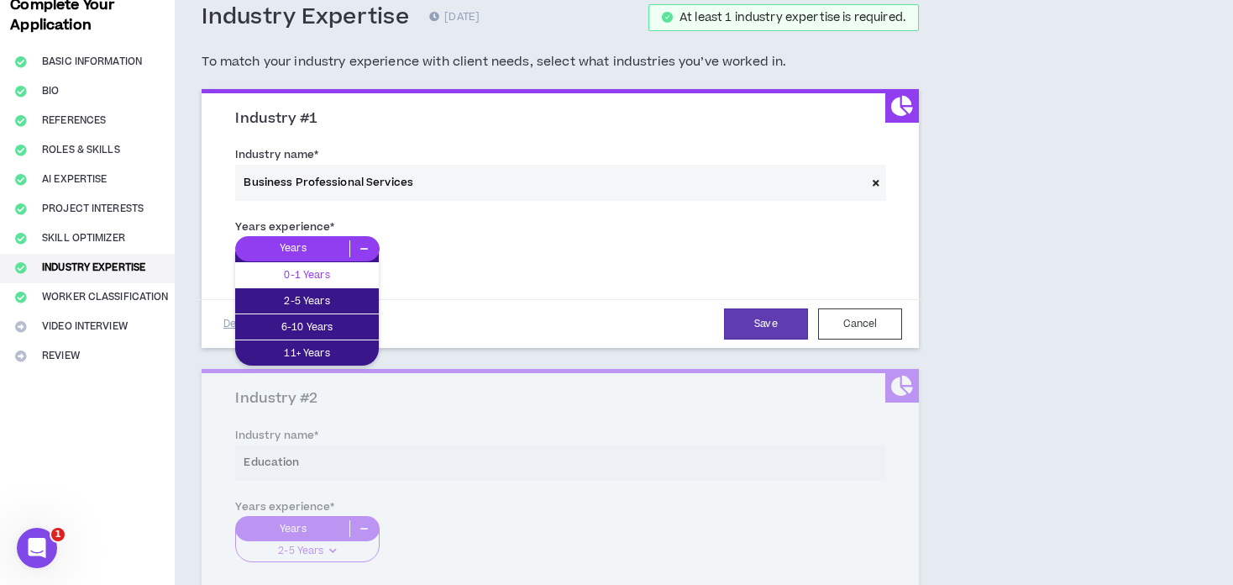
click at [313, 273] on p "0-1 Years" at bounding box center [307, 274] width 144 height 18
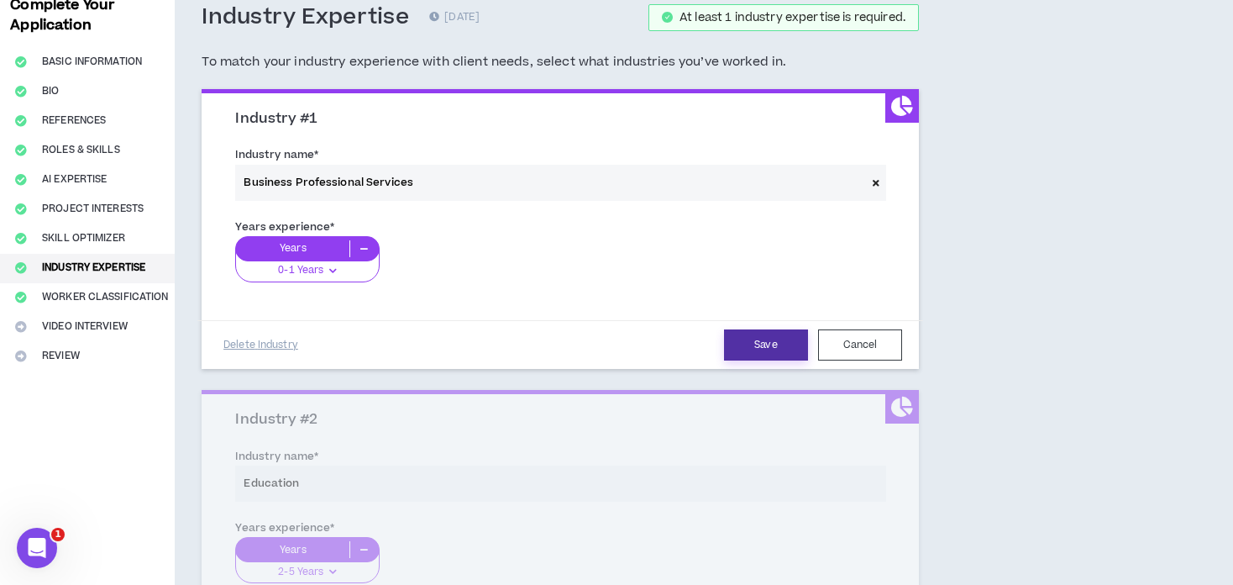
click at [772, 345] on button "Save" at bounding box center [766, 344] width 84 height 31
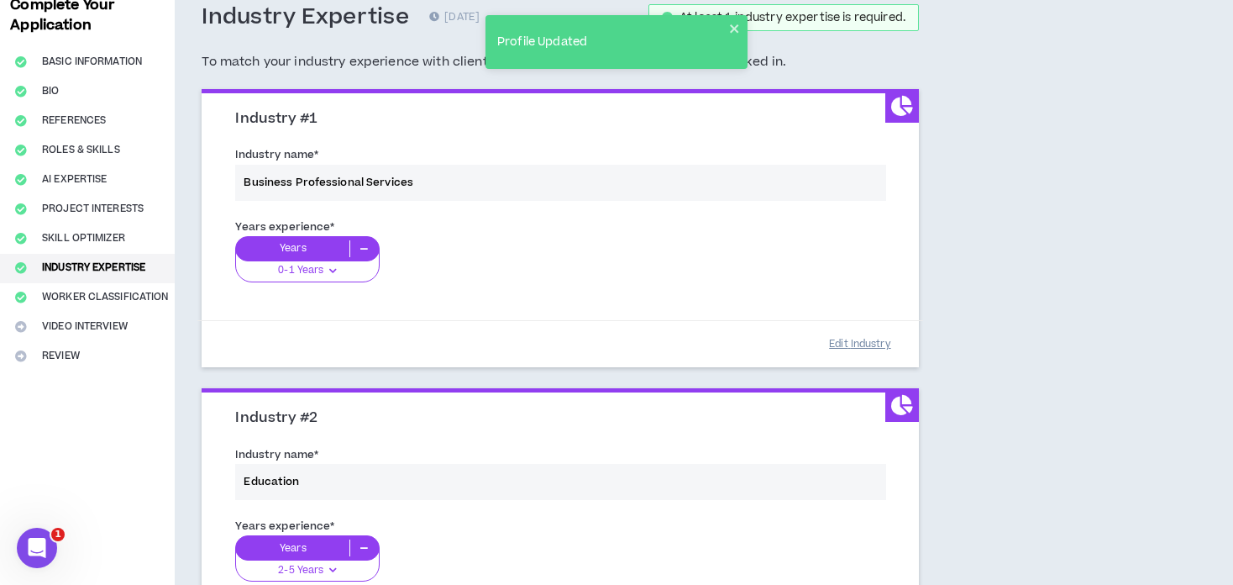
click at [863, 352] on button "Edit Industry" at bounding box center [860, 343] width 84 height 29
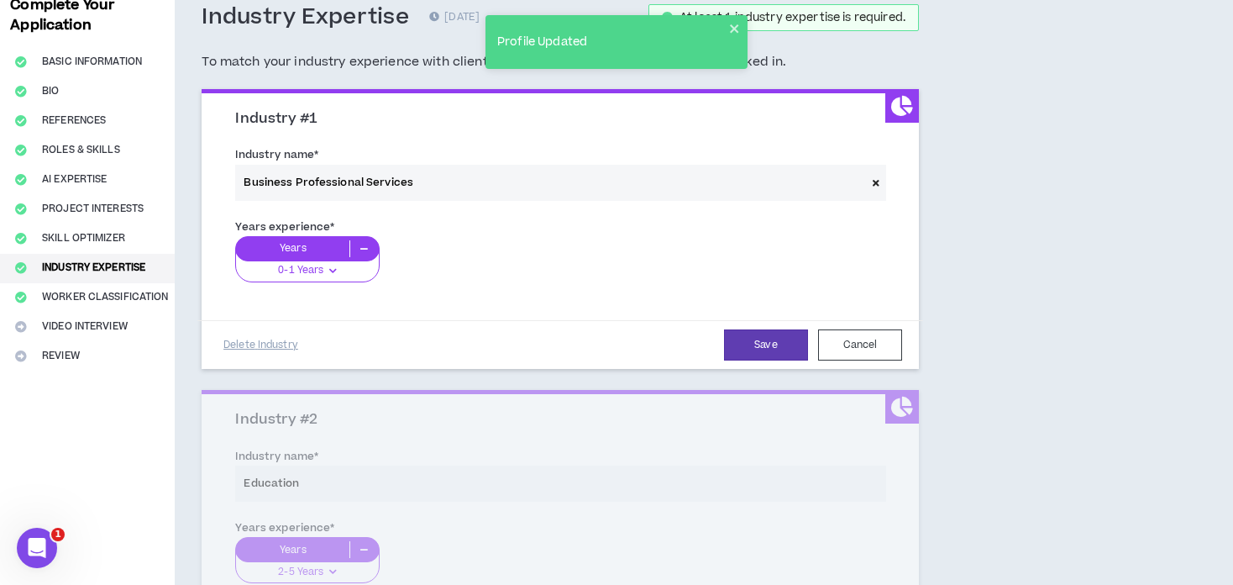
click at [365, 244] on icon at bounding box center [364, 248] width 28 height 17
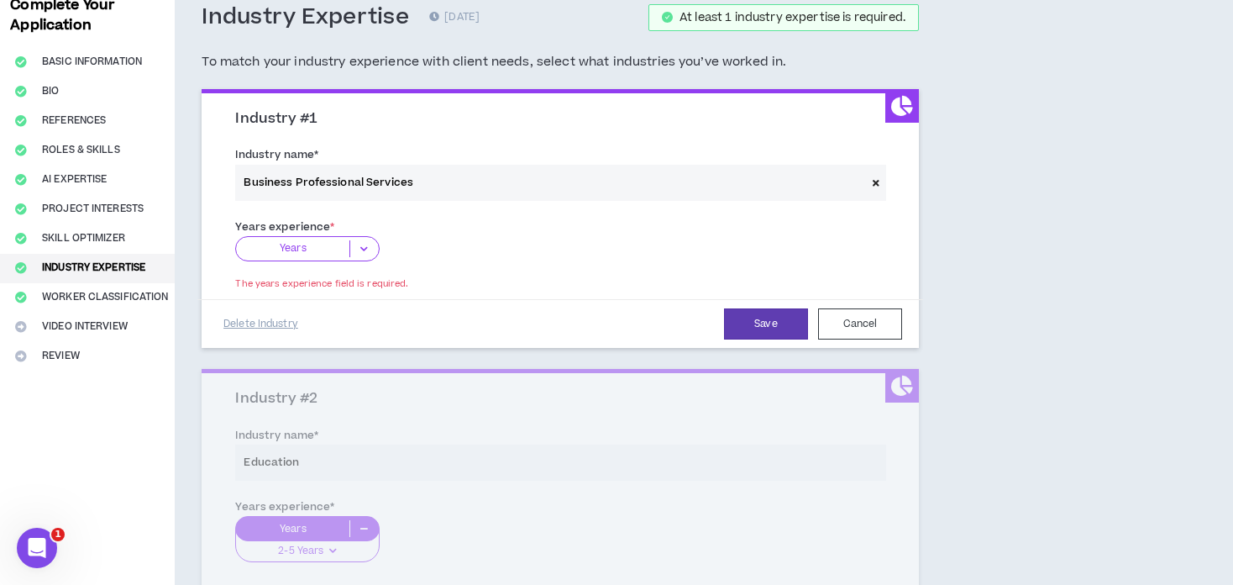
click at [355, 246] on icon at bounding box center [364, 248] width 28 height 17
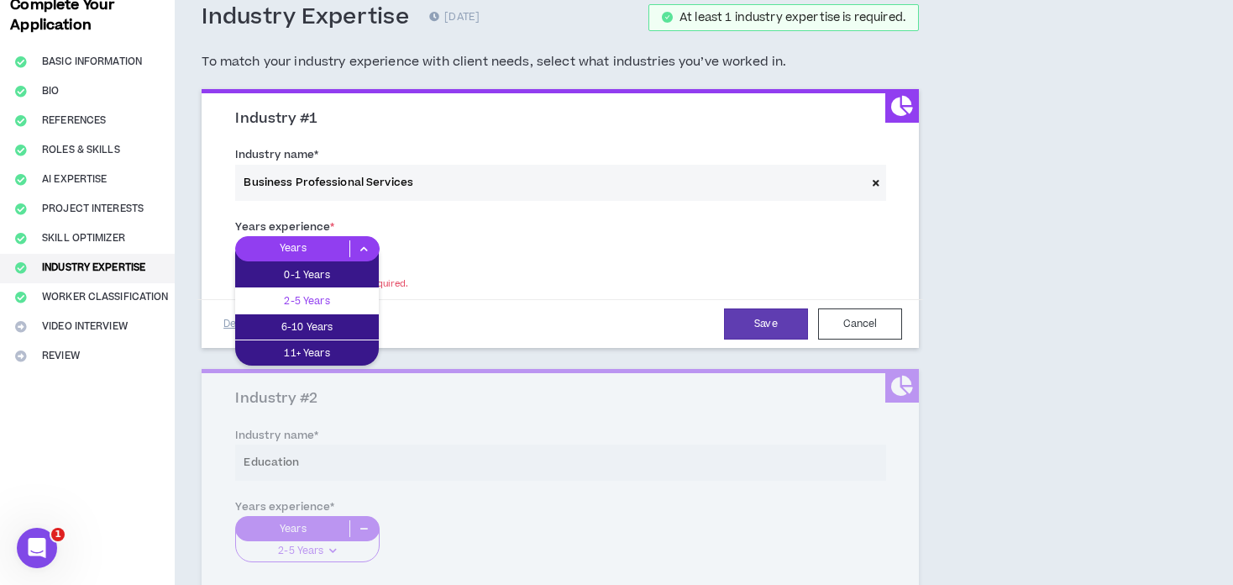
click at [326, 297] on p "2-5 Years" at bounding box center [307, 300] width 144 height 18
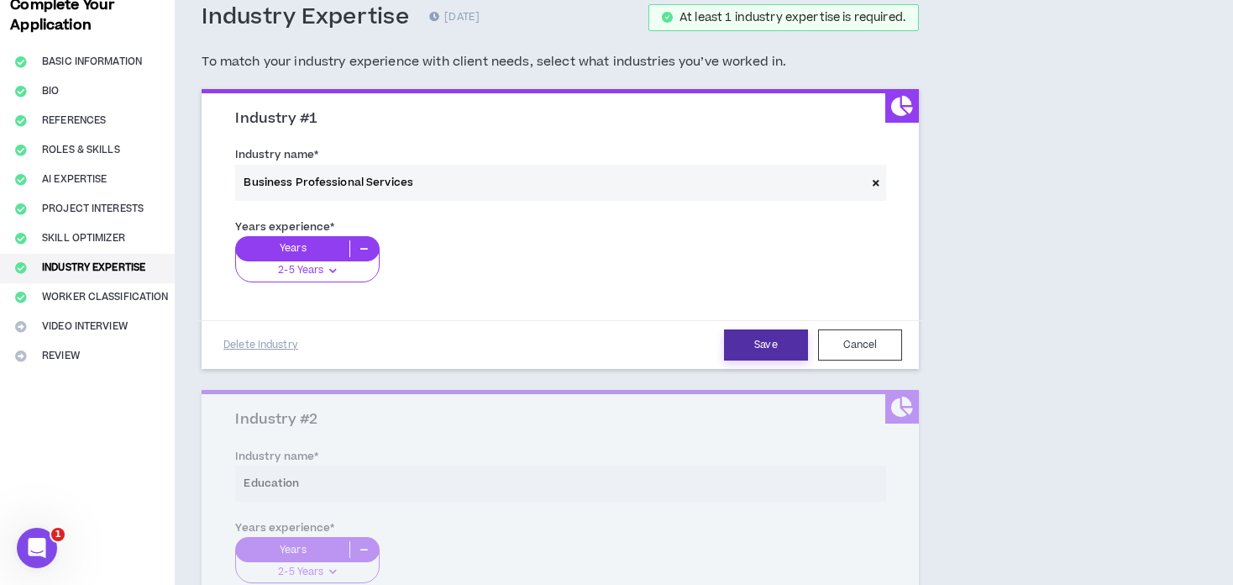
click at [755, 345] on button "Save" at bounding box center [766, 344] width 84 height 31
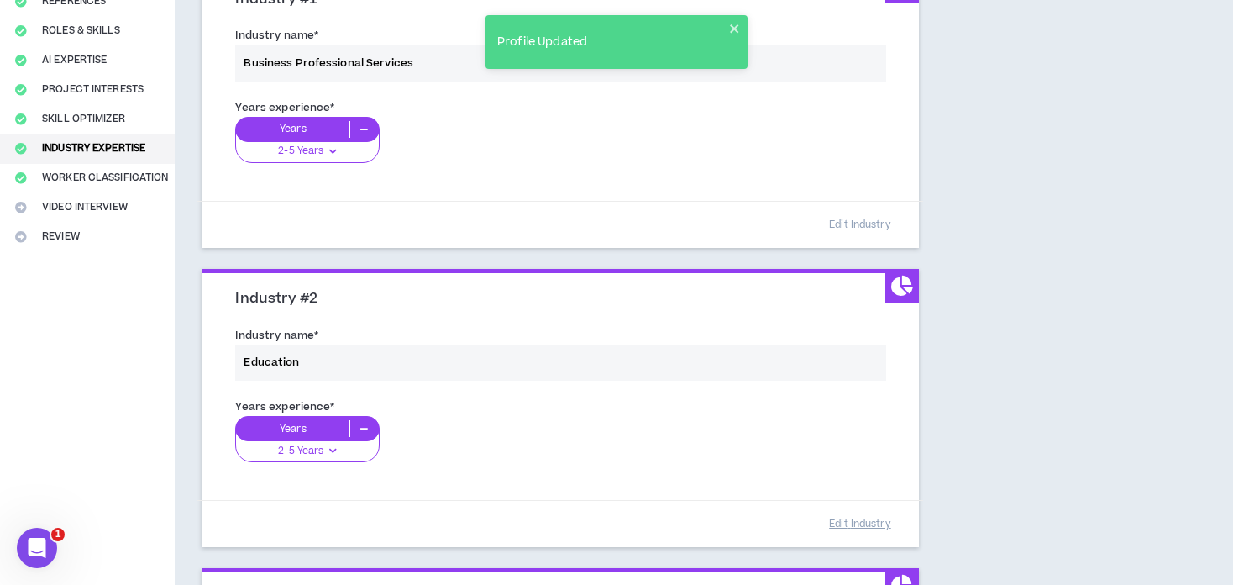
scroll to position [13, 0]
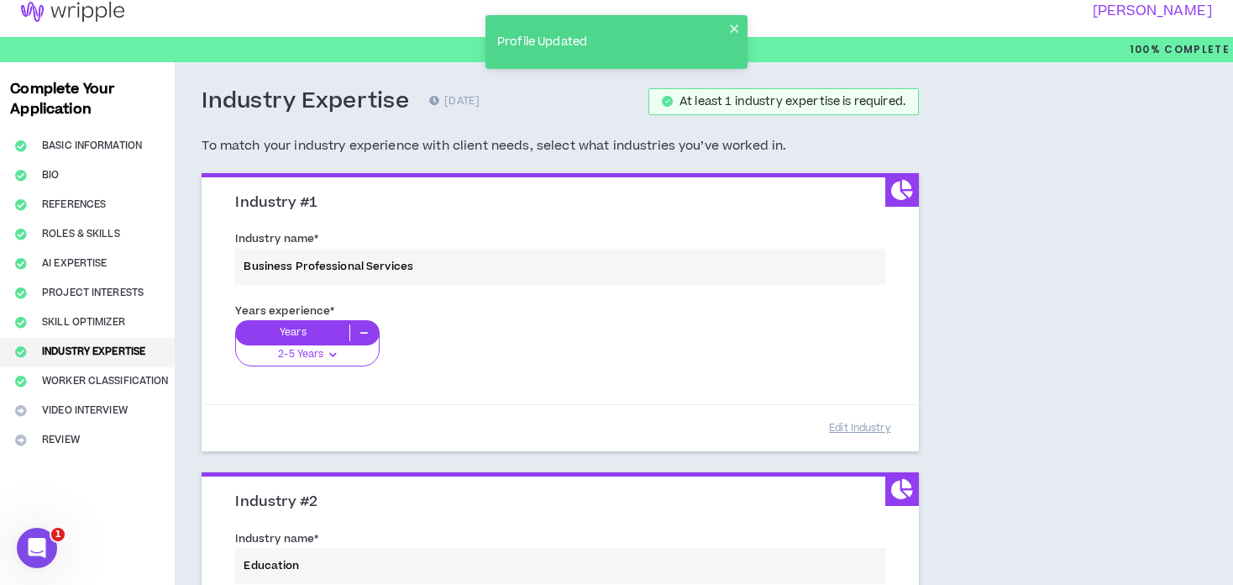
click at [275, 261] on div "Industry name * Business Professional Services" at bounding box center [560, 260] width 675 height 71
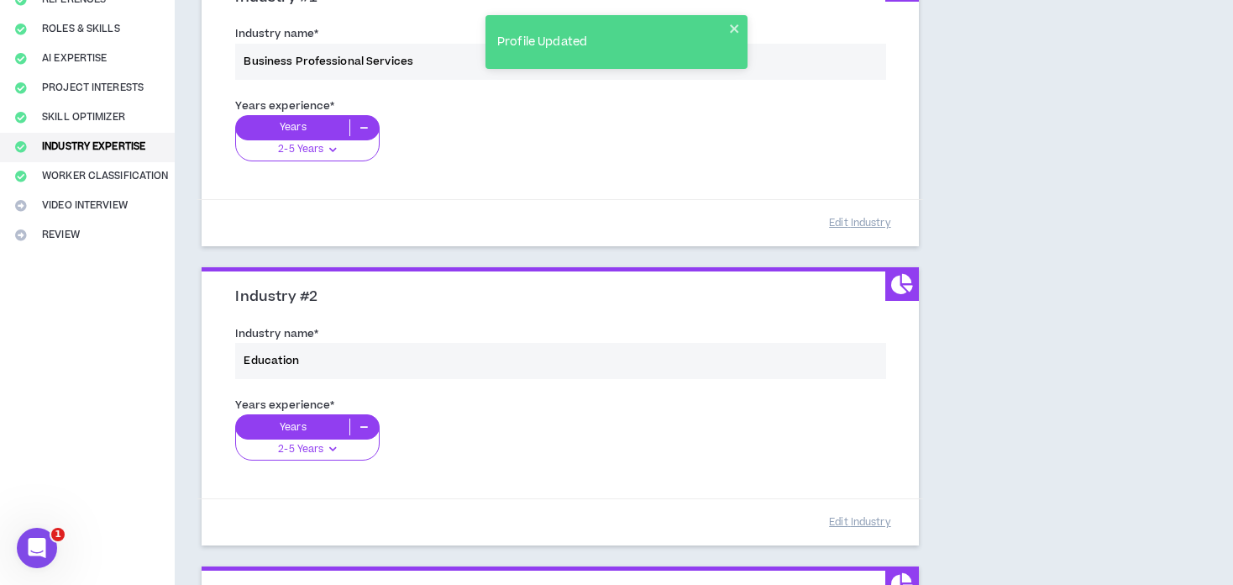
scroll to position [349, 0]
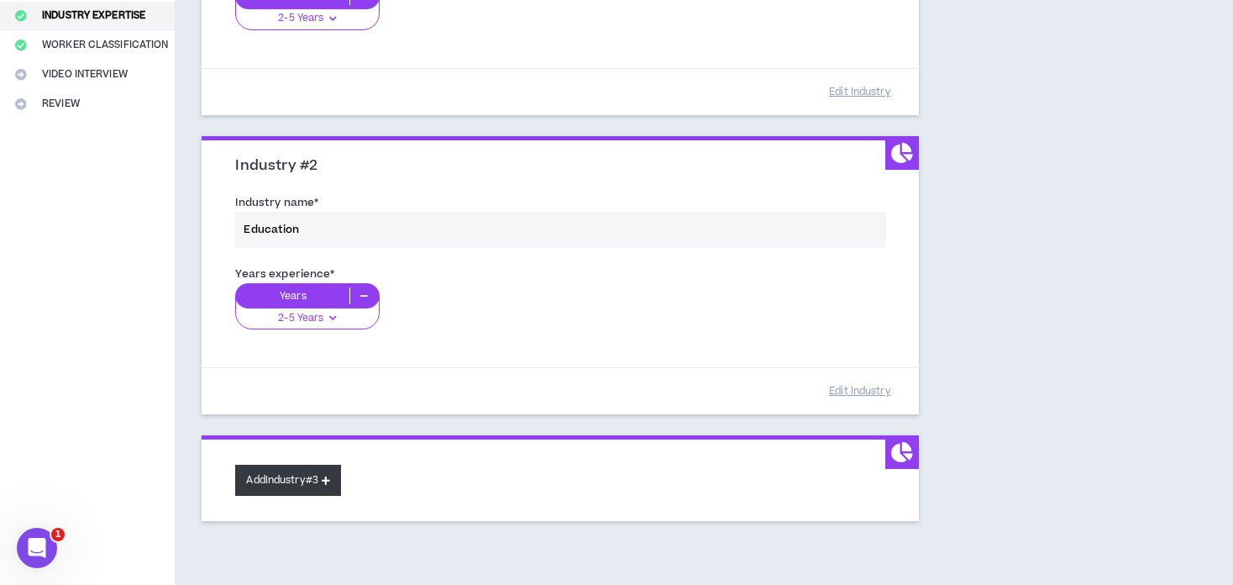
click at [309, 484] on button "Add Industry #3" at bounding box center [288, 480] width 106 height 31
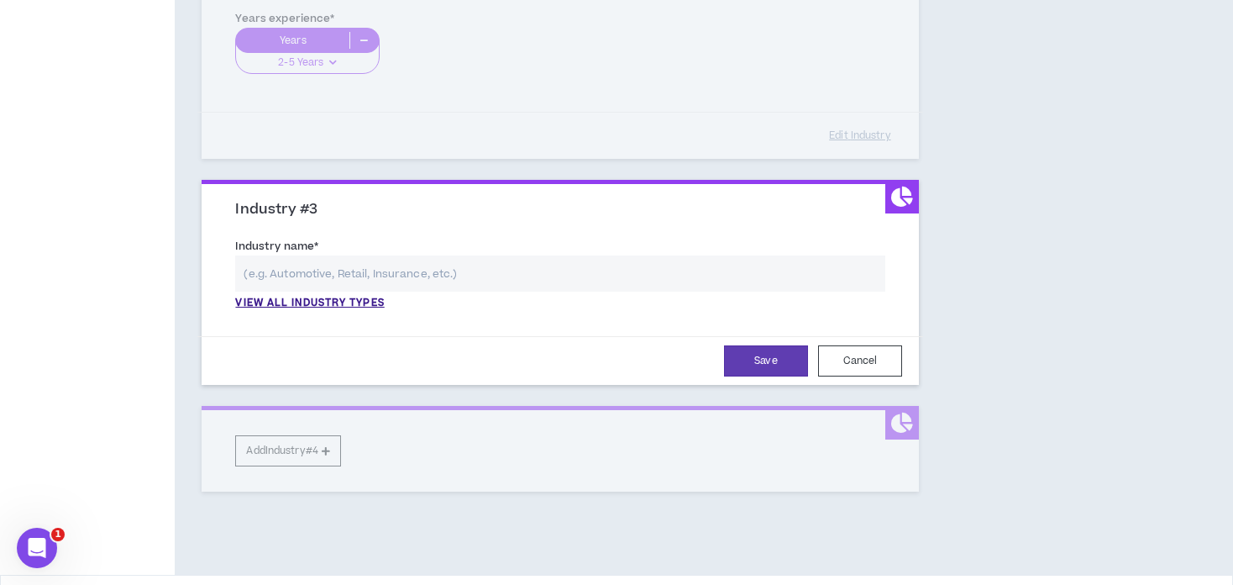
scroll to position [659, 0]
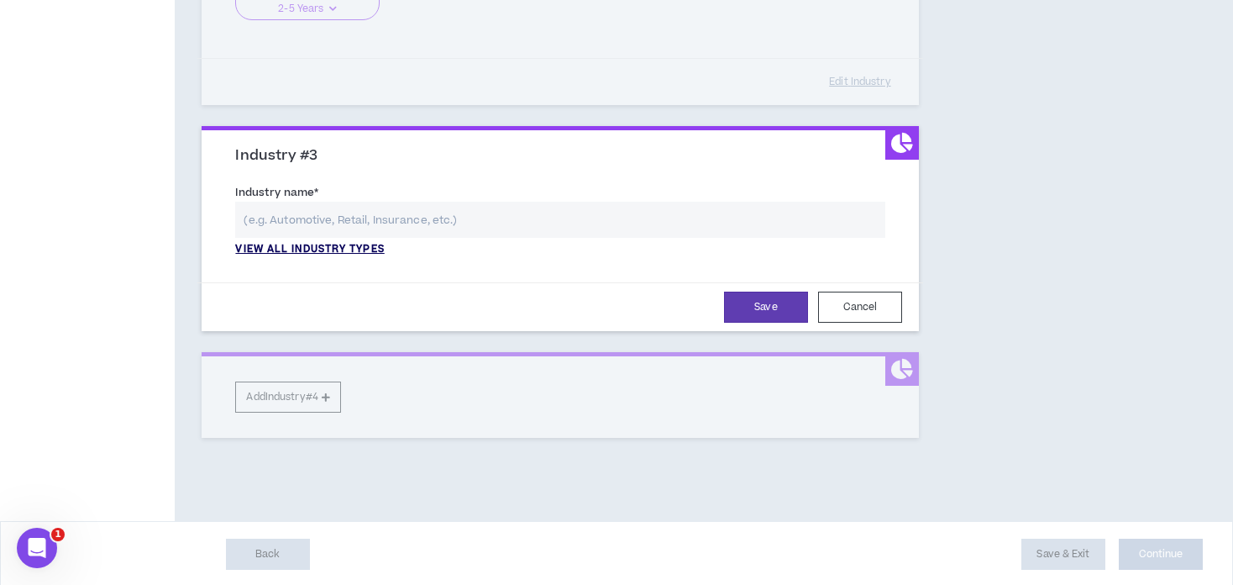
click at [359, 246] on p "View all industry types" at bounding box center [309, 249] width 149 height 15
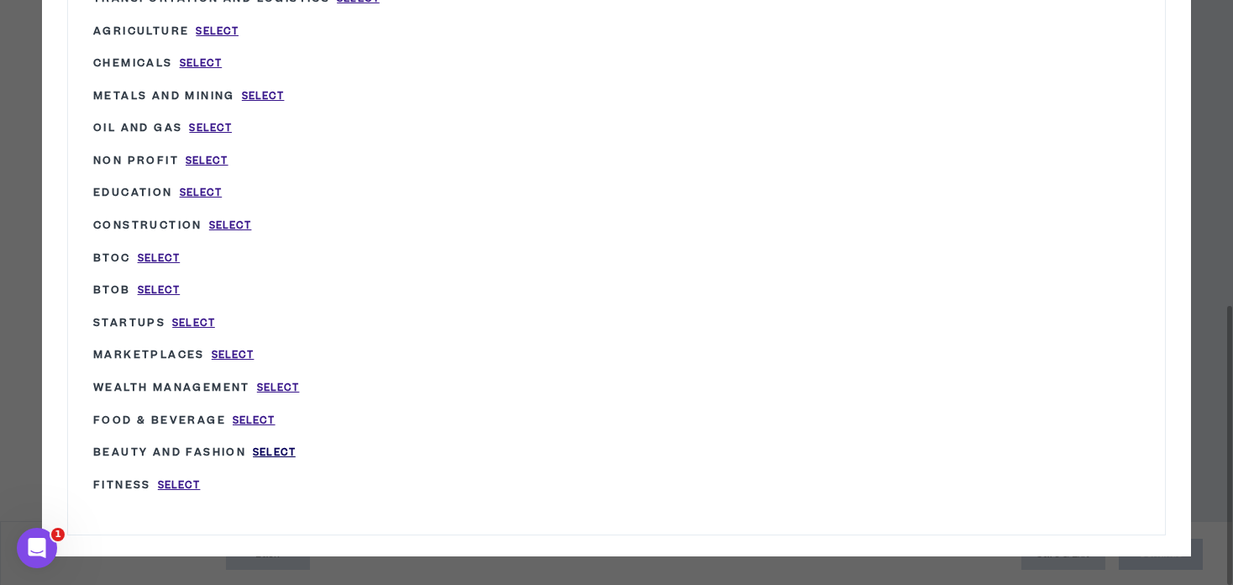
click at [258, 447] on span "Select" at bounding box center [274, 452] width 43 height 14
type input "Beauty and Fashion"
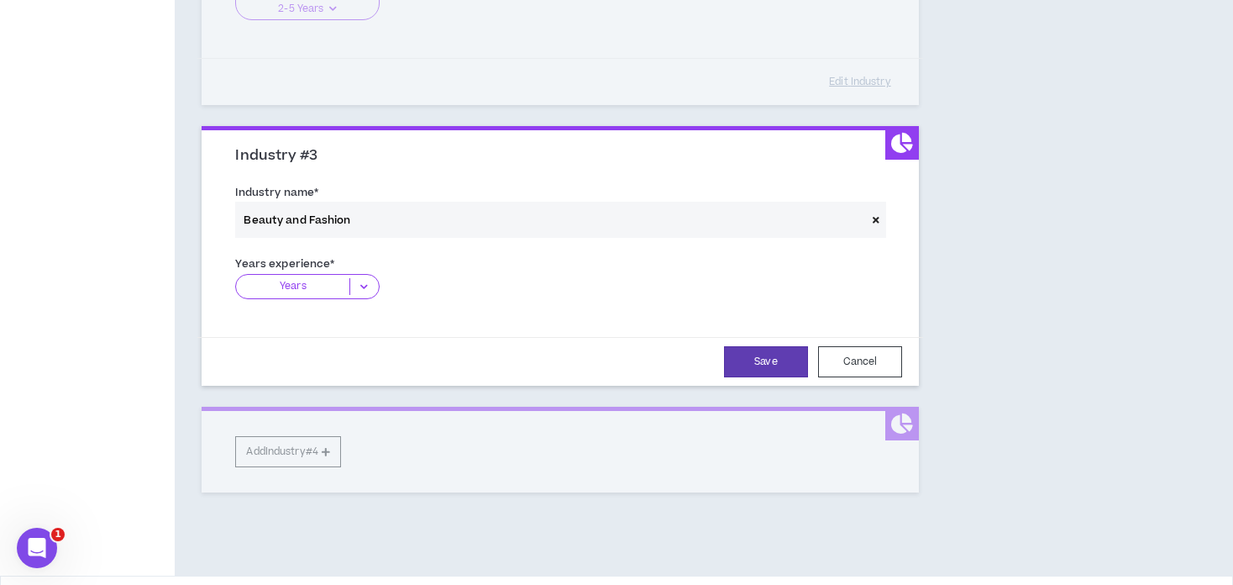
click at [309, 286] on p "Years" at bounding box center [292, 286] width 113 height 17
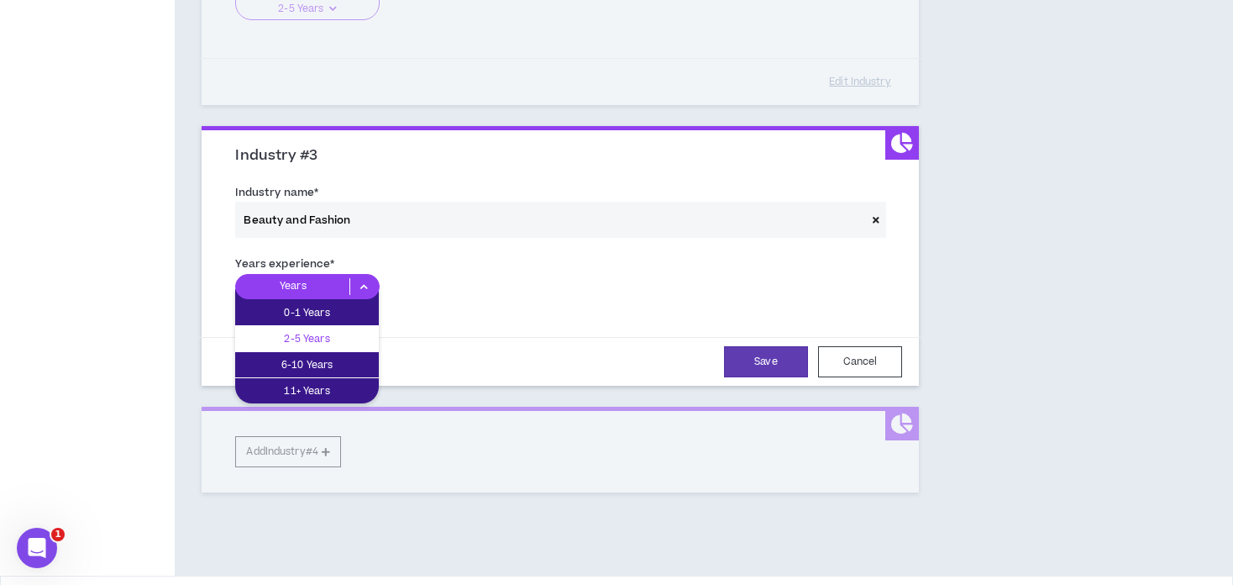
click at [300, 332] on p "2-5 Years" at bounding box center [307, 338] width 144 height 18
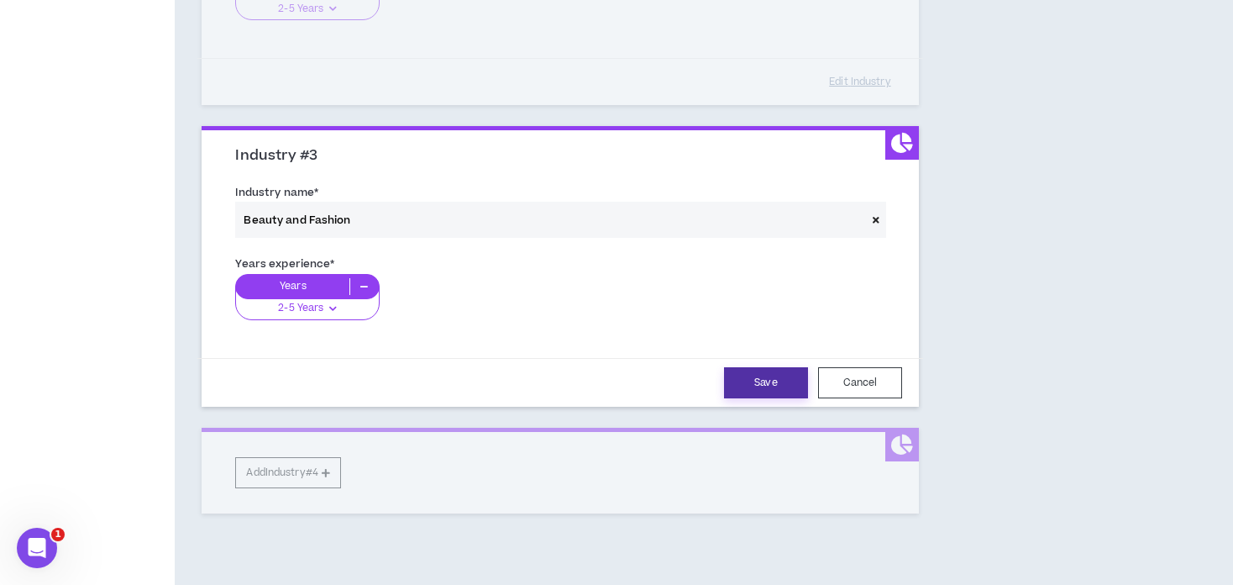
click at [739, 377] on button "Save" at bounding box center [766, 382] width 84 height 31
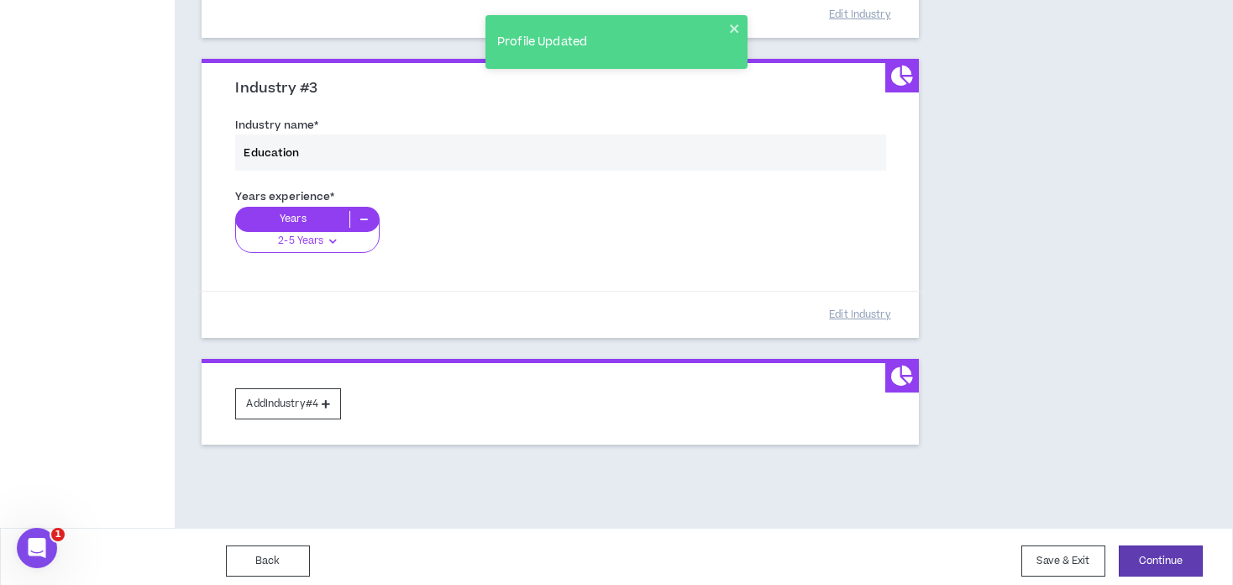
scroll to position [732, 0]
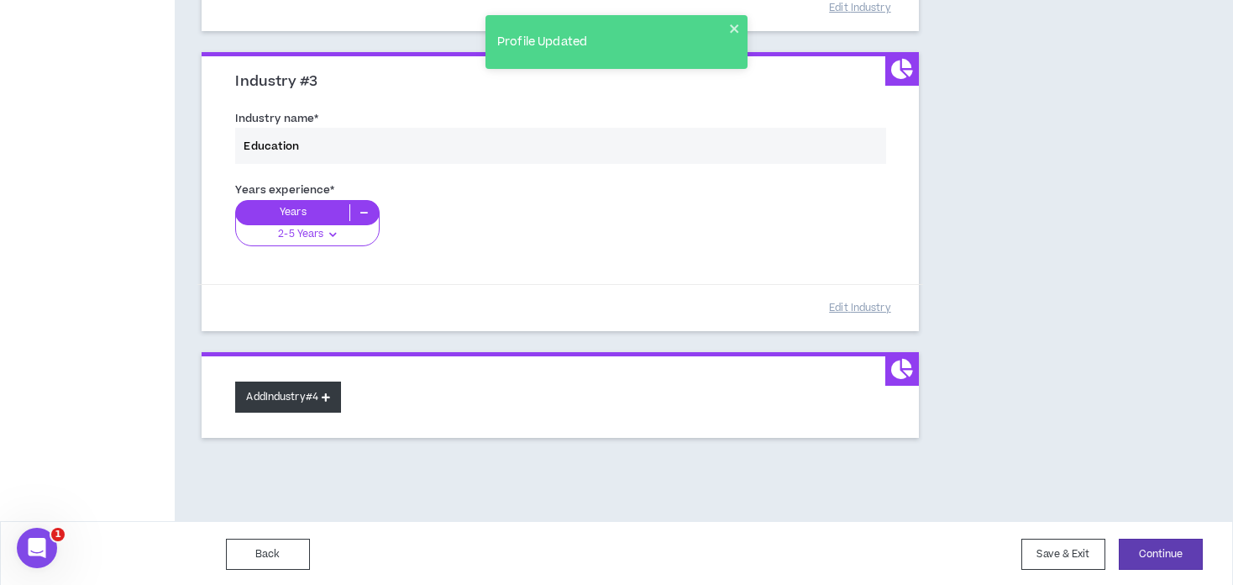
click at [289, 390] on button "Add Industry #4" at bounding box center [288, 396] width 106 height 31
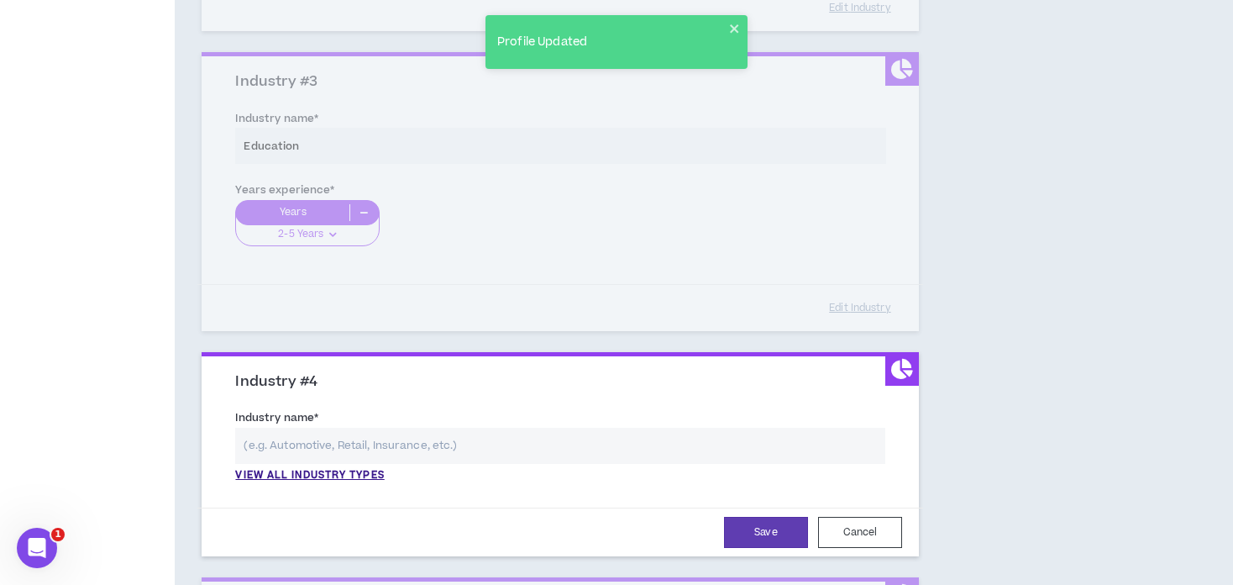
drag, startPoint x: 722, startPoint y: 459, endPoint x: 570, endPoint y: 463, distance: 152.1
click at [721, 459] on input "text" at bounding box center [560, 446] width 650 height 36
click at [328, 475] on p "View all industry types" at bounding box center [309, 475] width 149 height 15
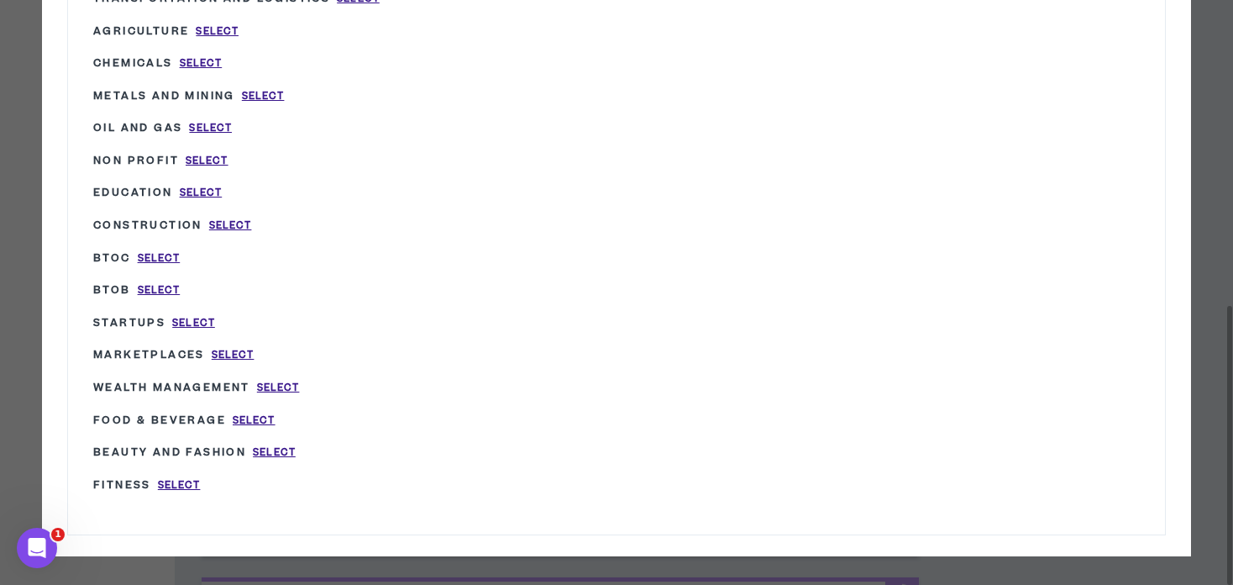
click at [186, 478] on span "Select" at bounding box center [179, 485] width 43 height 14
type input "Fitness"
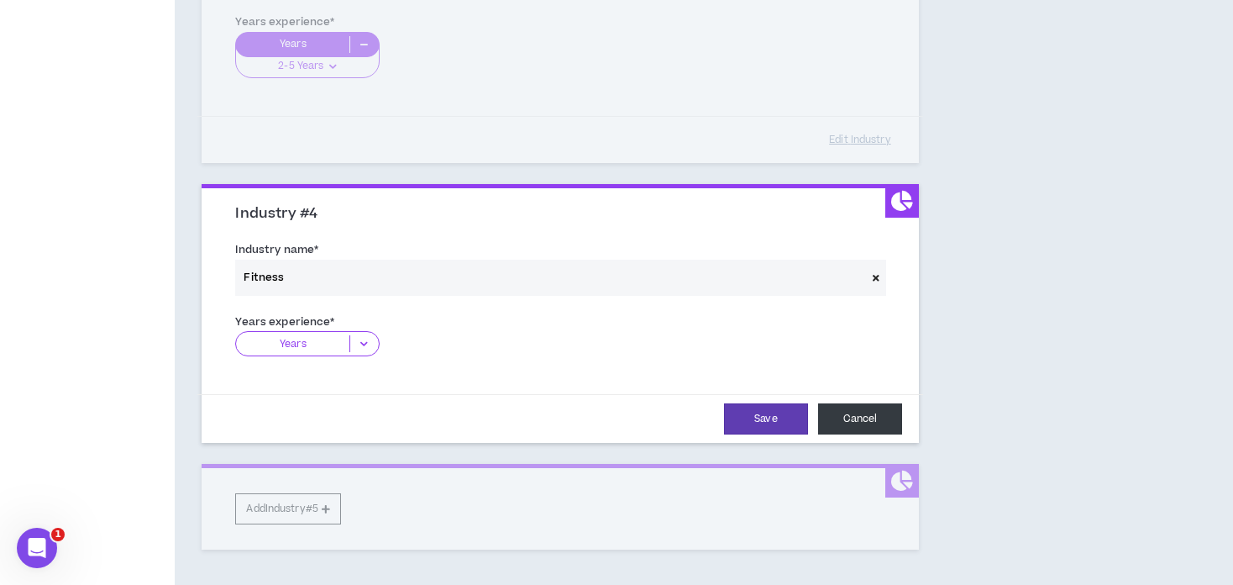
click at [845, 424] on button "Cancel" at bounding box center [860, 418] width 84 height 31
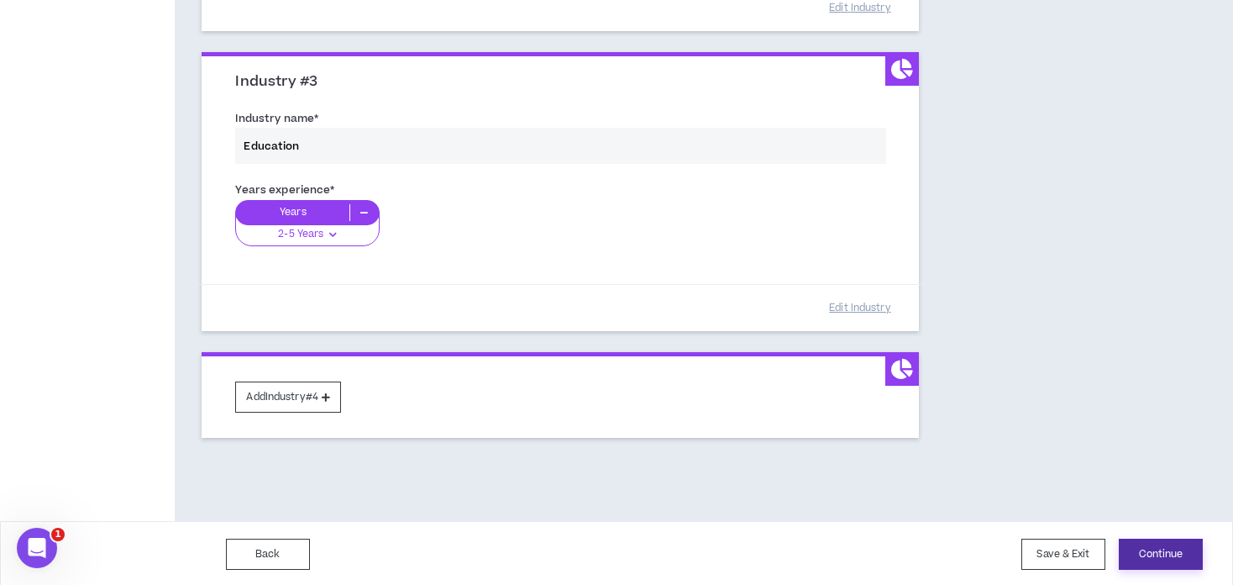
click at [1157, 543] on button "Continue" at bounding box center [1161, 553] width 84 height 31
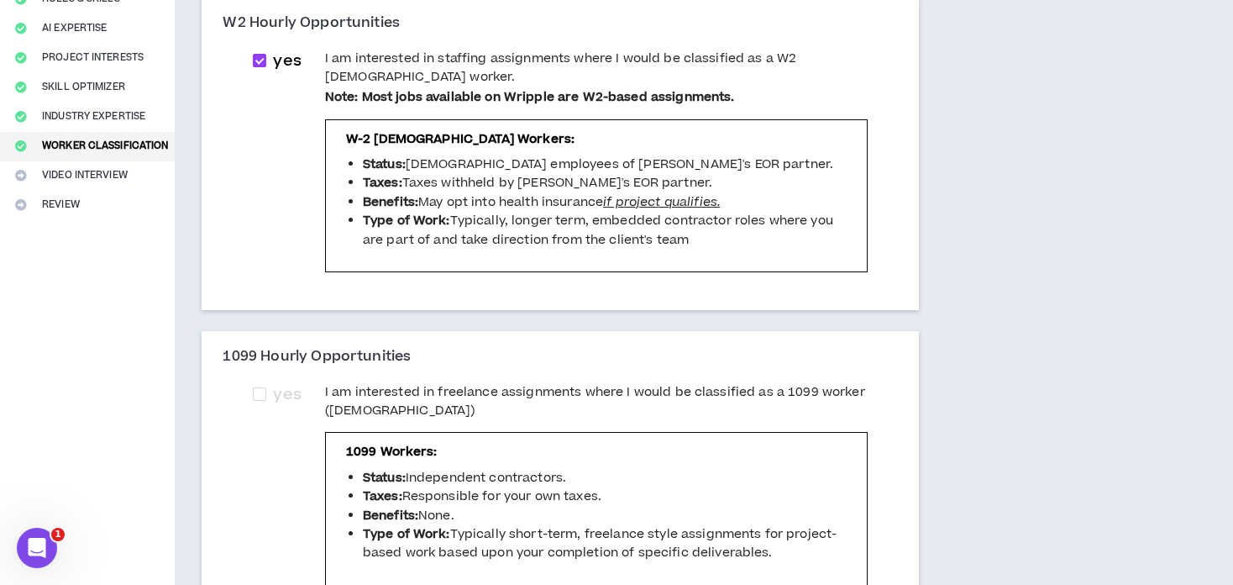
scroll to position [252, 0]
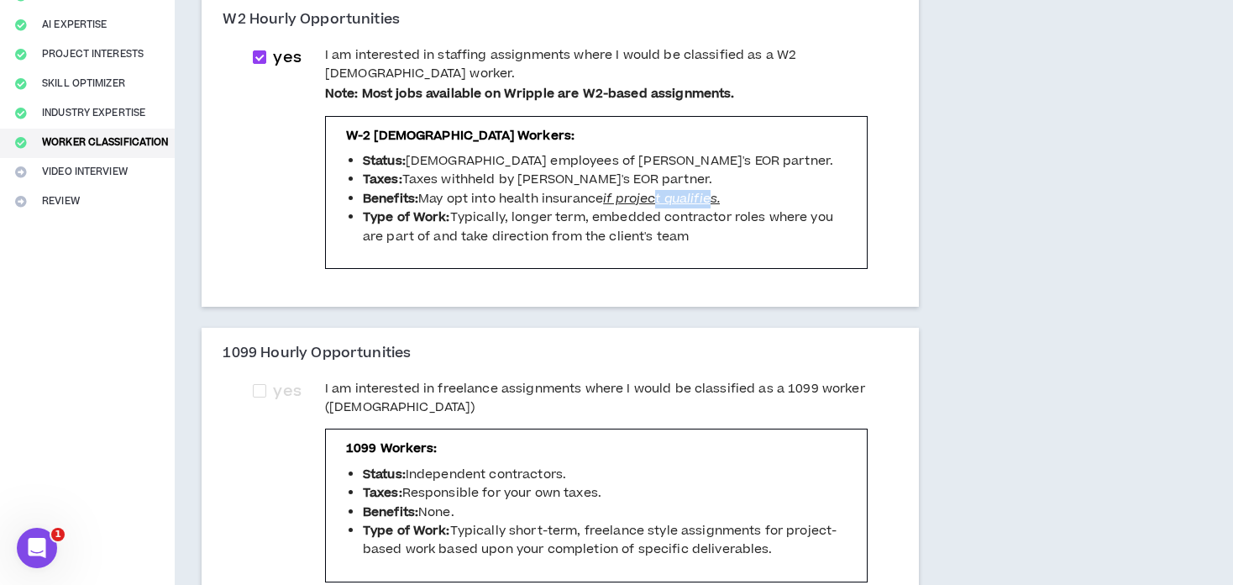
drag, startPoint x: 661, startPoint y: 192, endPoint x: 718, endPoint y: 195, distance: 57.2
click at [718, 195] on icon "if project qualifies." at bounding box center [661, 199] width 117 height 18
click at [804, 241] on li "Type of Work: Typically, longer term, embedded contractor roles where you are p…" at bounding box center [605, 227] width 484 height 38
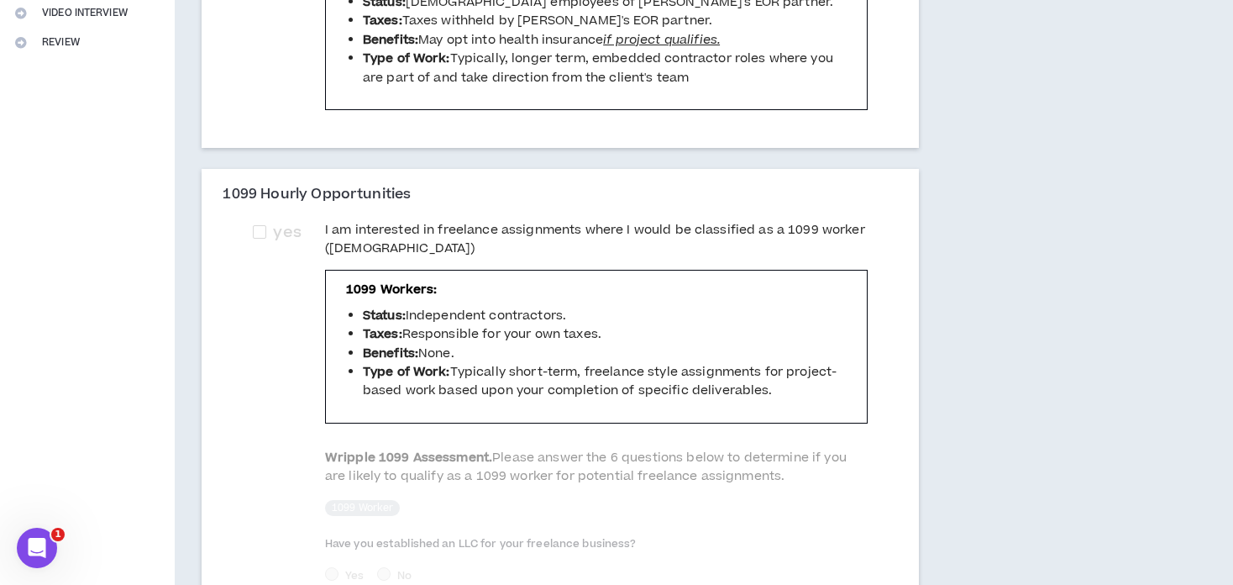
scroll to position [420, 0]
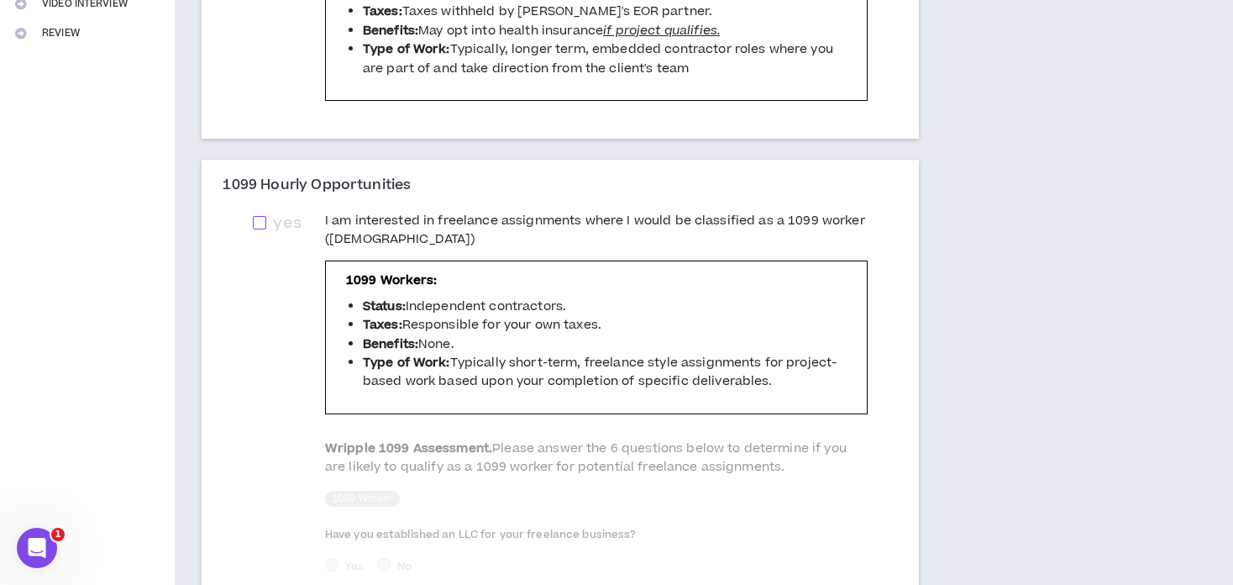
click at [258, 221] on span at bounding box center [259, 222] width 13 height 13
checkbox input "****"
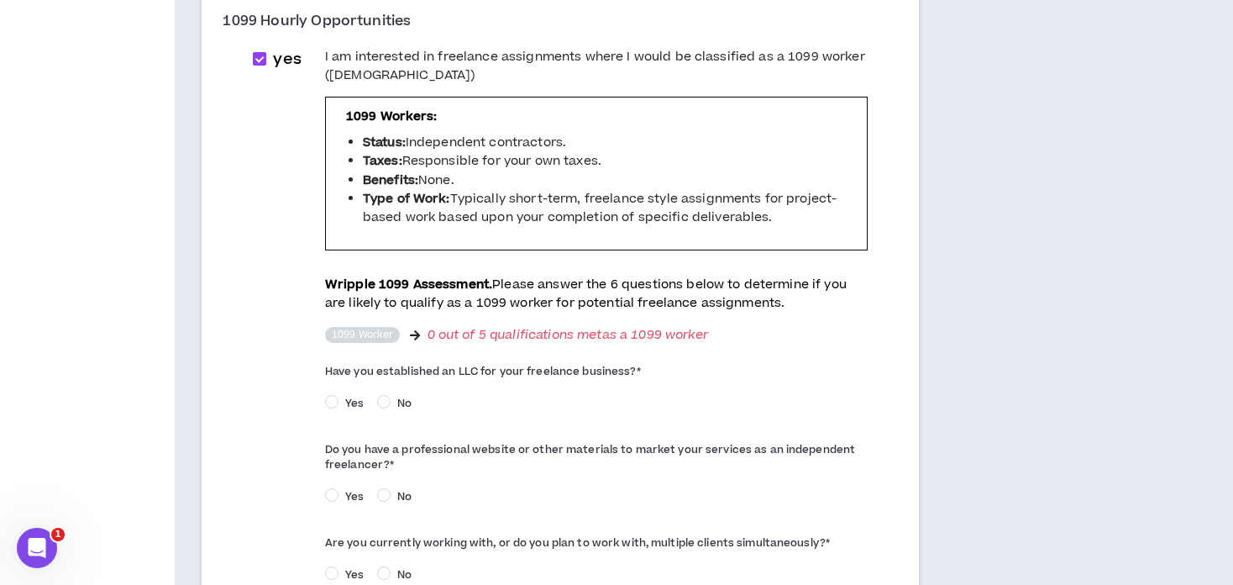
scroll to position [588, 0]
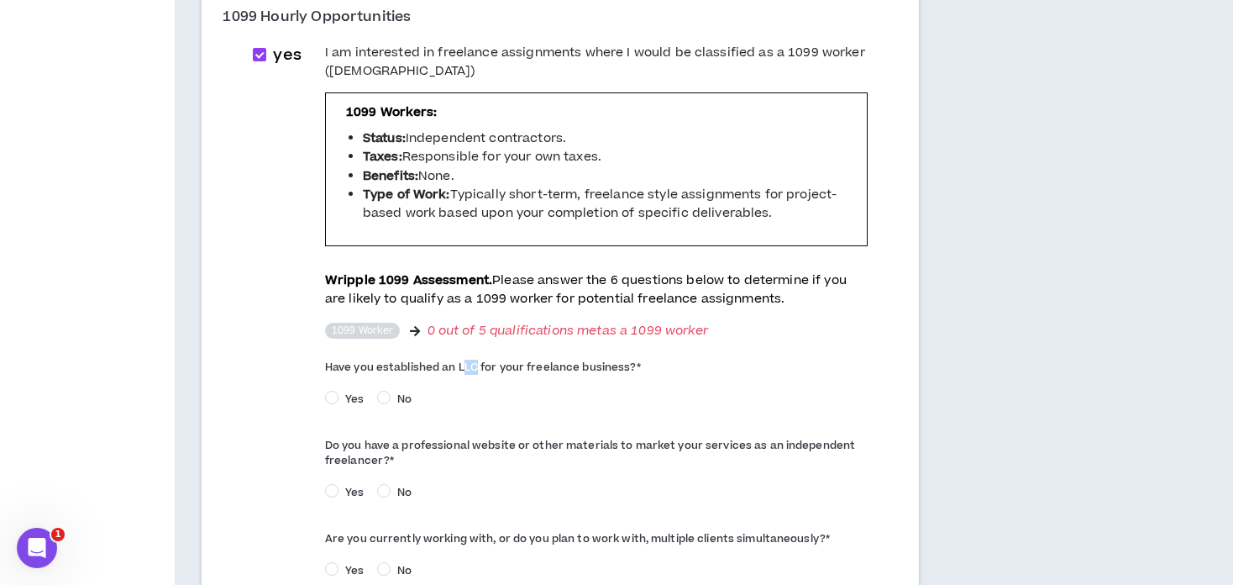
drag, startPoint x: 465, startPoint y: 365, endPoint x: 477, endPoint y: 366, distance: 12.7
click at [477, 366] on label "Have you established an LLC for your freelance business? *" at bounding box center [596, 367] width 543 height 27
drag, startPoint x: 477, startPoint y: 366, endPoint x: 464, endPoint y: 364, distance: 13.7
click at [461, 365] on label "Have you established an LLC for your freelance business? *" at bounding box center [596, 367] width 543 height 27
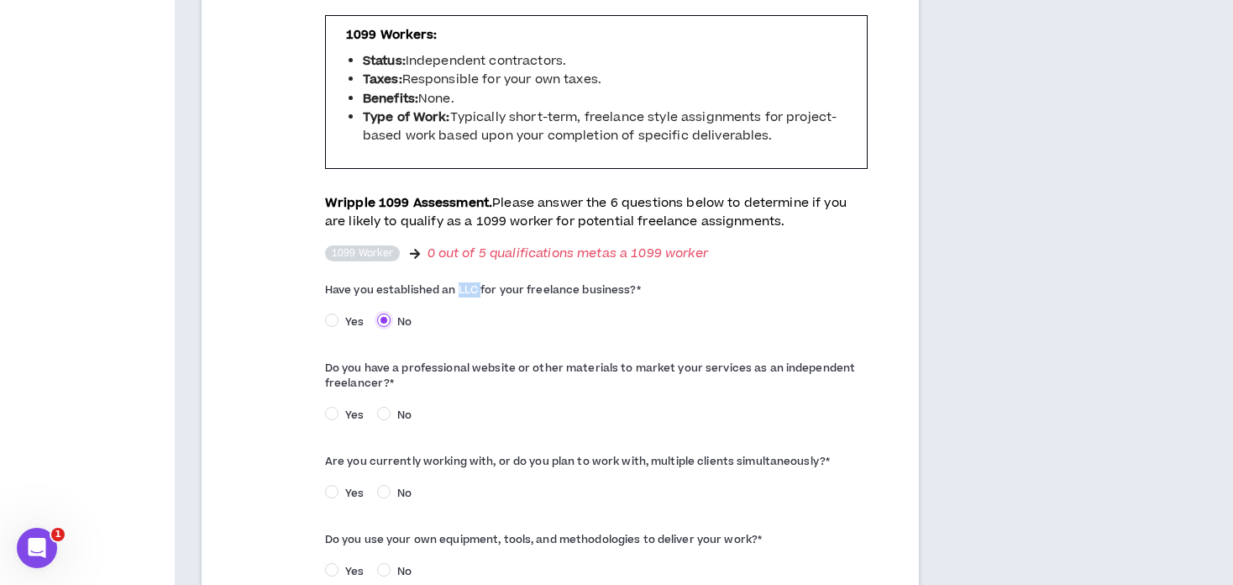
scroll to position [672, 0]
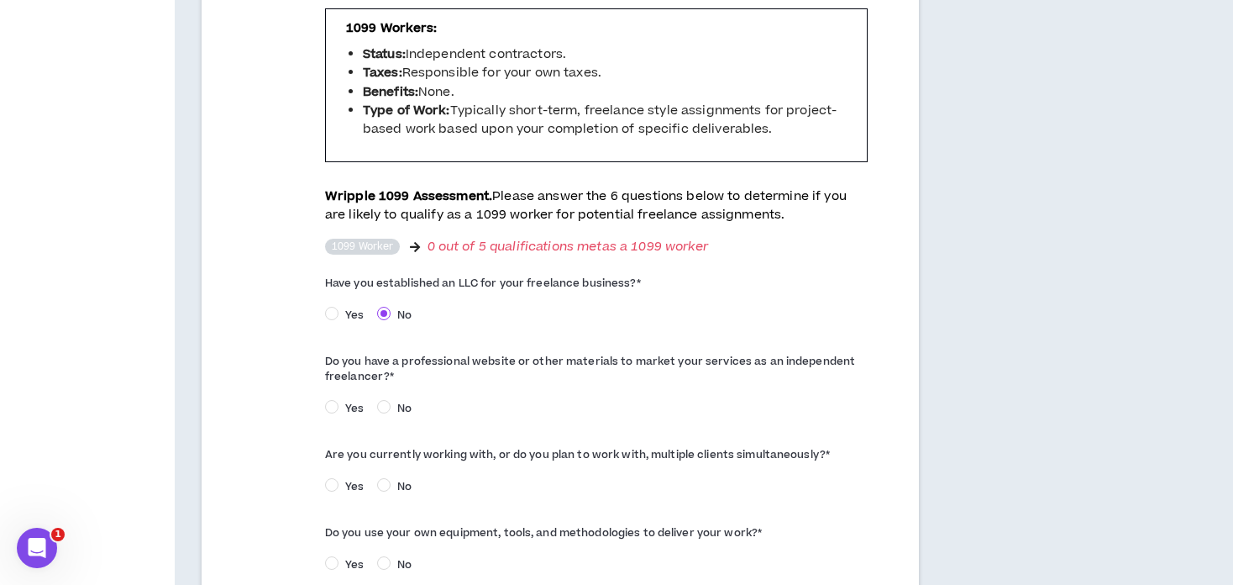
click at [532, 381] on label "Do you have a professional website or other materials to market your services a…" at bounding box center [596, 369] width 543 height 42
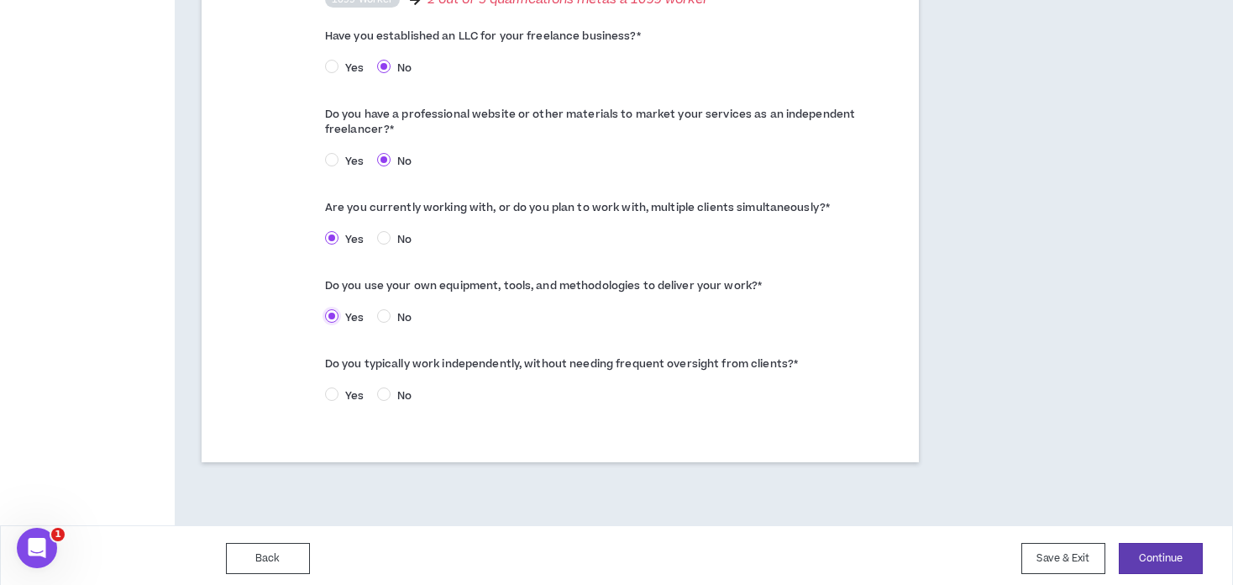
scroll to position [924, 0]
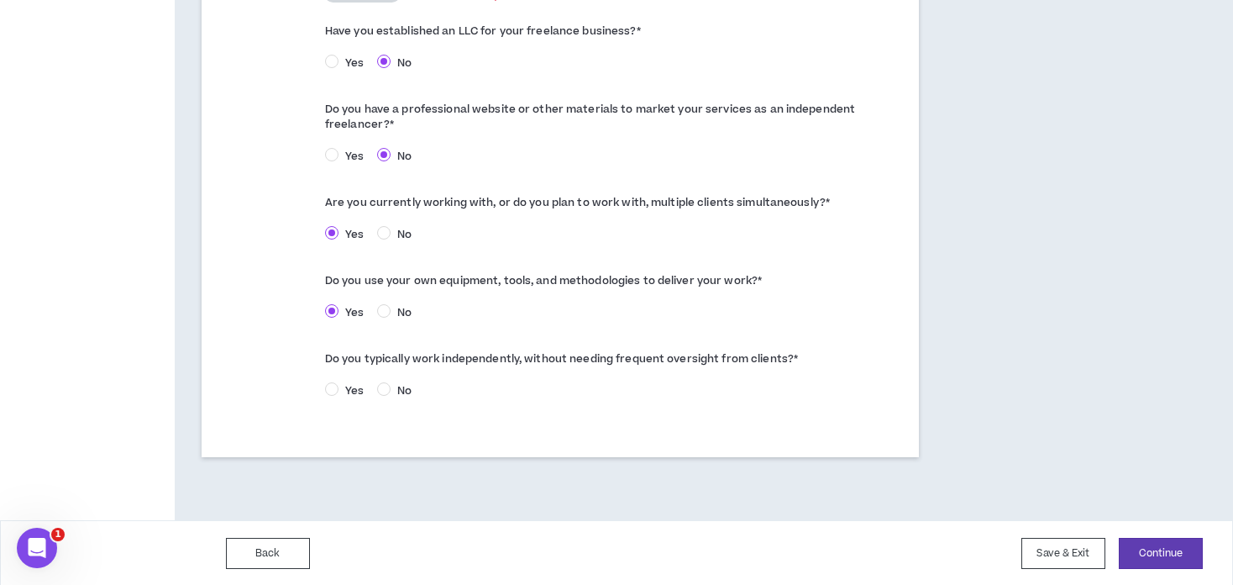
click at [345, 394] on span "Yes" at bounding box center [355, 390] width 32 height 15
click at [1163, 548] on button "Continue" at bounding box center [1161, 553] width 84 height 31
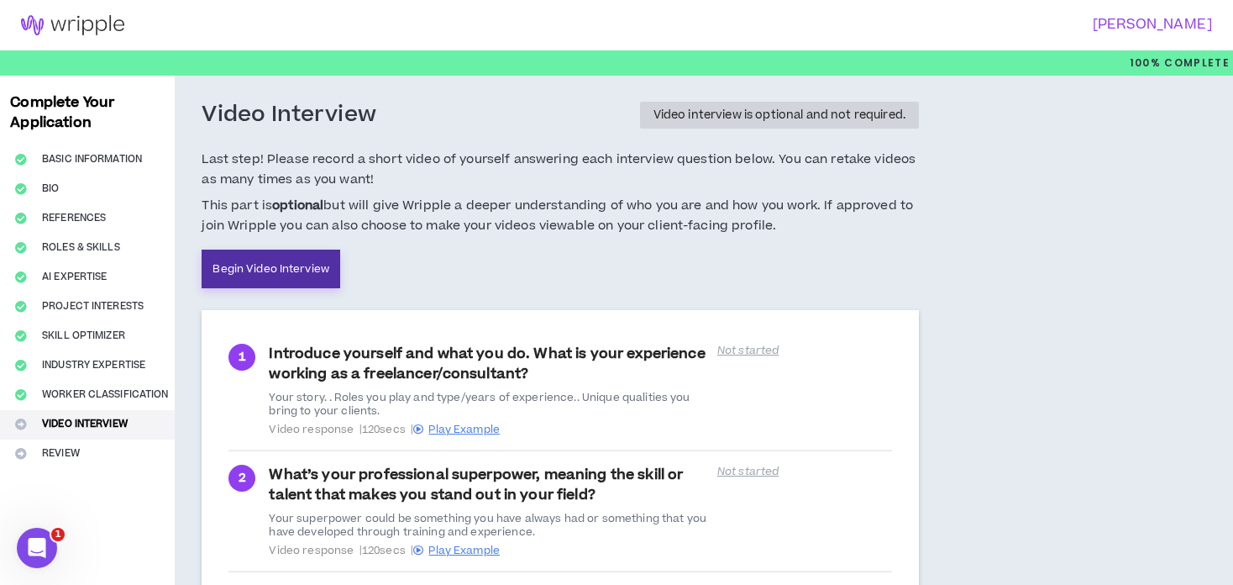
click at [290, 261] on link "Begin Video Interview" at bounding box center [271, 268] width 139 height 39
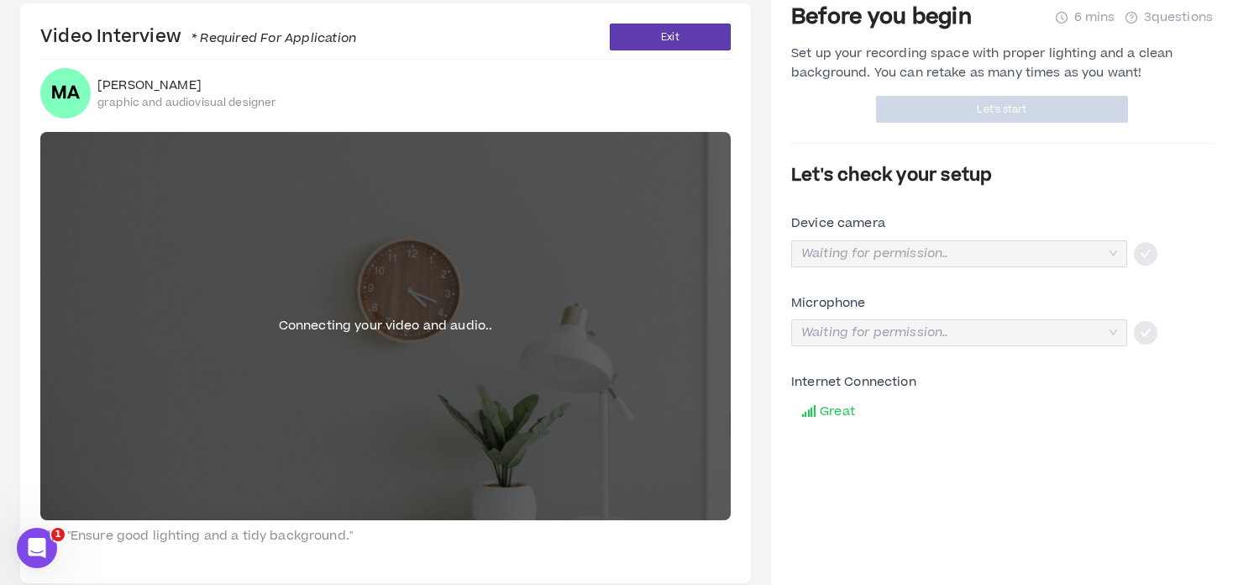
scroll to position [85, 0]
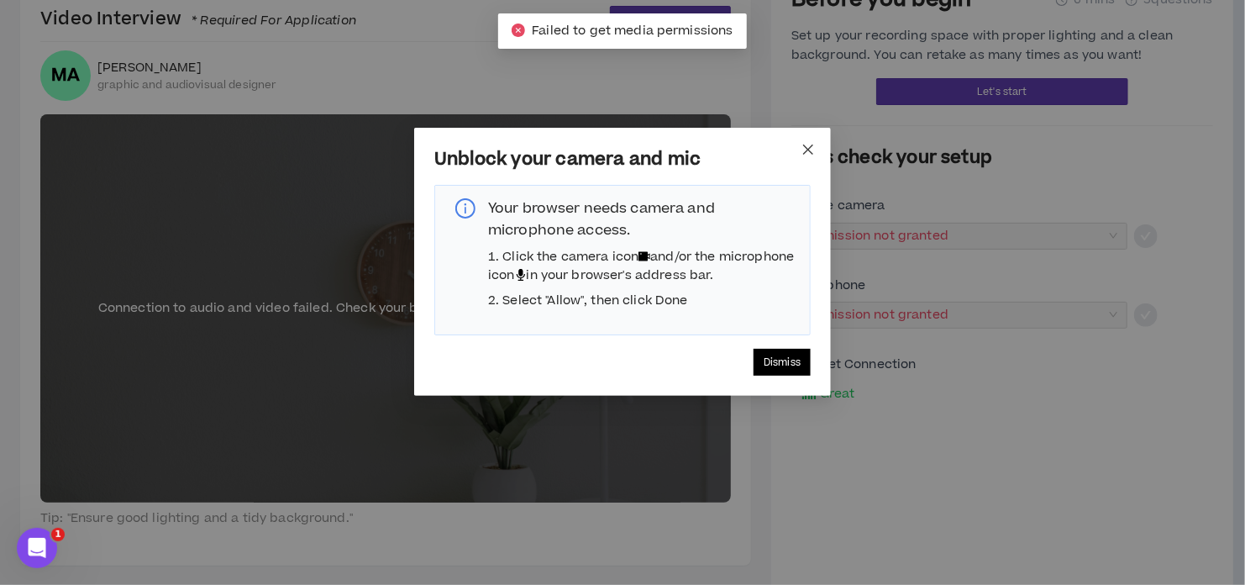
click at [809, 149] on icon "close" at bounding box center [808, 149] width 10 height 10
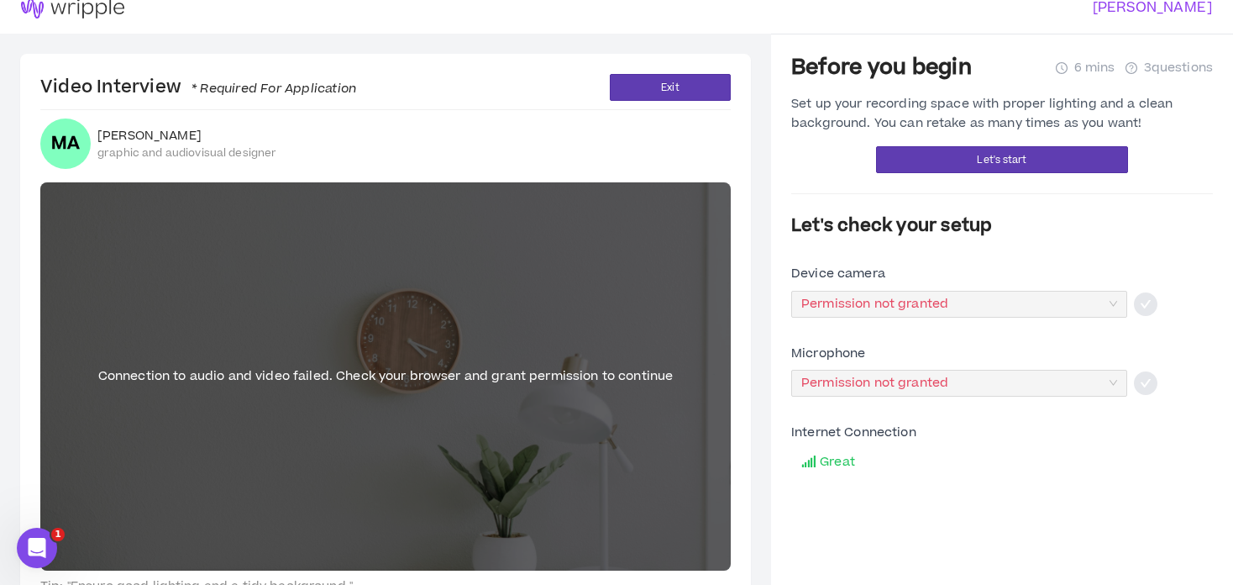
scroll to position [0, 0]
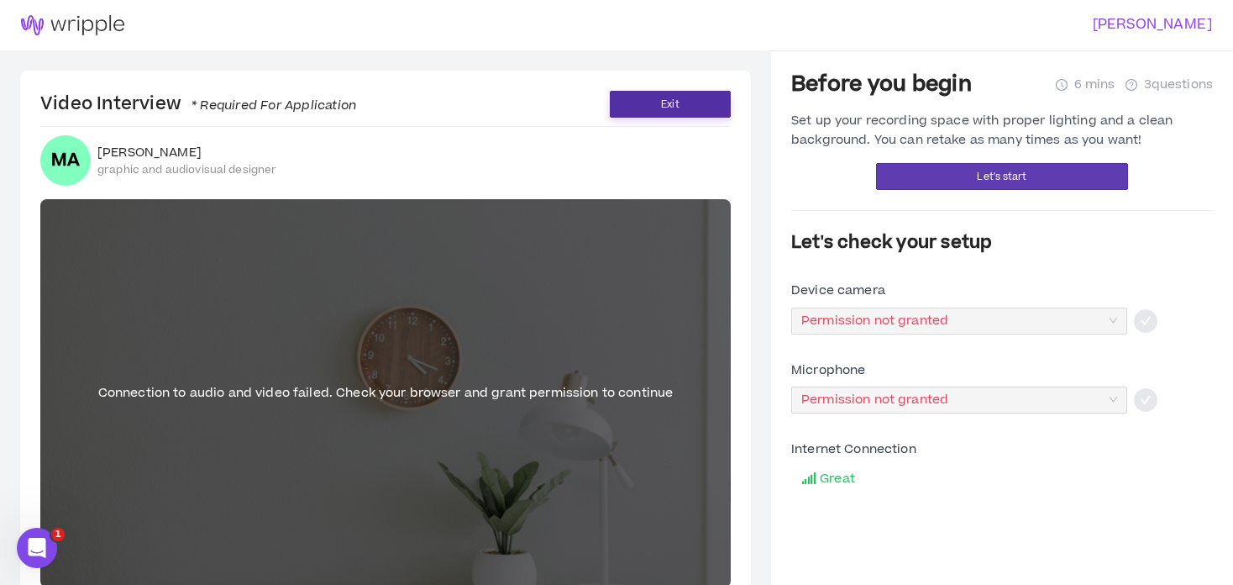
click at [631, 105] on button "Exit" at bounding box center [670, 104] width 121 height 27
click at [641, 106] on button "Exit" at bounding box center [670, 104] width 121 height 27
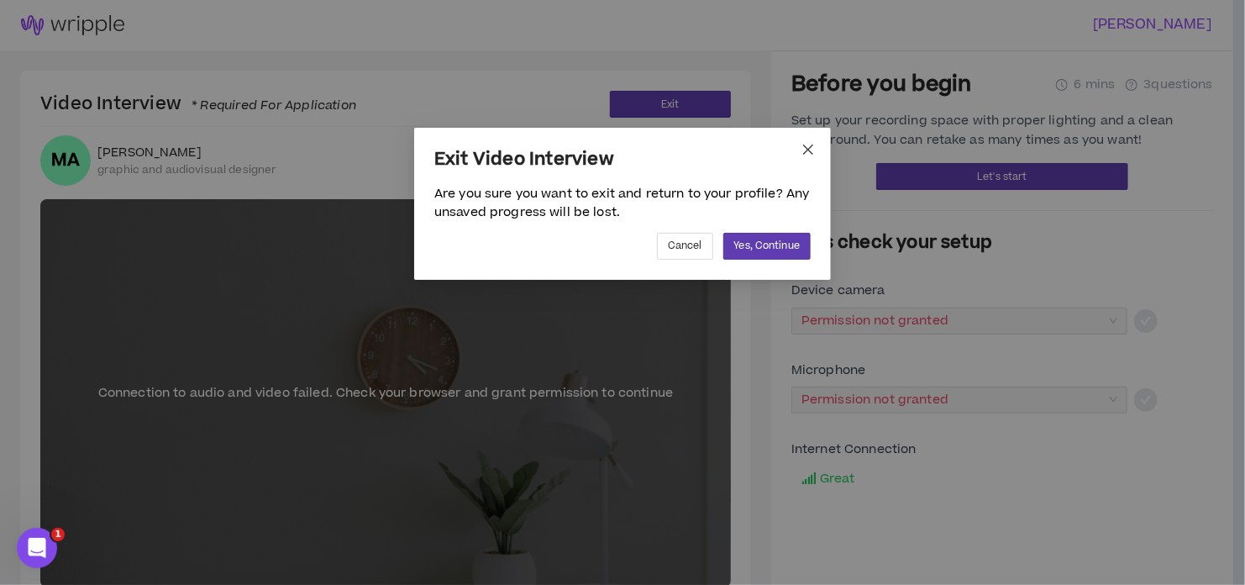
click at [812, 152] on icon "close" at bounding box center [808, 149] width 10 height 10
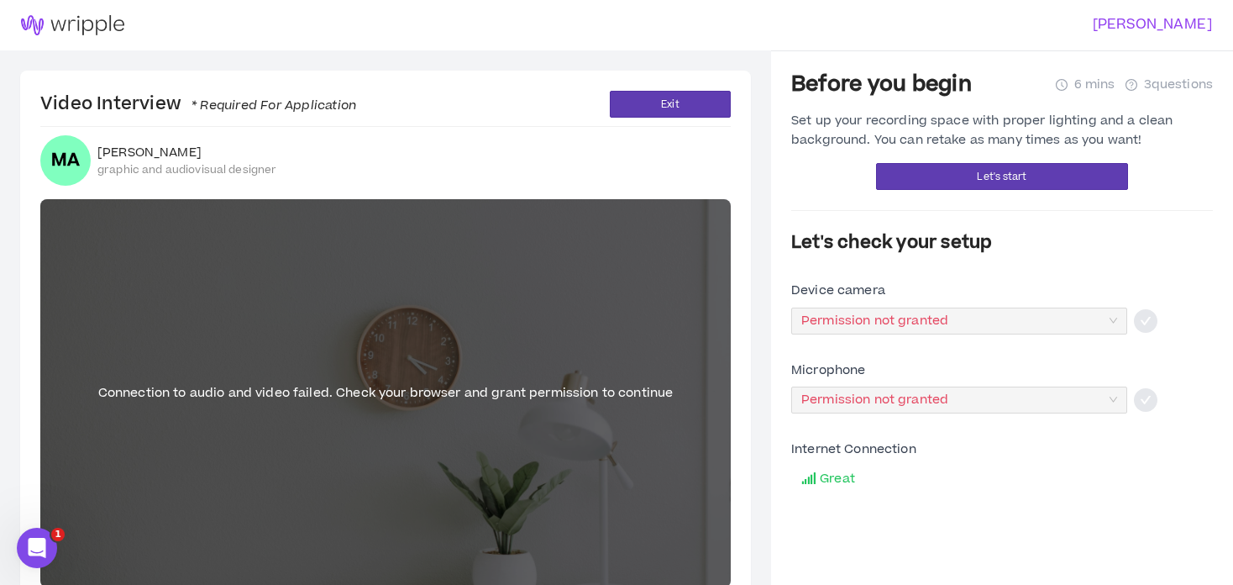
click at [721, 118] on div "Video Interview * Required For Application Exit MA [PERSON_NAME] graphic and au…" at bounding box center [385, 361] width 731 height 580
click at [705, 112] on button "Exit" at bounding box center [670, 104] width 121 height 27
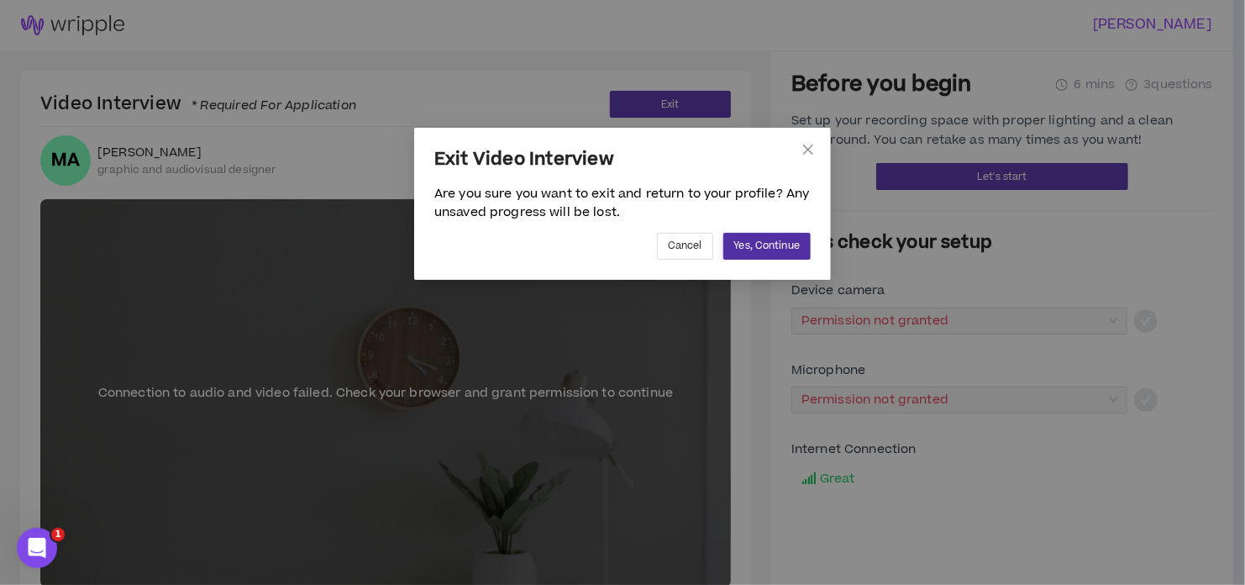
click at [757, 239] on span "Yes, Continue" at bounding box center [767, 246] width 66 height 16
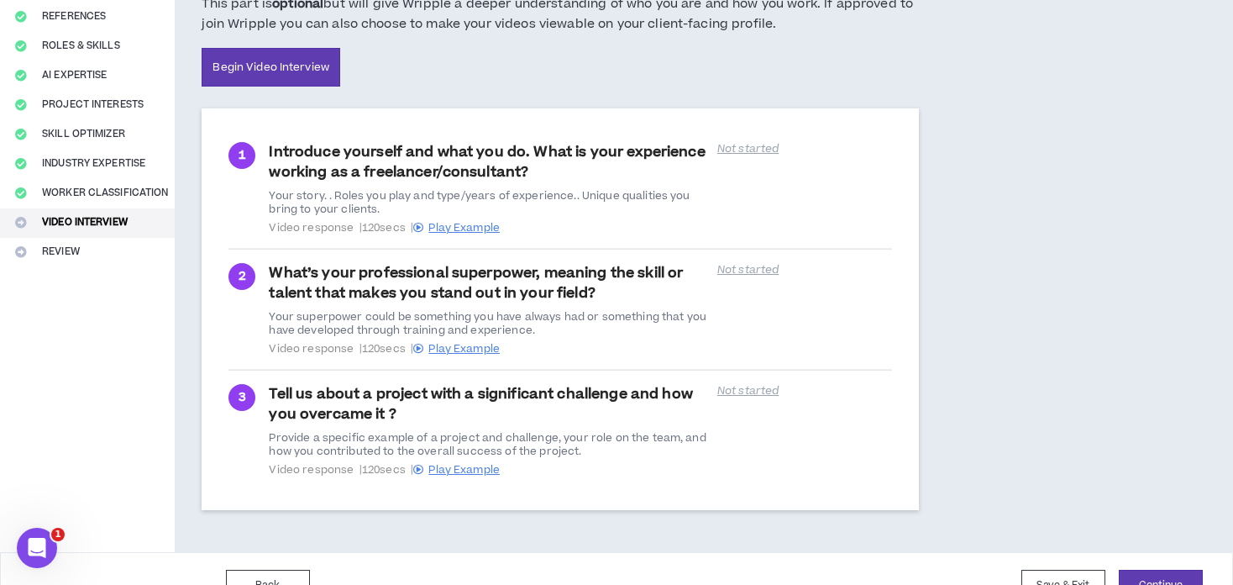
scroll to position [233, 0]
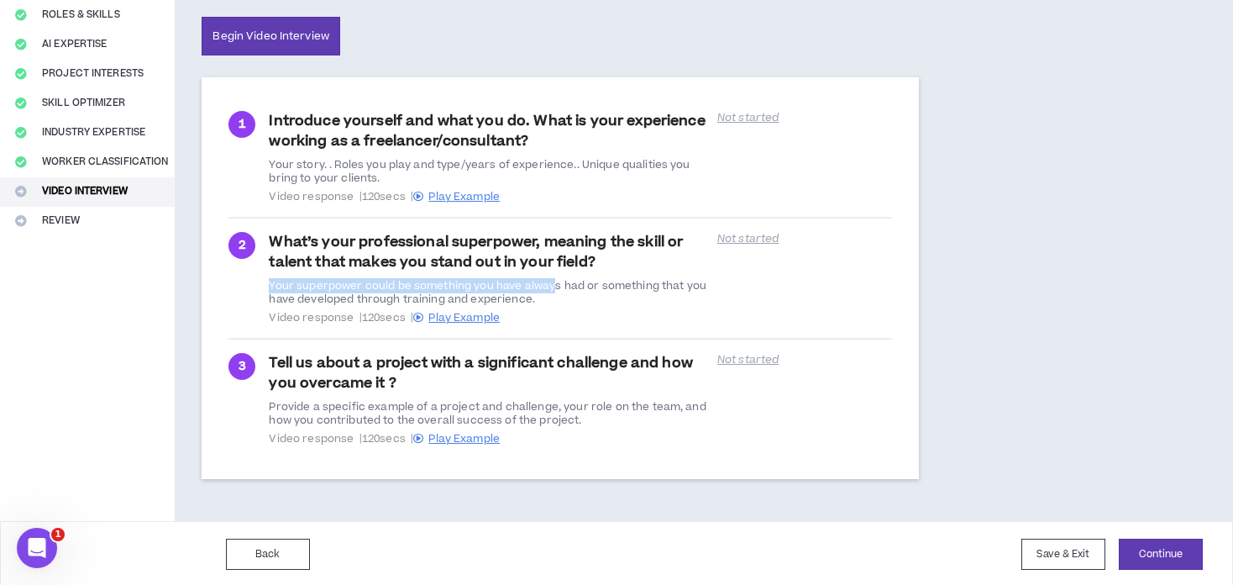
drag, startPoint x: 270, startPoint y: 289, endPoint x: 550, endPoint y: 291, distance: 280.6
click at [550, 291] on div "Your superpower could be something you have always had or something that you ha…" at bounding box center [488, 292] width 438 height 27
click at [710, 321] on div "What’s your professional superpower, meaning the skill or talent that makes you…" at bounding box center [580, 278] width 623 height 92
drag, startPoint x: 543, startPoint y: 296, endPoint x: 274, endPoint y: 284, distance: 269.9
click at [274, 284] on div "Your superpower could be something you have always had or something that you ha…" at bounding box center [488, 292] width 438 height 27
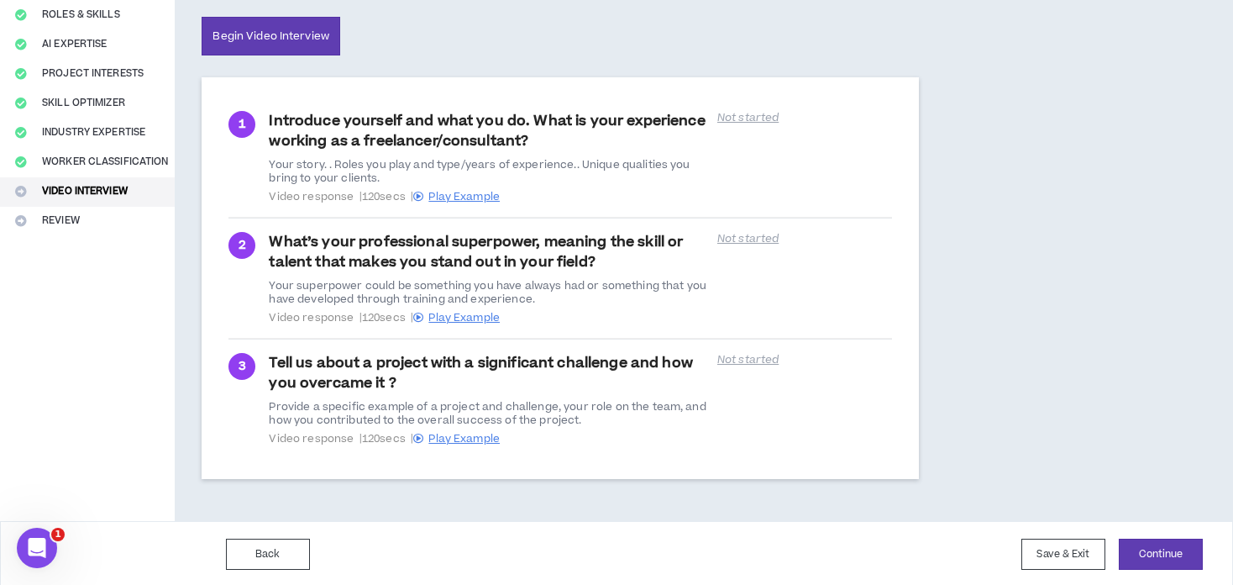
click at [384, 358] on div "Tell us about a project with a significant challenge and how you overcame it ? …" at bounding box center [488, 399] width 438 height 92
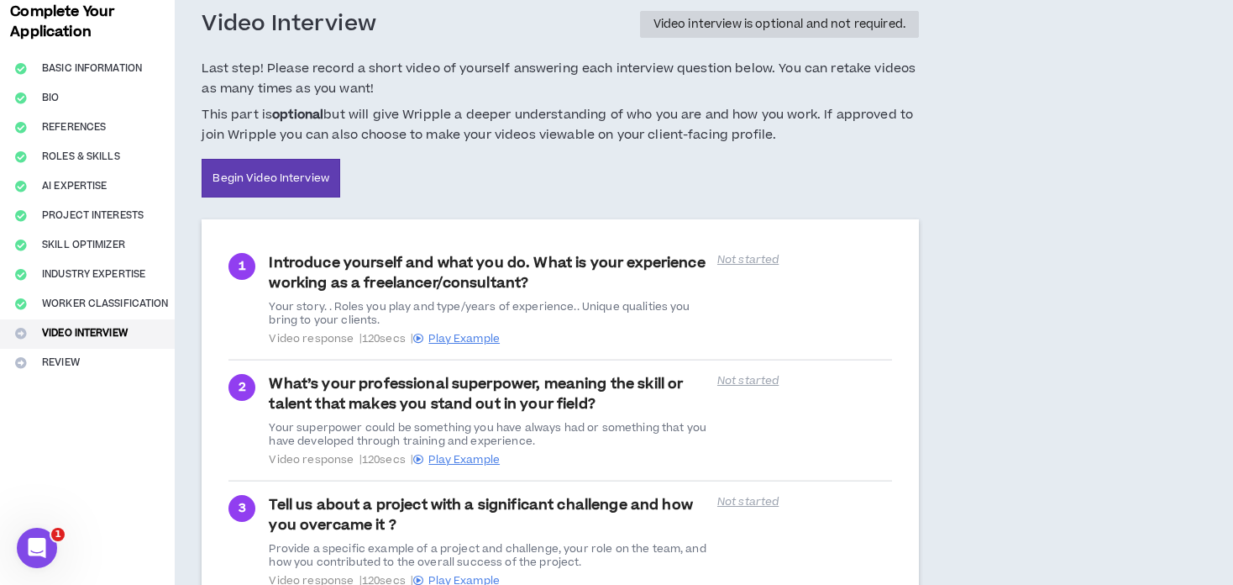
scroll to position [0, 0]
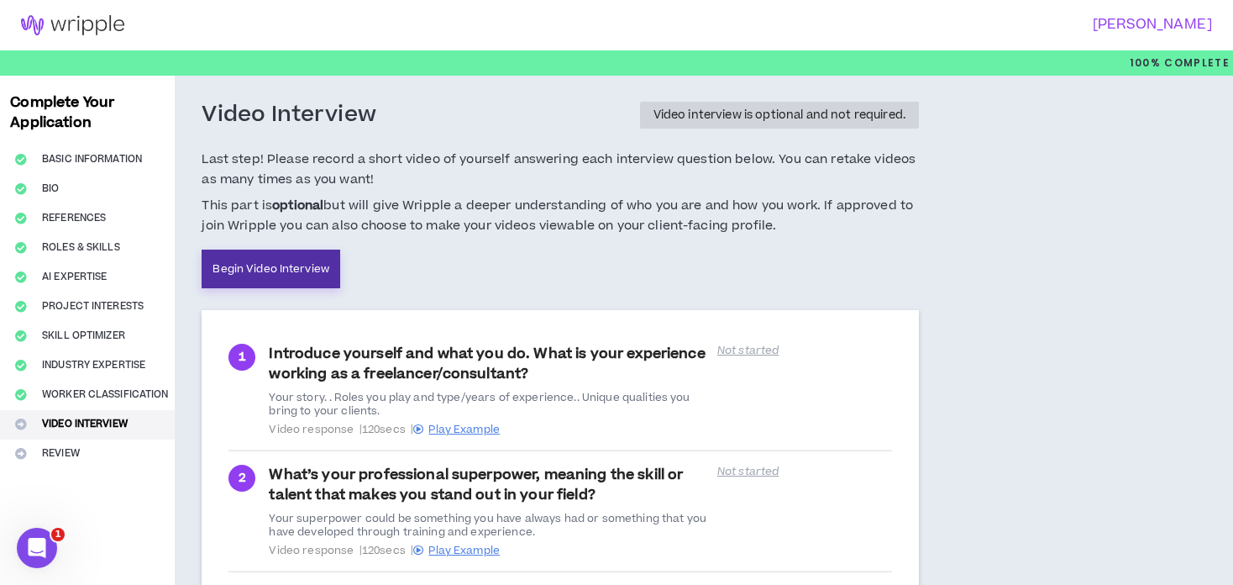
click at [315, 271] on link "Begin Video Interview" at bounding box center [271, 268] width 139 height 39
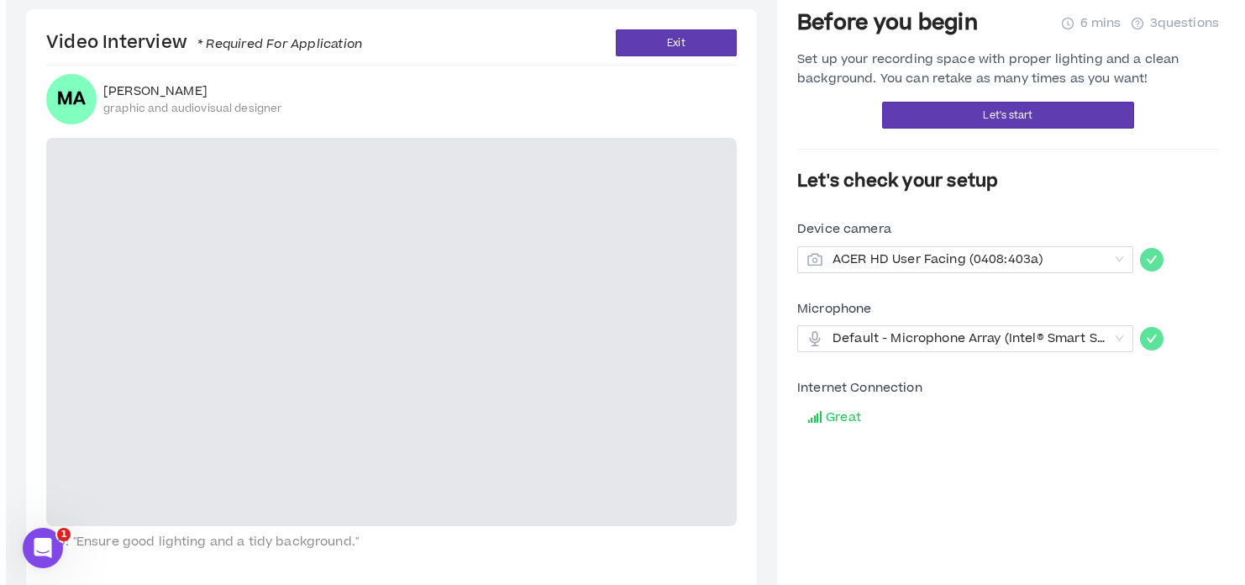
scroll to position [85, 0]
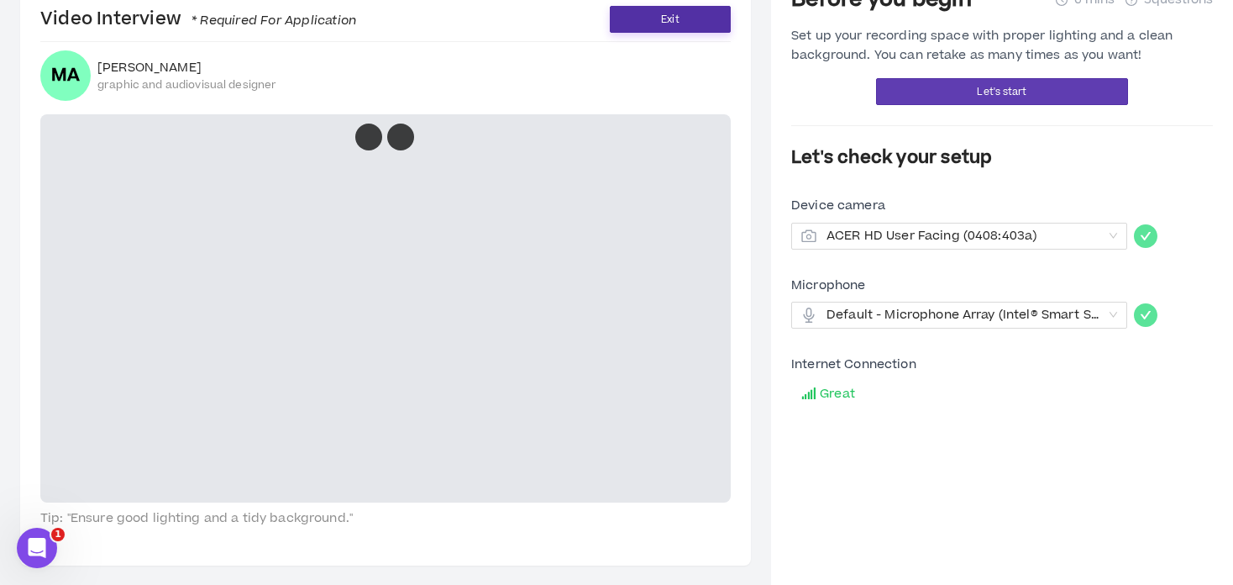
click at [633, 23] on button "Exit" at bounding box center [670, 19] width 121 height 27
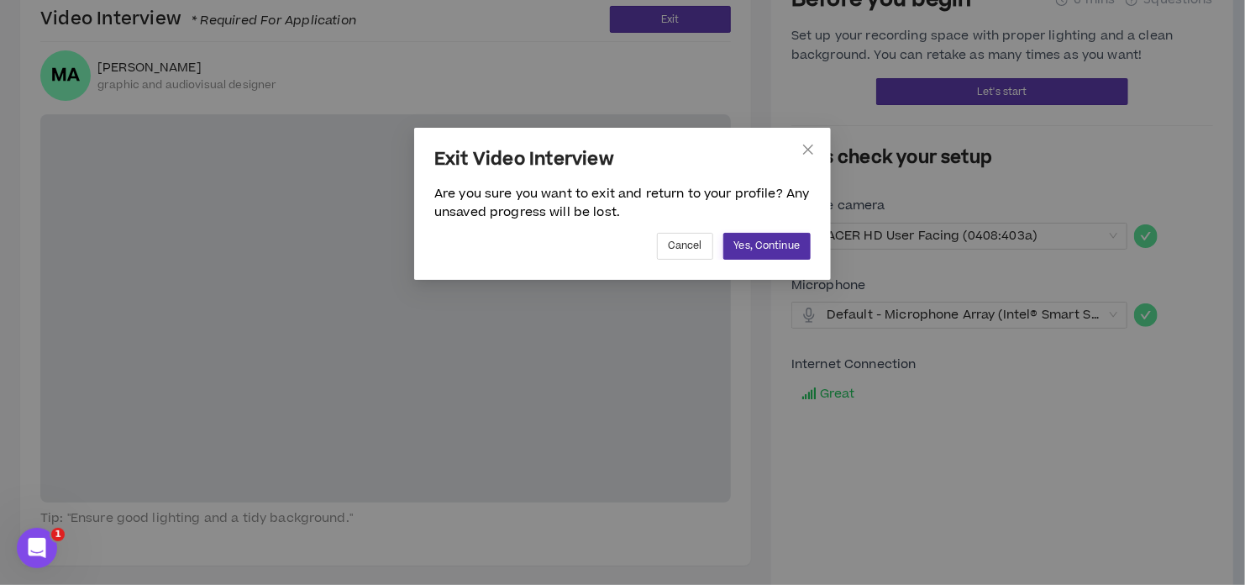
click at [769, 250] on span "Yes, Continue" at bounding box center [767, 246] width 66 height 16
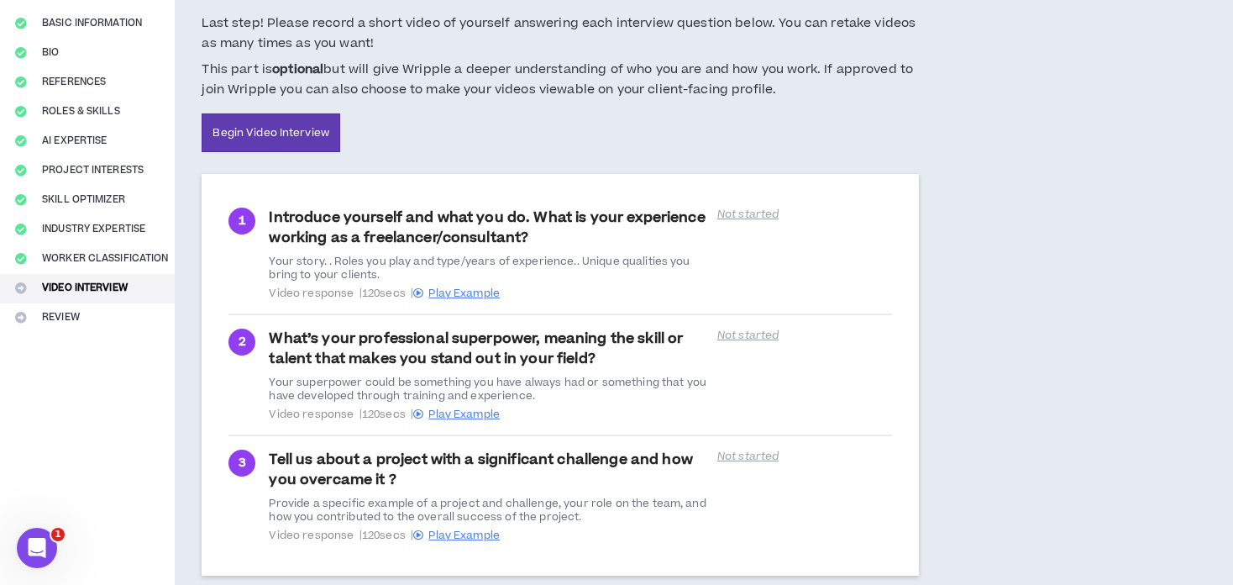
scroll to position [233, 0]
